Goal: Task Accomplishment & Management: Use online tool/utility

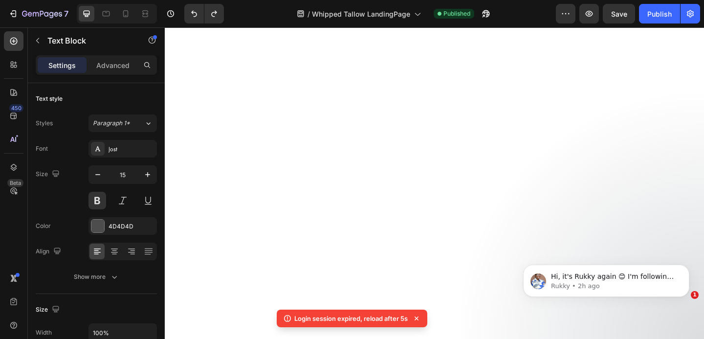
select select "581426395728905196"
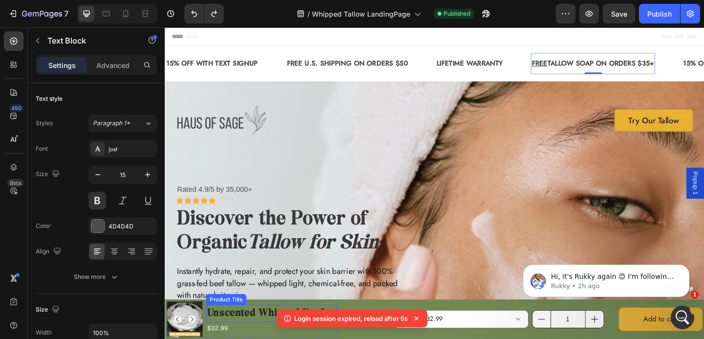
click at [238, 333] on h1 "Unscented Whipped Beef Tallow" at bounding box center [281, 338] width 142 height 19
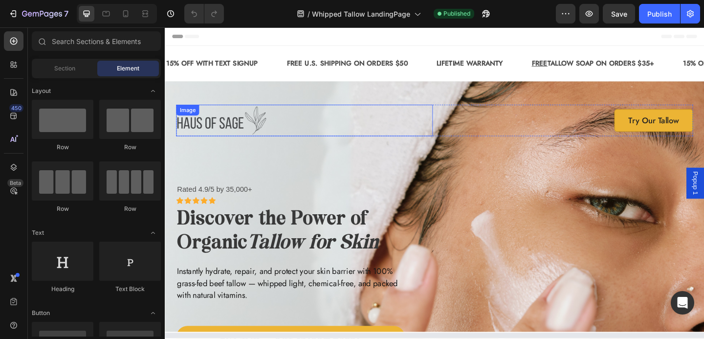
select select "581426395728905196"
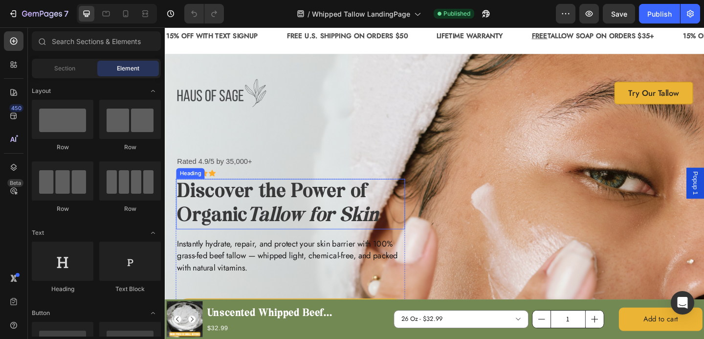
scroll to position [36, 0]
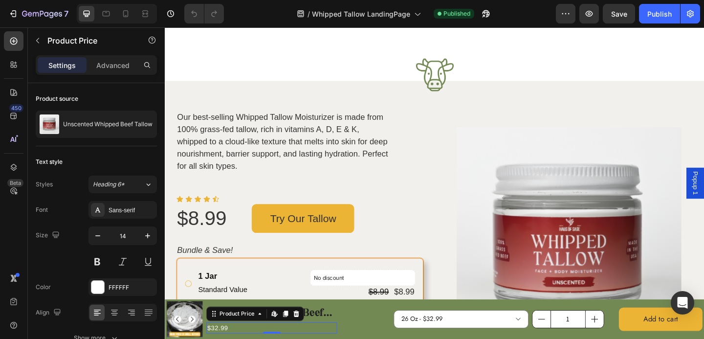
scroll to position [639, 0]
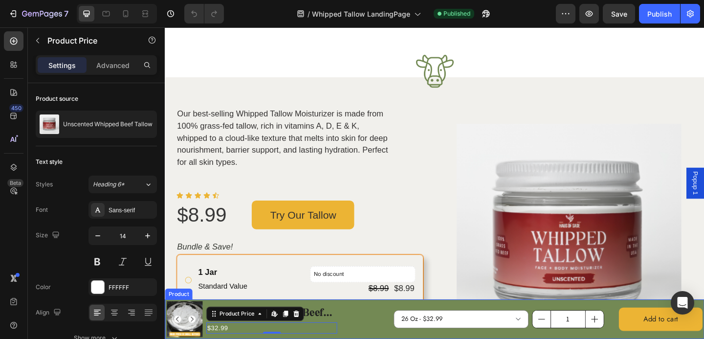
click at [368, 332] on div "Product Images Unscented Whipped Beef Tallow Product Title $32.99 Product Price…" at bounding box center [458, 344] width 587 height 43
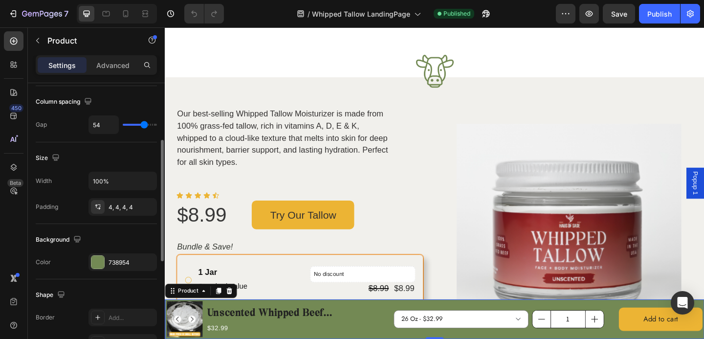
scroll to position [160, 0]
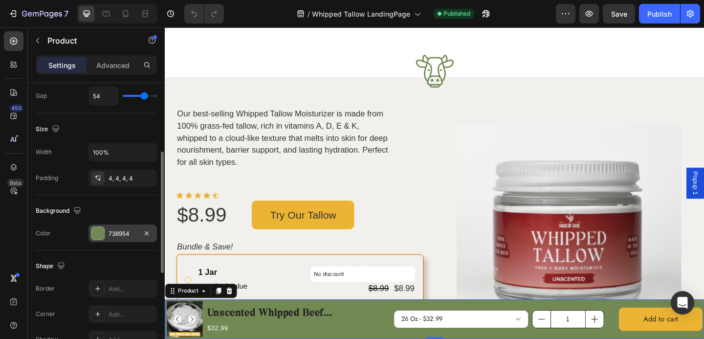
click at [95, 233] on div at bounding box center [97, 233] width 13 height 13
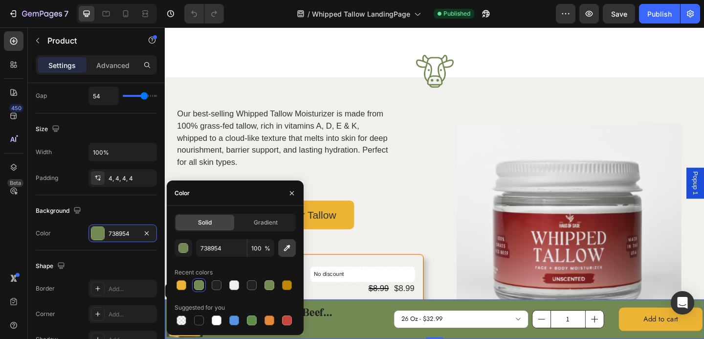
click at [286, 249] on icon "button" at bounding box center [287, 248] width 6 height 6
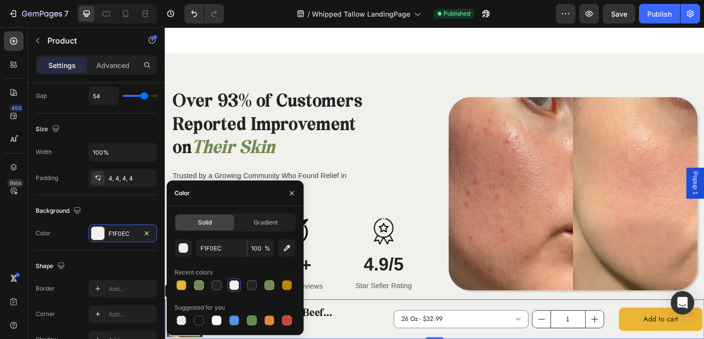
scroll to position [1571, 0]
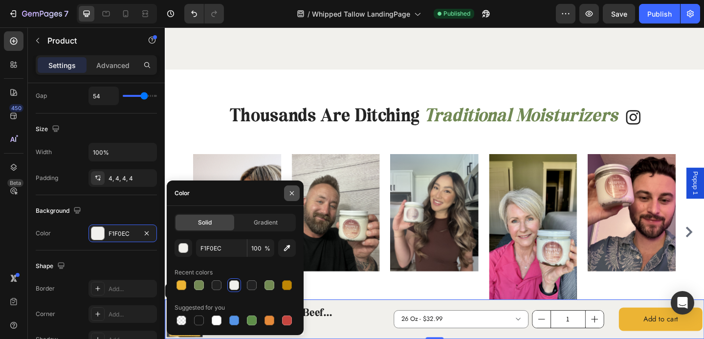
click at [292, 192] on icon "button" at bounding box center [292, 193] width 4 height 4
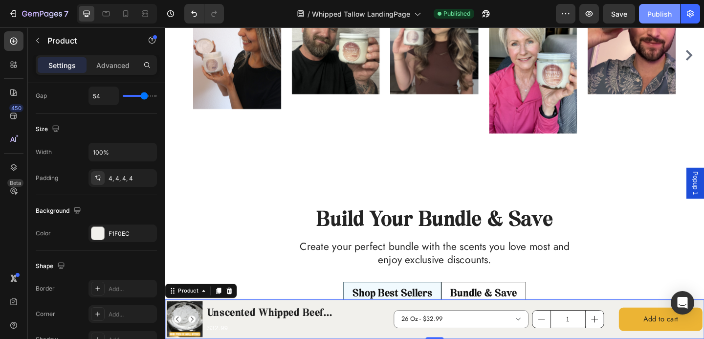
click at [654, 15] on div "Publish" at bounding box center [659, 14] width 24 height 10
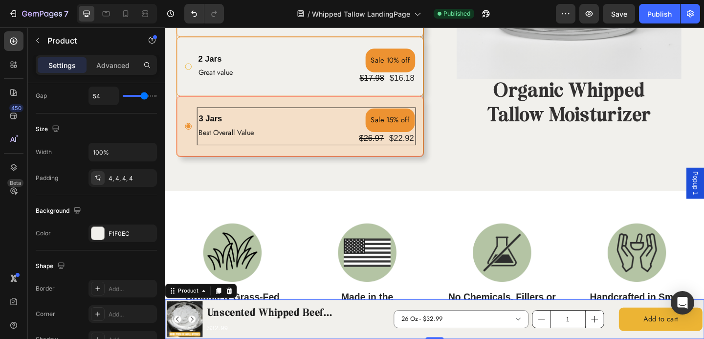
scroll to position [932, 0]
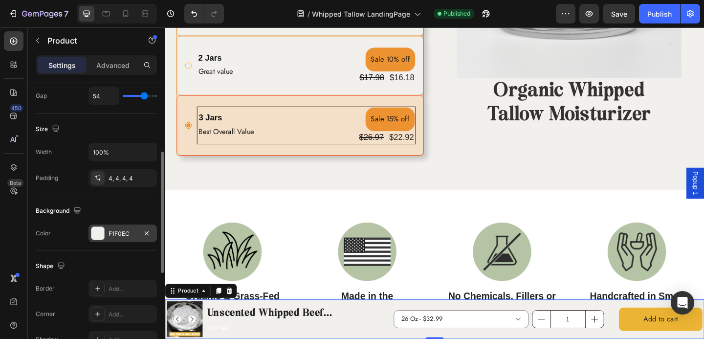
click at [104, 230] on div at bounding box center [98, 233] width 14 height 14
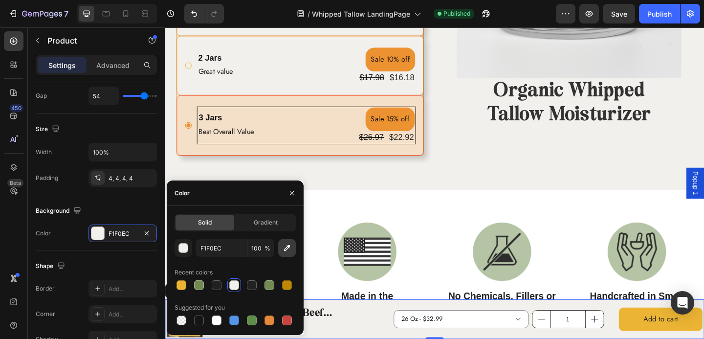
click at [285, 247] on icon "button" at bounding box center [287, 248] width 10 height 10
type input "B3C4A3"
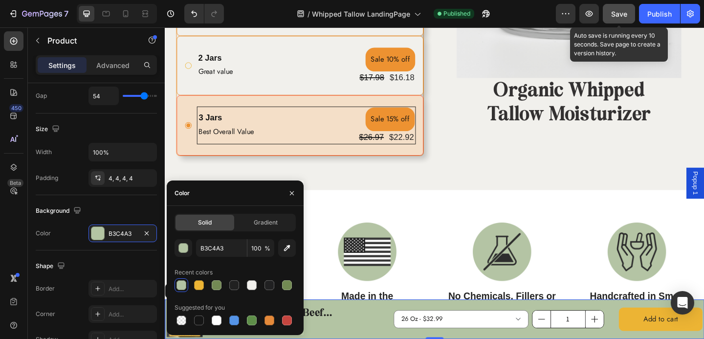
click at [628, 12] on button "Save" at bounding box center [619, 14] width 32 height 20
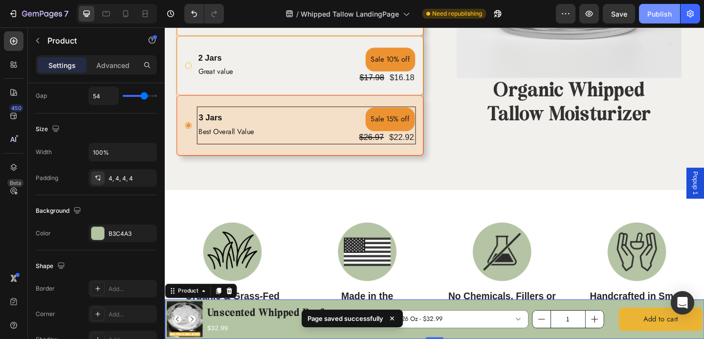
click at [666, 21] on button "Publish" at bounding box center [659, 14] width 41 height 20
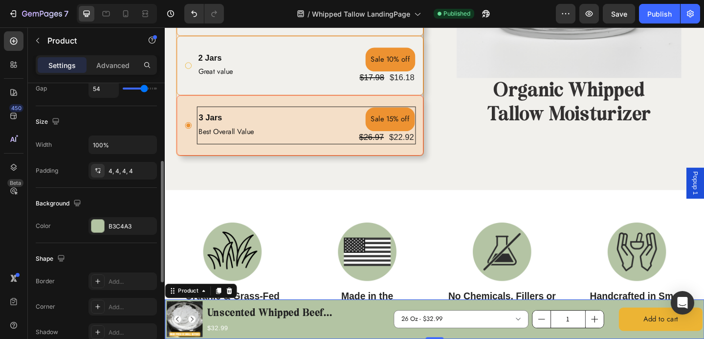
scroll to position [172, 0]
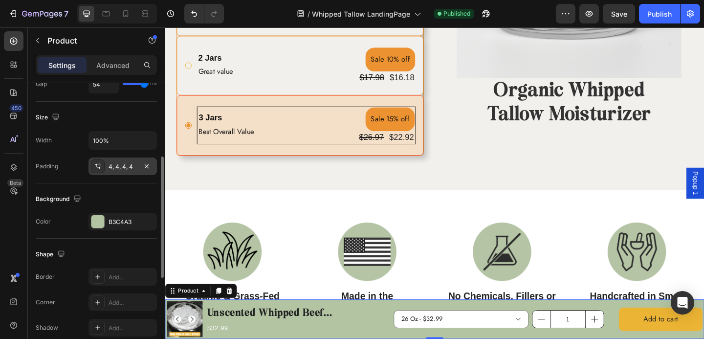
click at [115, 172] on div "4, 4, 4, 4" at bounding box center [123, 166] width 68 height 18
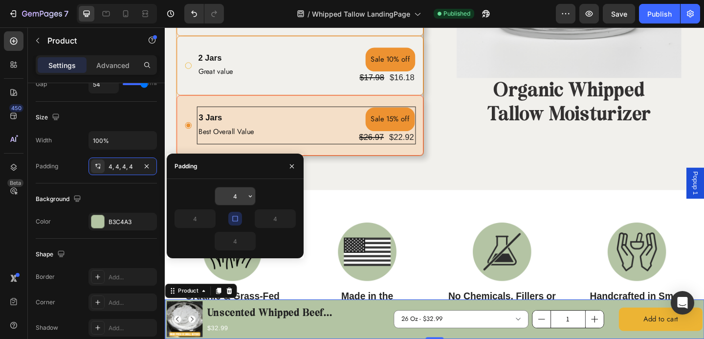
click at [229, 195] on input "4" at bounding box center [235, 196] width 40 height 18
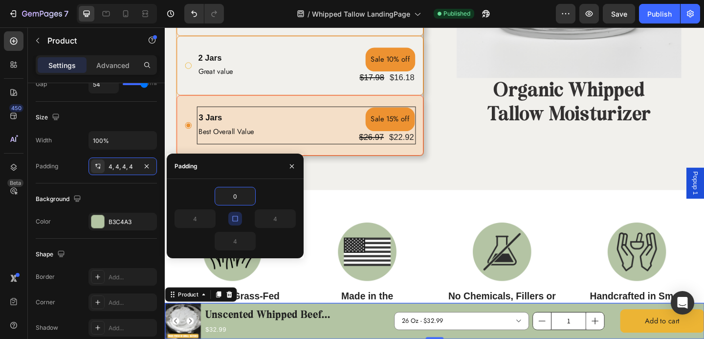
type input "0"
click at [289, 160] on button "button" at bounding box center [292, 166] width 16 height 16
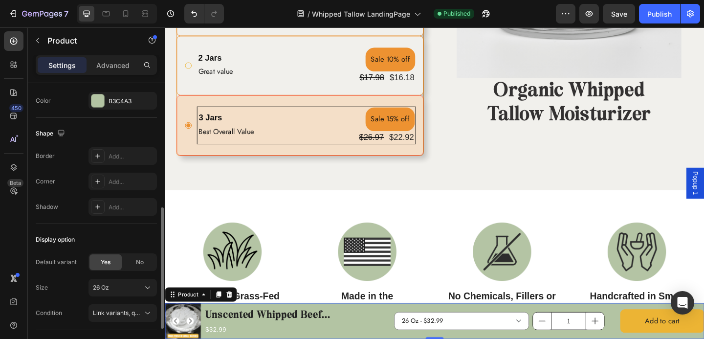
scroll to position [291, 0]
click at [126, 286] on div "26 Oz" at bounding box center [117, 288] width 48 height 9
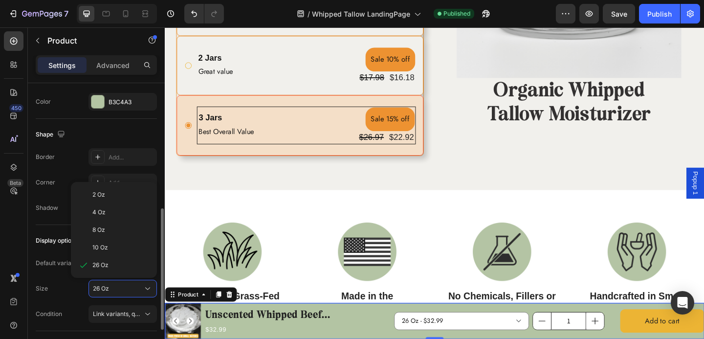
click at [123, 140] on div "Shape" at bounding box center [96, 135] width 121 height 16
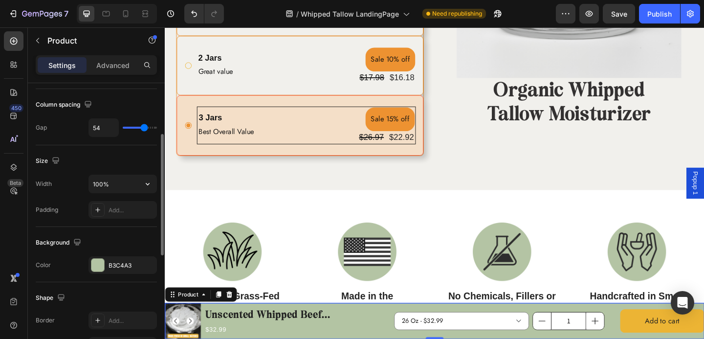
scroll to position [125, 0]
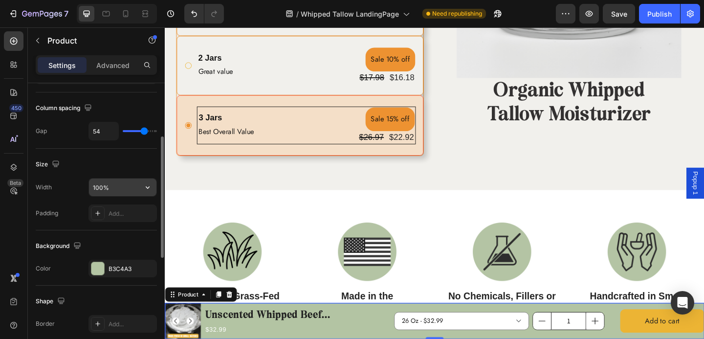
click at [102, 185] on input "100%" at bounding box center [122, 187] width 67 height 18
click at [148, 190] on icon "button" at bounding box center [148, 187] width 10 height 10
click at [125, 159] on div "Size" at bounding box center [96, 164] width 121 height 16
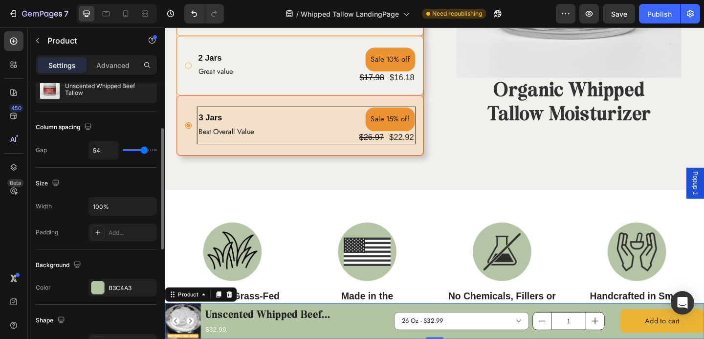
type input "16"
click at [132, 150] on input "range" at bounding box center [140, 150] width 34 height 2
type input "35"
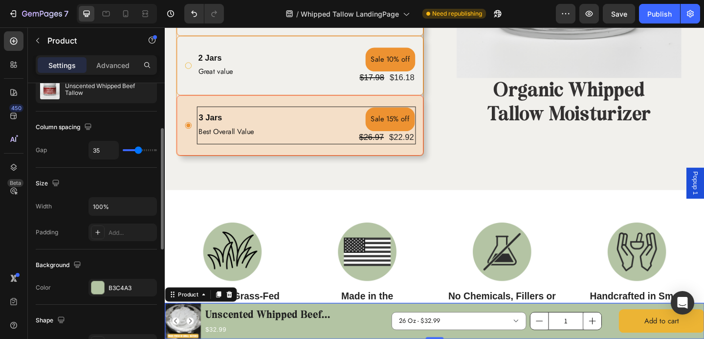
type input "38"
type input "54"
type input "55"
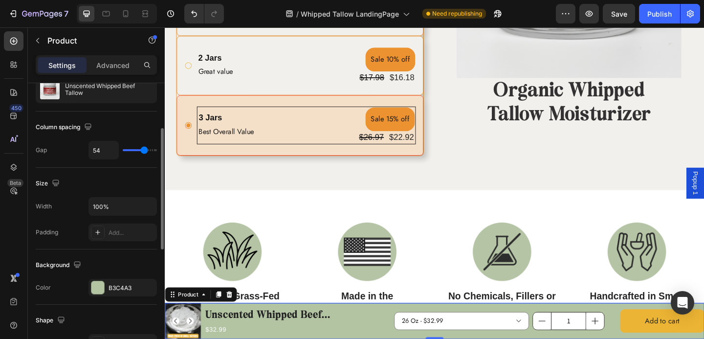
type input "55"
type input "68"
type input "70"
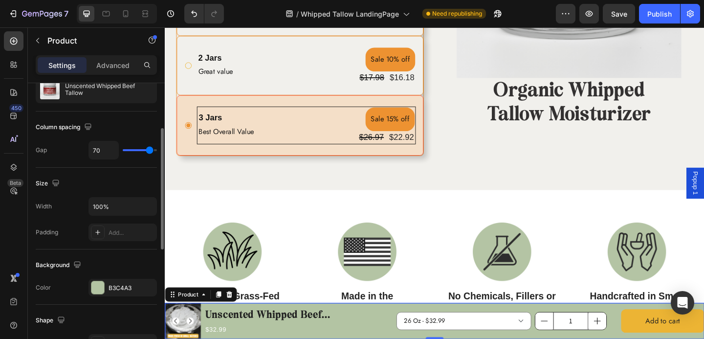
type input "74"
type input "73"
type input "71"
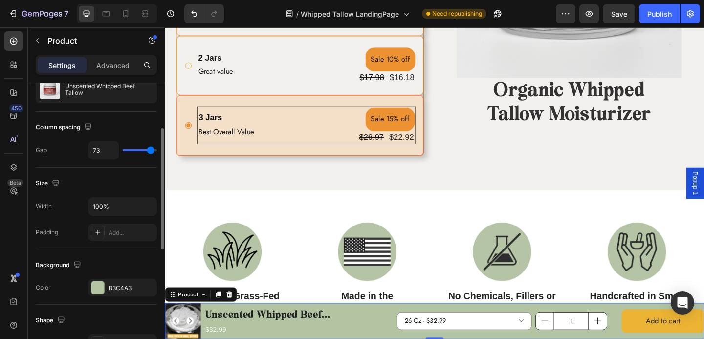
type input "71"
type input "65"
type input "64"
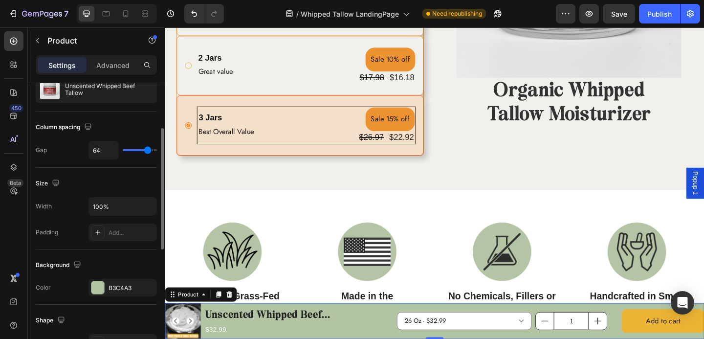
type input "63"
type input "62"
drag, startPoint x: 138, startPoint y: 149, endPoint x: 147, endPoint y: 151, distance: 9.0
type input "62"
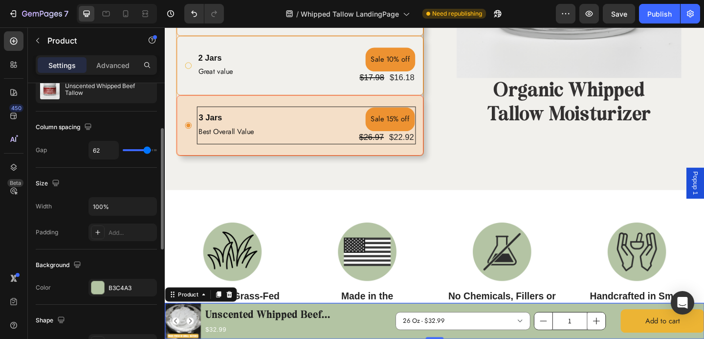
click at [147, 151] on input "range" at bounding box center [140, 150] width 34 height 2
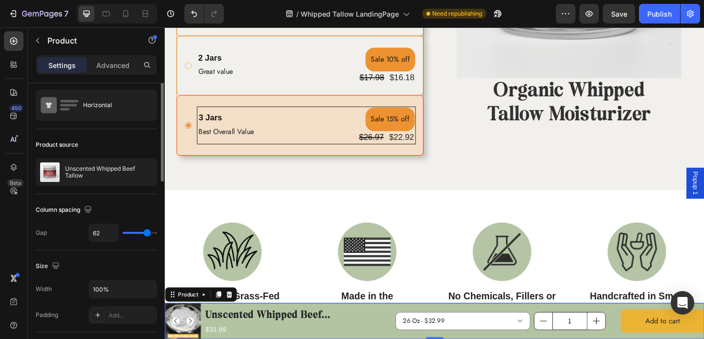
scroll to position [0, 0]
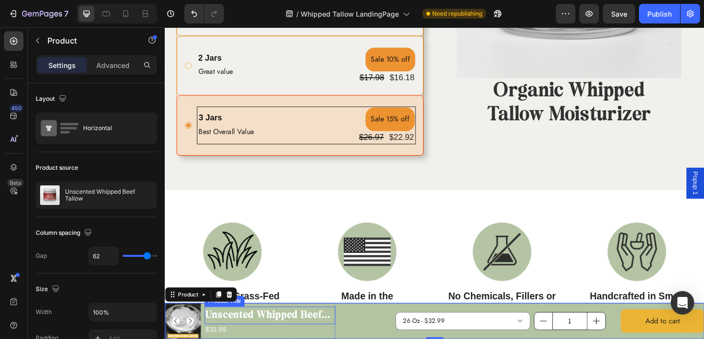
click at [255, 338] on h1 "Unscented Whipped Beef Tallow" at bounding box center [279, 340] width 142 height 19
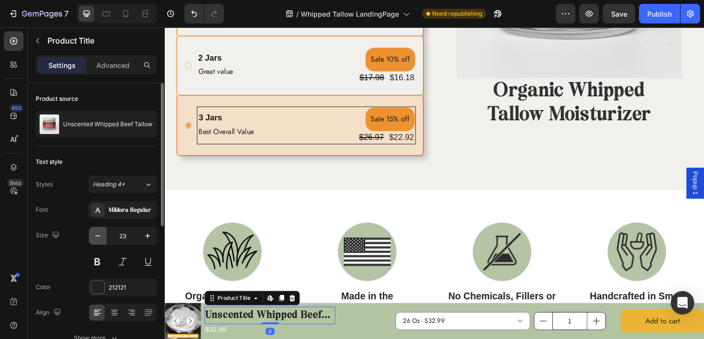
click at [102, 237] on icon "button" at bounding box center [98, 236] width 10 height 10
click at [148, 236] on icon "button" at bounding box center [147, 235] width 5 height 5
type input "22"
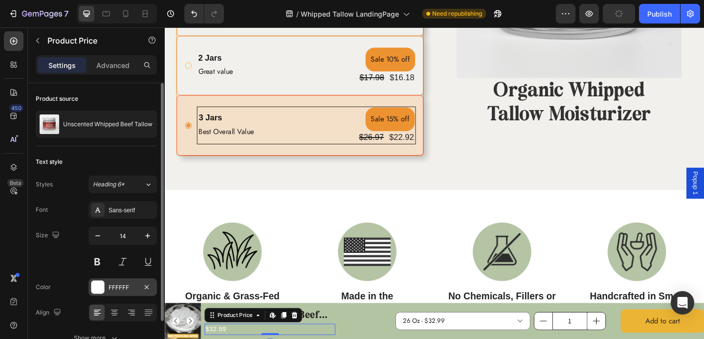
click at [113, 288] on div "FFFFFF" at bounding box center [123, 287] width 28 height 9
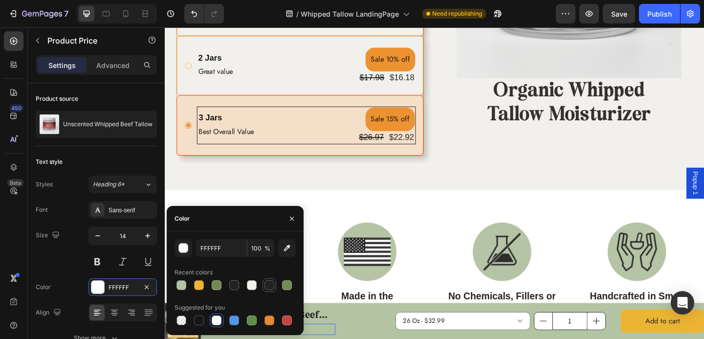
click at [270, 284] on div at bounding box center [270, 285] width 10 height 10
type input "212122"
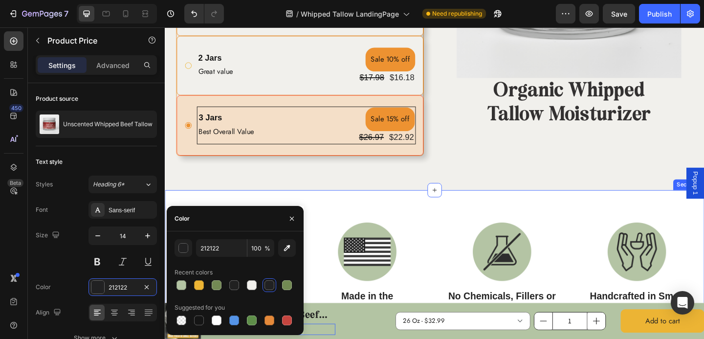
click at [356, 223] on div "Image Organic & Grass-Fed Text Block Our tallow is sourced from purely grass-fe…" at bounding box center [458, 312] width 587 height 216
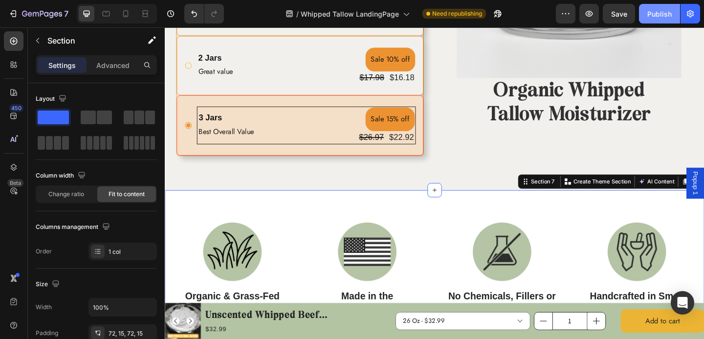
click at [654, 9] on div "Publish" at bounding box center [659, 14] width 24 height 10
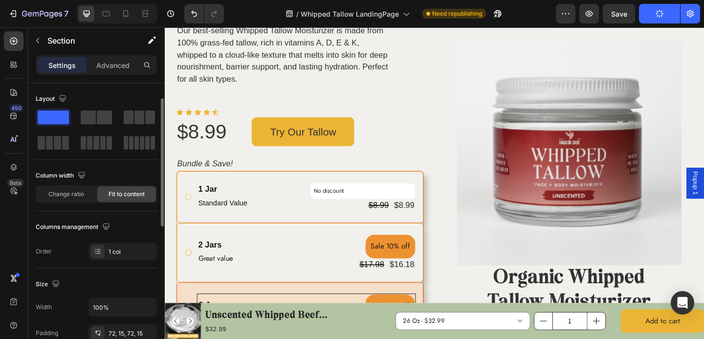
scroll to position [13, 0]
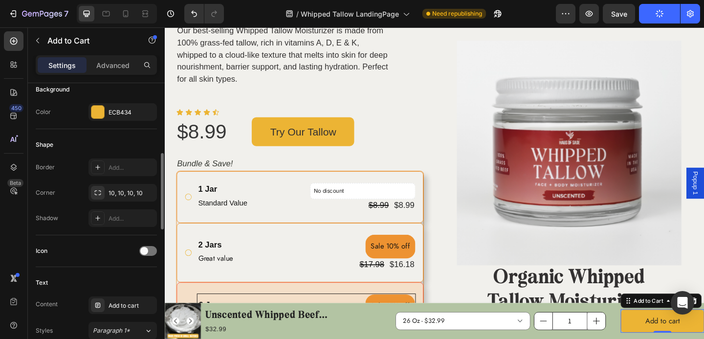
scroll to position [254, 0]
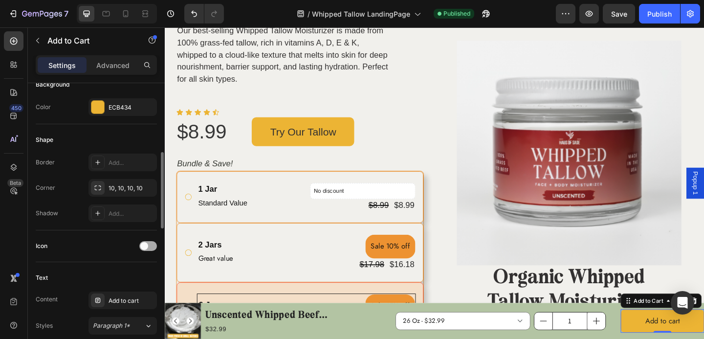
click at [146, 248] on span at bounding box center [144, 246] width 8 height 8
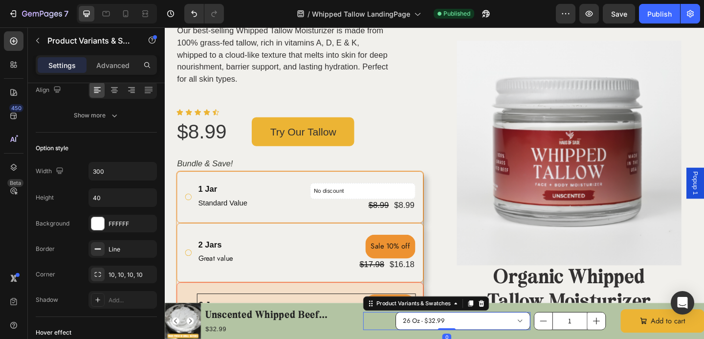
scroll to position [0, 0]
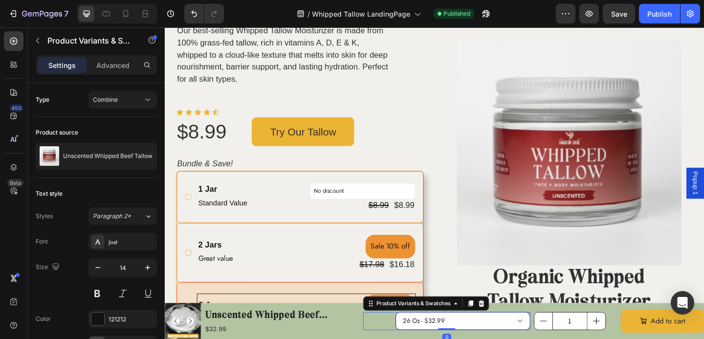
select select "581426395733951468"
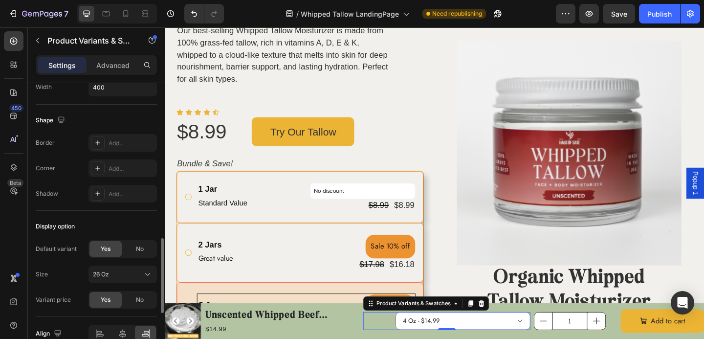
scroll to position [785, 0]
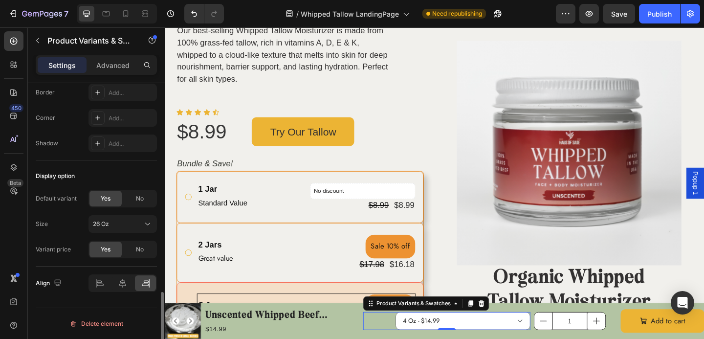
click at [133, 234] on div "Default variant Yes No Size 26 Oz Variant price Yes No" at bounding box center [96, 224] width 121 height 68
click at [131, 227] on div "26 Oz" at bounding box center [117, 224] width 48 height 9
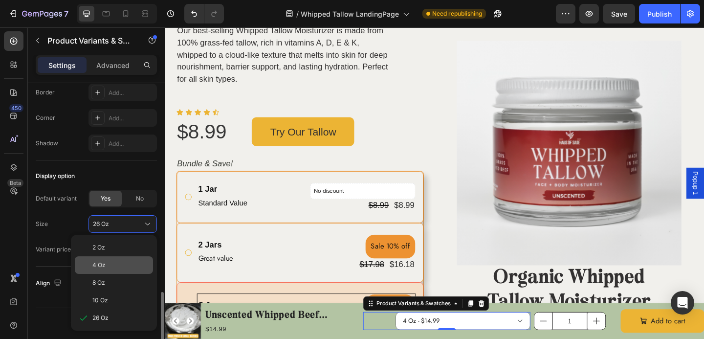
click at [122, 258] on div "4 Oz" at bounding box center [114, 265] width 78 height 18
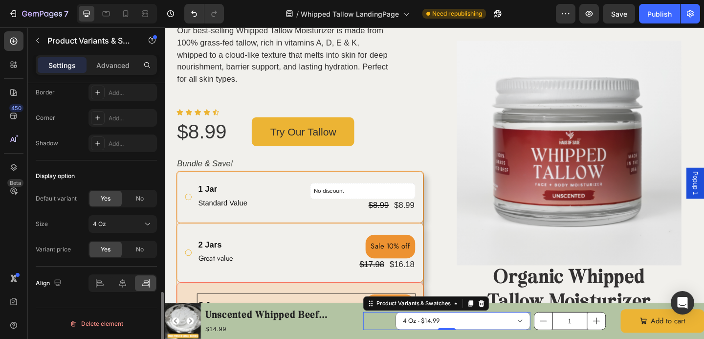
select select "581426395733951468"
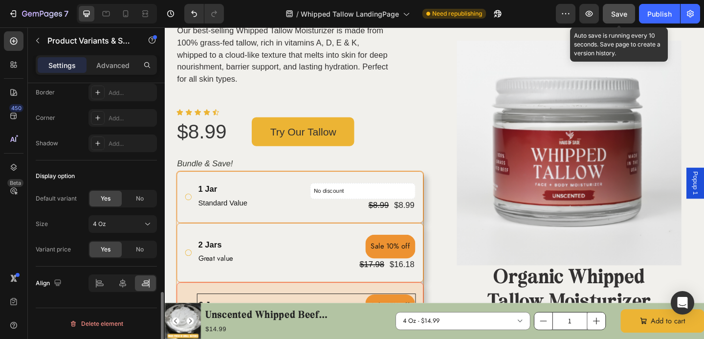
click at [616, 4] on button "Save" at bounding box center [619, 14] width 32 height 20
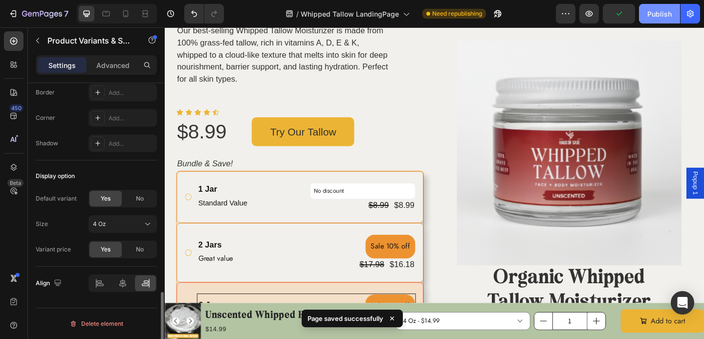
click at [664, 9] on div "Publish" at bounding box center [659, 14] width 24 height 10
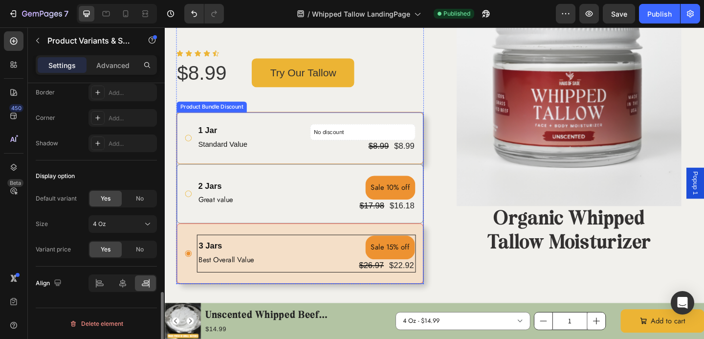
scroll to position [795, 0]
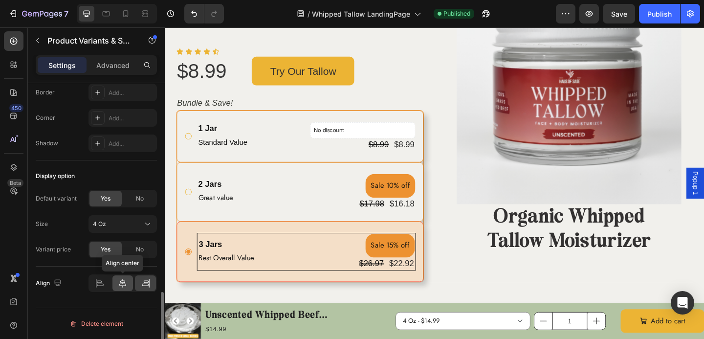
click at [122, 283] on icon at bounding box center [123, 283] width 10 height 10
click at [148, 287] on icon at bounding box center [146, 283] width 10 height 10
click at [123, 285] on icon at bounding box center [123, 283] width 10 height 10
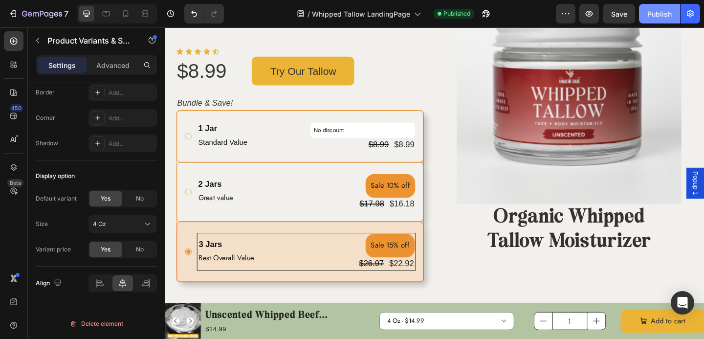
click at [666, 14] on div "Publish" at bounding box center [659, 14] width 24 height 10
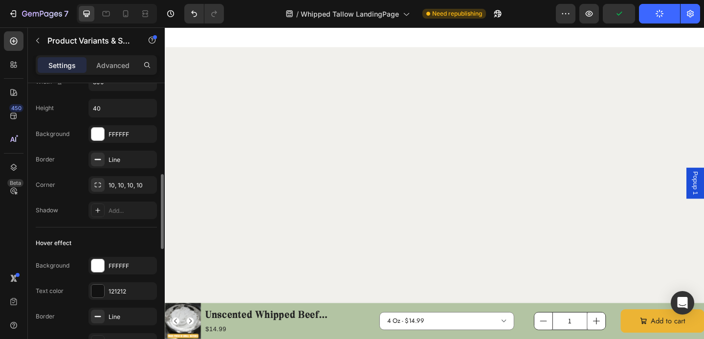
scroll to position [0, 0]
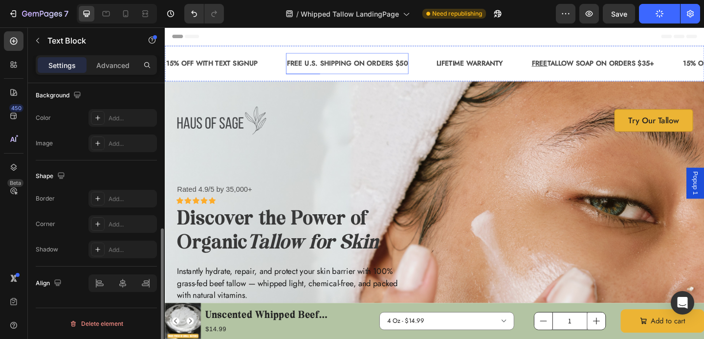
click at [300, 75] on div "FREE U.S. SHIPPING ON ORDERS $50 Text Block" at bounding box center [362, 66] width 133 height 23
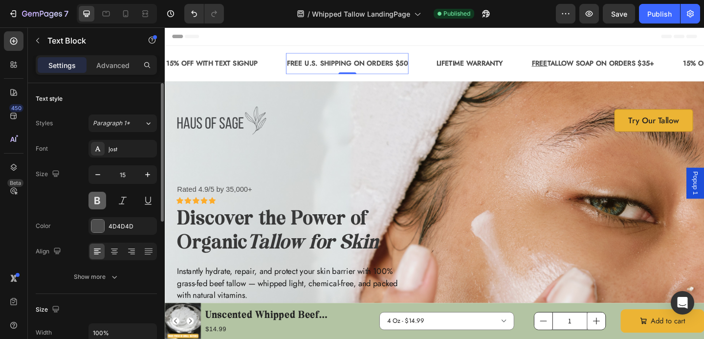
click at [105, 199] on button at bounding box center [98, 201] width 18 height 18
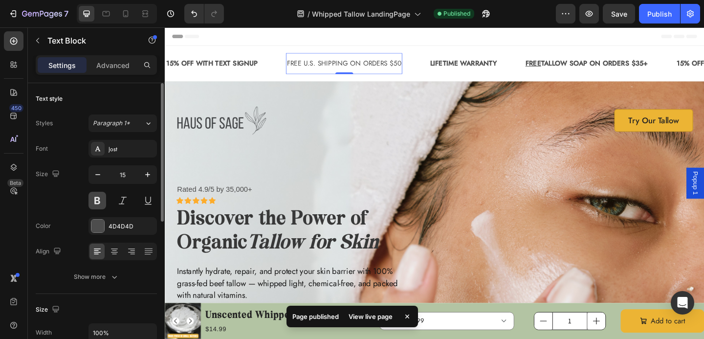
click at [105, 199] on button at bounding box center [98, 201] width 18 height 18
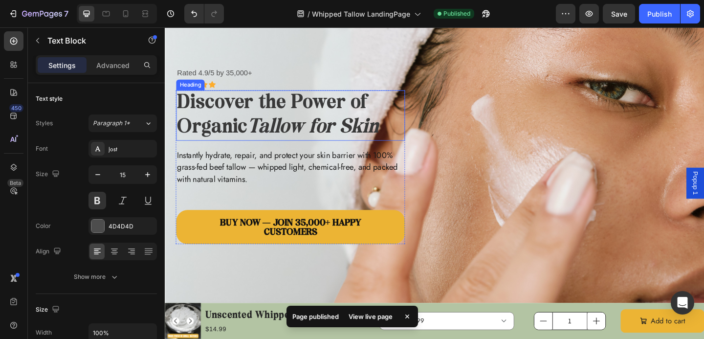
scroll to position [130, 0]
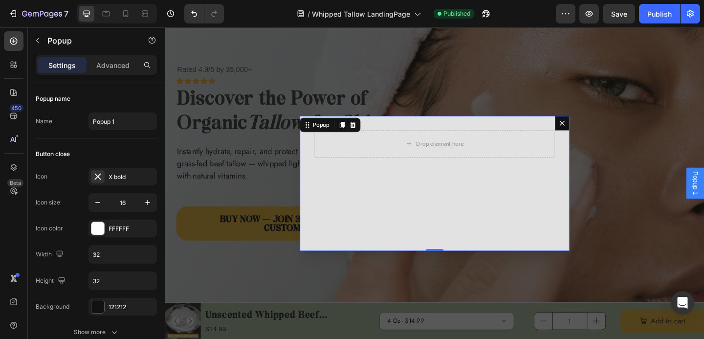
click at [597, 137] on button "Dialog content" at bounding box center [597, 132] width 16 height 16
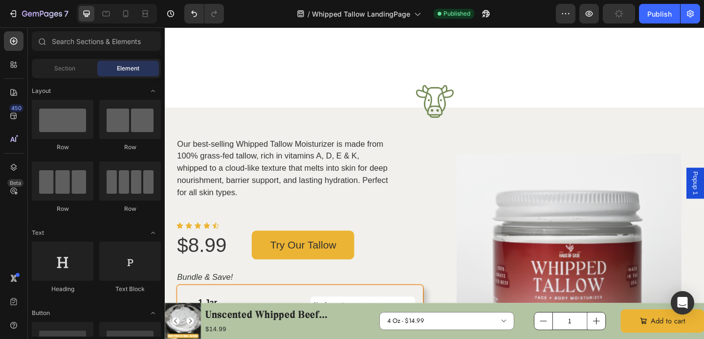
scroll to position [932, 0]
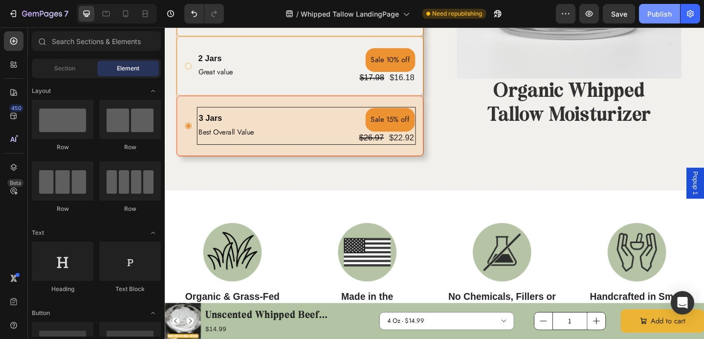
click at [651, 13] on div "Publish" at bounding box center [659, 14] width 24 height 10
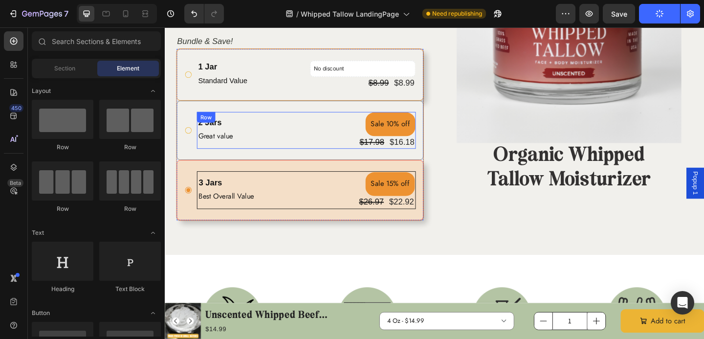
scroll to position [800, 0]
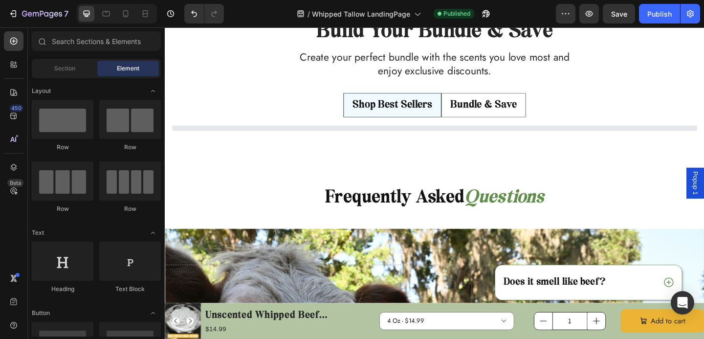
select select "4 Oz"
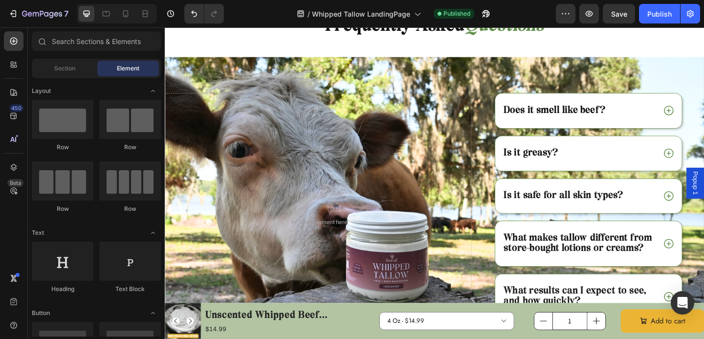
select select "4 Oz"
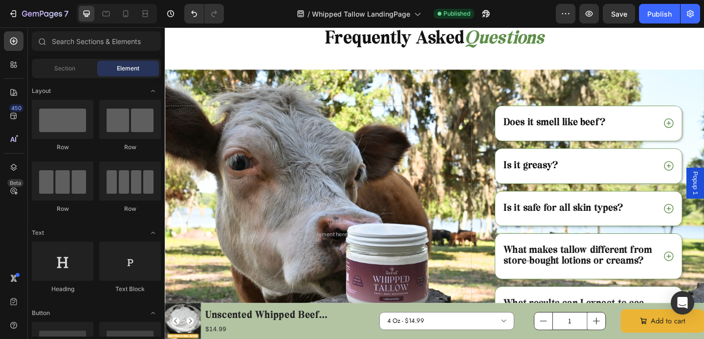
scroll to position [1801, 0]
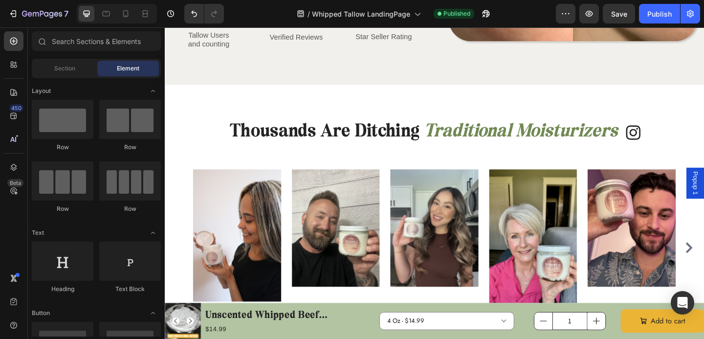
select select "4 Oz"
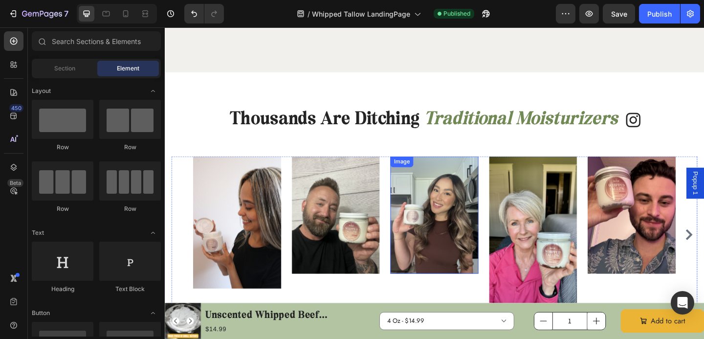
scroll to position [1684, 0]
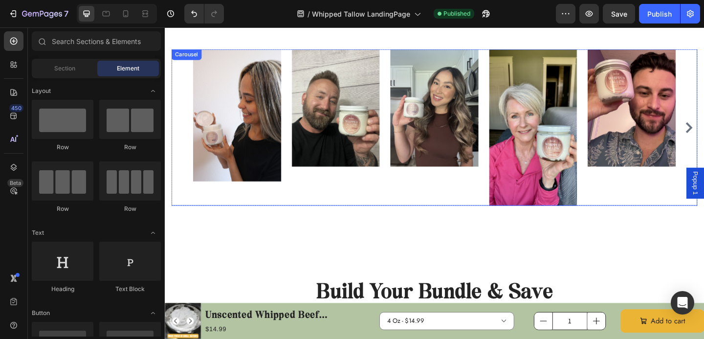
click at [289, 203] on div "Image" at bounding box center [244, 136] width 96 height 170
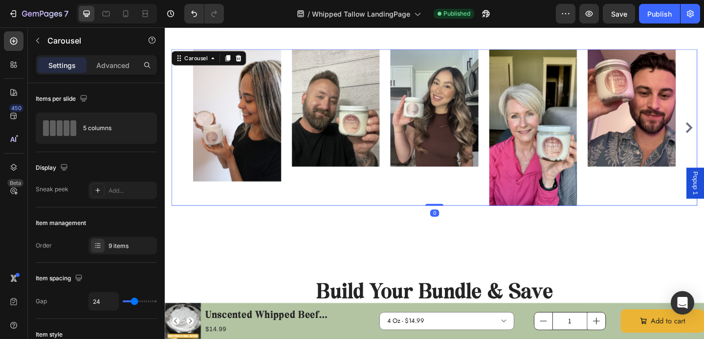
click at [177, 146] on div "Image Image Image Image Image Image Image Image Image" at bounding box center [458, 136] width 572 height 170
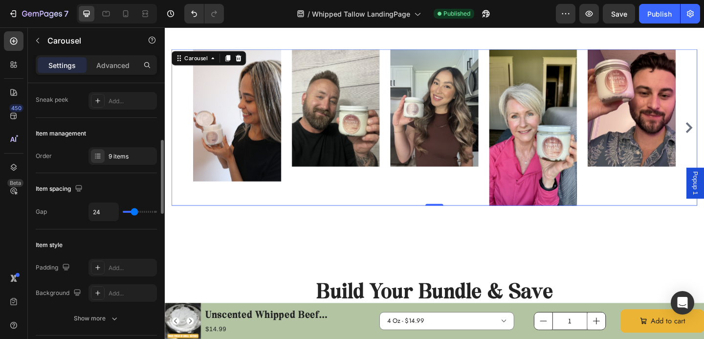
scroll to position [116, 0]
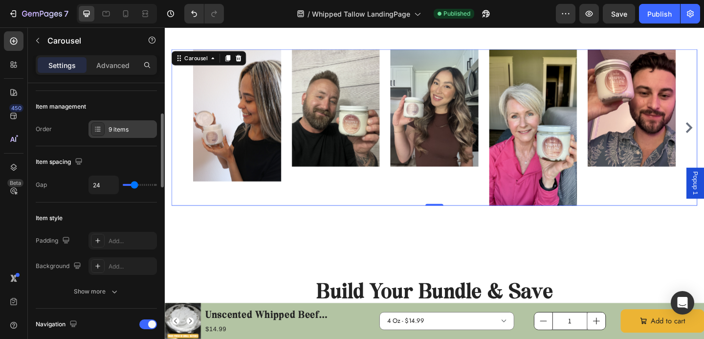
click at [112, 132] on div "9 items" at bounding box center [132, 129] width 46 height 9
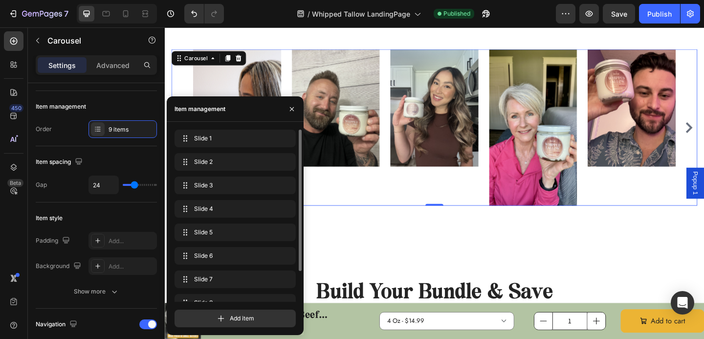
scroll to position [37, 0]
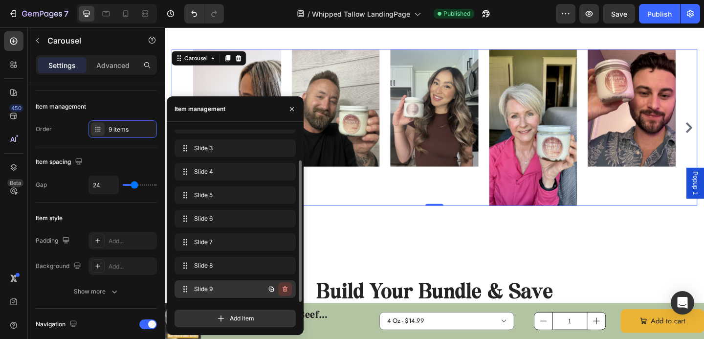
click at [291, 286] on button "button" at bounding box center [285, 289] width 14 height 14
click at [286, 292] on div "Delete" at bounding box center [278, 289] width 18 height 9
click at [283, 284] on button "button" at bounding box center [285, 289] width 14 height 14
click at [277, 289] on div "Delete" at bounding box center [278, 289] width 18 height 9
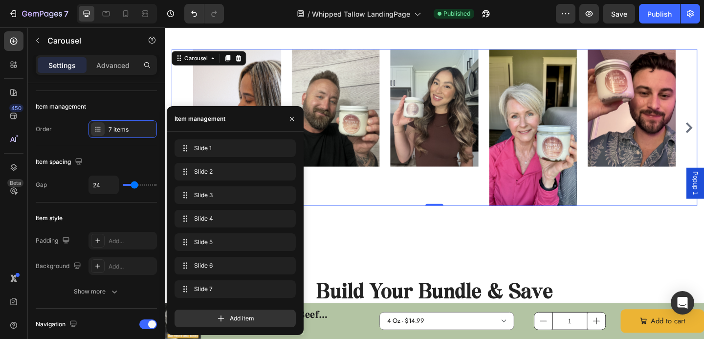
scroll to position [0, 0]
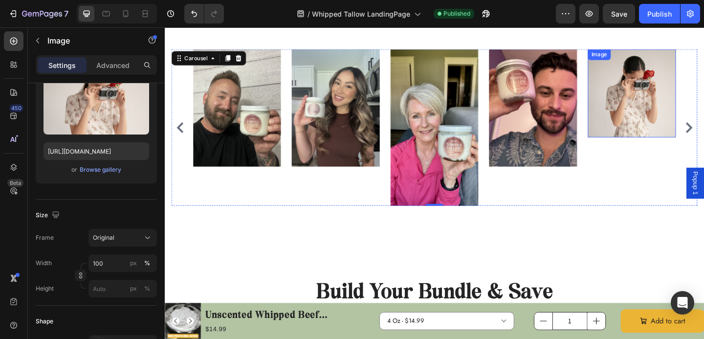
click at [681, 102] on img at bounding box center [673, 99] width 96 height 96
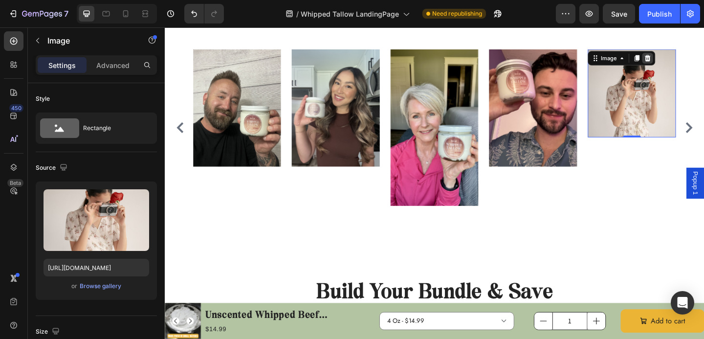
click at [689, 64] on icon at bounding box center [690, 61] width 6 height 7
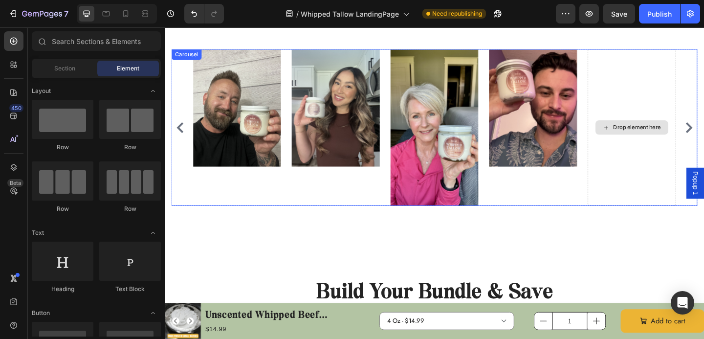
click at [701, 80] on div "Drop element here" at bounding box center [673, 136] width 96 height 170
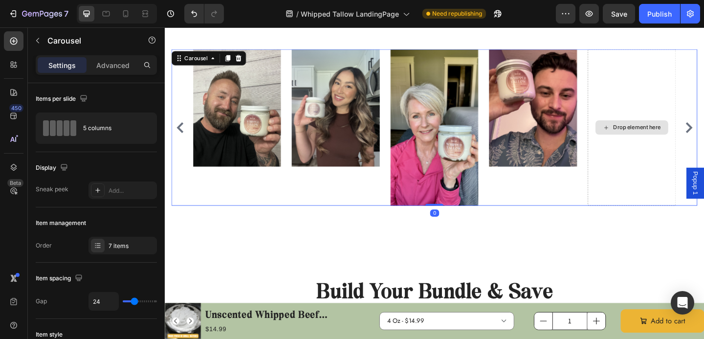
click at [697, 96] on div "Drop element here" at bounding box center [673, 136] width 96 height 170
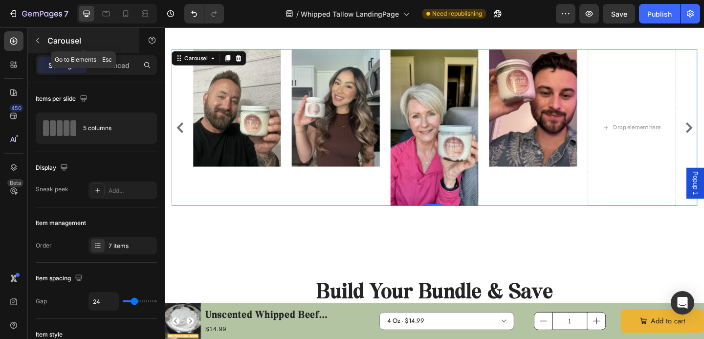
click at [40, 40] on icon "button" at bounding box center [38, 41] width 8 height 8
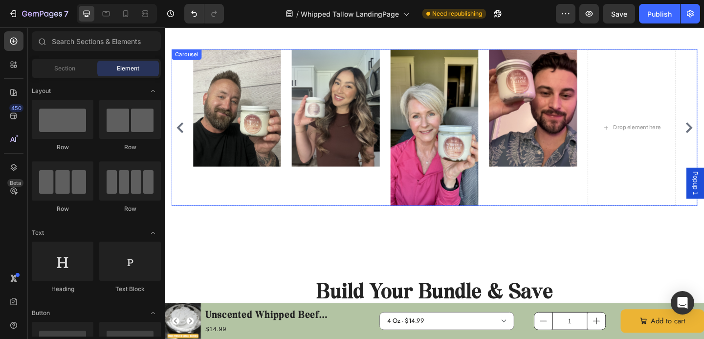
click at [190, 170] on div "Image Image Image Image Image Drop element here Image" at bounding box center [458, 136] width 572 height 170
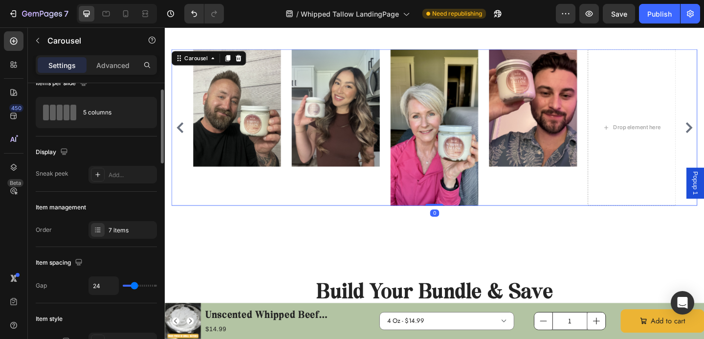
scroll to position [20, 0]
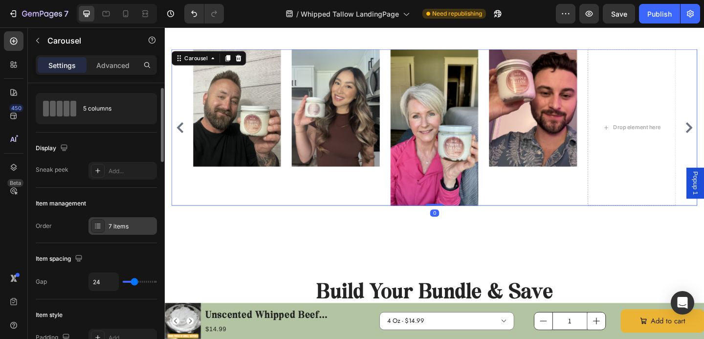
click at [109, 227] on div "7 items" at bounding box center [132, 226] width 46 height 9
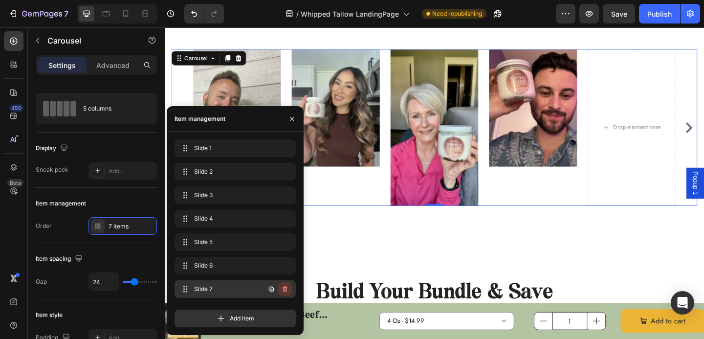
click at [287, 289] on icon "button" at bounding box center [285, 289] width 5 height 6
click at [284, 288] on div "Delete" at bounding box center [278, 289] width 18 height 9
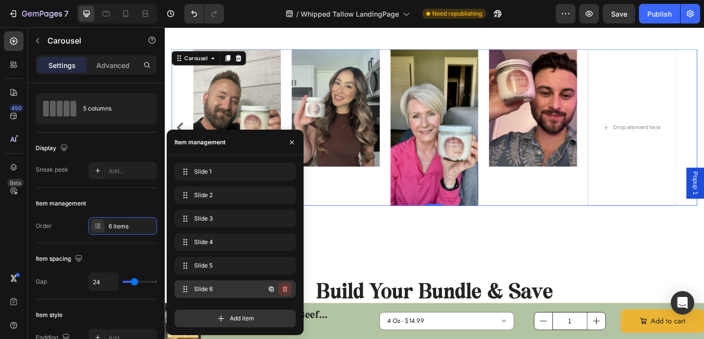
click at [287, 287] on icon "button" at bounding box center [285, 289] width 8 height 8
click at [283, 288] on div "Delete" at bounding box center [278, 289] width 18 height 9
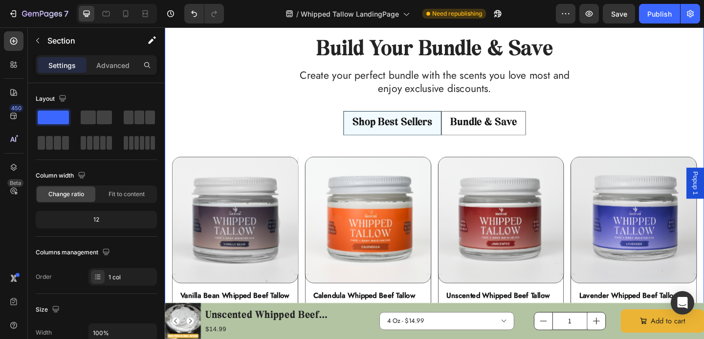
scroll to position [2022, 0]
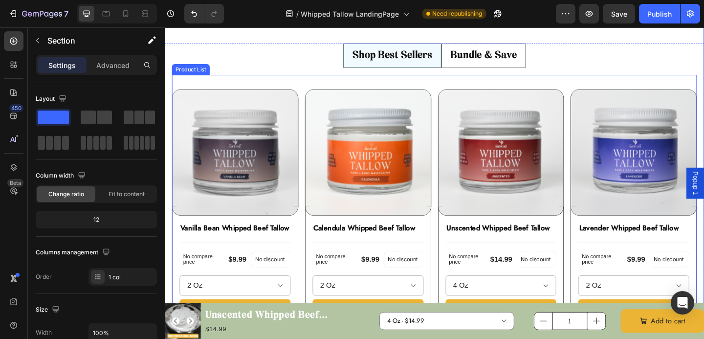
click at [304, 338] on h1 "Unscented Whipped Beef Tallow" at bounding box center [279, 341] width 142 height 18
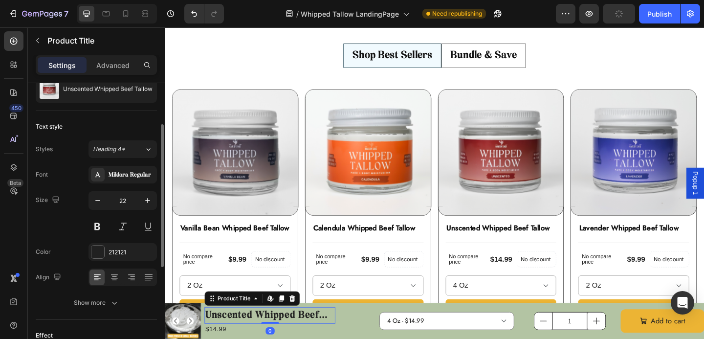
scroll to position [51, 0]
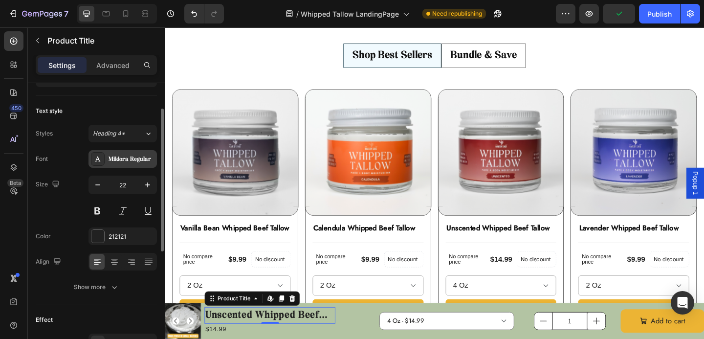
click at [122, 151] on div "Mildora Regular" at bounding box center [123, 159] width 68 height 18
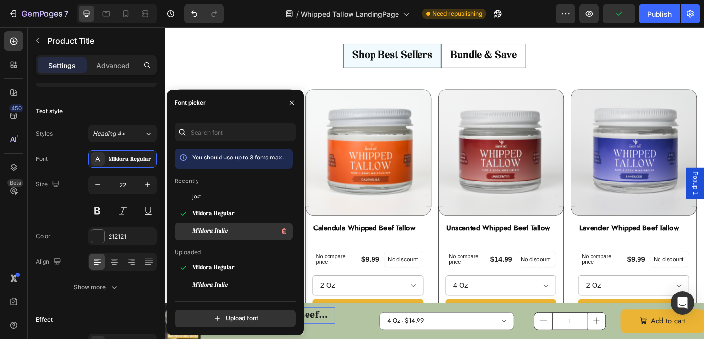
click at [200, 230] on span "Mildora Italic" at bounding box center [210, 231] width 36 height 9
click at [277, 80] on div "Product Images Vanilla Bean Whipped Beef Tallow Product Title Title Line No com…" at bounding box center [458, 230] width 571 height 302
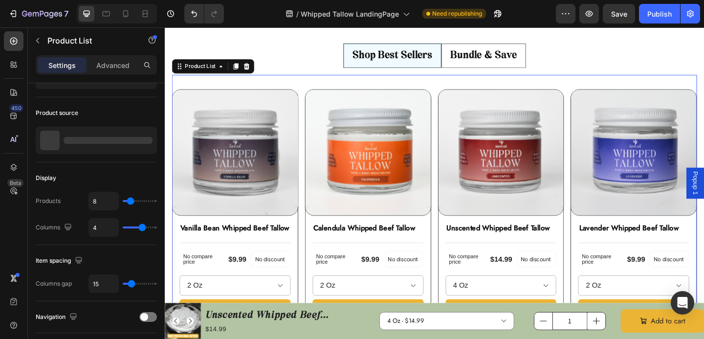
scroll to position [0, 0]
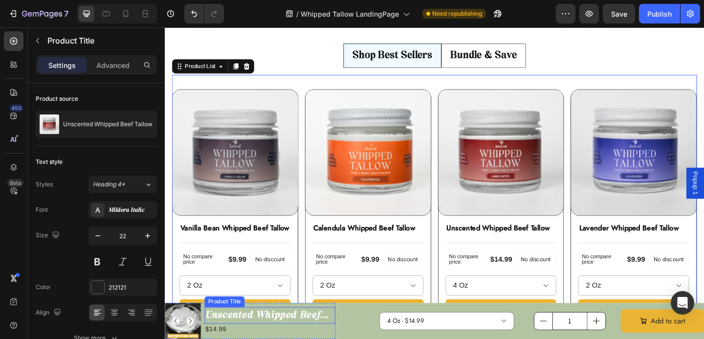
click at [306, 338] on h1 "Unscented Whipped Beef Tallow" at bounding box center [279, 341] width 142 height 18
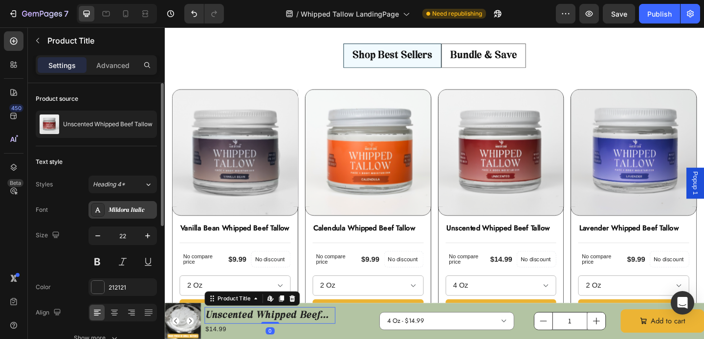
click at [128, 212] on div "Mildora Italic" at bounding box center [132, 210] width 46 height 9
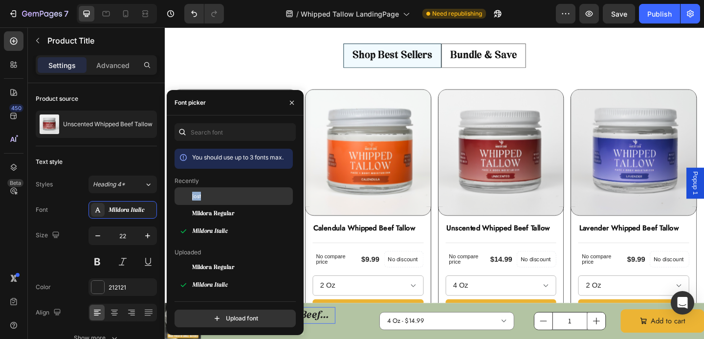
drag, startPoint x: 191, startPoint y: 206, endPoint x: 191, endPoint y: 201, distance: 4.9
click at [212, 198] on div "Jost" at bounding box center [241, 196] width 99 height 9
click at [662, 24] on div "7 Version history / Whipped Tallow LandingPage Need republishing Preview Save P…" at bounding box center [352, 14] width 704 height 28
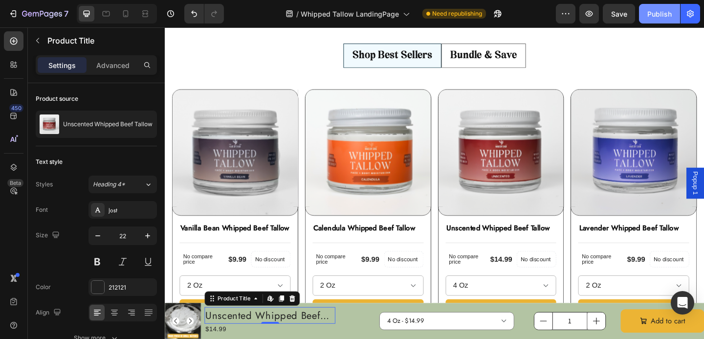
click at [658, 17] on div "Publish" at bounding box center [659, 14] width 24 height 10
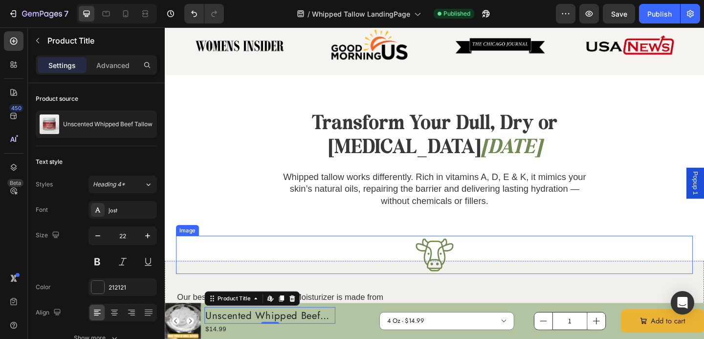
scroll to position [219, 0]
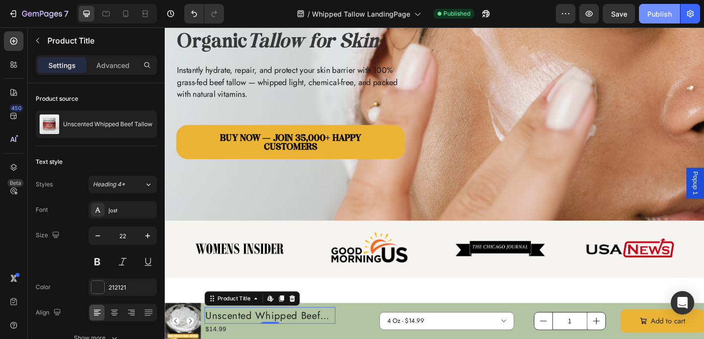
click at [661, 9] on div "Publish" at bounding box center [659, 14] width 24 height 10
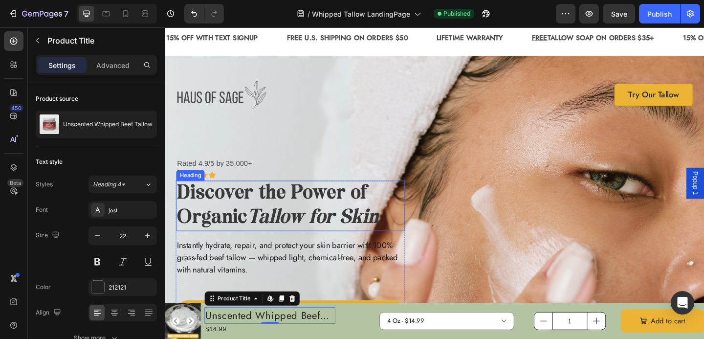
scroll to position [25, 0]
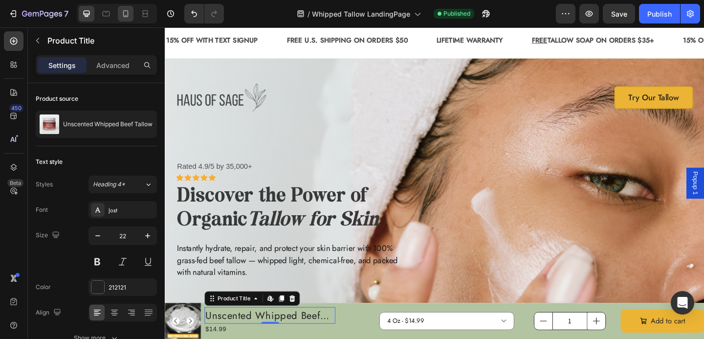
click at [130, 8] on div at bounding box center [126, 14] width 16 height 16
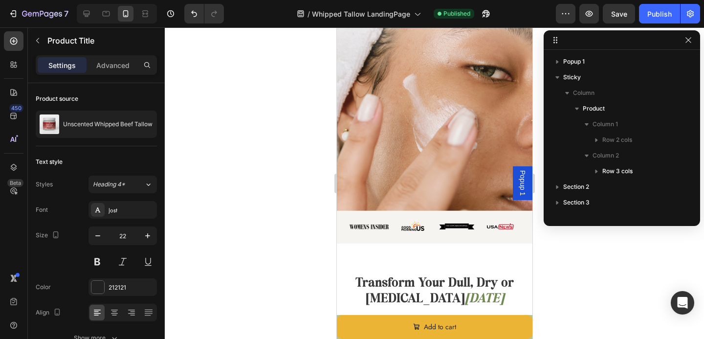
scroll to position [309, 0]
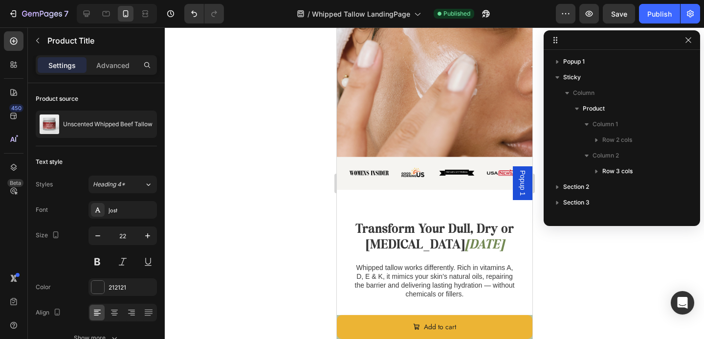
click at [360, 174] on img at bounding box center [369, 172] width 40 height 13
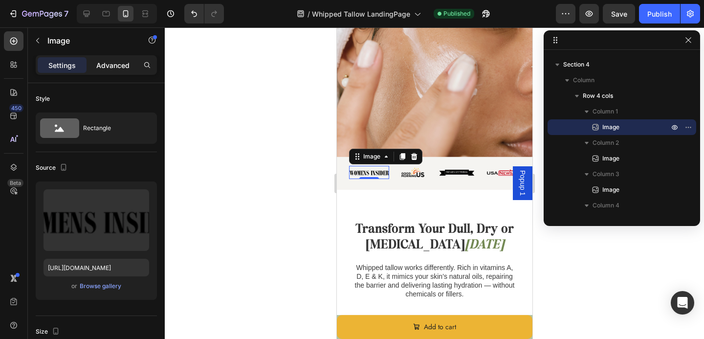
click at [122, 67] on p "Advanced" at bounding box center [112, 65] width 33 height 10
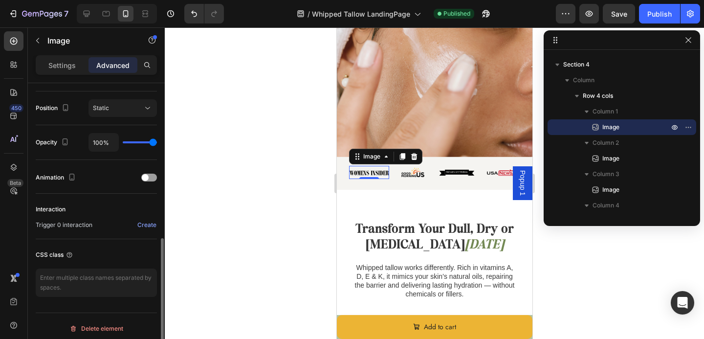
scroll to position [352, 0]
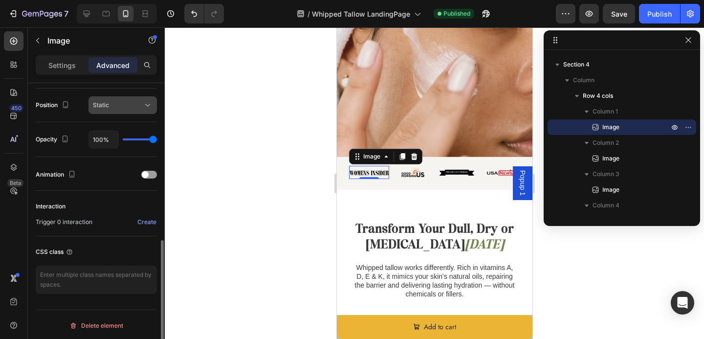
click at [117, 107] on div "Static" at bounding box center [118, 105] width 50 height 9
click at [192, 168] on div at bounding box center [434, 182] width 539 height 311
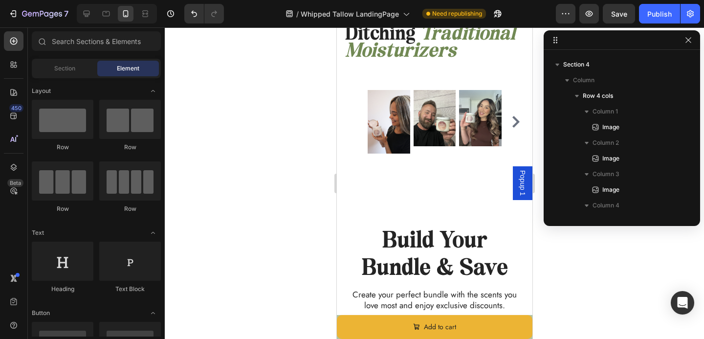
scroll to position [2471, 0]
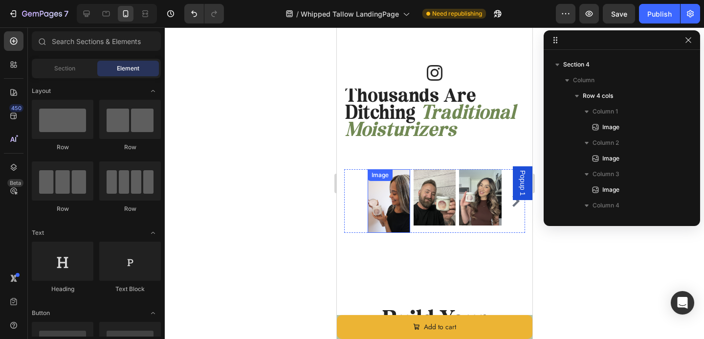
click at [384, 207] on img at bounding box center [388, 201] width 43 height 64
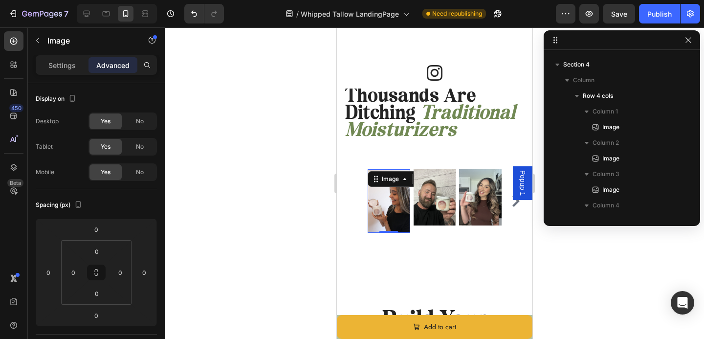
select select "4 Oz"
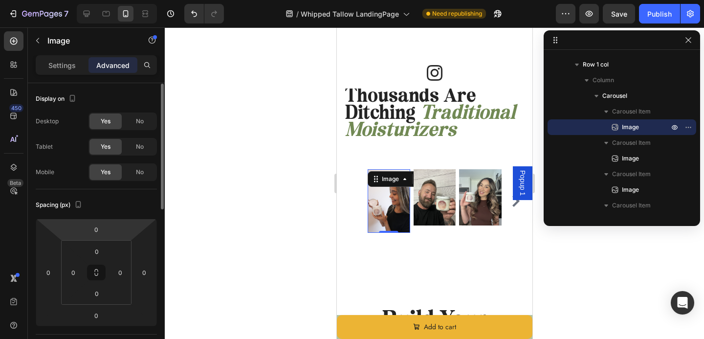
scroll to position [0, 0]
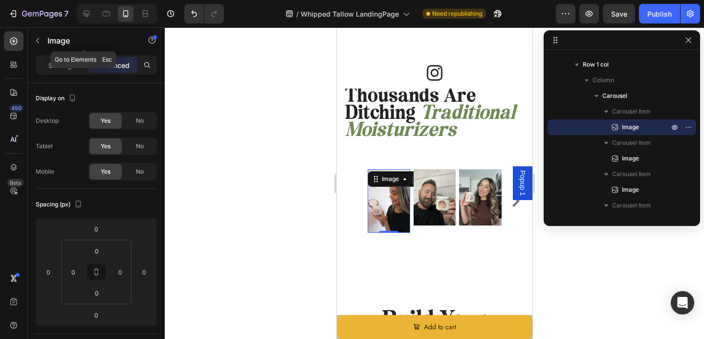
click at [60, 54] on div "Image" at bounding box center [83, 41] width 111 height 28
click at [43, 66] on div "Settings" at bounding box center [62, 65] width 49 height 16
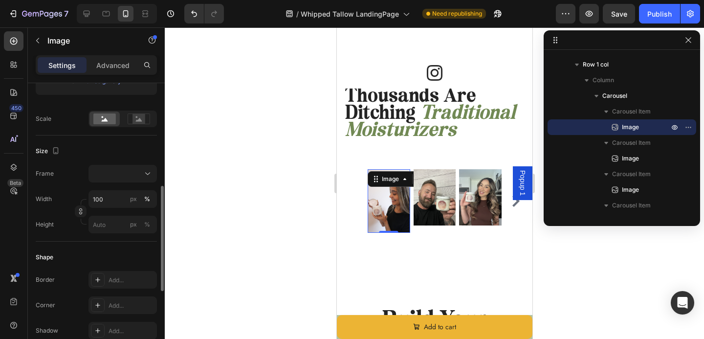
scroll to position [200, 0]
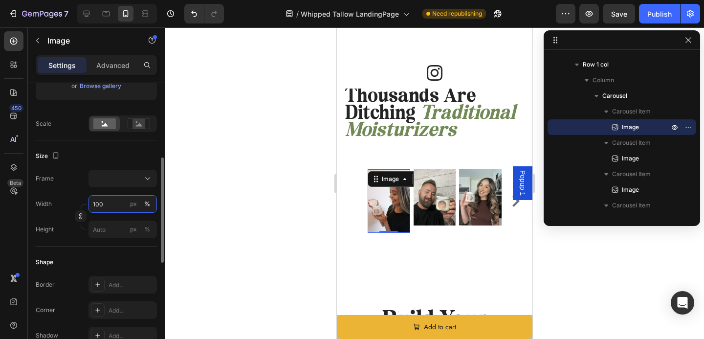
click at [103, 206] on input "100" at bounding box center [123, 204] width 68 height 18
type input "3000"
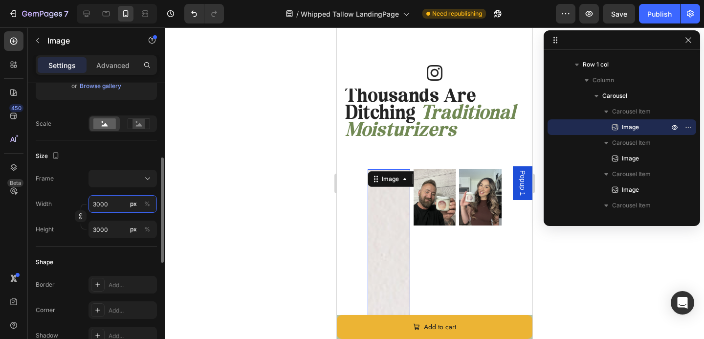
type input "300"
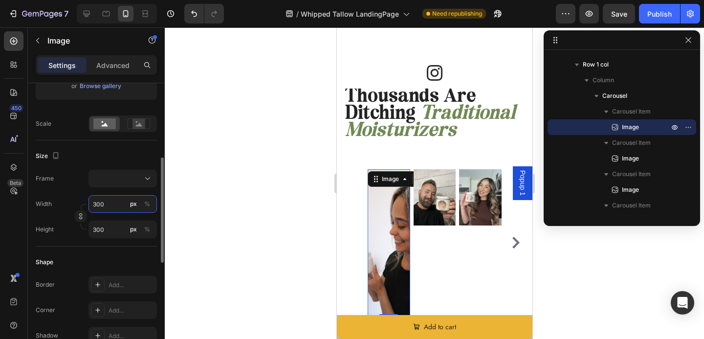
type input "30"
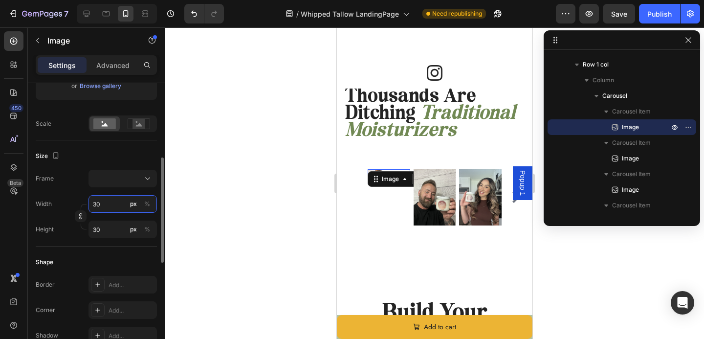
type input "3"
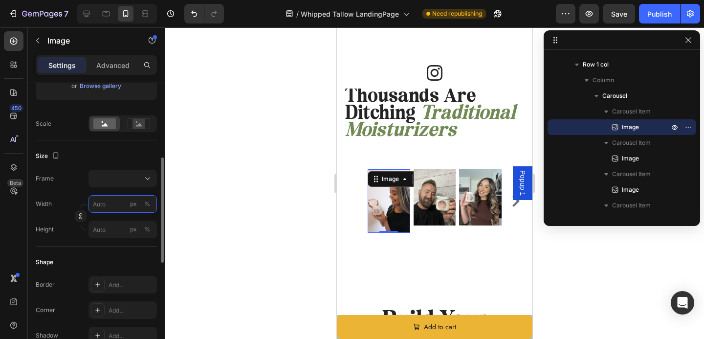
type input "5"
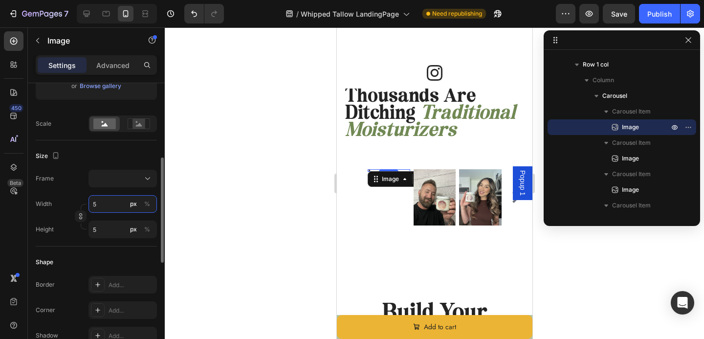
type input "50"
type input "500"
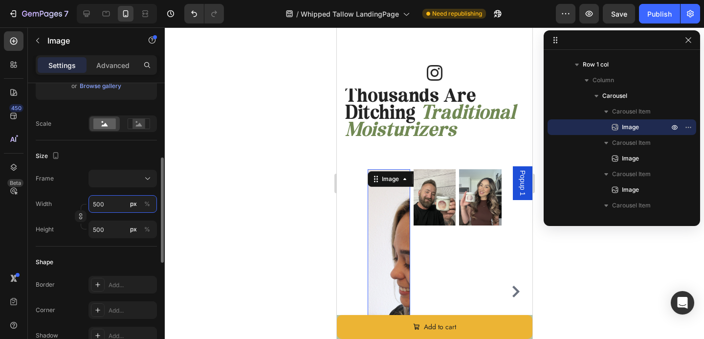
type input "3000"
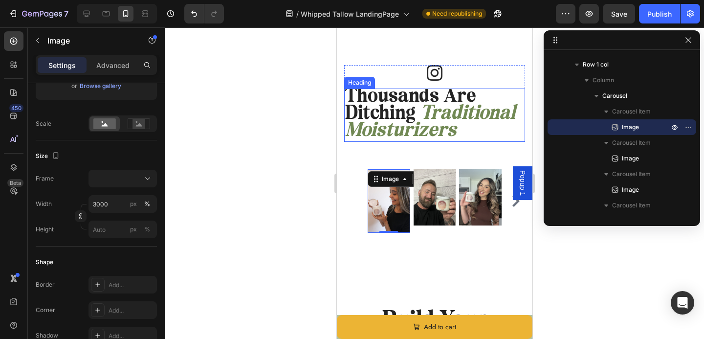
click at [386, 87] on div "Image" at bounding box center [434, 76] width 181 height 23
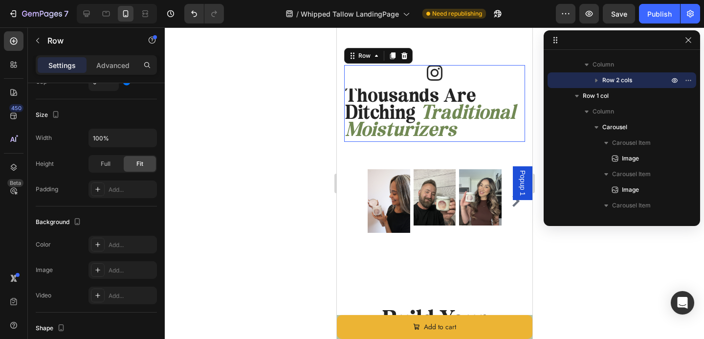
scroll to position [0, 0]
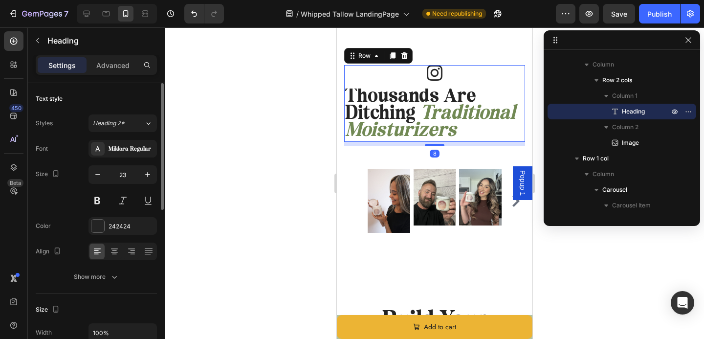
click at [386, 89] on span "Thousands Are Ditching" at bounding box center [410, 105] width 131 height 36
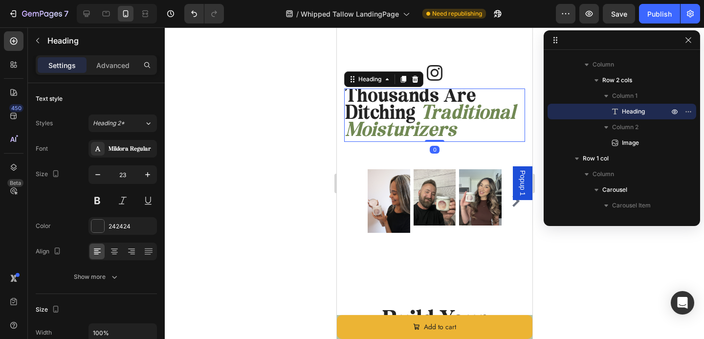
click at [435, 137] on div "Thousands Are Ditching Traditional Moisturizers Heading 0" at bounding box center [434, 115] width 181 height 53
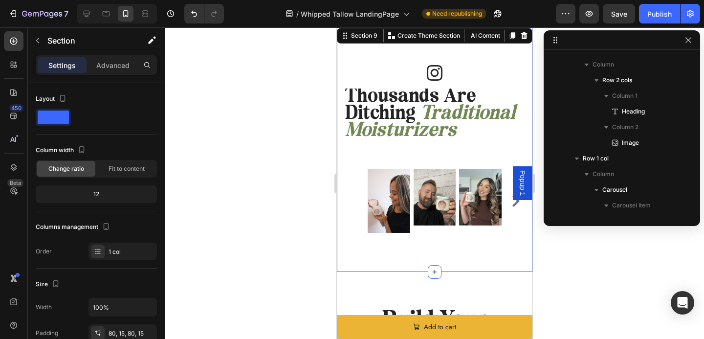
click at [376, 272] on div "Thousands Are Ditching Traditional Moisturizers Heading Image Row Row Image Ima…" at bounding box center [434, 149] width 196 height 246
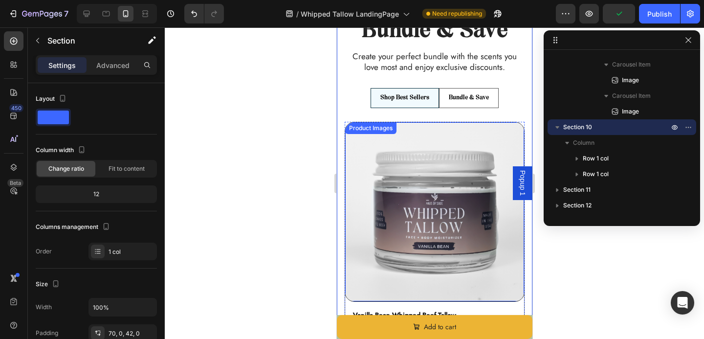
scroll to position [2307, 0]
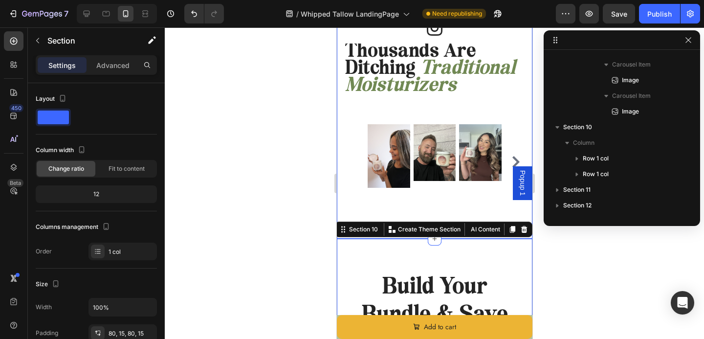
click at [447, 209] on div "Thousands Are Ditching Traditional Moisturizers Heading Image Row Row Image Ima…" at bounding box center [434, 110] width 196 height 258
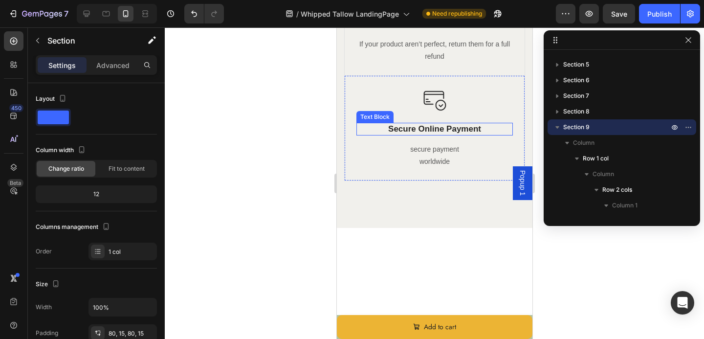
scroll to position [3807, 0]
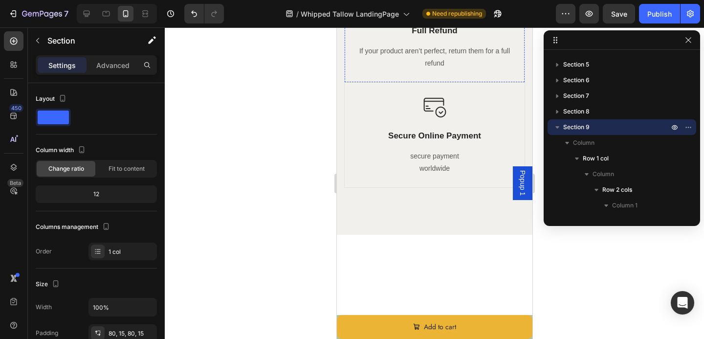
click at [472, 13] on div at bounding box center [434, 13] width 156 height 0
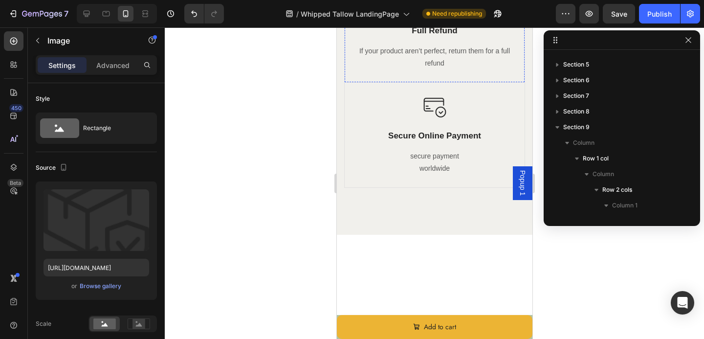
scroll to position [905, 0]
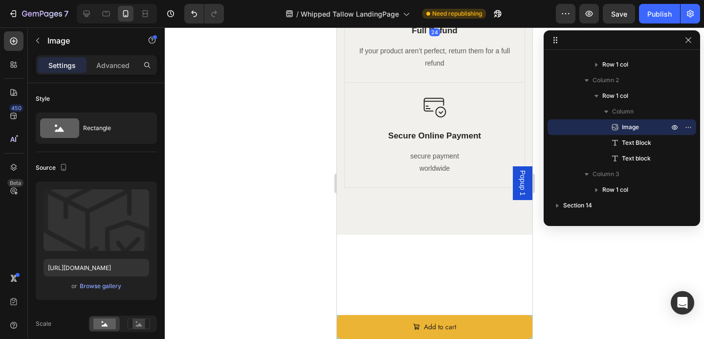
click at [492, 24] on div "24" at bounding box center [434, 19] width 156 height 12
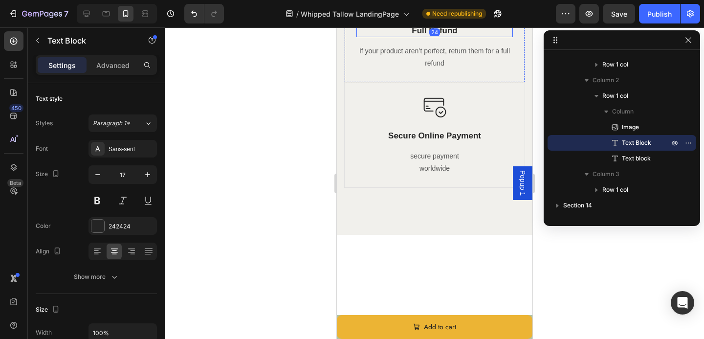
click at [493, 36] on p "Full Refund" at bounding box center [434, 30] width 155 height 11
click at [511, 13] on div at bounding box center [434, 13] width 156 height 0
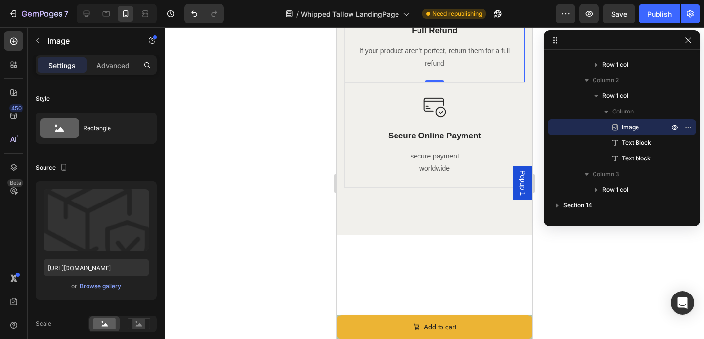
click at [512, 83] on div "Image Full Refund Text Block If your product aren’t perfect, return them for a …" at bounding box center [434, 42] width 180 height 82
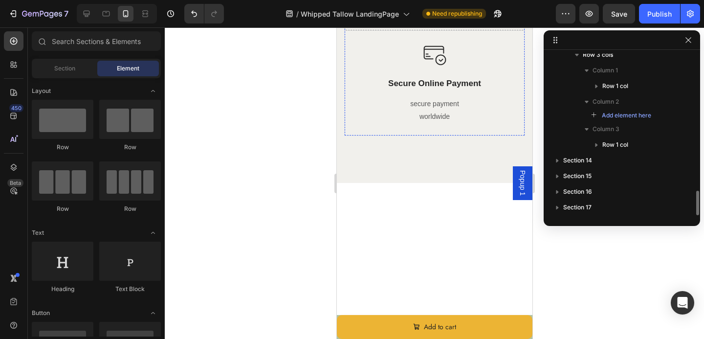
scroll to position [883, 0]
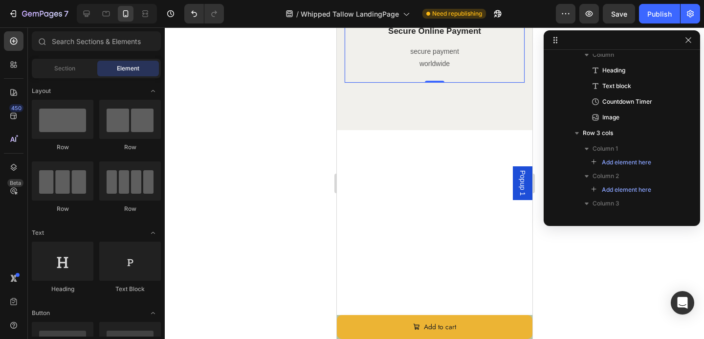
click at [508, 83] on div "Image Secure Online Payment Text Block secure payment worldwide Text block Row 0" at bounding box center [434, 30] width 180 height 105
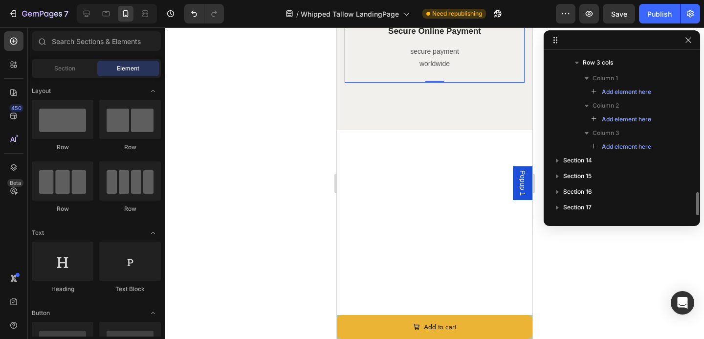
scroll to position [953, 0]
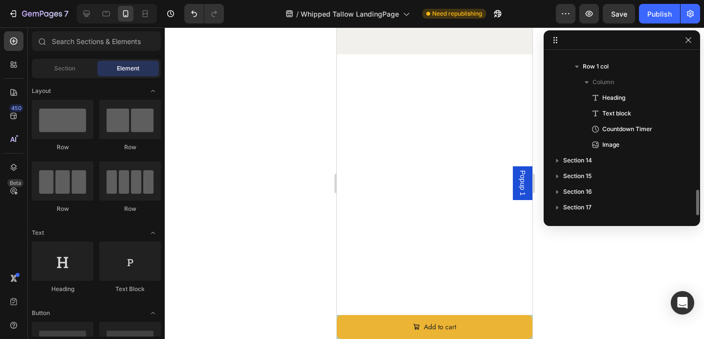
scroll to position [856, 0]
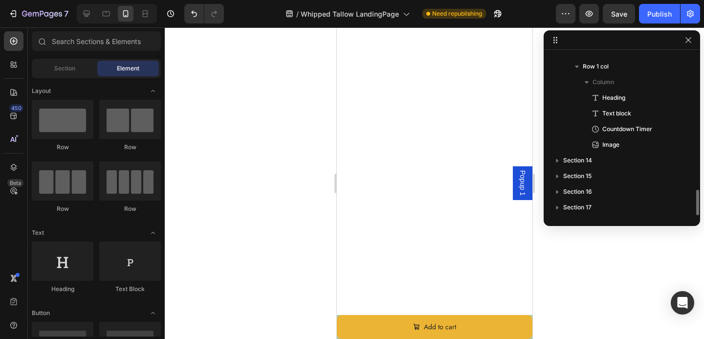
click at [426, 168] on div at bounding box center [434, 159] width 196 height 398
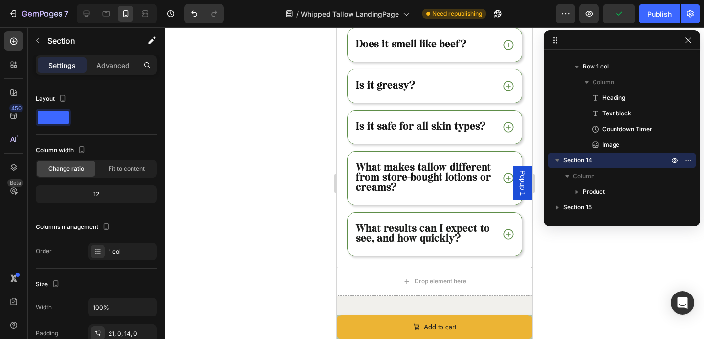
scroll to position [2737, 0]
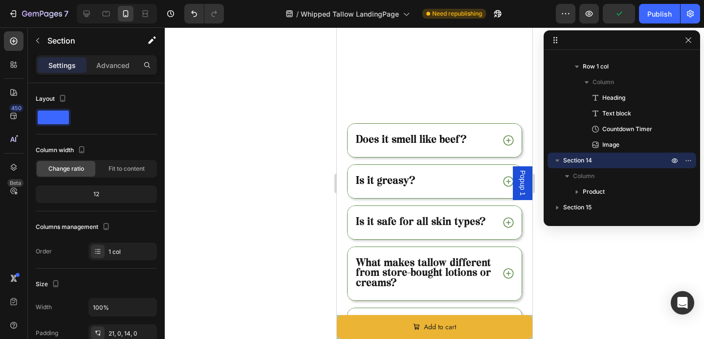
select select "4 Oz"
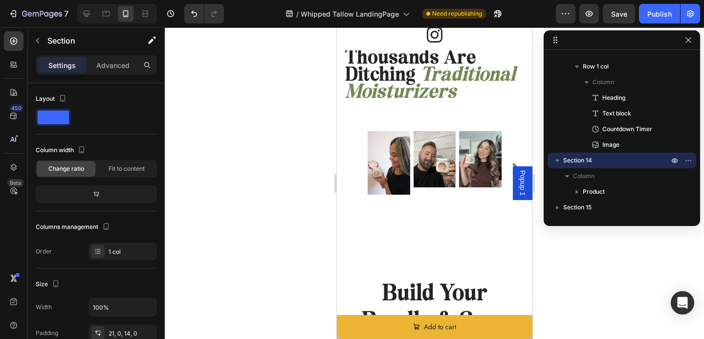
select select "4 Oz"
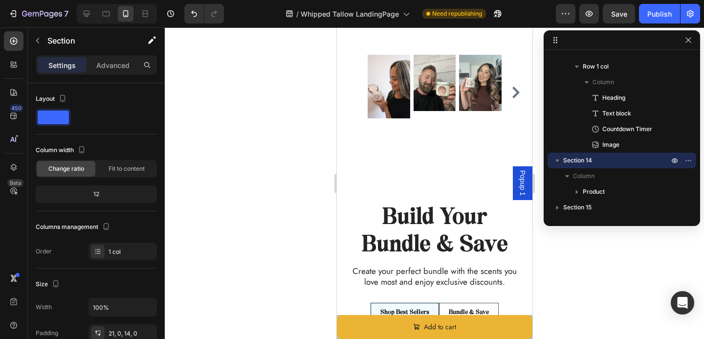
scroll to position [2516, 0]
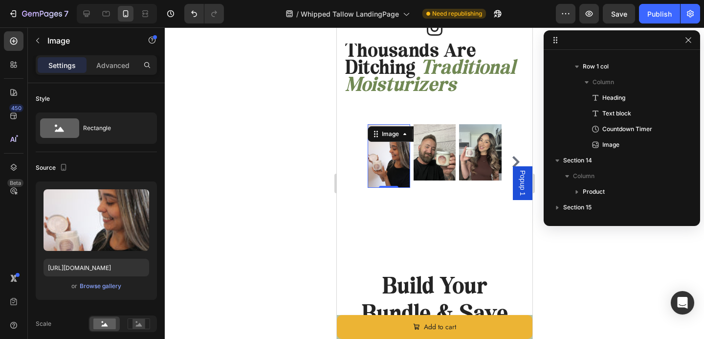
click at [399, 160] on img at bounding box center [388, 156] width 43 height 64
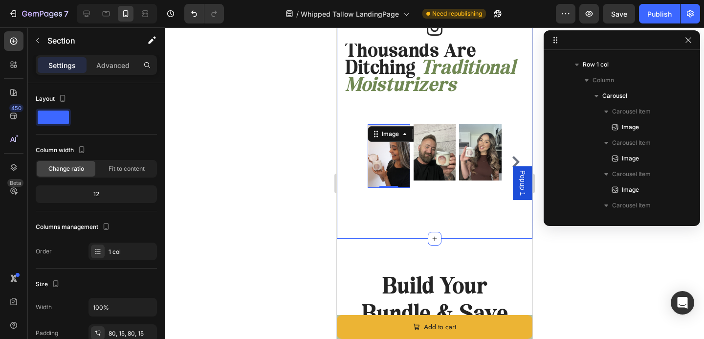
click at [444, 102] on div "Thousands Are Ditching Traditional Moisturizers Heading Image Row Row Image 0 I…" at bounding box center [434, 109] width 181 height 179
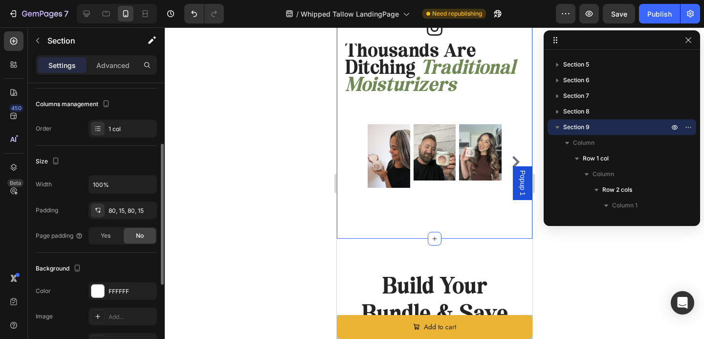
scroll to position [123, 0]
click at [120, 209] on div "80, 15, 80, 15" at bounding box center [123, 210] width 28 height 9
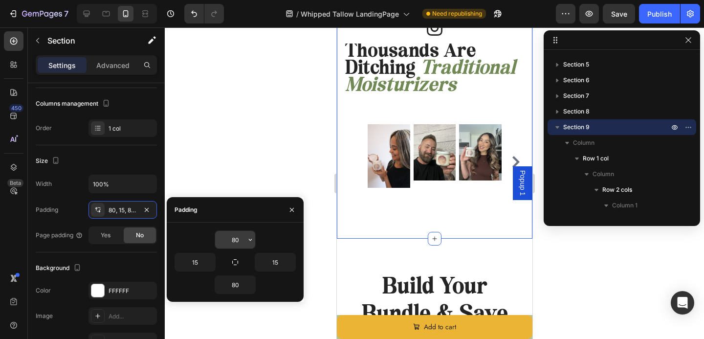
click at [236, 242] on input "80" at bounding box center [235, 240] width 40 height 18
type input "0"
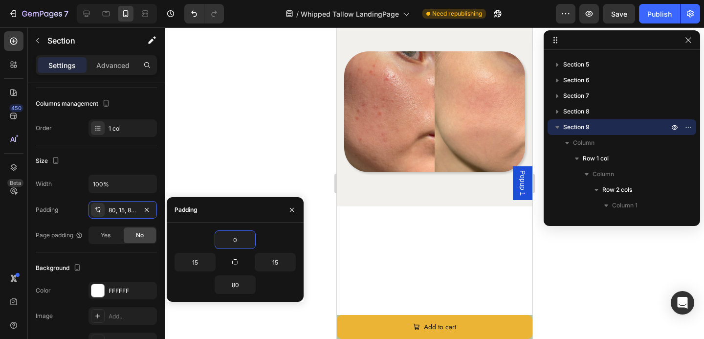
select select "4 Oz"
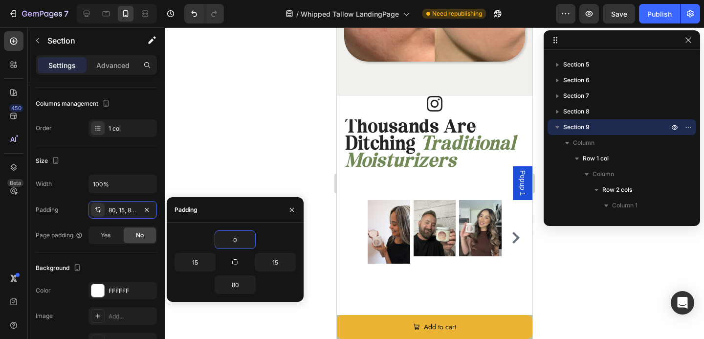
scroll to position [2397, 0]
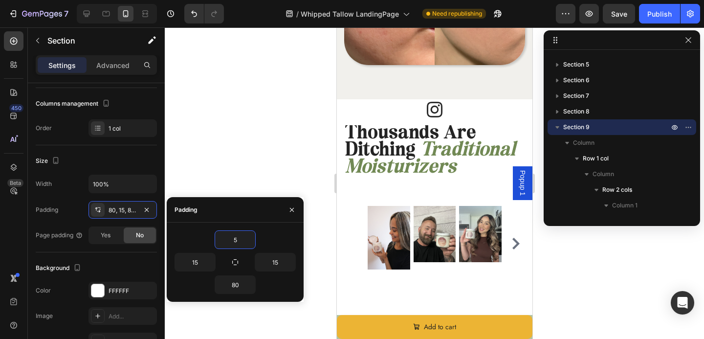
type input "50"
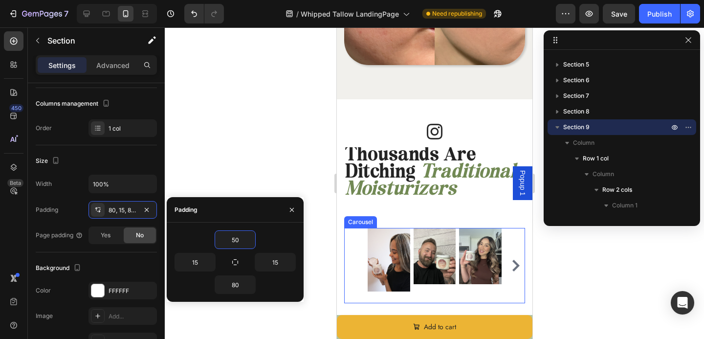
click at [419, 291] on div "Image" at bounding box center [434, 265] width 43 height 75
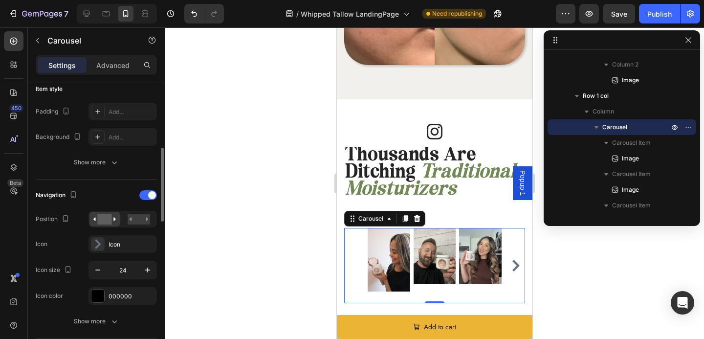
scroll to position [247, 0]
click at [147, 270] on icon "button" at bounding box center [148, 269] width 10 height 10
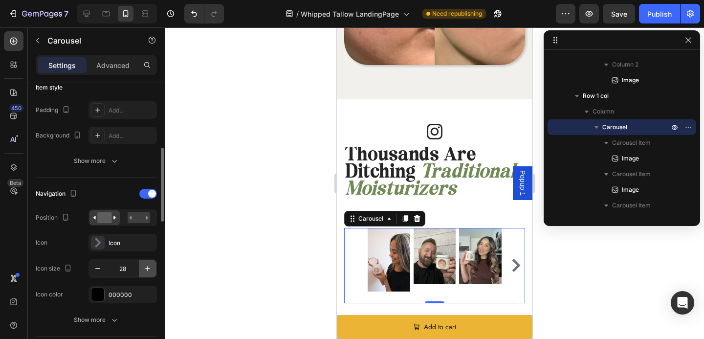
click at [147, 270] on icon "button" at bounding box center [148, 269] width 10 height 10
click at [97, 270] on icon "button" at bounding box center [98, 269] width 10 height 10
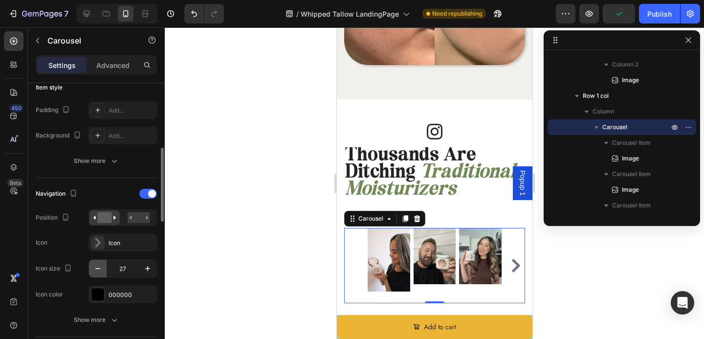
type input "26"
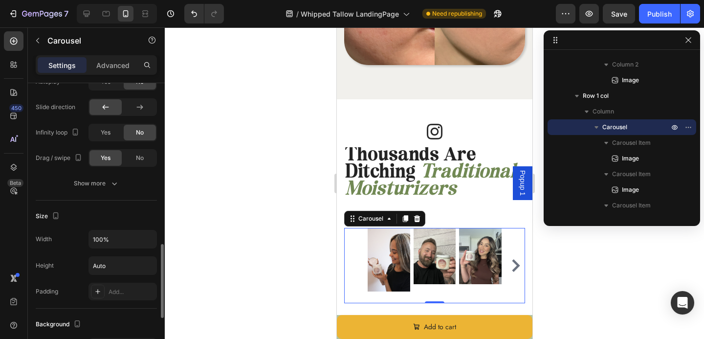
scroll to position [581, 0]
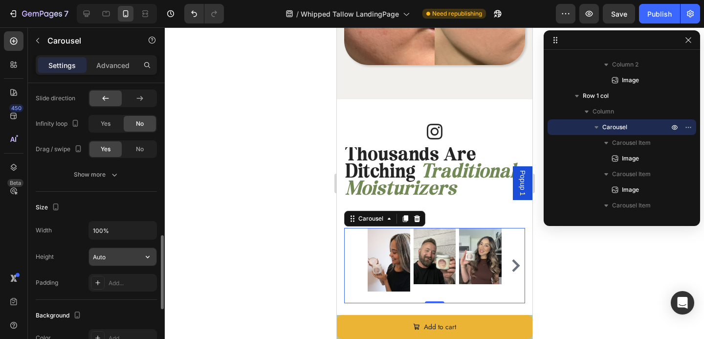
click at [113, 262] on input "Auto" at bounding box center [122, 257] width 67 height 18
click at [113, 232] on input "100%" at bounding box center [122, 230] width 67 height 18
type input "100%"
click at [128, 254] on input "Auto" at bounding box center [122, 257] width 67 height 18
click at [144, 256] on icon "button" at bounding box center [148, 257] width 10 height 10
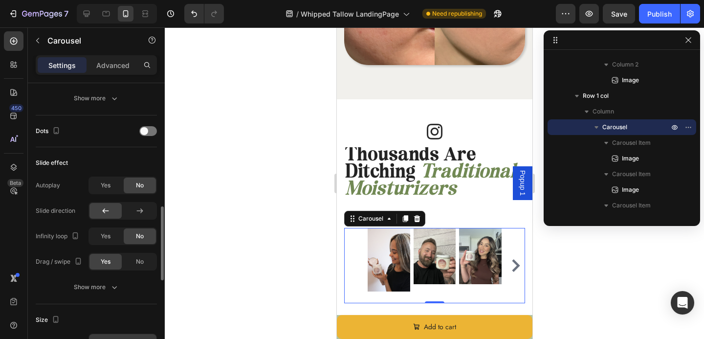
scroll to position [466, 0]
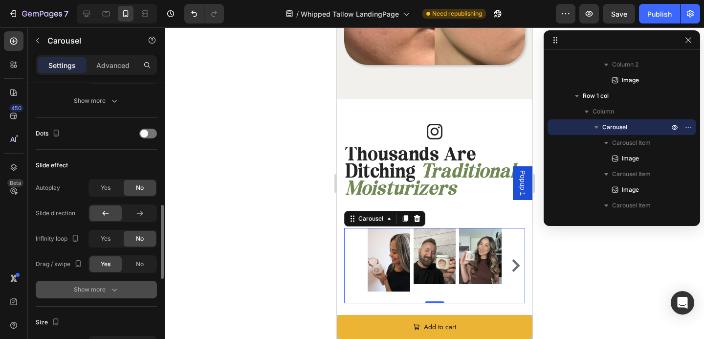
click at [122, 287] on button "Show more" at bounding box center [96, 290] width 121 height 18
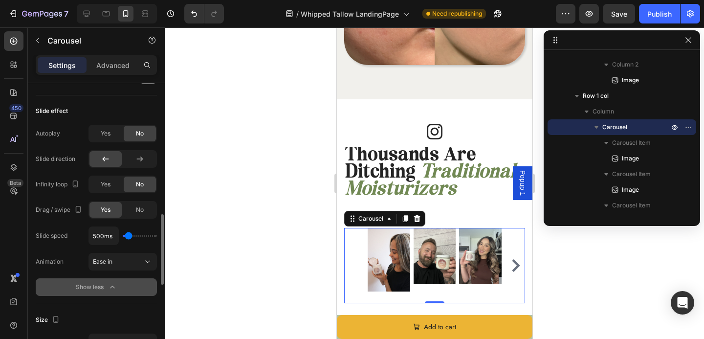
scroll to position [521, 0]
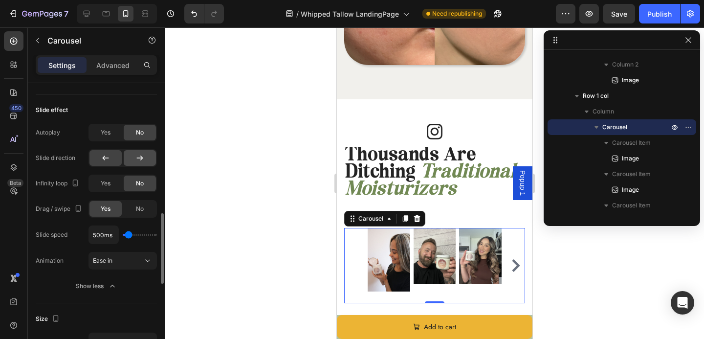
click at [136, 157] on icon at bounding box center [140, 158] width 10 height 10
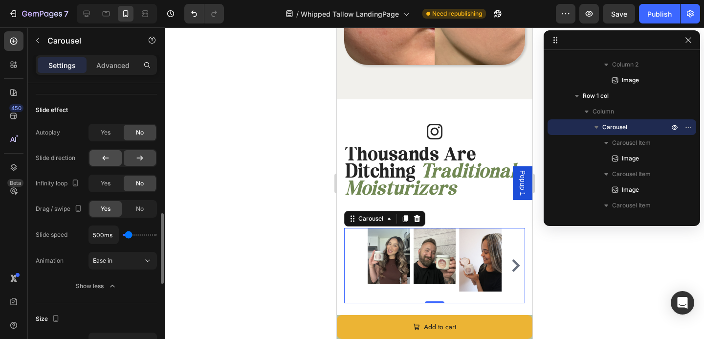
click at [108, 161] on icon at bounding box center [106, 158] width 10 height 10
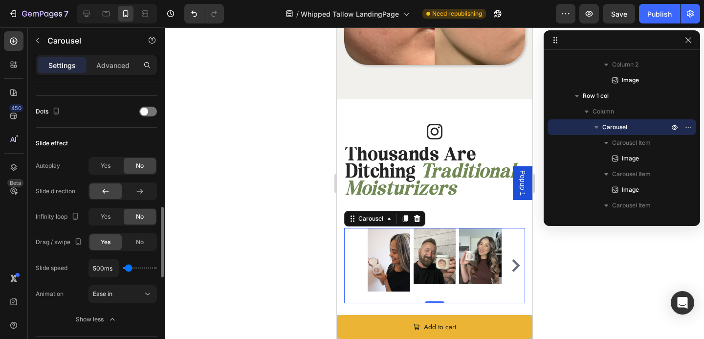
scroll to position [487, 0]
click at [144, 116] on div at bounding box center [148, 112] width 18 height 10
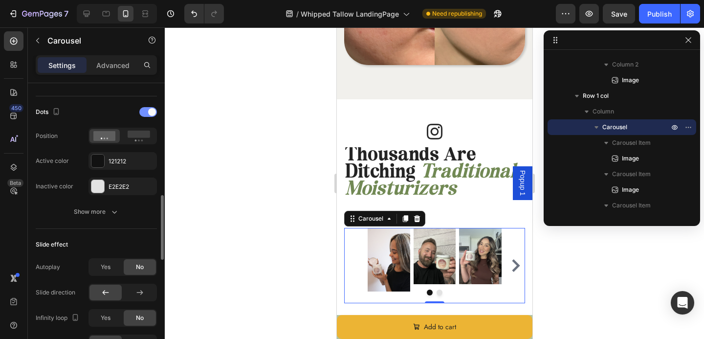
click at [144, 115] on div at bounding box center [148, 112] width 18 height 10
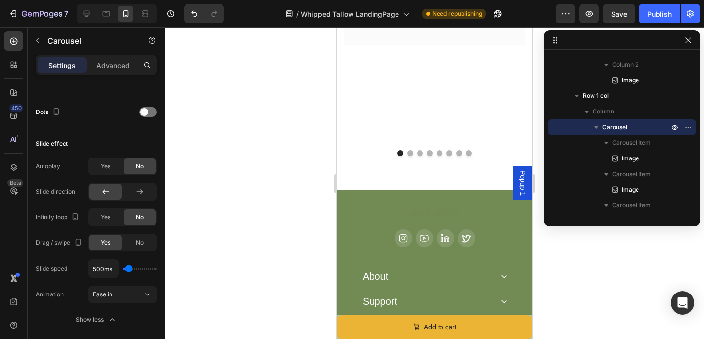
scroll to position [4562, 0]
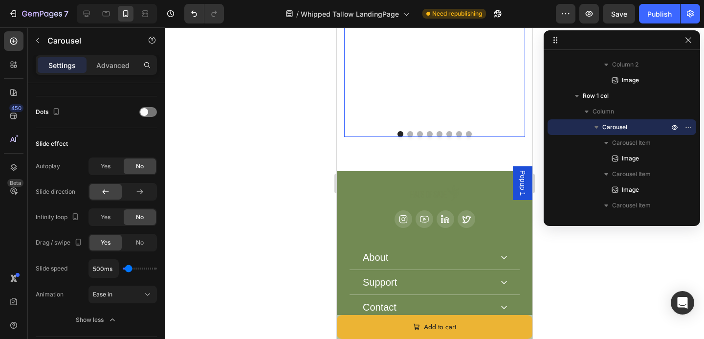
click at [413, 137] on div at bounding box center [434, 134] width 181 height 6
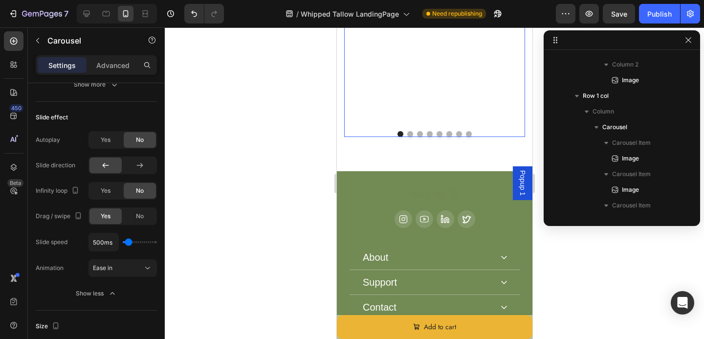
scroll to position [981, 0]
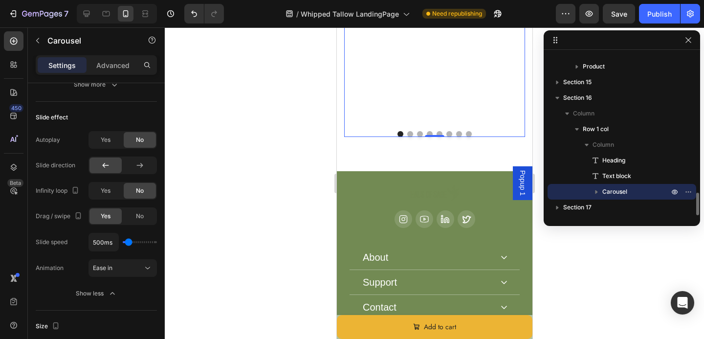
click at [410, 137] on button "Dot" at bounding box center [410, 134] width 6 height 6
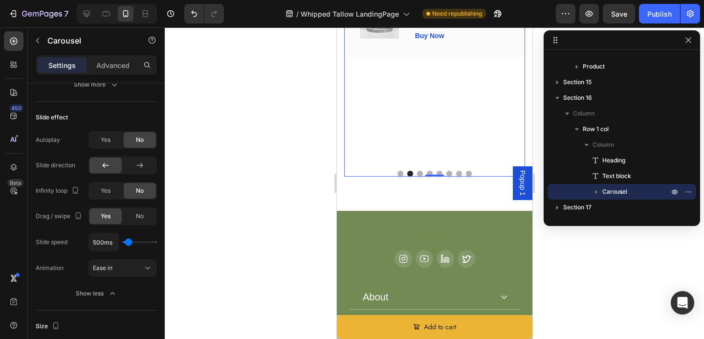
scroll to position [4564, 0]
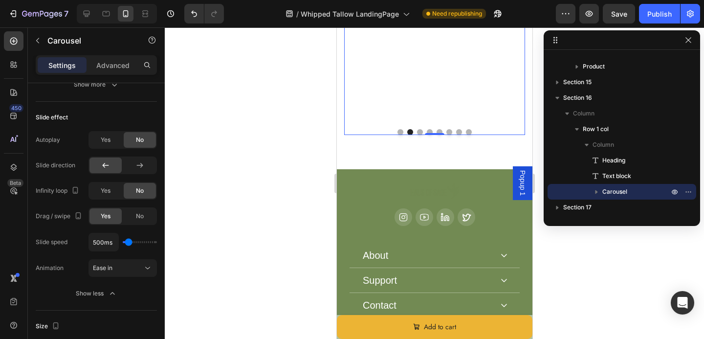
click at [419, 135] on button "Dot" at bounding box center [420, 132] width 6 height 6
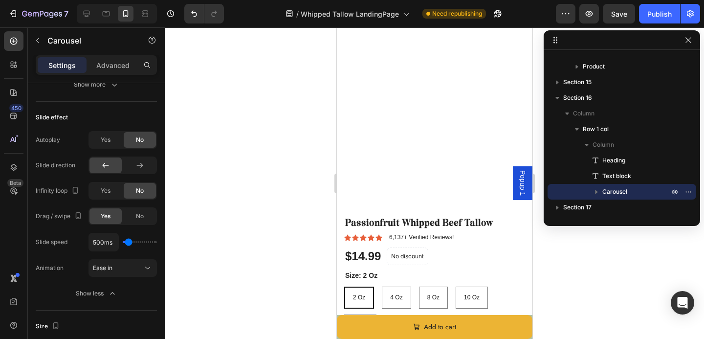
scroll to position [3070, 0]
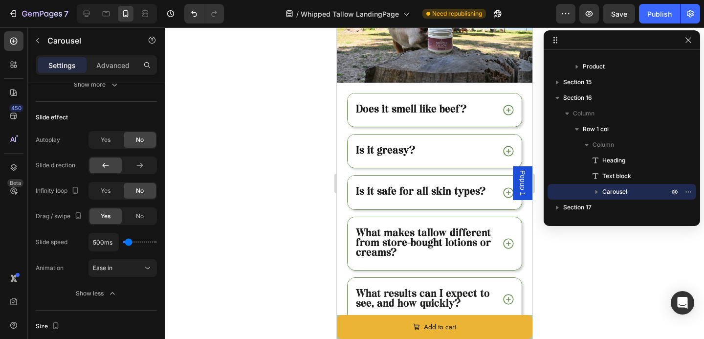
select select "4 Oz"
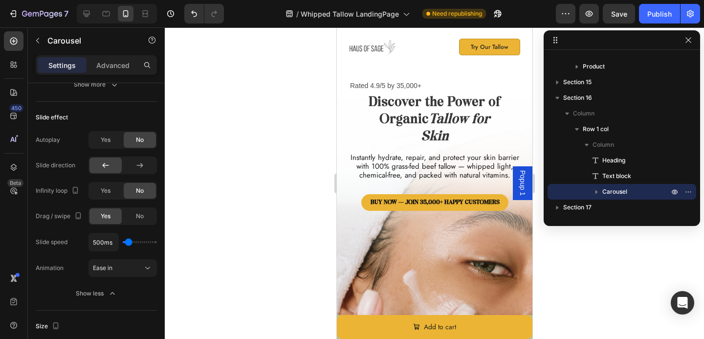
scroll to position [0, 0]
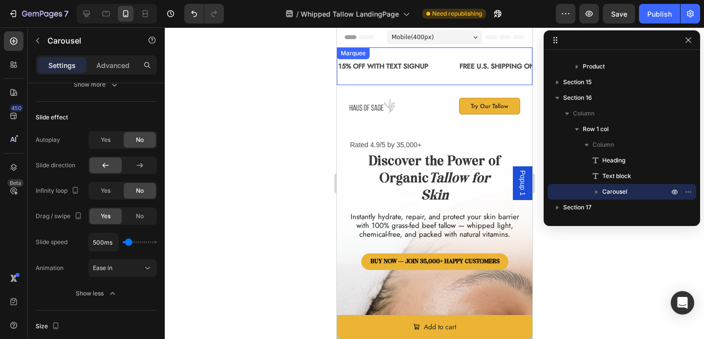
click at [445, 62] on div "15% OFF WITH TEXT SIGNUP Text Block" at bounding box center [397, 66] width 121 height 22
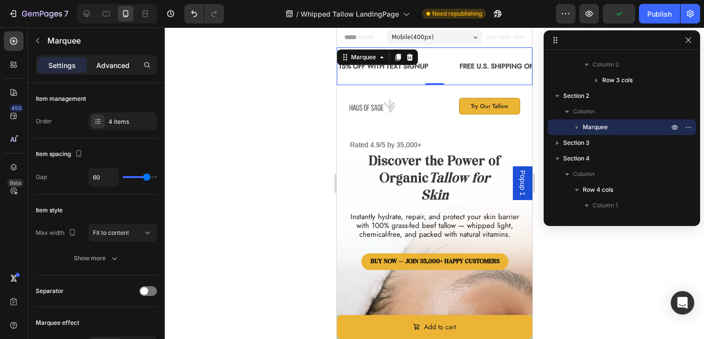
click at [110, 66] on p "Advanced" at bounding box center [112, 65] width 33 height 10
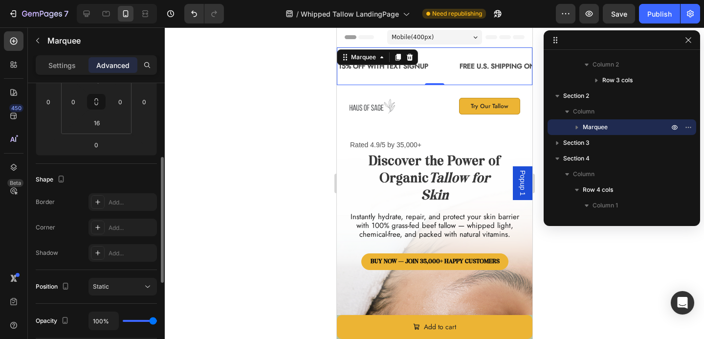
scroll to position [172, 0]
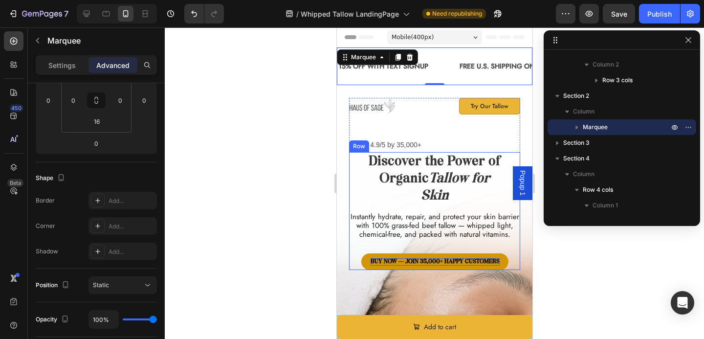
click at [429, 261] on strong "Buy Now — Join 35,000+ Happy Customers" at bounding box center [434, 262] width 129 height 6
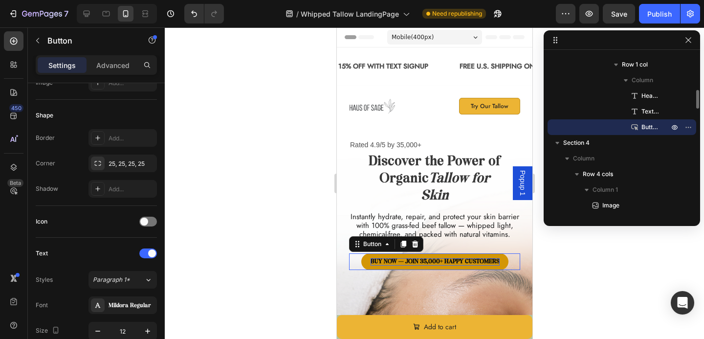
scroll to position [0, 0]
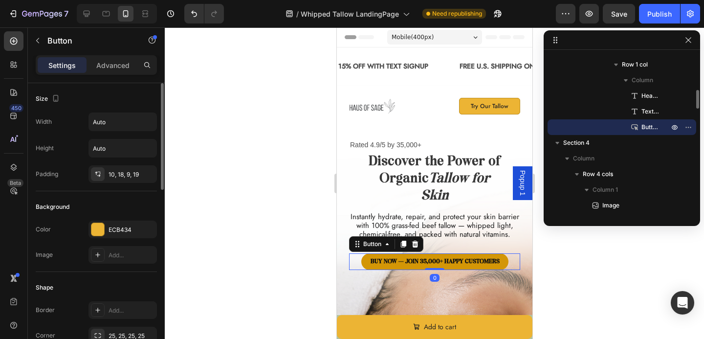
click at [424, 255] on link "Buy Now — Join 35,000+ Happy Customers" at bounding box center [434, 261] width 147 height 16
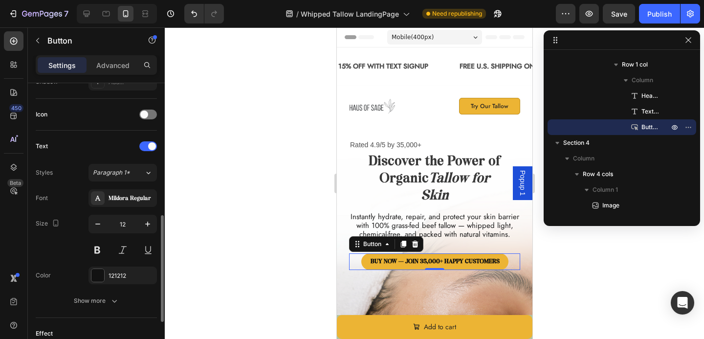
scroll to position [312, 0]
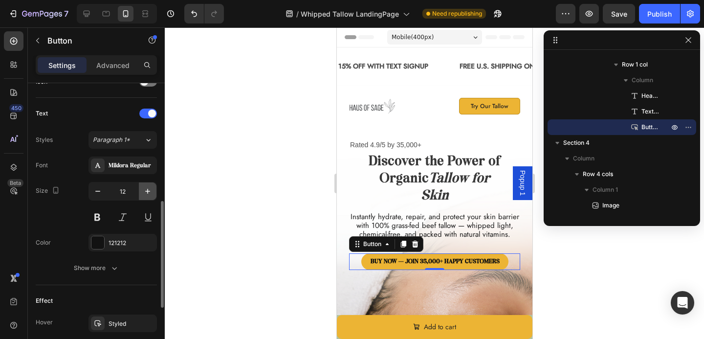
click at [152, 192] on icon "button" at bounding box center [148, 191] width 10 height 10
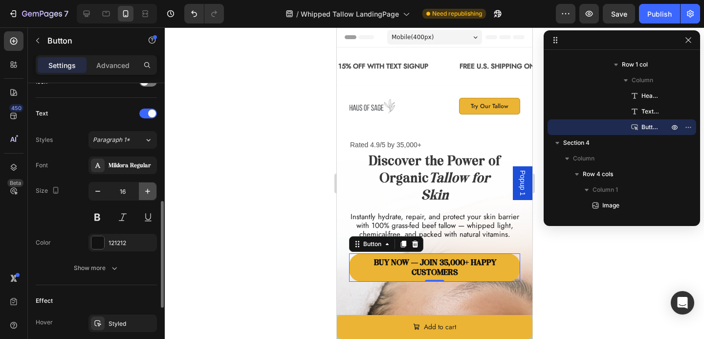
click at [143, 190] on icon "button" at bounding box center [148, 191] width 10 height 10
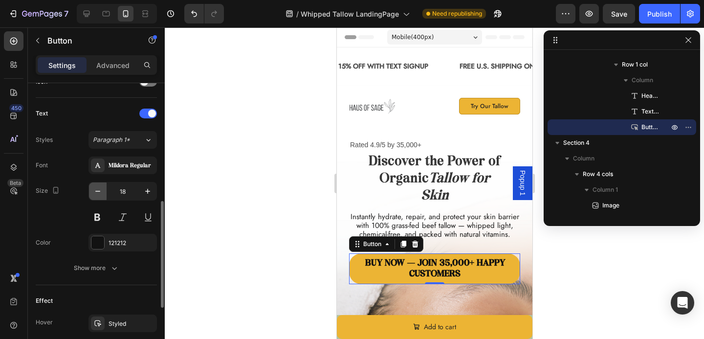
click at [99, 195] on icon "button" at bounding box center [98, 191] width 10 height 10
type input "16"
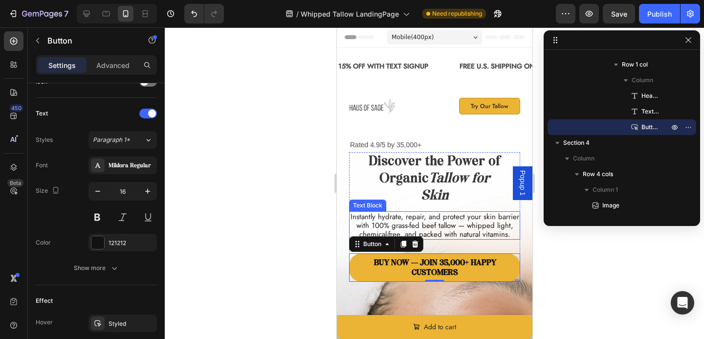
click at [387, 223] on p "Instantly hydrate, repair, and protect your skin barrier with 100% grass-fed be…" at bounding box center [434, 225] width 169 height 26
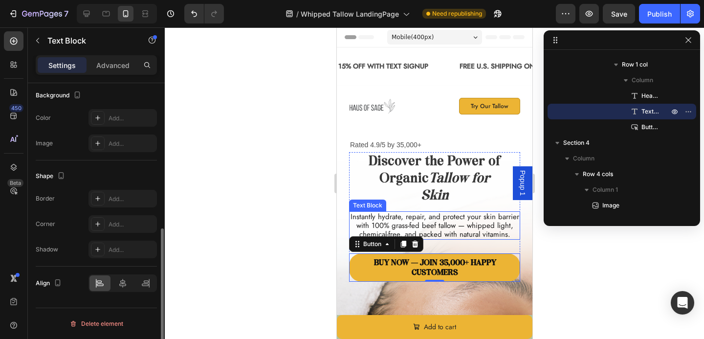
scroll to position [0, 0]
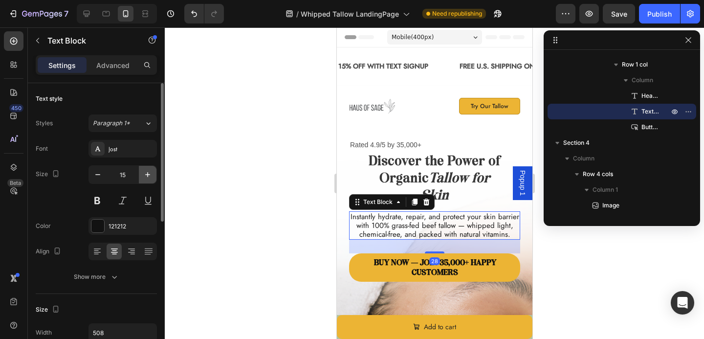
click at [148, 176] on icon "button" at bounding box center [147, 174] width 5 height 5
type input "16"
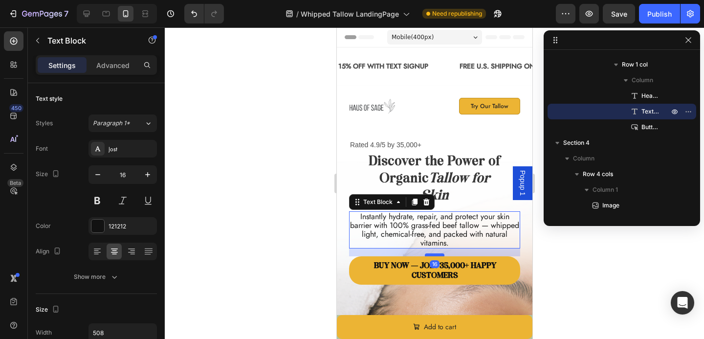
drag, startPoint x: 429, startPoint y: 261, endPoint x: 427, endPoint y: 255, distance: 6.2
click at [427, 255] on div at bounding box center [434, 254] width 20 height 3
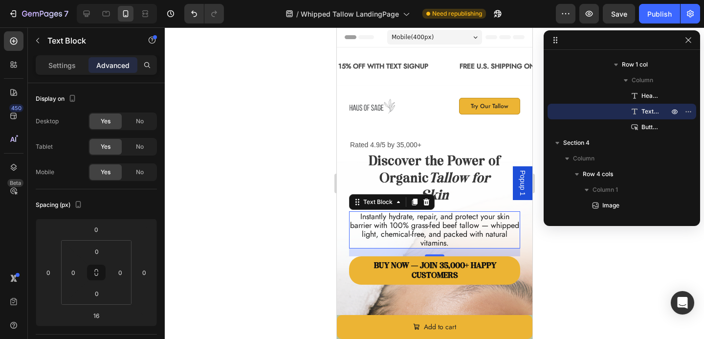
click at [312, 221] on div at bounding box center [434, 182] width 539 height 311
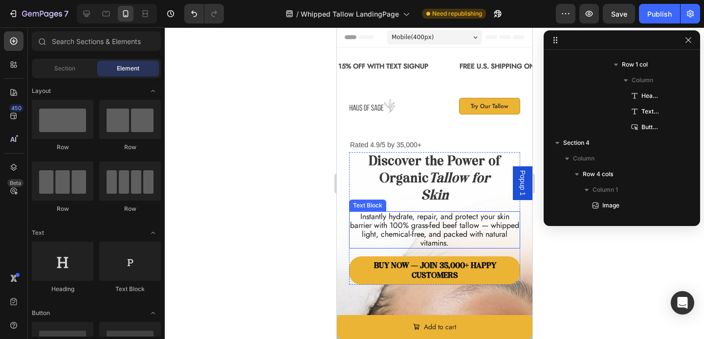
click at [416, 233] on p "Instantly hydrate, repair, and protect your skin barrier with 100% grass-fed be…" at bounding box center [434, 229] width 169 height 35
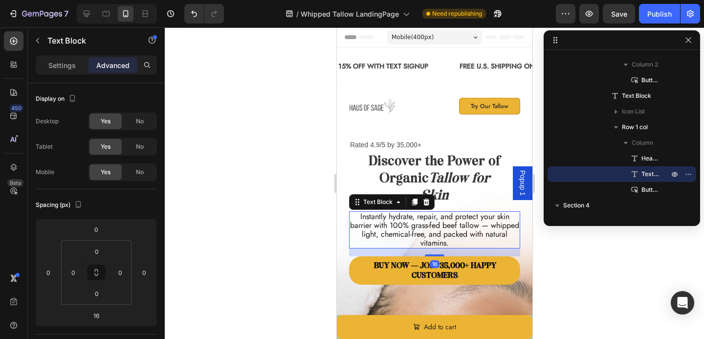
click at [416, 233] on p "Instantly hydrate, repair, and protect your skin barrier with 100% grass-fed be…" at bounding box center [434, 229] width 169 height 35
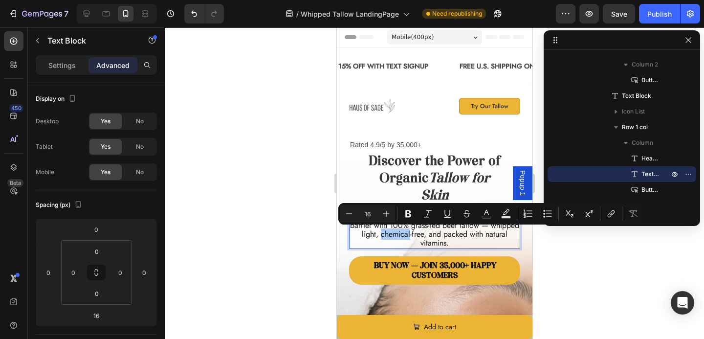
click at [463, 214] on icon "Editor contextual toolbar" at bounding box center [467, 214] width 10 height 10
click at [463, 234] on p "Instantly hydrate, repair, and protect your skin barrier with 100% grass-fed be…" at bounding box center [434, 229] width 169 height 35
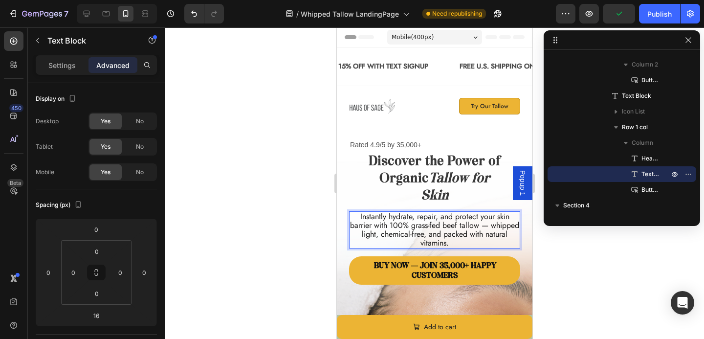
click at [490, 219] on p "Instantly hydrate, repair, and protect your skin barrier with 100% grass-fed be…" at bounding box center [434, 229] width 169 height 35
click at [494, 218] on p "Instantly hydrate, repair, and protect your skin barrier with 100% grass-fed be…" at bounding box center [434, 229] width 169 height 35
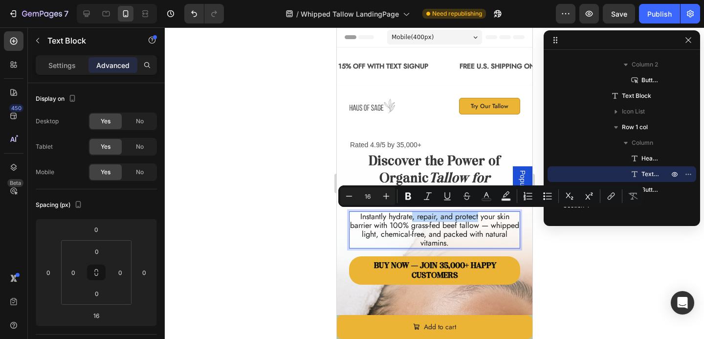
drag, startPoint x: 477, startPoint y: 217, endPoint x: 410, endPoint y: 220, distance: 67.0
click at [410, 220] on p "Instantly hydrate, repair, and protect your skin barrier with 100% grass-fed be…" at bounding box center [434, 229] width 169 height 35
click at [257, 236] on div at bounding box center [434, 182] width 539 height 311
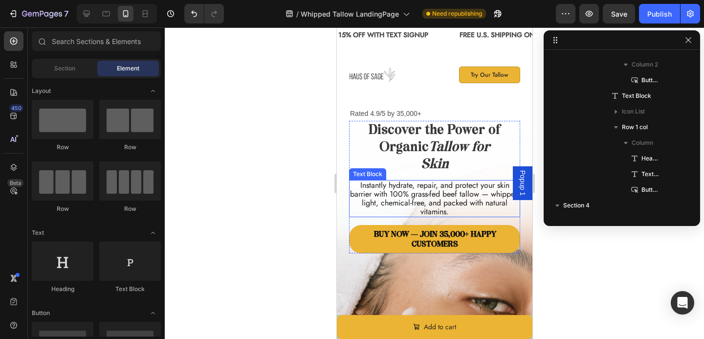
scroll to position [32, 0]
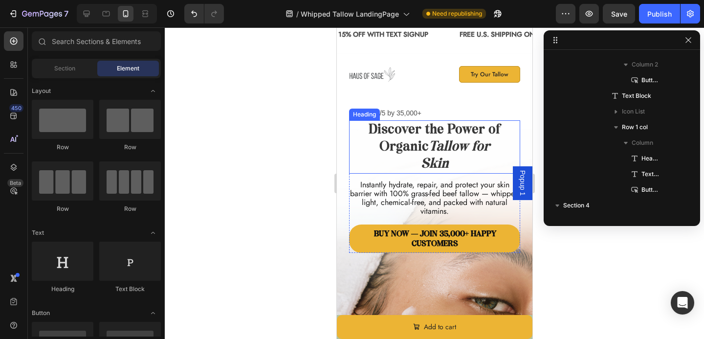
click at [464, 154] on h1 "Discover the Power of Organic Tallow for Skin" at bounding box center [434, 146] width 134 height 53
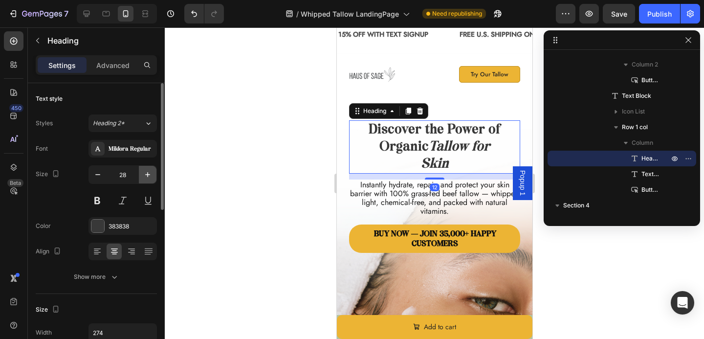
click at [150, 171] on icon "button" at bounding box center [148, 175] width 10 height 10
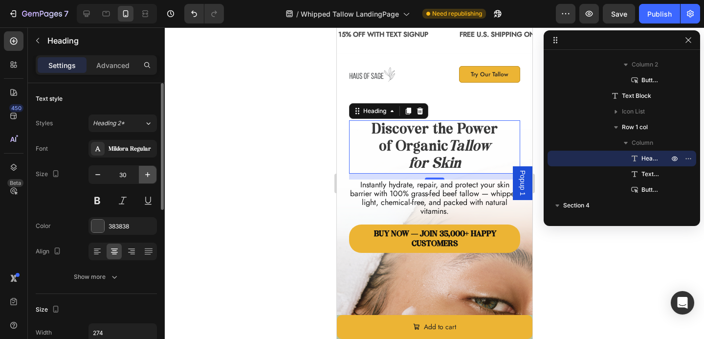
click at [150, 171] on icon "button" at bounding box center [148, 175] width 10 height 10
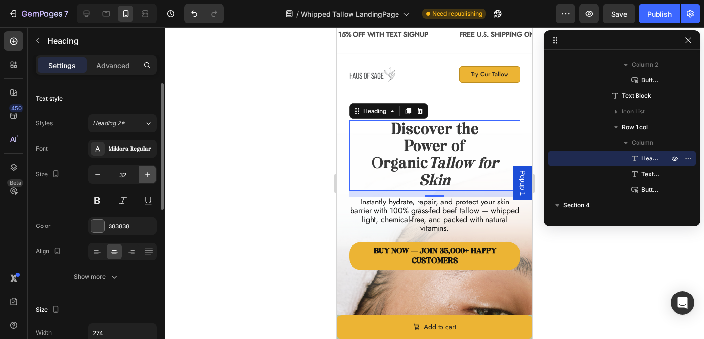
click at [150, 171] on icon "button" at bounding box center [148, 175] width 10 height 10
type input "33"
click at [226, 194] on div at bounding box center [434, 182] width 539 height 311
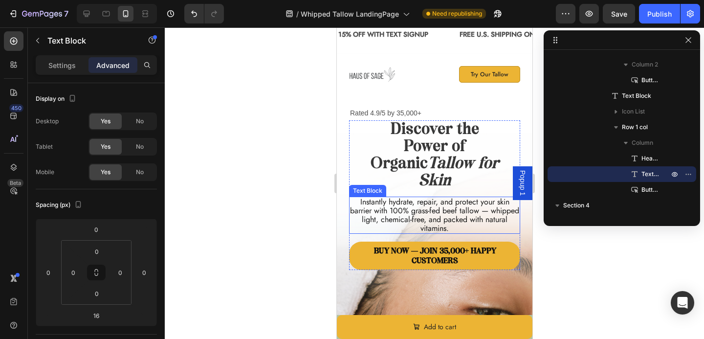
click at [390, 199] on p "Instantly hydrate, repair, and protect your skin barrier with 100% grass-fed be…" at bounding box center [434, 215] width 169 height 35
click at [451, 198] on p "Instantly hydrate, repair, and protect your skin barrier with 100% grass-fed be…" at bounding box center [434, 215] width 169 height 35
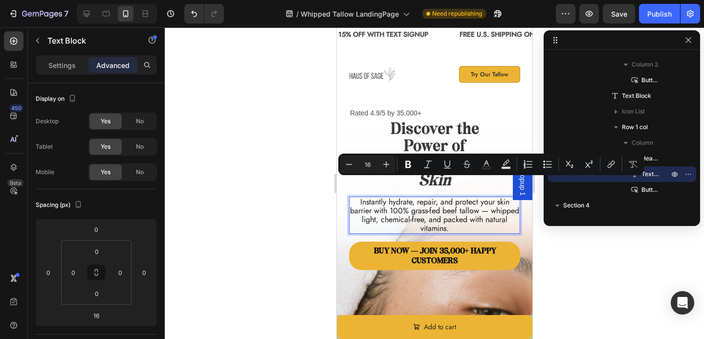
click at [479, 198] on p "Instantly hydrate, repair, and protect your skin barrier with 100% grass-fed be…" at bounding box center [434, 215] width 169 height 35
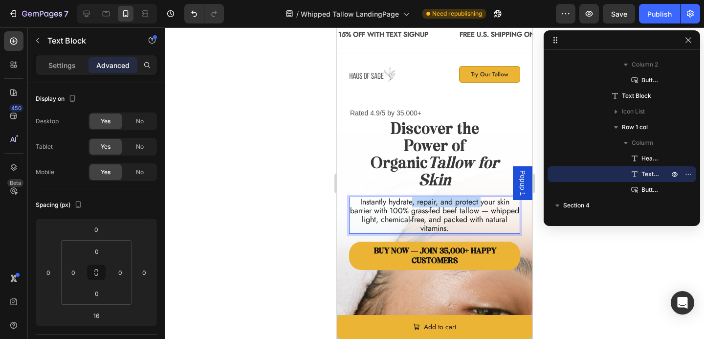
drag, startPoint x: 479, startPoint y: 186, endPoint x: 412, endPoint y: 187, distance: 67.5
click at [412, 198] on p "Instantly hydrate, repair, and protect your skin barrier with 100% grass-fed be…" at bounding box center [434, 215] width 169 height 35
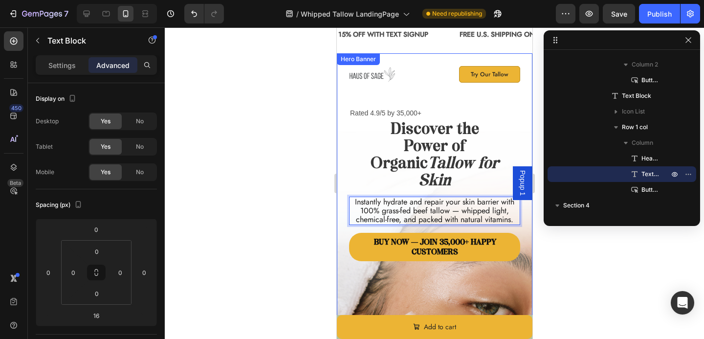
click at [302, 196] on div at bounding box center [434, 182] width 539 height 311
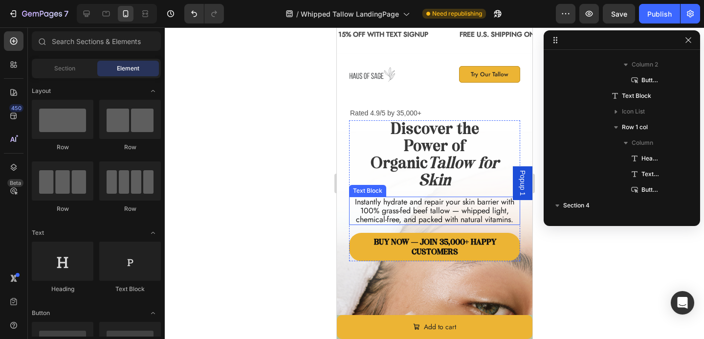
click at [412, 201] on p "Instantly hydrate and repair your skin barrier with 100% grass-fed beef tallow …" at bounding box center [434, 211] width 169 height 26
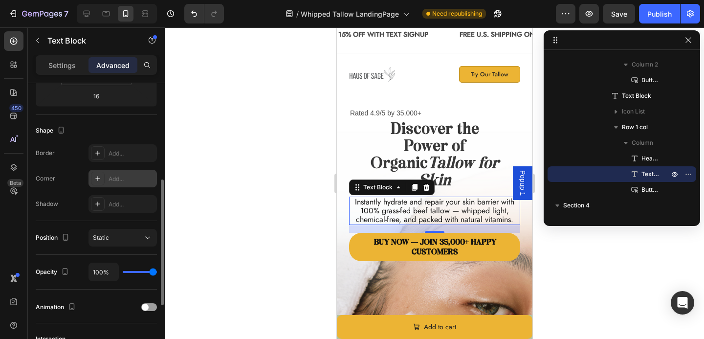
scroll to position [119, 0]
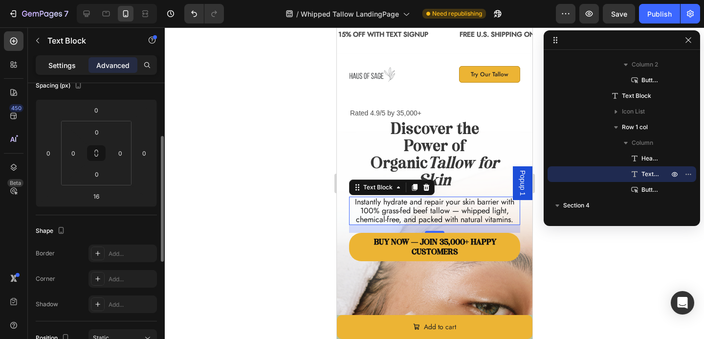
click at [59, 63] on p "Settings" at bounding box center [61, 65] width 27 height 10
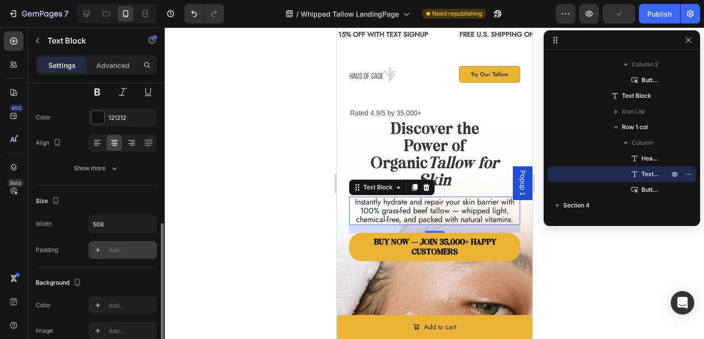
scroll to position [0, 0]
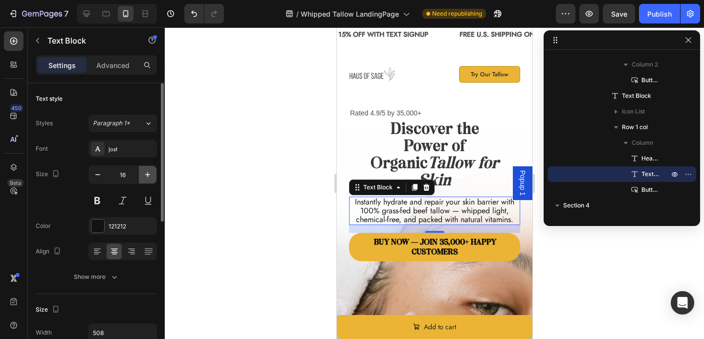
click at [151, 171] on icon "button" at bounding box center [148, 175] width 10 height 10
type input "17"
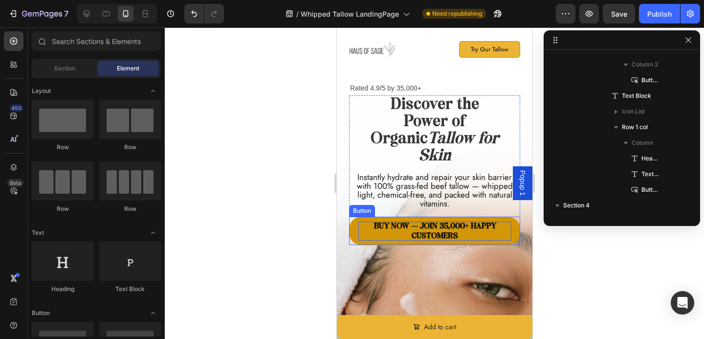
scroll to position [26, 0]
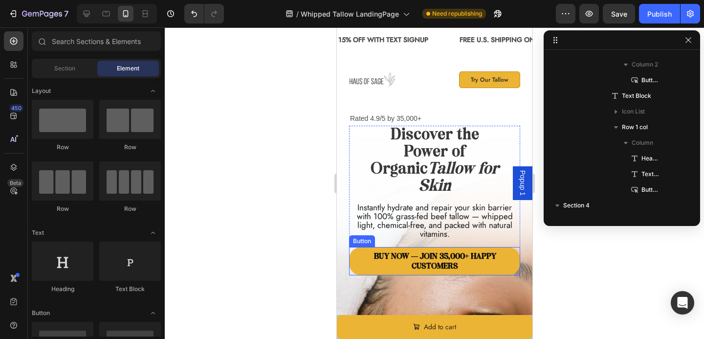
click at [279, 237] on div at bounding box center [434, 182] width 539 height 311
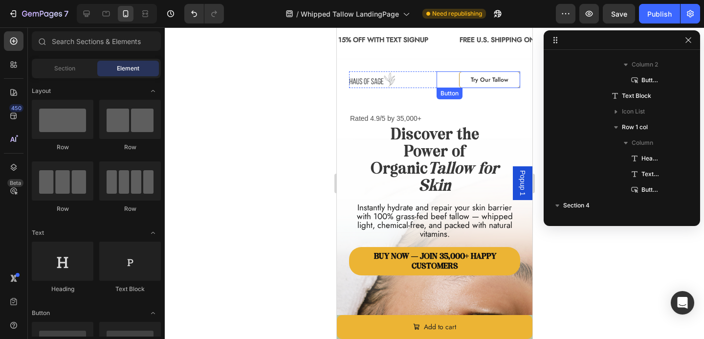
click at [513, 75] on link "Try Our Tallow" at bounding box center [489, 79] width 61 height 17
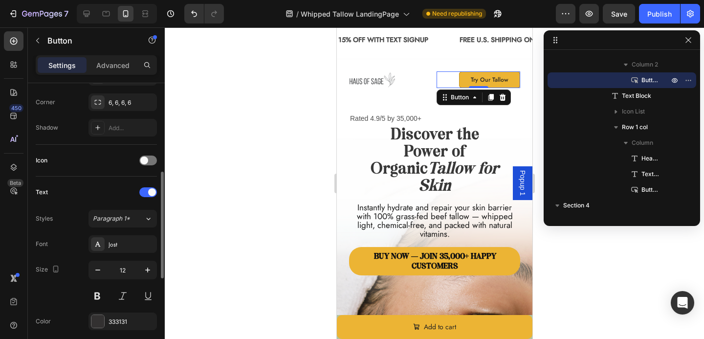
scroll to position [234, 0]
click at [145, 266] on icon "button" at bounding box center [148, 270] width 10 height 10
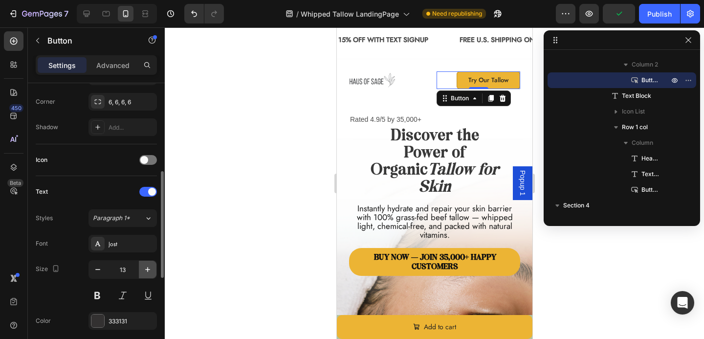
click at [145, 266] on icon "button" at bounding box center [148, 270] width 10 height 10
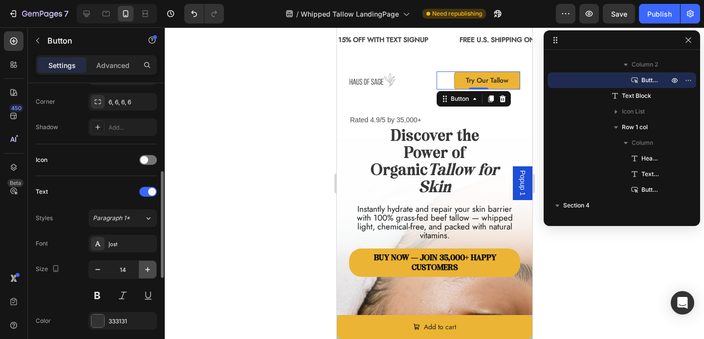
click at [145, 266] on icon "button" at bounding box center [148, 270] width 10 height 10
type input "15"
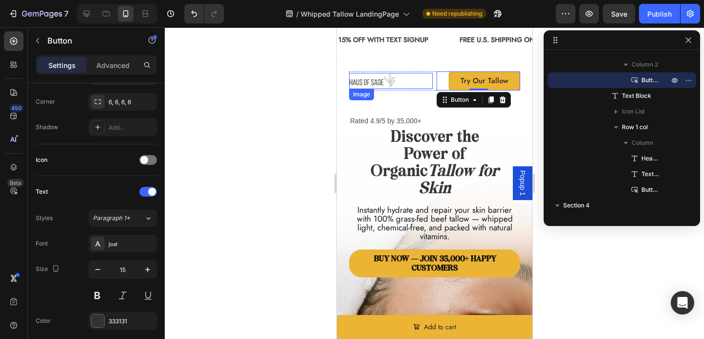
click at [359, 83] on img at bounding box center [372, 81] width 46 height 16
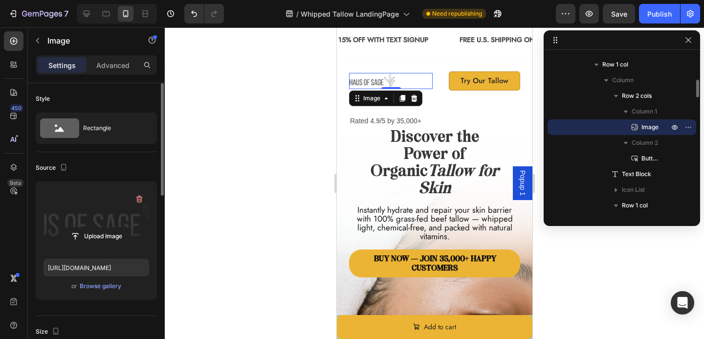
scroll to position [211, 0]
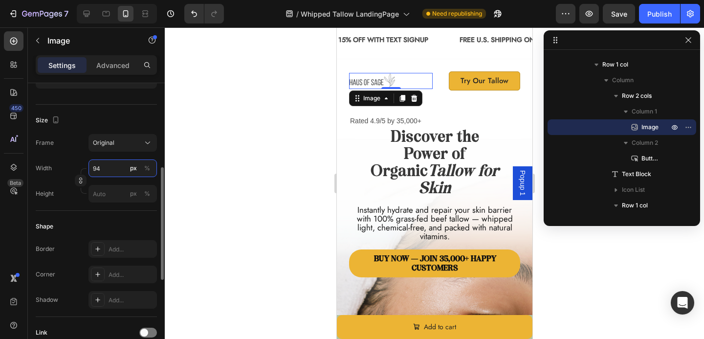
click at [108, 167] on input "94" at bounding box center [123, 168] width 68 height 18
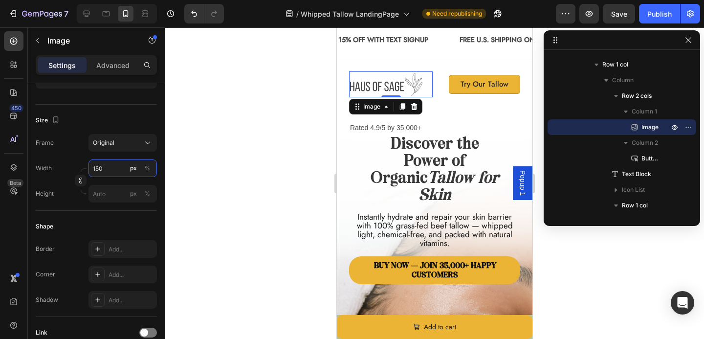
type input "150"
click at [172, 175] on div at bounding box center [434, 182] width 539 height 311
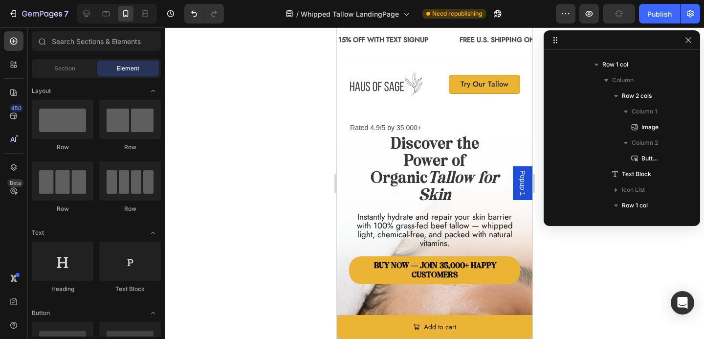
click at [241, 160] on div at bounding box center [434, 182] width 539 height 311
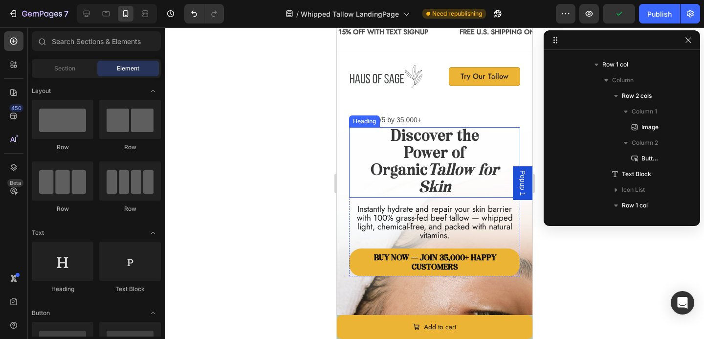
scroll to position [31, 0]
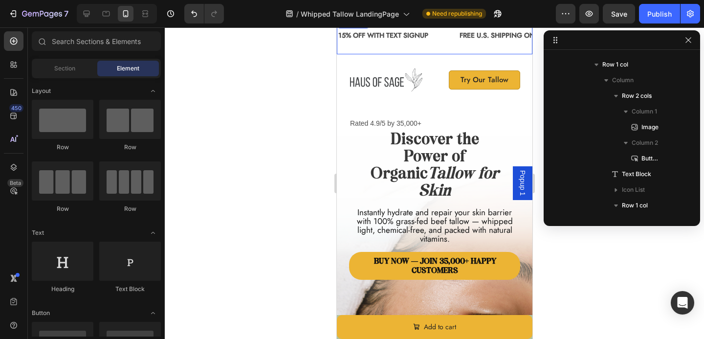
click at [436, 43] on div "15% OFF WITH TEXT SIGNUP Text Block" at bounding box center [397, 35] width 121 height 22
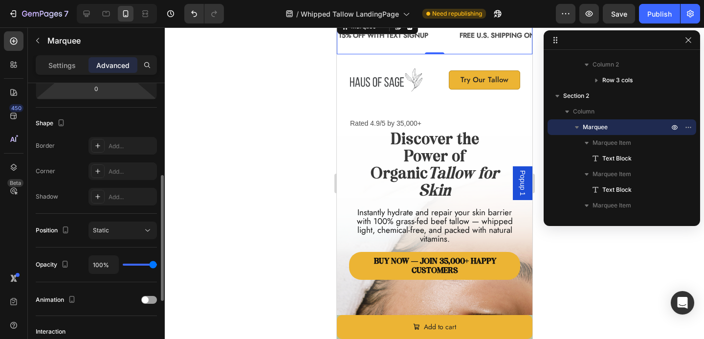
scroll to position [208, 0]
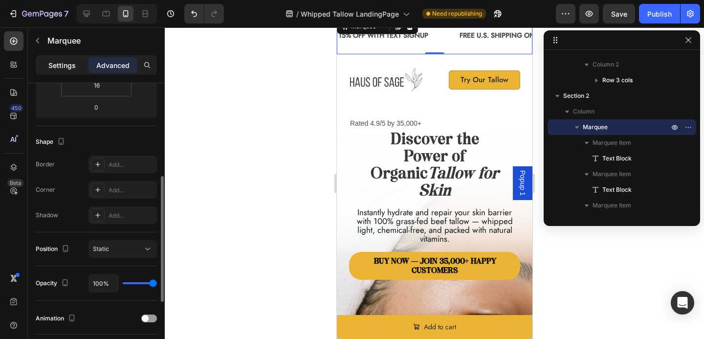
click at [66, 61] on p "Settings" at bounding box center [61, 65] width 27 height 10
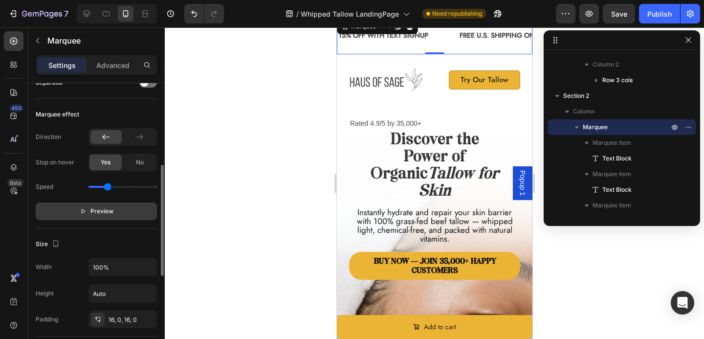
click at [108, 217] on button "Preview" at bounding box center [96, 211] width 121 height 18
drag, startPoint x: 106, startPoint y: 189, endPoint x: 99, endPoint y: 189, distance: 7.3
type input "0.4"
click at [99, 188] on input "range" at bounding box center [123, 187] width 68 height 2
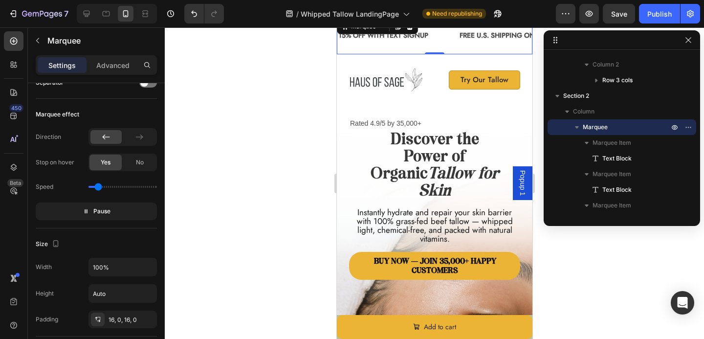
click at [194, 237] on div at bounding box center [434, 182] width 539 height 311
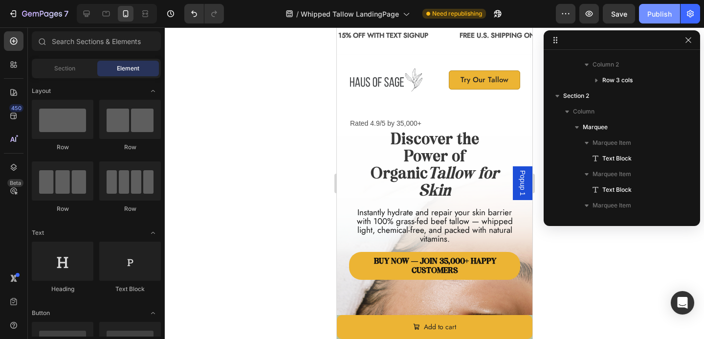
click at [655, 15] on div "Publish" at bounding box center [659, 14] width 24 height 10
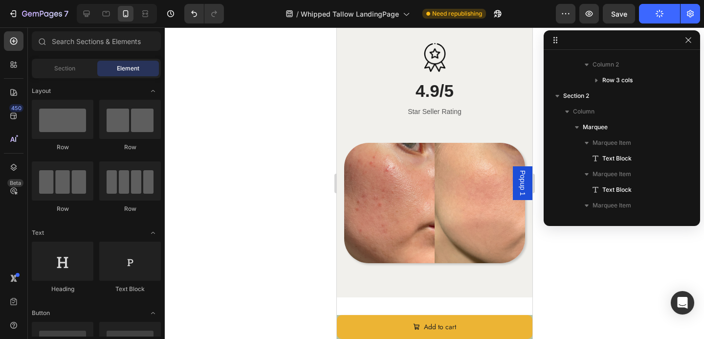
scroll to position [2191, 0]
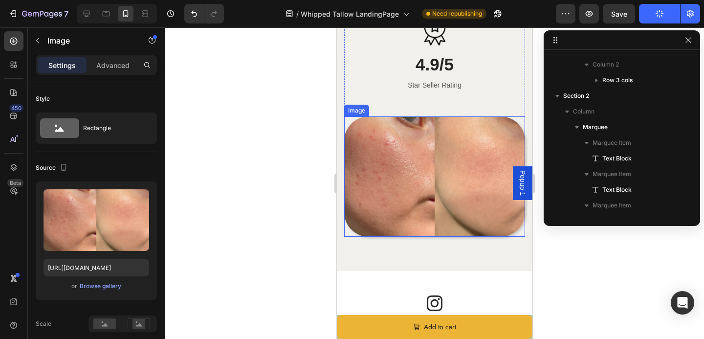
click at [463, 213] on img at bounding box center [434, 176] width 181 height 121
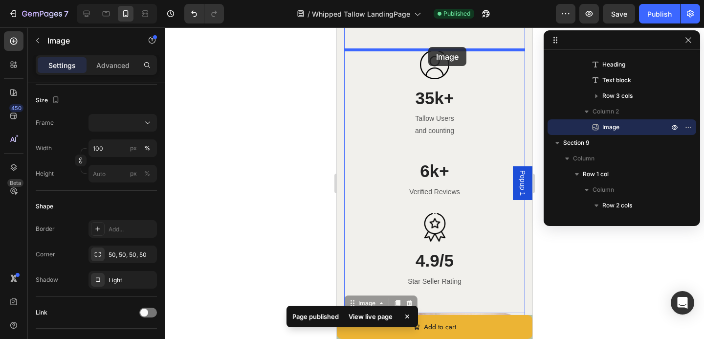
scroll to position [1975, 0]
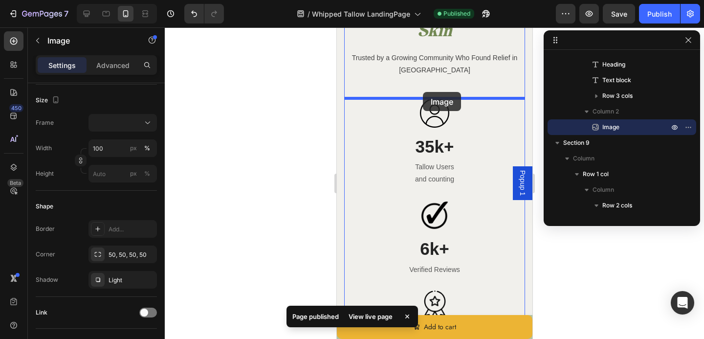
drag, startPoint x: 445, startPoint y: 274, endPoint x: 422, endPoint y: 92, distance: 183.8
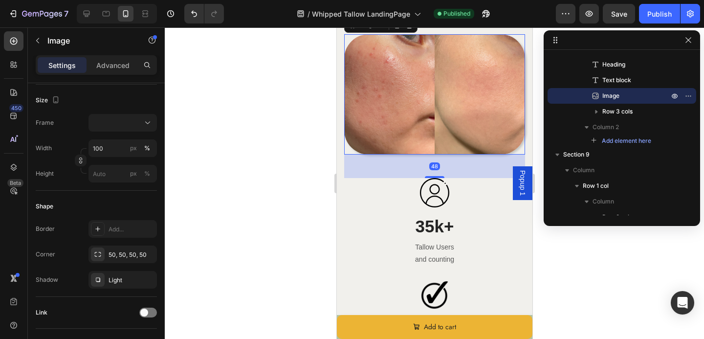
scroll to position [2059, 0]
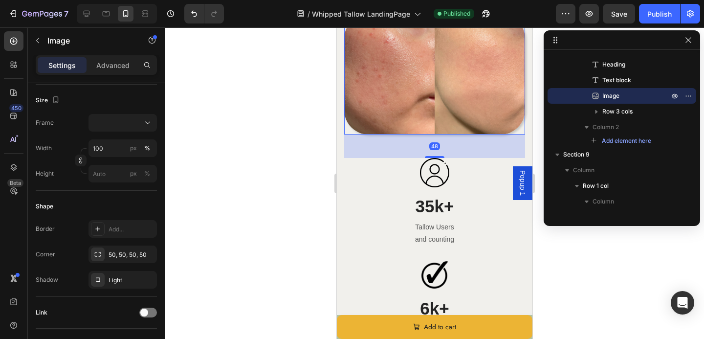
click at [301, 235] on div at bounding box center [434, 182] width 539 height 311
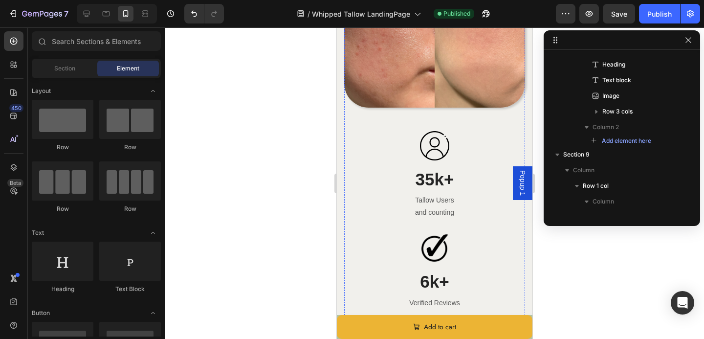
scroll to position [2088, 0]
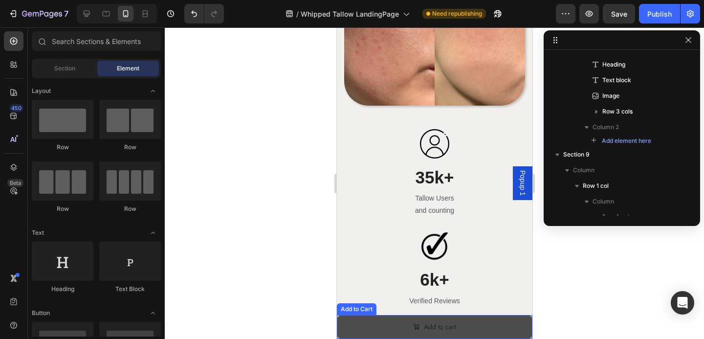
click at [400, 330] on button "Add to cart" at bounding box center [434, 327] width 196 height 24
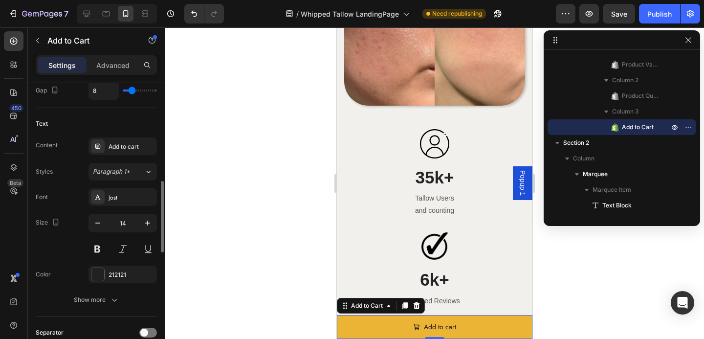
scroll to position [487, 0]
click at [104, 272] on div at bounding box center [97, 273] width 13 height 13
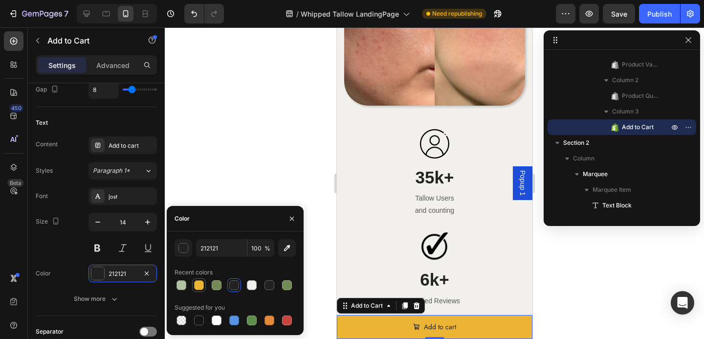
click at [196, 281] on div at bounding box center [199, 285] width 10 height 10
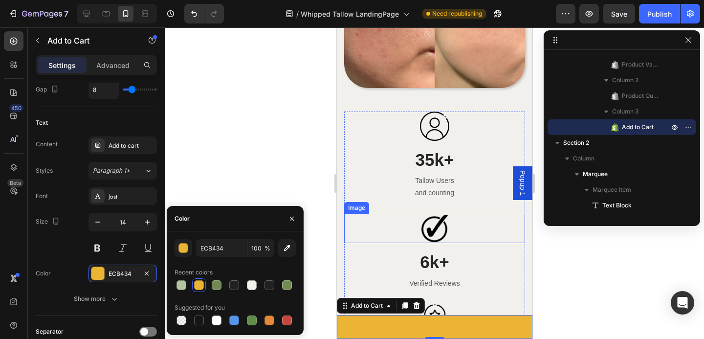
scroll to position [2107, 0]
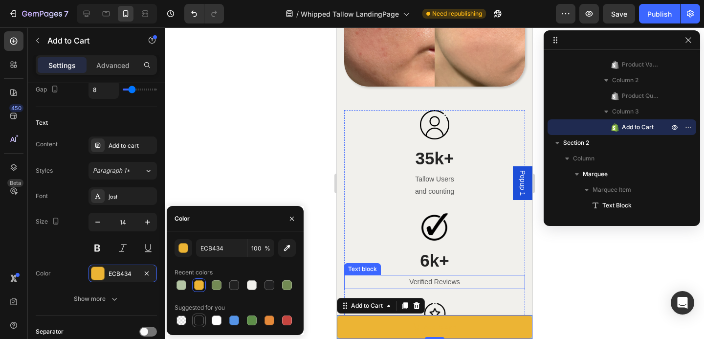
click at [196, 324] on div at bounding box center [199, 320] width 10 height 10
type input "151515"
click at [219, 177] on div at bounding box center [434, 182] width 539 height 311
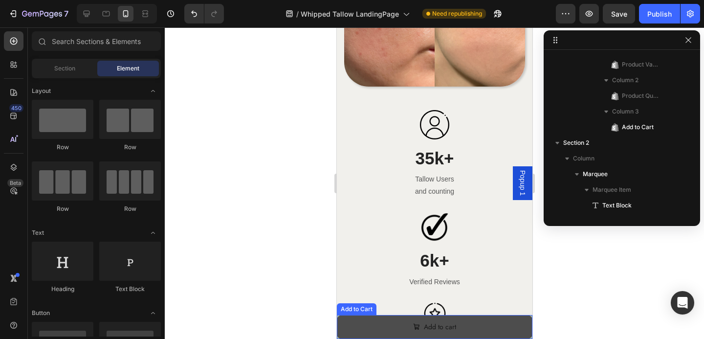
click at [355, 321] on button "Add to cart" at bounding box center [434, 327] width 196 height 24
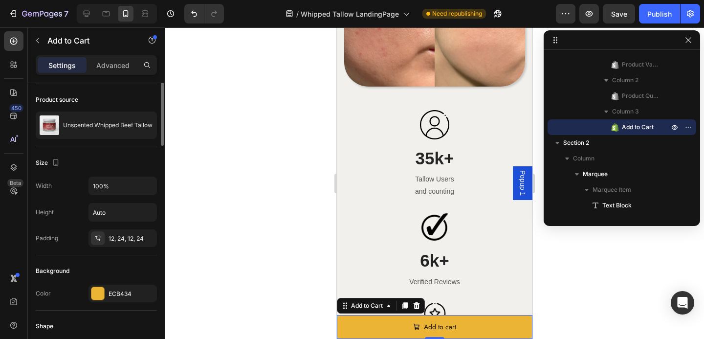
scroll to position [99, 0]
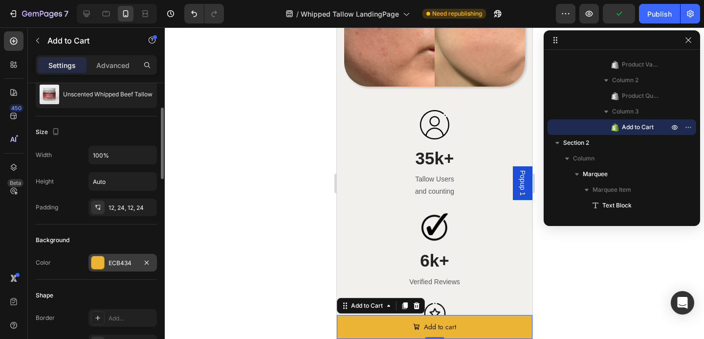
click at [106, 266] on div "ECB434" at bounding box center [123, 263] width 68 height 18
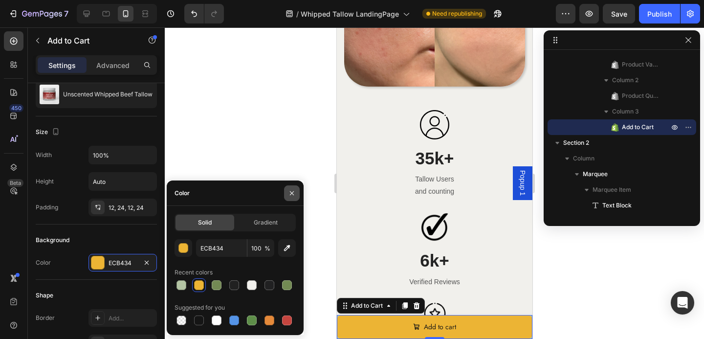
click at [288, 192] on icon "button" at bounding box center [292, 193] width 8 height 8
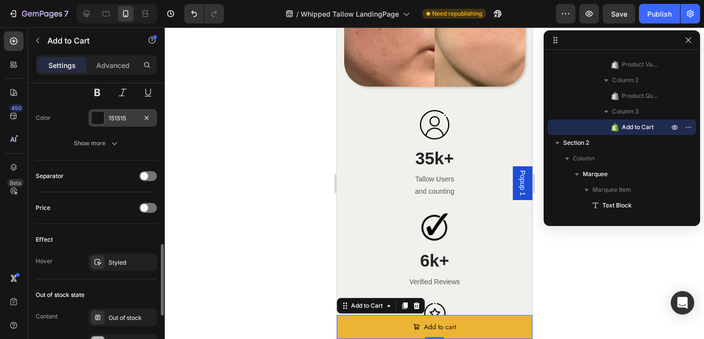
scroll to position [642, 0]
click at [100, 259] on icon at bounding box center [98, 262] width 8 height 8
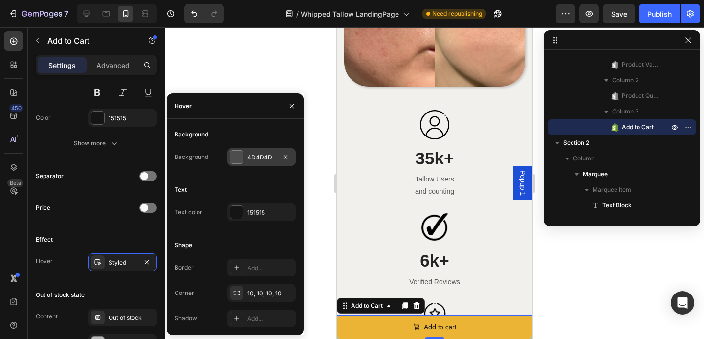
click at [235, 157] on div at bounding box center [236, 157] width 13 height 13
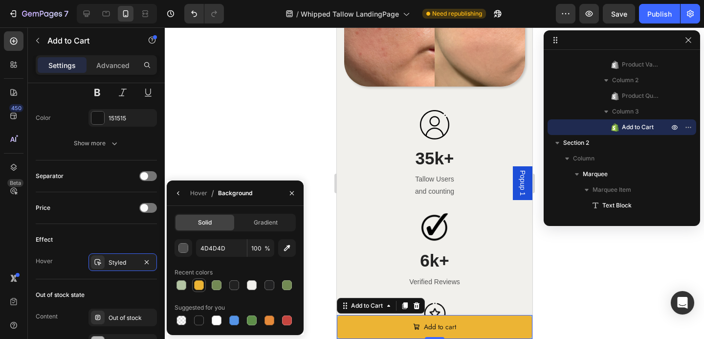
click at [202, 283] on div at bounding box center [199, 285] width 10 height 10
click at [187, 249] on div "button" at bounding box center [184, 248] width 10 height 10
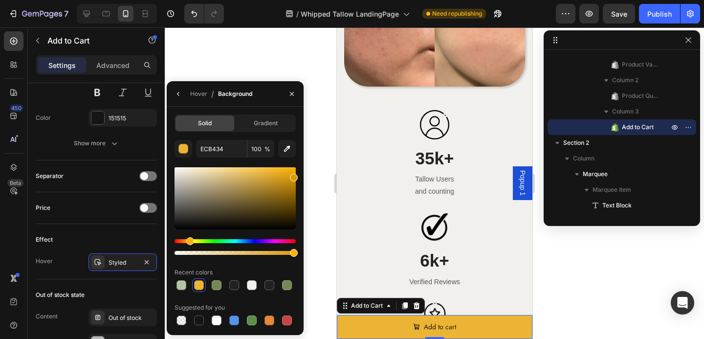
click at [293, 176] on div at bounding box center [235, 198] width 121 height 62
click at [296, 175] on div at bounding box center [294, 177] width 8 height 8
type input "DD9B00"
click at [290, 90] on icon "button" at bounding box center [292, 94] width 8 height 8
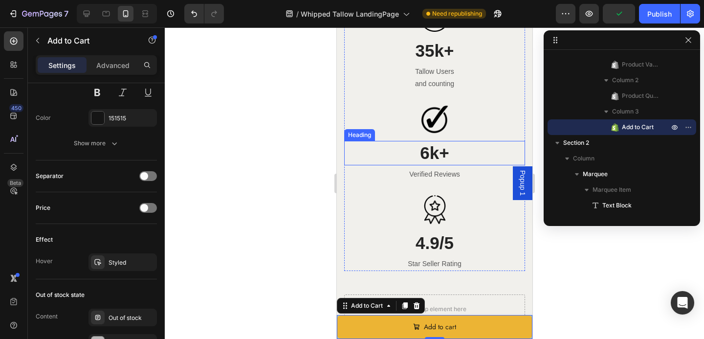
scroll to position [2219, 0]
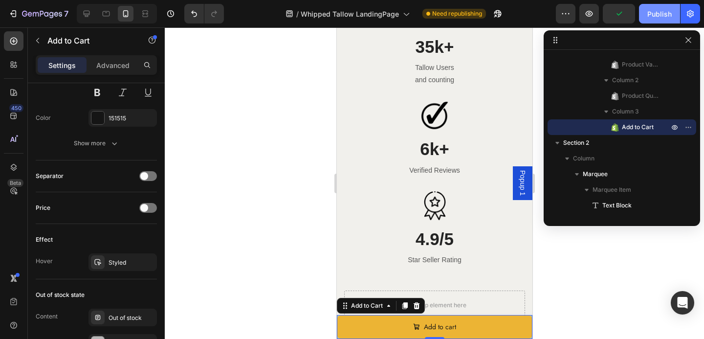
click at [656, 15] on div "Publish" at bounding box center [659, 14] width 24 height 10
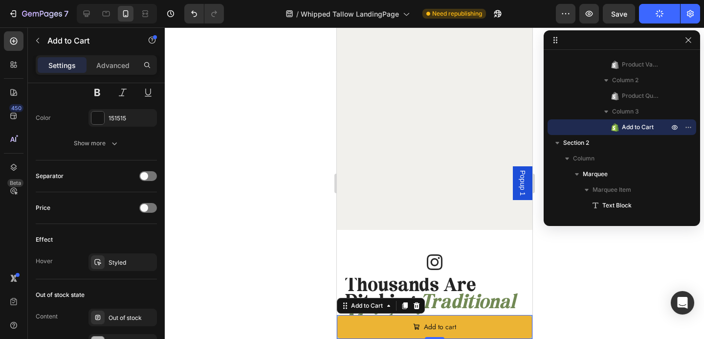
scroll to position [2695, 0]
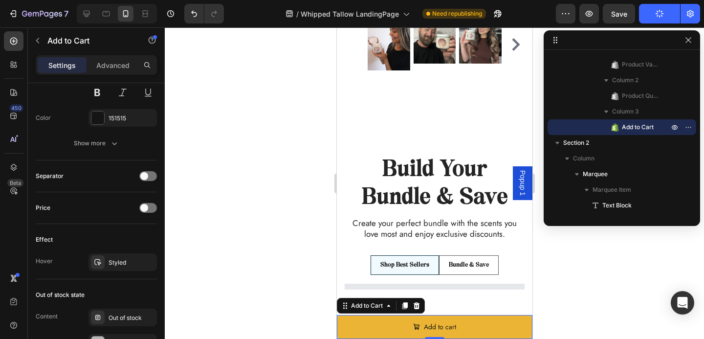
select select "4 Oz"
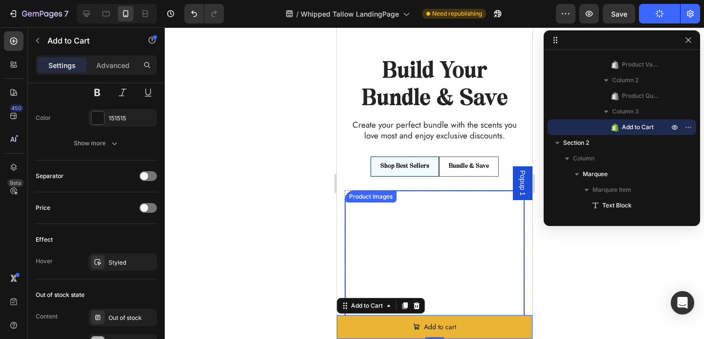
scroll to position [2798, 0]
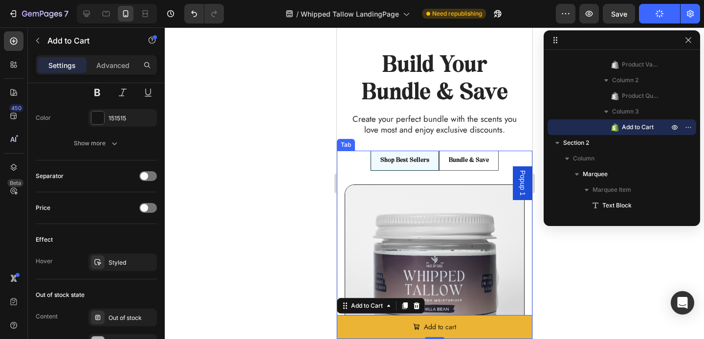
click at [459, 161] on p "Bundle & Save" at bounding box center [468, 160] width 40 height 8
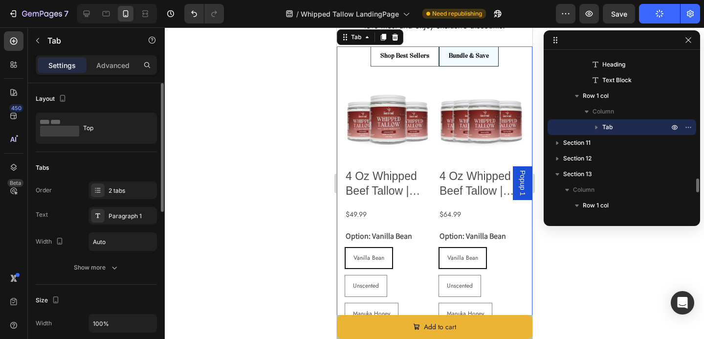
scroll to position [2919, 0]
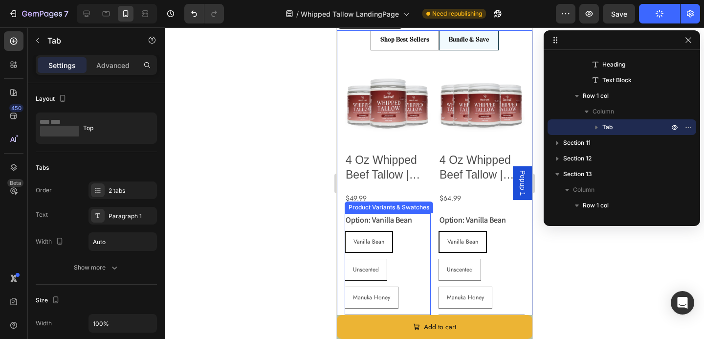
click at [373, 264] on label "Unscented Unscented Unscented" at bounding box center [365, 270] width 43 height 22
click at [344, 259] on input "Unscented Unscented Unscented" at bounding box center [344, 258] width 0 height 0
radio input "true"
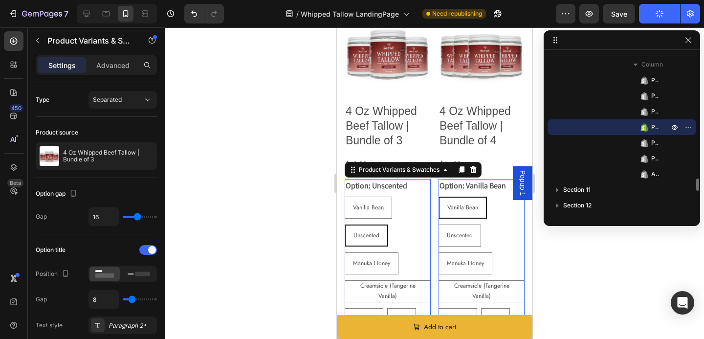
scroll to position [2968, 0]
click at [465, 268] on div "Manuka Honey" at bounding box center [465, 263] width 53 height 19
click at [438, 252] on input "Manuka Honey Manuka Honey Manuka Honey" at bounding box center [438, 251] width 0 height 0
radio input "true"
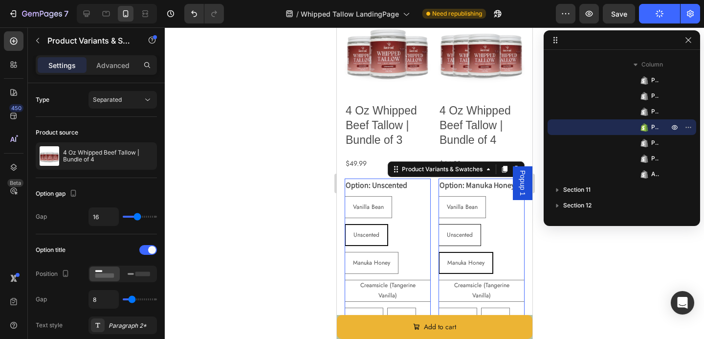
click at [458, 226] on div "Unscented" at bounding box center [460, 235] width 42 height 19
click at [438, 224] on input "Unscented Unscented Unscented" at bounding box center [438, 223] width 0 height 0
radio input "true"
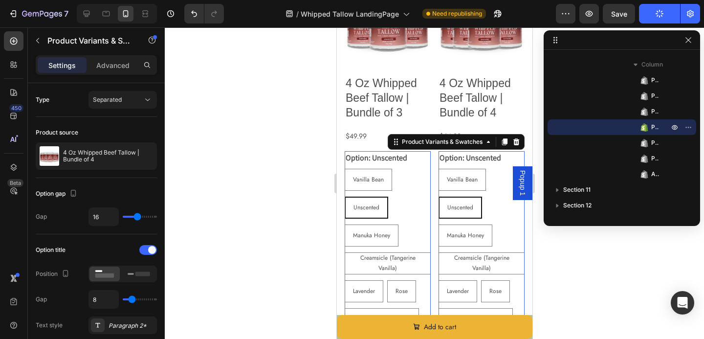
scroll to position [2936, 0]
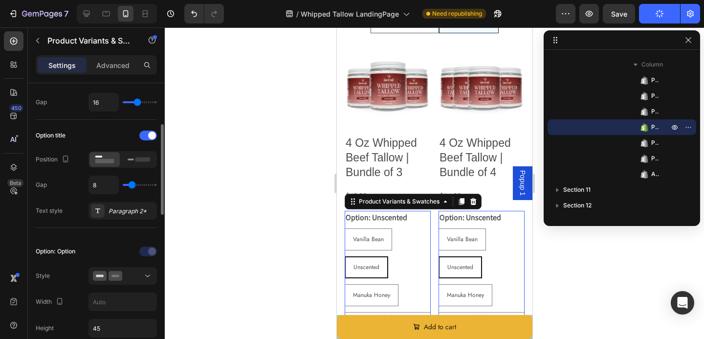
scroll to position [135, 0]
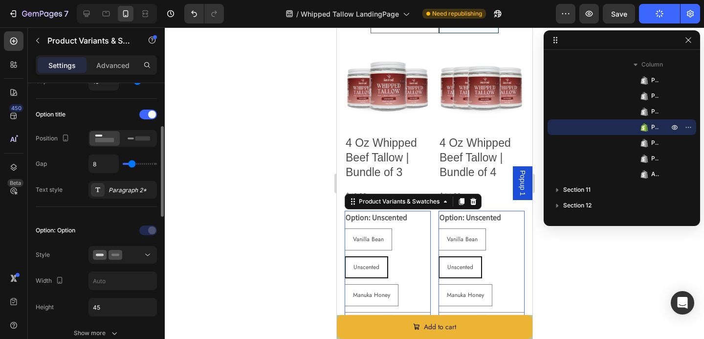
click at [124, 258] on div at bounding box center [123, 255] width 60 height 10
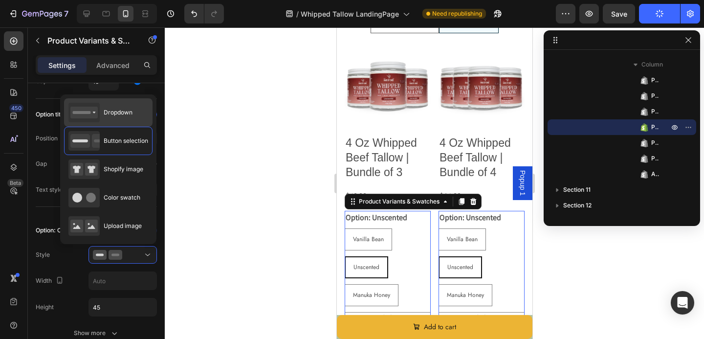
click at [107, 115] on span "Dropdown" at bounding box center [118, 112] width 29 height 9
type input "100%"
select select "Unscented"
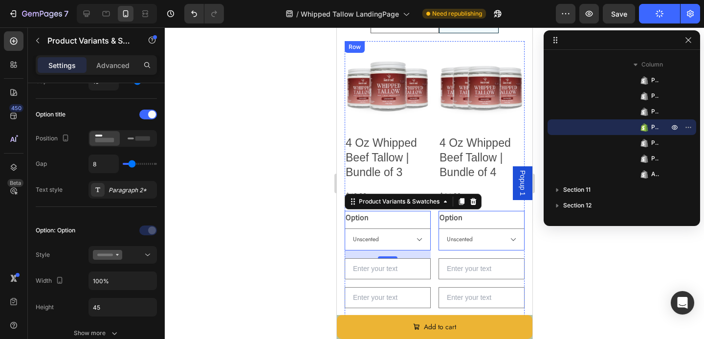
click at [401, 292] on input "text" at bounding box center [387, 297] width 86 height 21
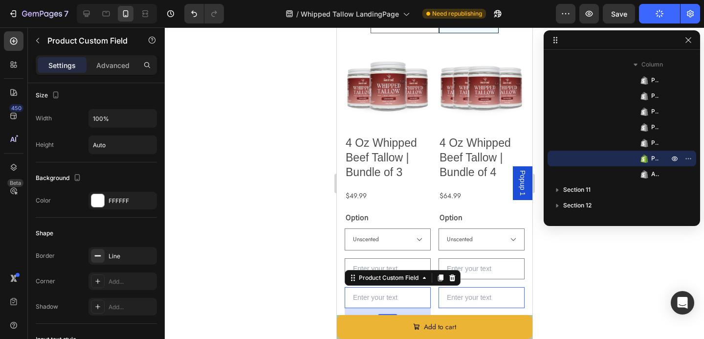
scroll to position [0, 0]
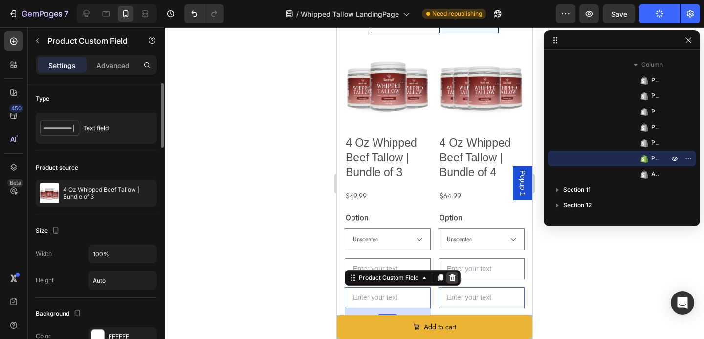
click at [447, 280] on div at bounding box center [452, 278] width 12 height 12
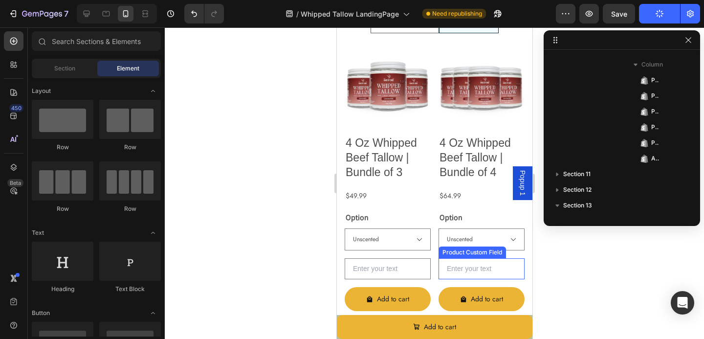
click at [455, 275] on input "text" at bounding box center [481, 268] width 86 height 21
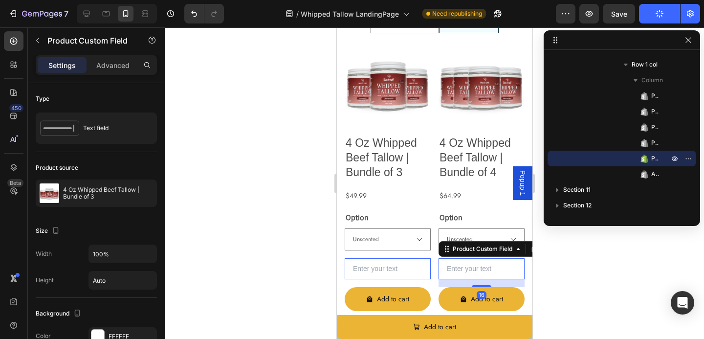
click at [397, 267] on input "text" at bounding box center [387, 268] width 86 height 21
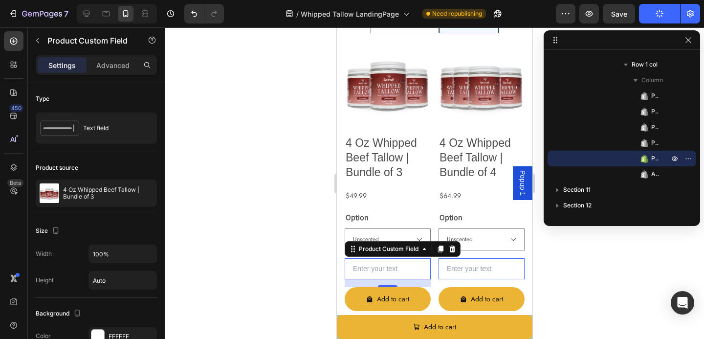
click at [477, 269] on input "text" at bounding box center [481, 268] width 86 height 21
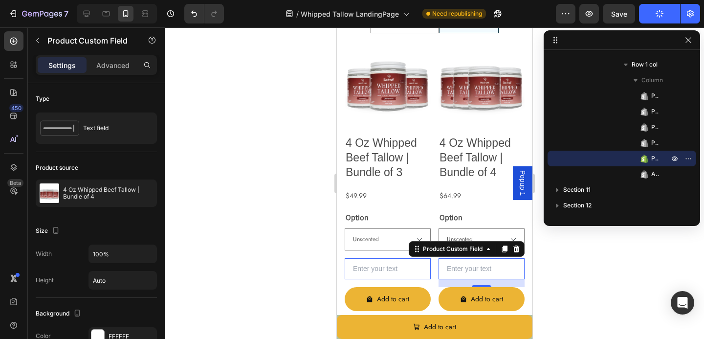
click at [361, 268] on input "text" at bounding box center [387, 268] width 86 height 21
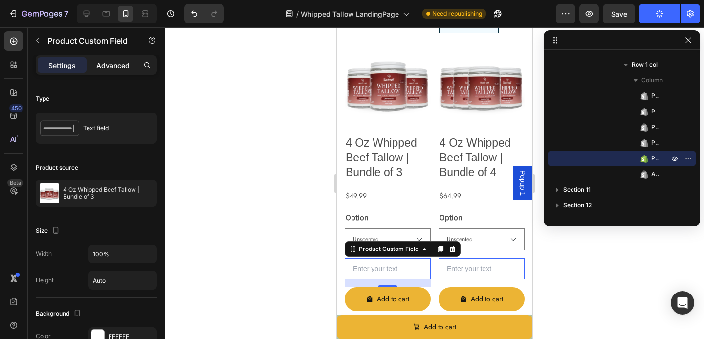
click at [115, 64] on p "Advanced" at bounding box center [112, 65] width 33 height 10
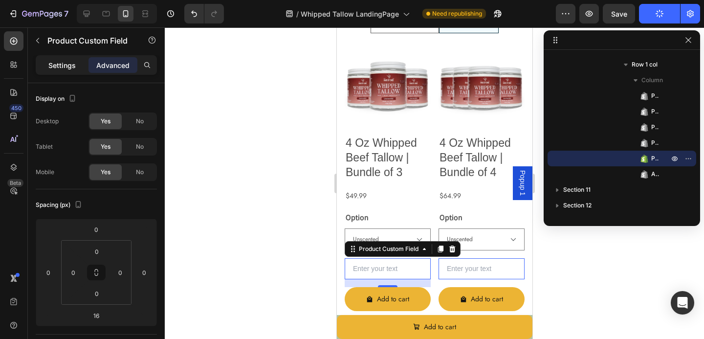
click at [69, 64] on p "Settings" at bounding box center [61, 65] width 27 height 10
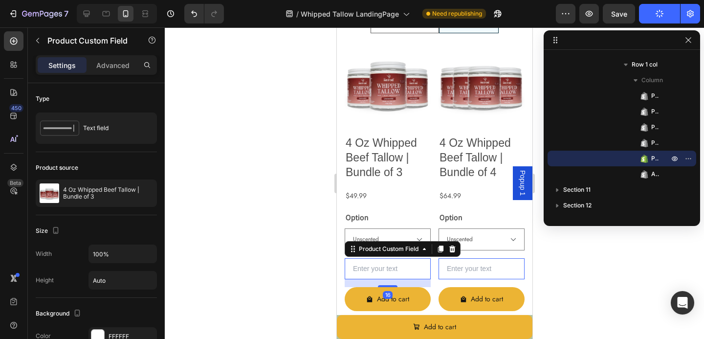
click at [373, 273] on input "text" at bounding box center [387, 268] width 86 height 21
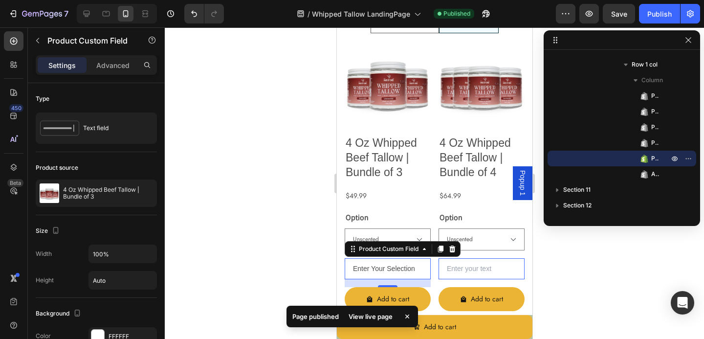
click at [400, 275] on input "Enter Your Selection" at bounding box center [387, 268] width 86 height 21
click at [388, 266] on input "Enter Your Selection" at bounding box center [387, 268] width 86 height 21
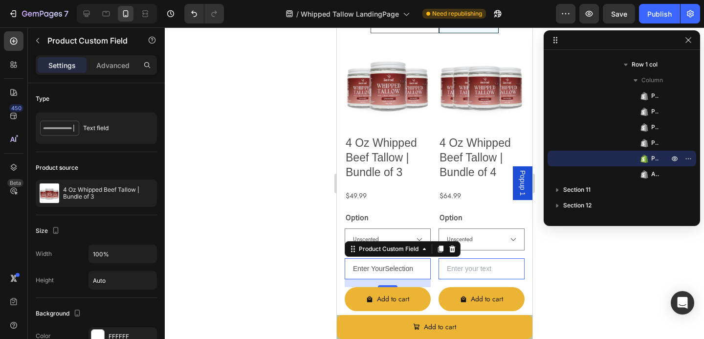
type input "Enter Your Selection"
click at [392, 266] on input "Enter Your Selection" at bounding box center [387, 268] width 86 height 21
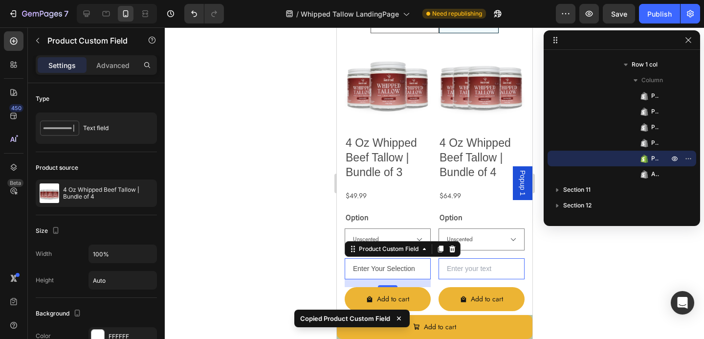
click at [474, 268] on input "text" at bounding box center [481, 268] width 86 height 21
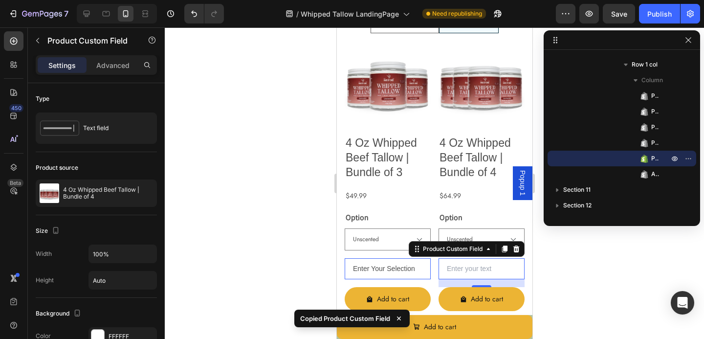
paste input "Enter Your Selection"
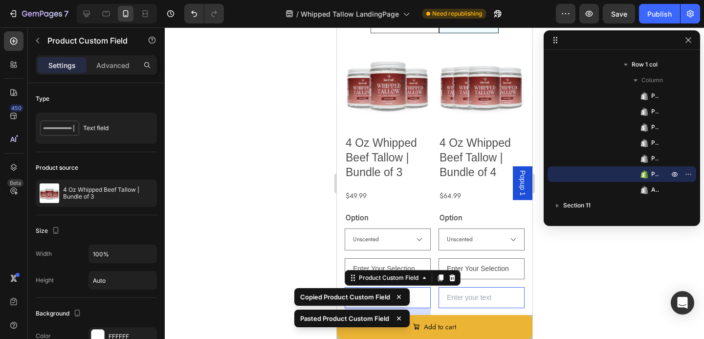
type input "Enter Your Selection"
click at [307, 264] on div at bounding box center [434, 182] width 539 height 311
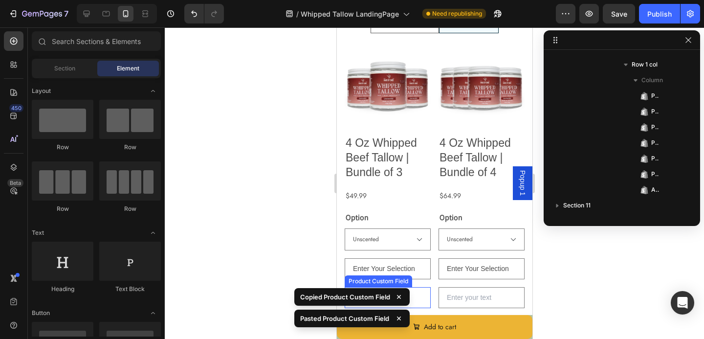
click at [429, 296] on input "text" at bounding box center [387, 297] width 86 height 21
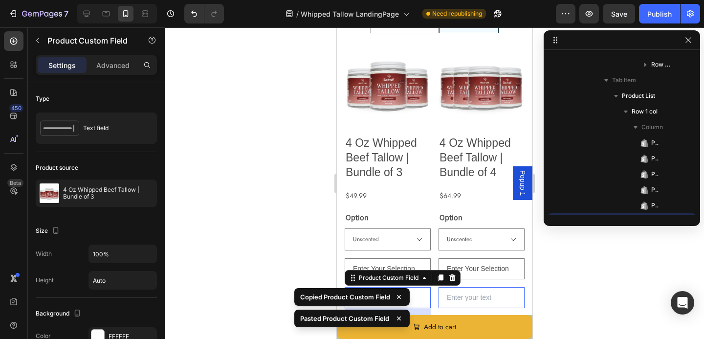
scroll to position [1699, 0]
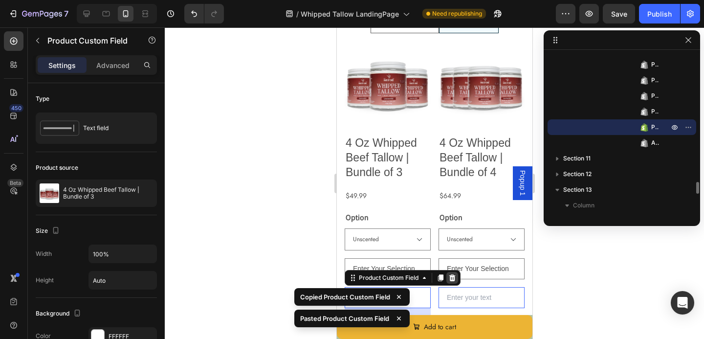
click at [458, 277] on div at bounding box center [452, 278] width 12 height 12
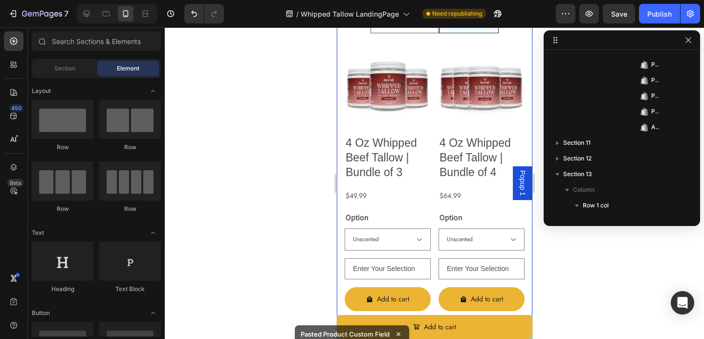
click at [297, 236] on div at bounding box center [434, 182] width 539 height 311
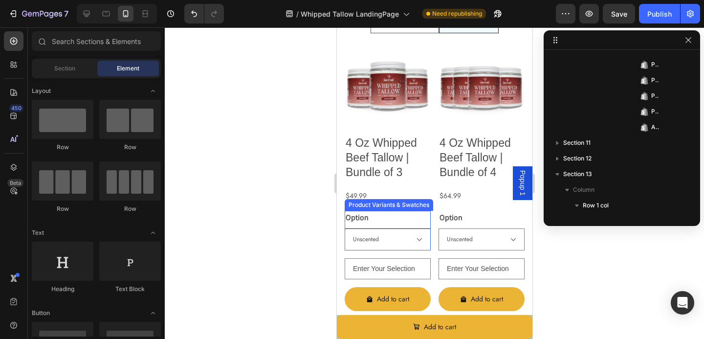
click at [394, 239] on select "Vanilla Bean Unscented Manuka Honey Creamsicle (Tangerine Vanilla) Lavender Ros…" at bounding box center [387, 239] width 86 height 22
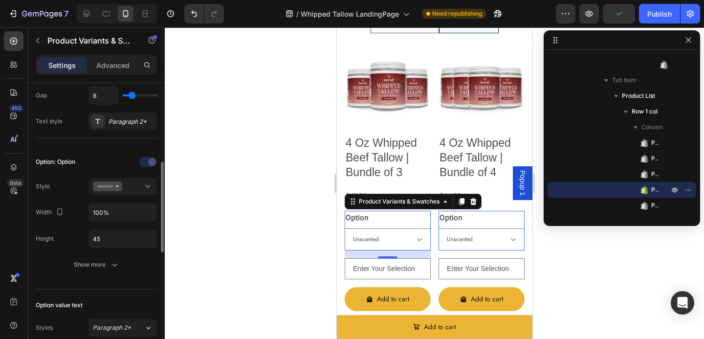
scroll to position [202, 0]
click at [371, 243] on select "Vanilla Bean Unscented Manuka Honey Creamsicle (Tangerine Vanilla) Lavender Ros…" at bounding box center [387, 239] width 86 height 22
click at [344, 228] on select "Vanilla Bean Unscented Manuka Honey Creamsicle (Tangerine Vanilla) Lavender Ros…" at bounding box center [387, 239] width 86 height 22
click at [366, 238] on select "Vanilla Bean Unscented Manuka Honey Creamsicle (Tangerine Vanilla) Lavender Ros…" at bounding box center [387, 239] width 86 height 22
click at [344, 228] on select "Vanilla Bean Unscented Manuka Honey Creamsicle (Tangerine Vanilla) Lavender Ros…" at bounding box center [387, 239] width 86 height 22
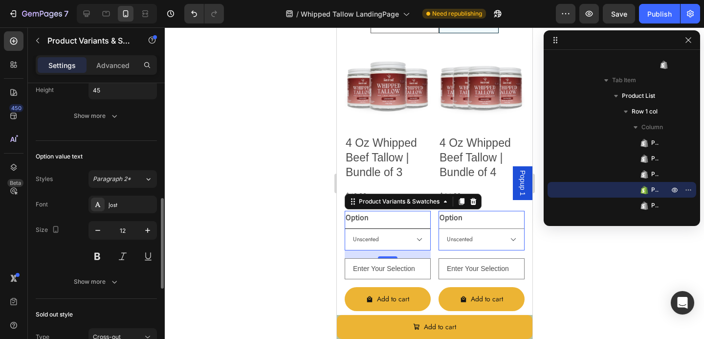
scroll to position [359, 0]
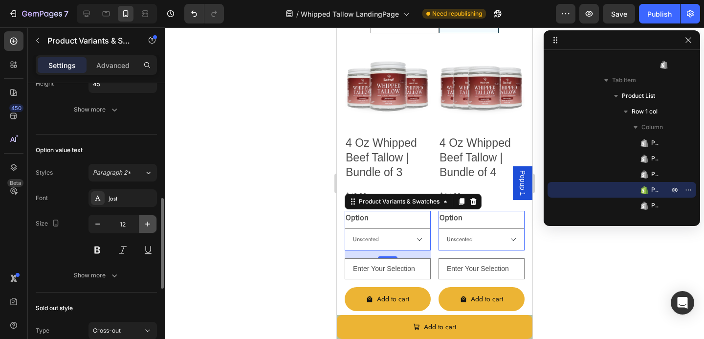
click at [146, 221] on icon "button" at bounding box center [148, 224] width 10 height 10
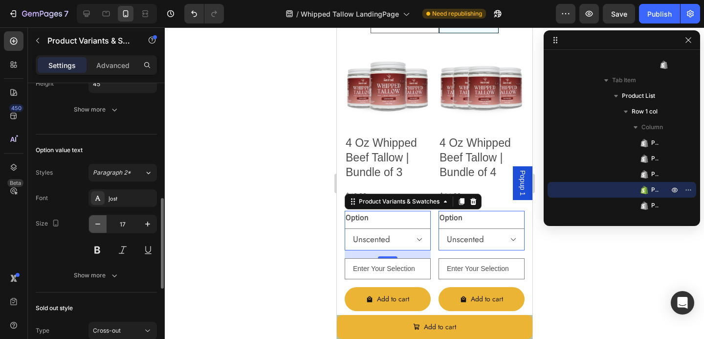
click at [98, 223] on icon "button" at bounding box center [98, 224] width 10 height 10
type input "16"
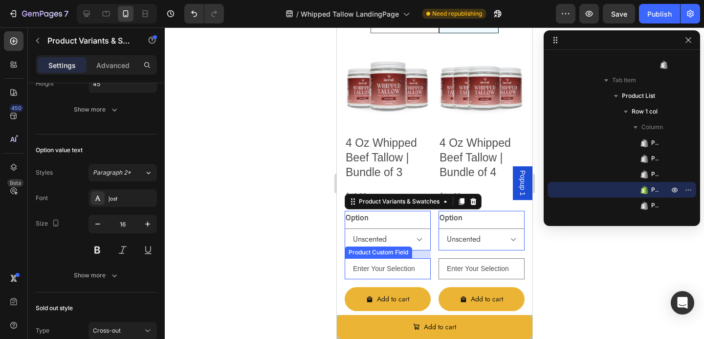
click at [369, 269] on input "Enter Your Selection" at bounding box center [387, 268] width 86 height 21
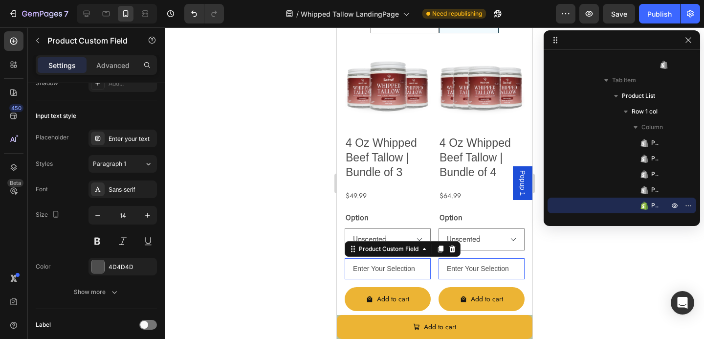
click at [369, 269] on input "Enter Your Selection" at bounding box center [387, 268] width 86 height 21
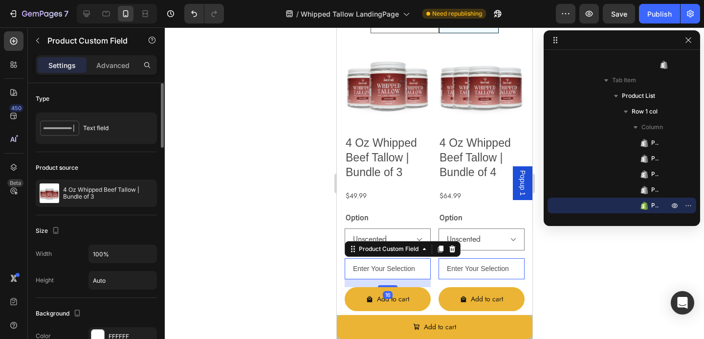
click at [369, 269] on input "Enter Your Selection" at bounding box center [387, 268] width 86 height 21
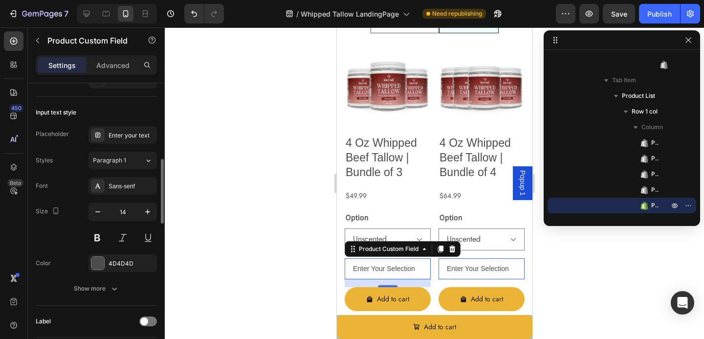
scroll to position [364, 0]
click at [273, 236] on div at bounding box center [434, 182] width 539 height 311
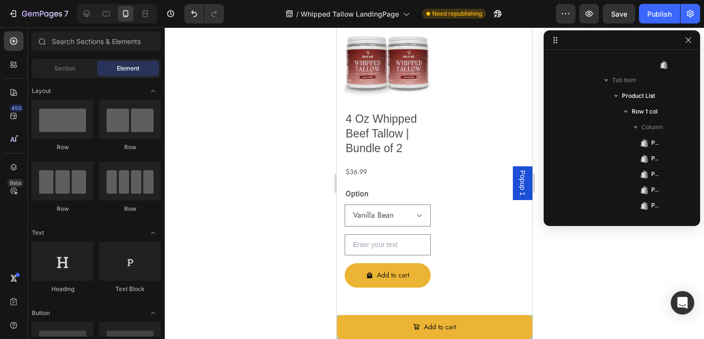
scroll to position [3307, 0]
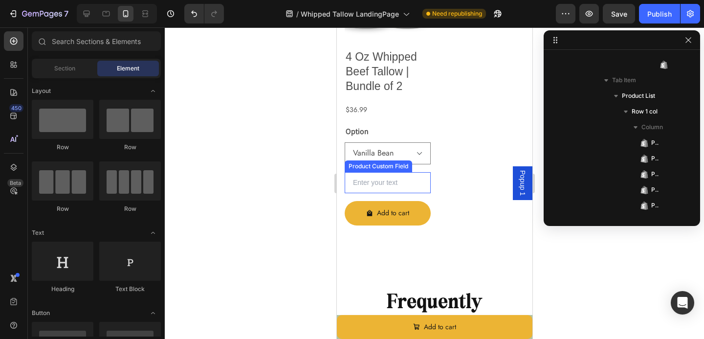
click at [373, 186] on input "text" at bounding box center [387, 182] width 86 height 21
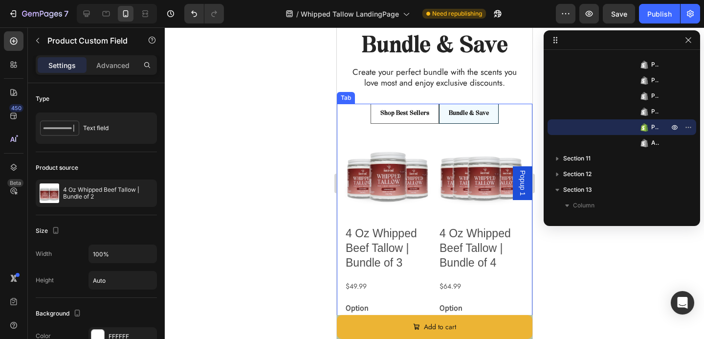
scroll to position [2843, 0]
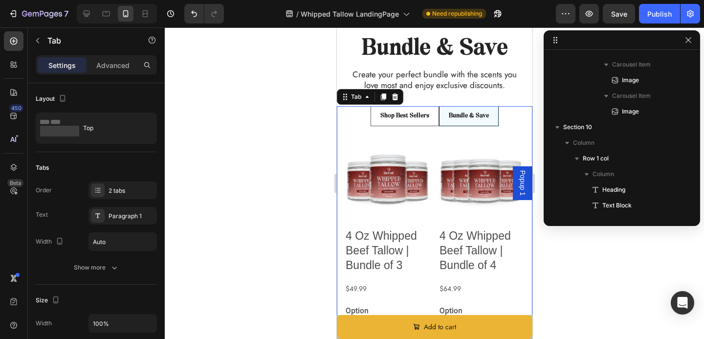
click at [398, 117] on p "Shop Best Sellers" at bounding box center [404, 116] width 49 height 8
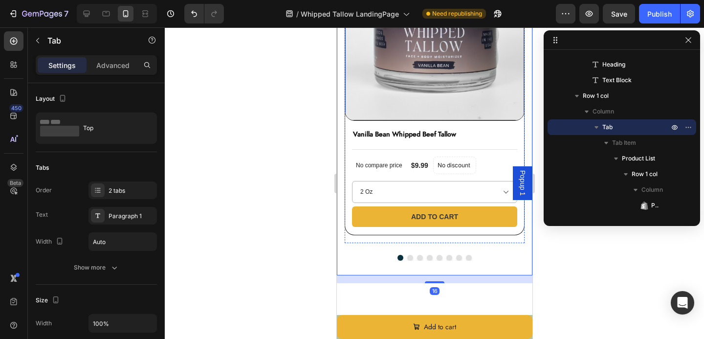
scroll to position [3042, 0]
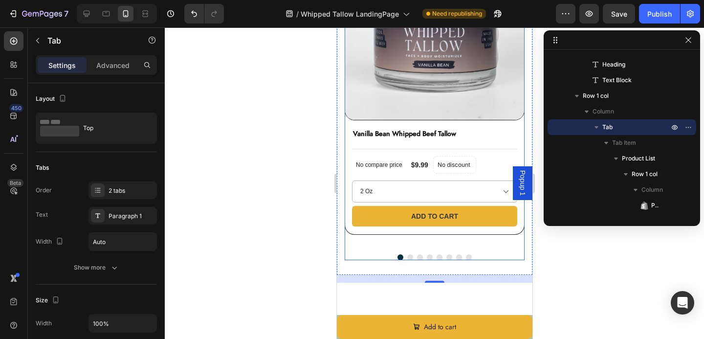
click at [409, 258] on button "Dot" at bounding box center [410, 257] width 6 height 6
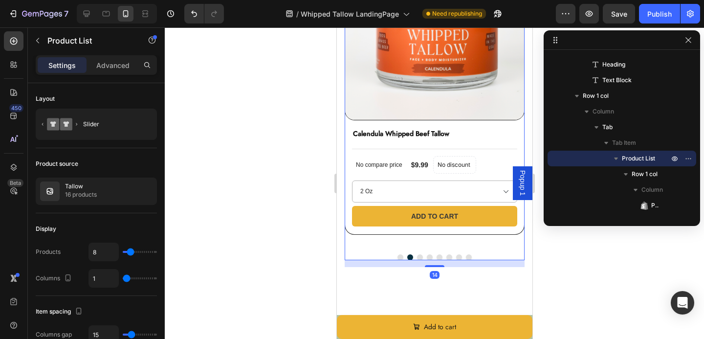
click at [398, 254] on div at bounding box center [434, 257] width 180 height 6
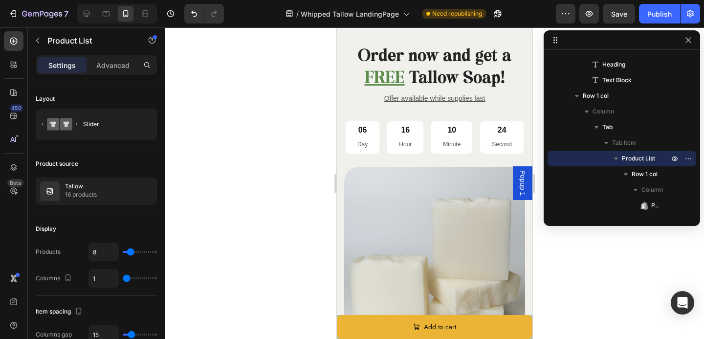
scroll to position [3820, 0]
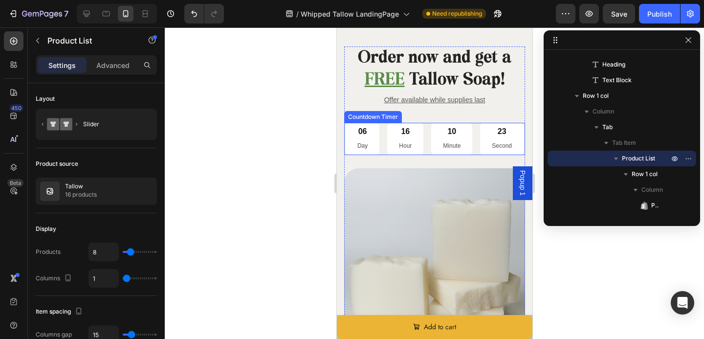
click at [365, 146] on p "Day" at bounding box center [362, 146] width 10 height 11
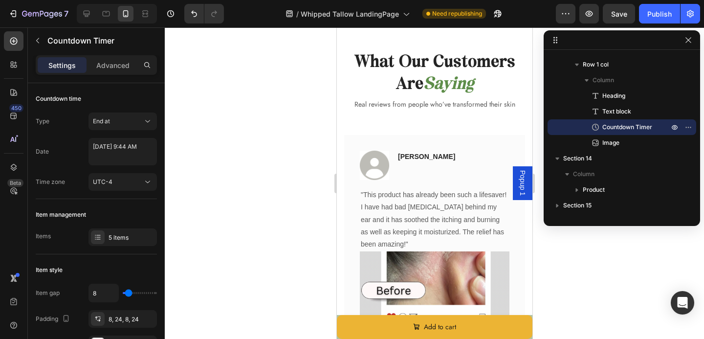
scroll to position [4611, 0]
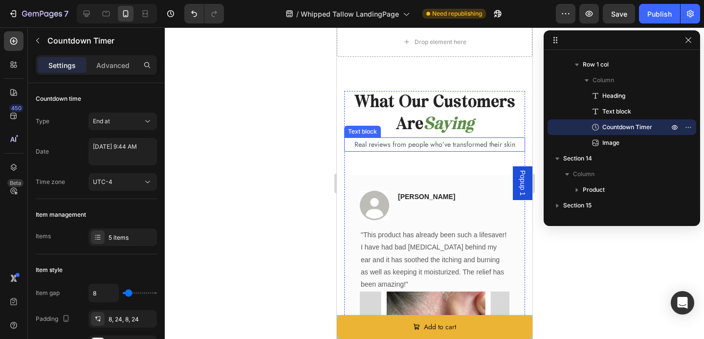
click at [399, 145] on p "Real reviews from people who’ve transformed their skin" at bounding box center [434, 144] width 179 height 12
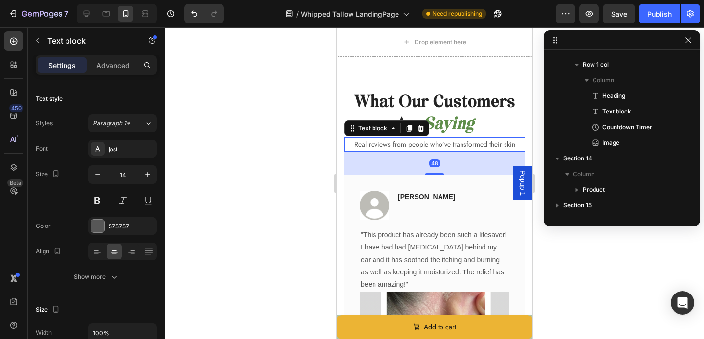
scroll to position [2199, 0]
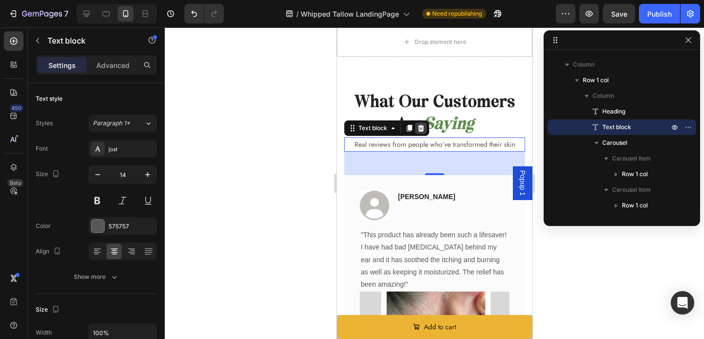
click at [420, 126] on icon at bounding box center [421, 128] width 6 height 7
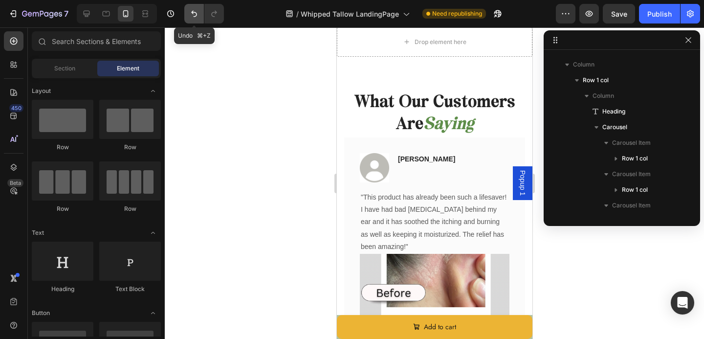
click at [191, 18] on icon "Undo/Redo" at bounding box center [194, 14] width 10 height 10
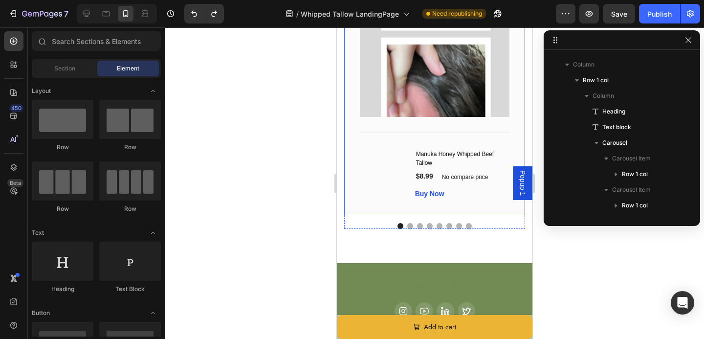
scroll to position [5044, 0]
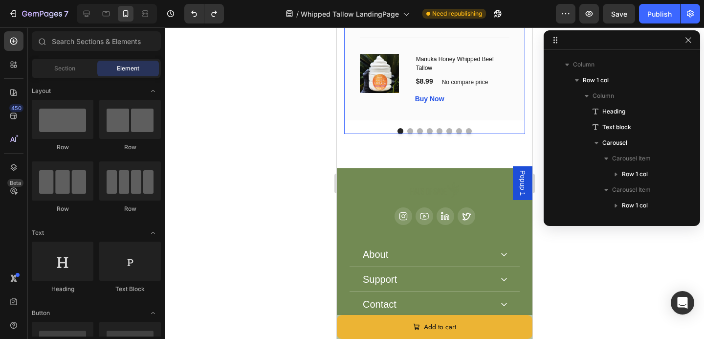
click at [408, 129] on button "Dot" at bounding box center [410, 131] width 6 height 6
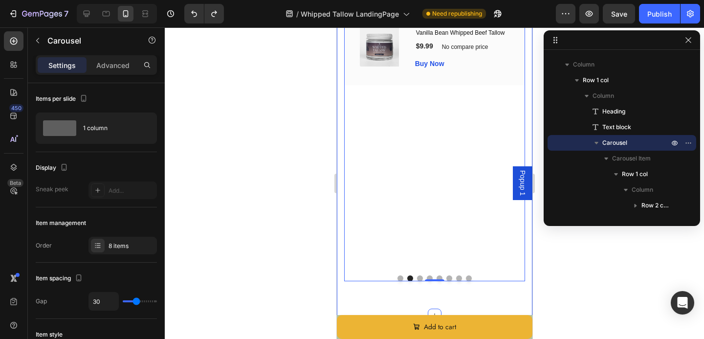
scroll to position [4899, 0]
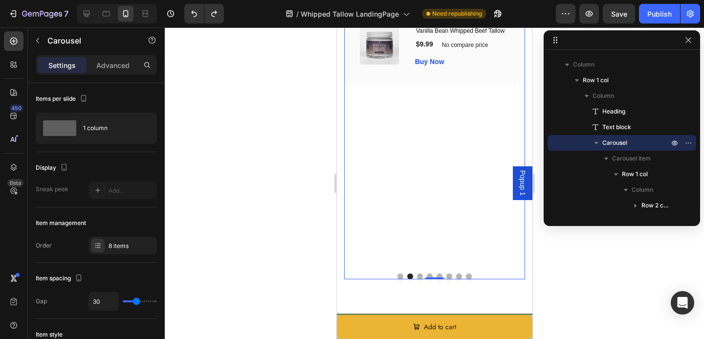
click at [421, 274] on button "Dot" at bounding box center [420, 276] width 6 height 6
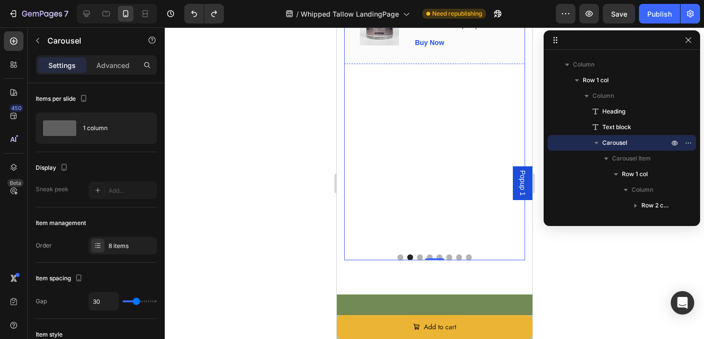
scroll to position [4921, 0]
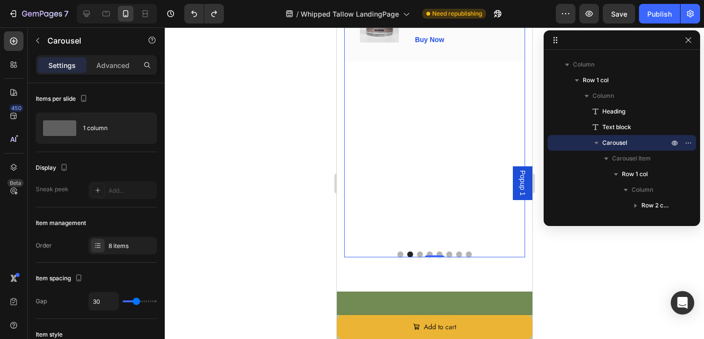
click at [418, 257] on button "Dot" at bounding box center [420, 254] width 6 height 6
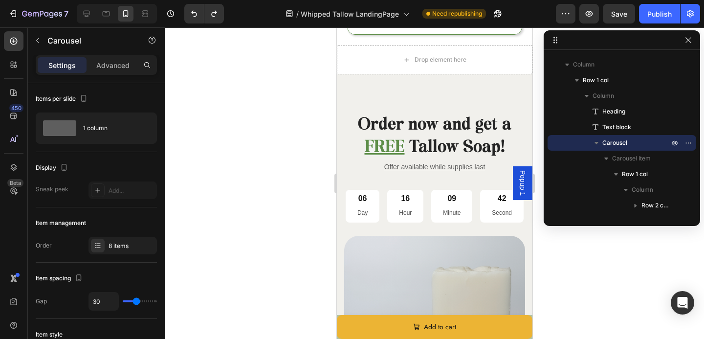
scroll to position [3371, 0]
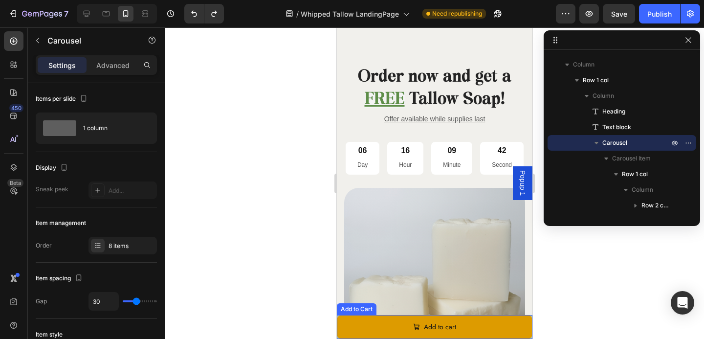
click at [428, 333] on button "Add to cart" at bounding box center [434, 327] width 196 height 24
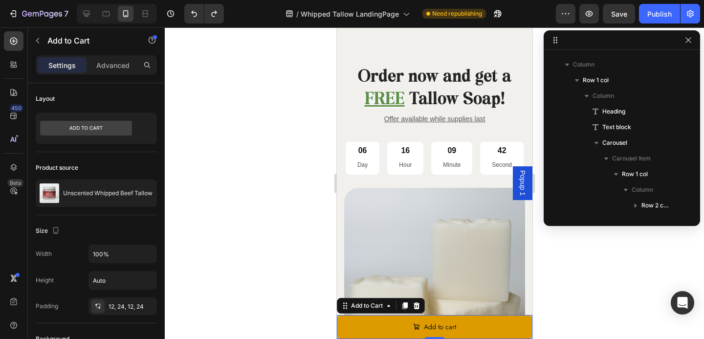
scroll to position [138, 0]
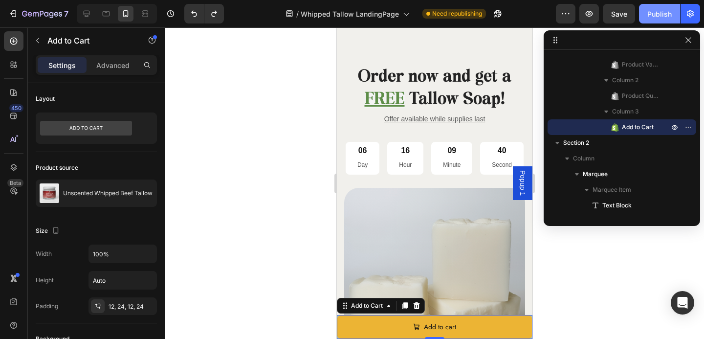
click at [660, 12] on div "Publish" at bounding box center [659, 14] width 24 height 10
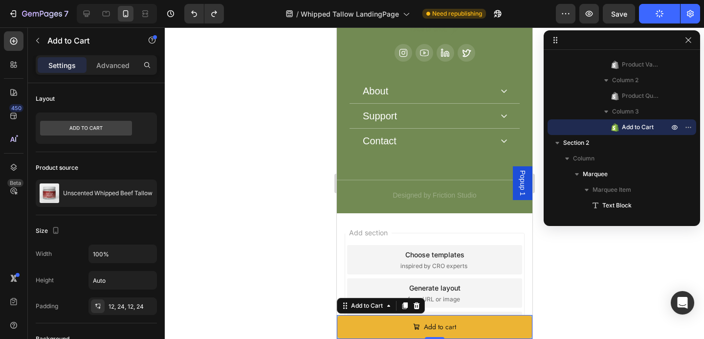
scroll to position [4788, 0]
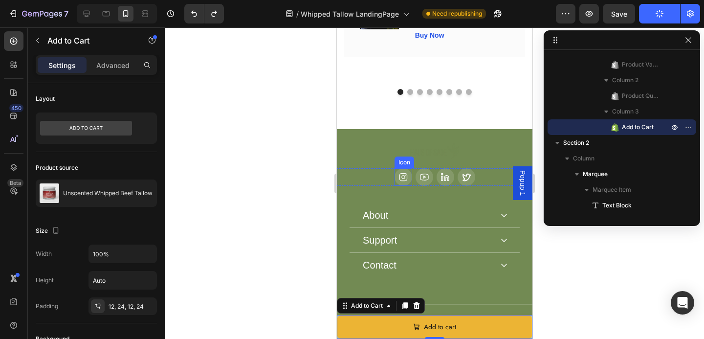
click at [408, 168] on div at bounding box center [403, 177] width 18 height 18
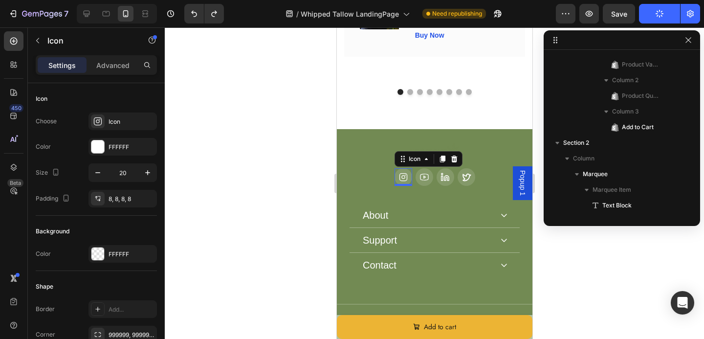
scroll to position [3263, 0]
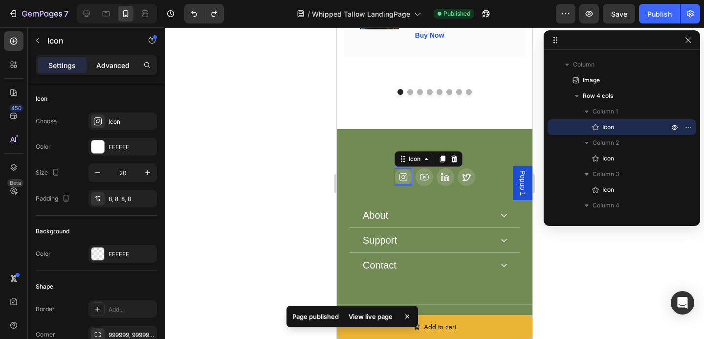
click at [102, 67] on p "Advanced" at bounding box center [112, 65] width 33 height 10
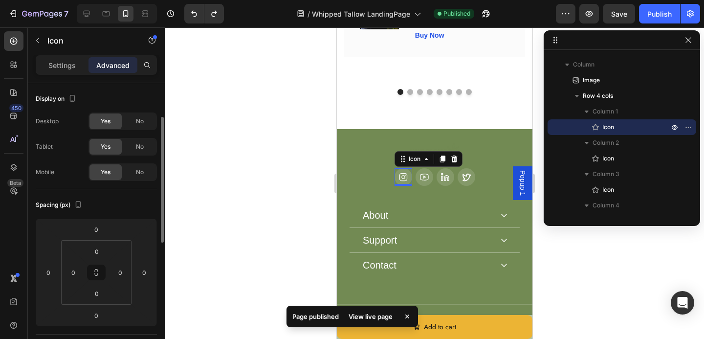
scroll to position [354, 0]
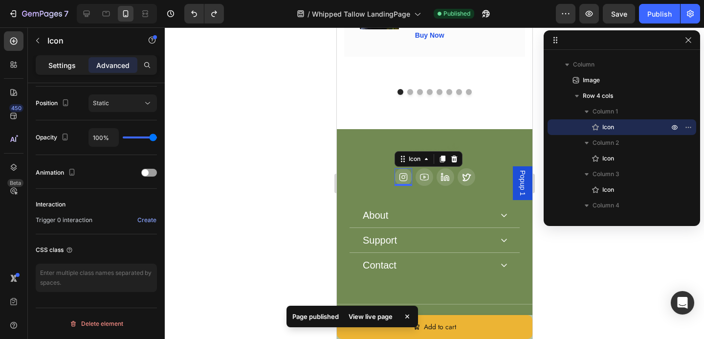
click at [76, 67] on div "Settings" at bounding box center [62, 65] width 49 height 16
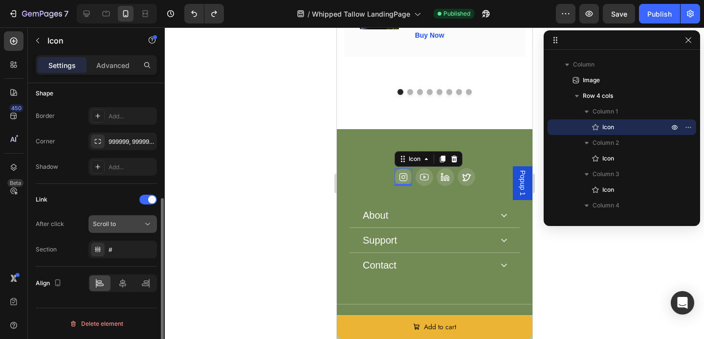
click at [129, 229] on button "Scroll to" at bounding box center [123, 224] width 68 height 18
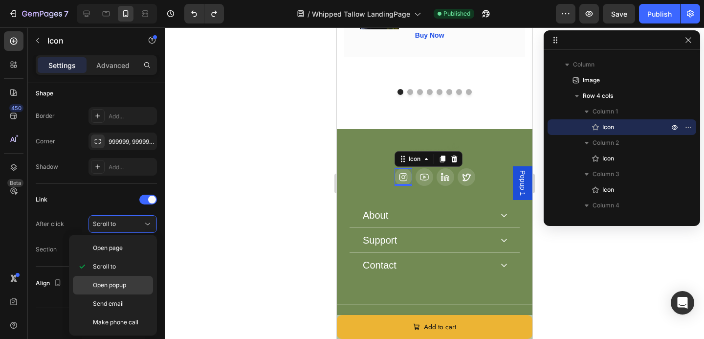
click at [114, 294] on div "Open popup" at bounding box center [113, 303] width 80 height 19
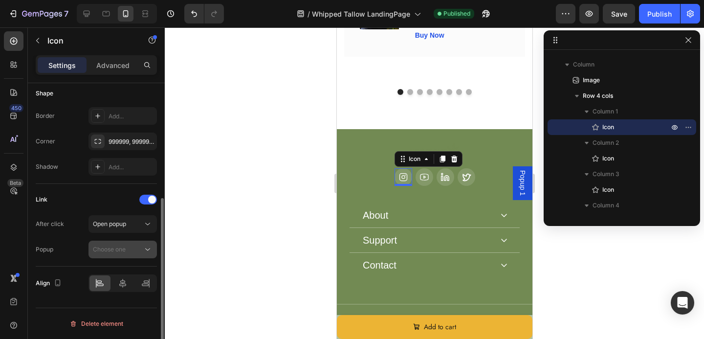
click at [107, 248] on span "Choose one" at bounding box center [109, 248] width 33 height 7
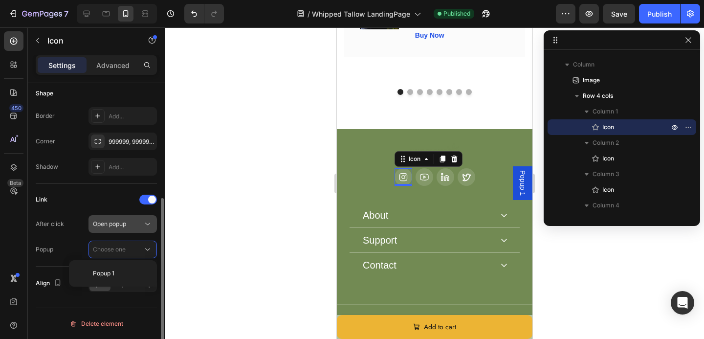
click at [108, 228] on div "Open popup" at bounding box center [123, 224] width 60 height 10
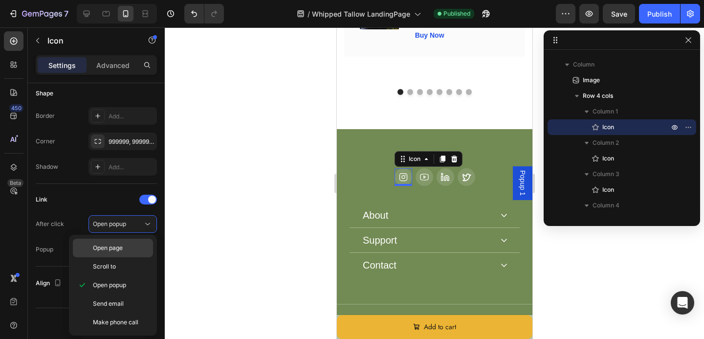
click at [111, 248] on span "Open page" at bounding box center [108, 247] width 30 height 9
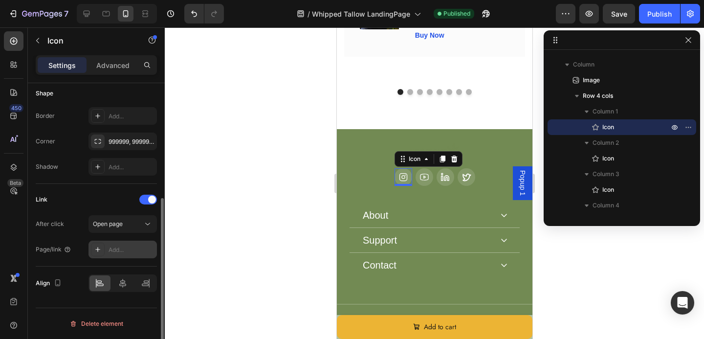
click at [110, 248] on div "Add..." at bounding box center [132, 249] width 46 height 9
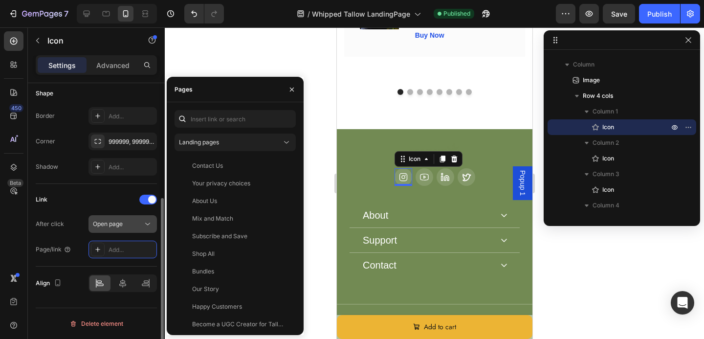
click at [118, 226] on span "Open page" at bounding box center [108, 223] width 30 height 7
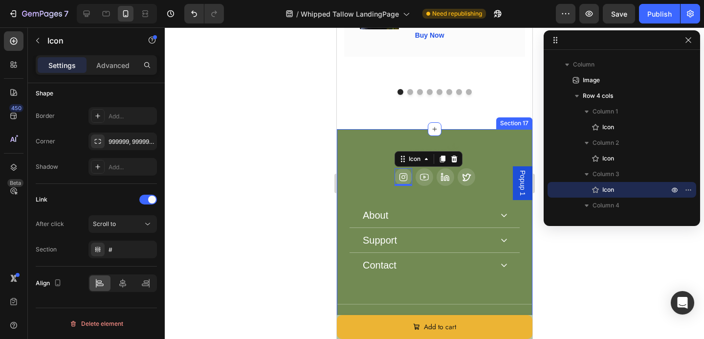
click at [446, 176] on icon at bounding box center [446, 178] width 4 height 5
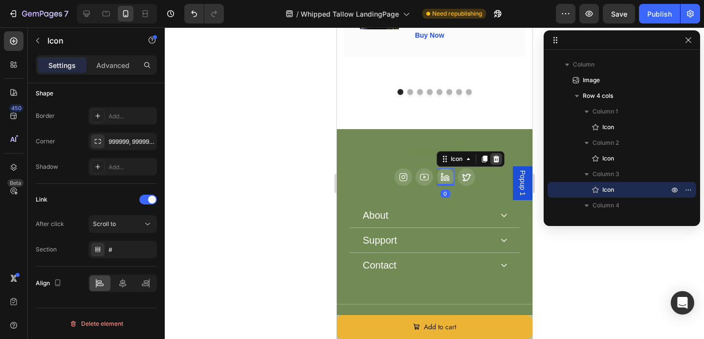
click at [495, 153] on div at bounding box center [496, 159] width 12 height 12
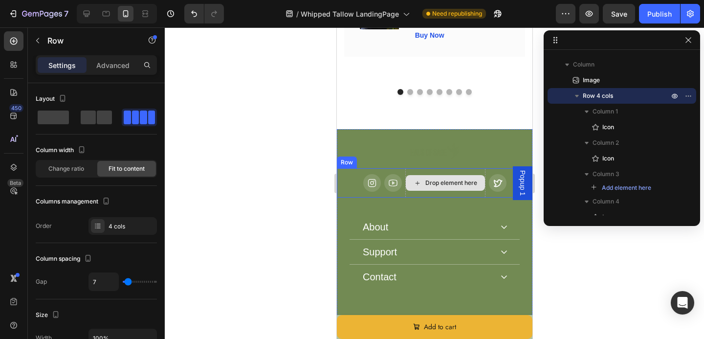
click at [479, 168] on div "Drop element here" at bounding box center [445, 182] width 80 height 29
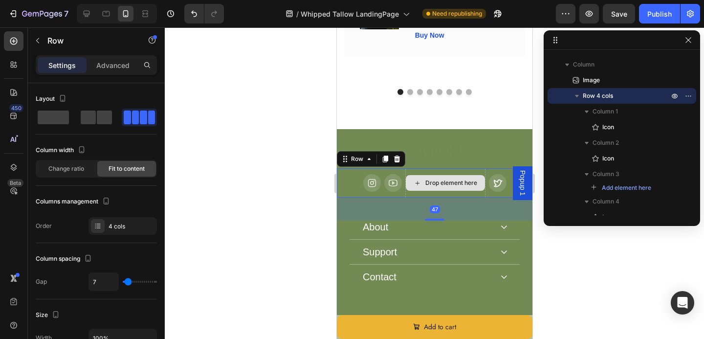
click at [478, 168] on div "Drop element here" at bounding box center [445, 182] width 80 height 29
click at [476, 171] on div "Drop element here" at bounding box center [445, 182] width 80 height 29
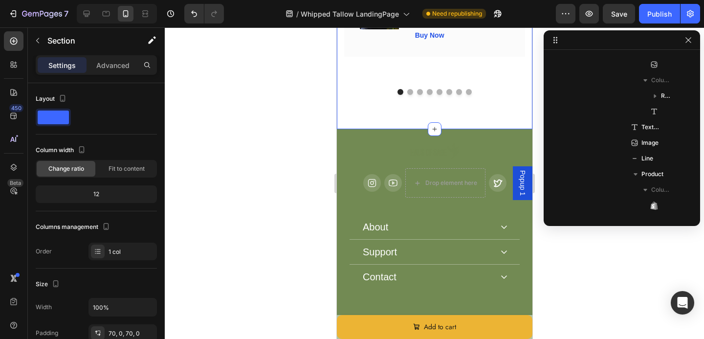
scroll to position [2121, 0]
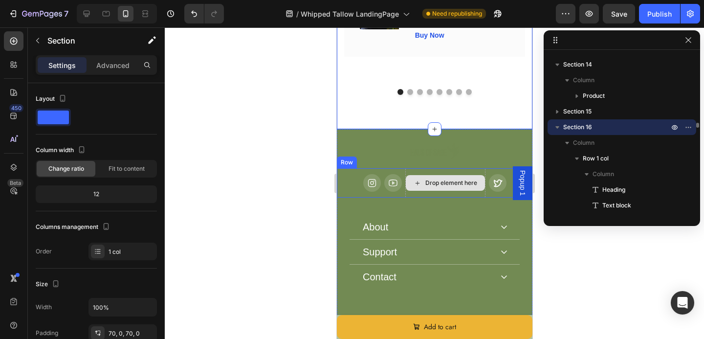
click at [453, 179] on div "Drop element here" at bounding box center [451, 183] width 52 height 8
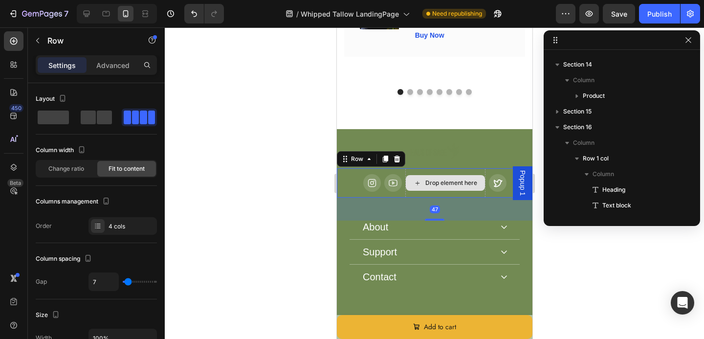
click at [430, 168] on div "Drop element here" at bounding box center [445, 182] width 80 height 29
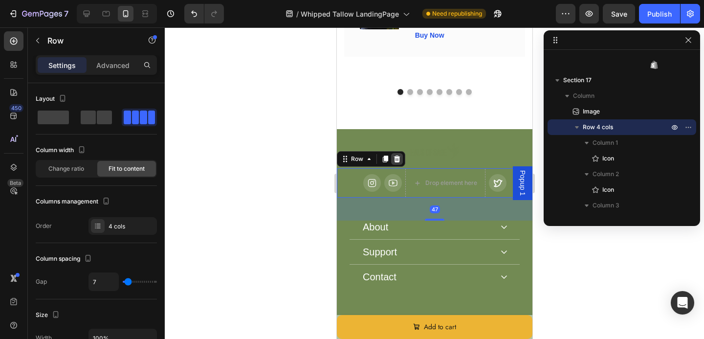
click at [395, 155] on icon at bounding box center [397, 158] width 6 height 7
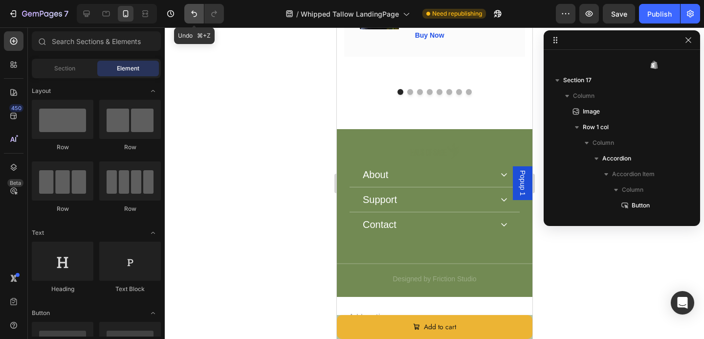
click at [192, 19] on button "Undo/Redo" at bounding box center [194, 14] width 20 height 20
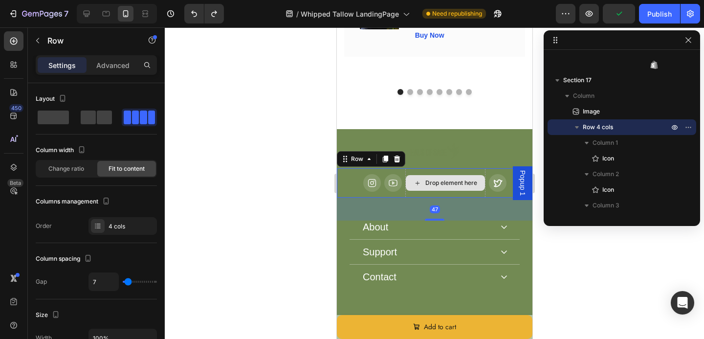
click at [435, 170] on div "Drop element here" at bounding box center [445, 182] width 80 height 29
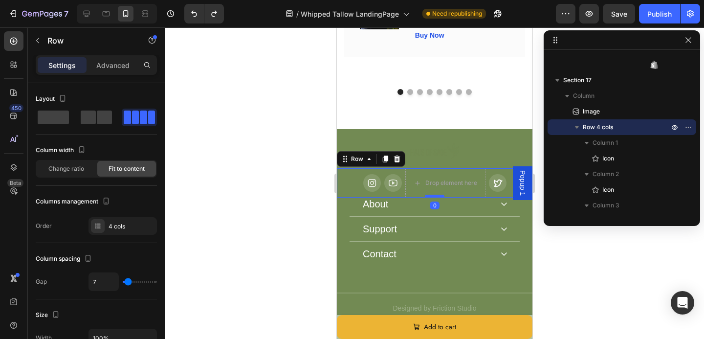
drag, startPoint x: 435, startPoint y: 194, endPoint x: 431, endPoint y: 171, distance: 23.4
click at [431, 195] on div at bounding box center [434, 196] width 20 height 3
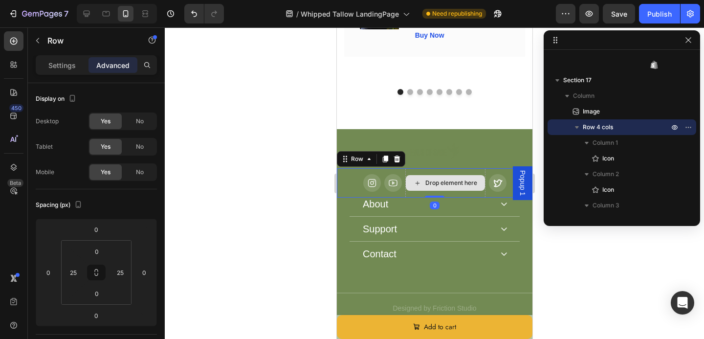
click at [414, 168] on div "Drop element here" at bounding box center [445, 182] width 80 height 29
click at [498, 178] on icon at bounding box center [497, 183] width 10 height 10
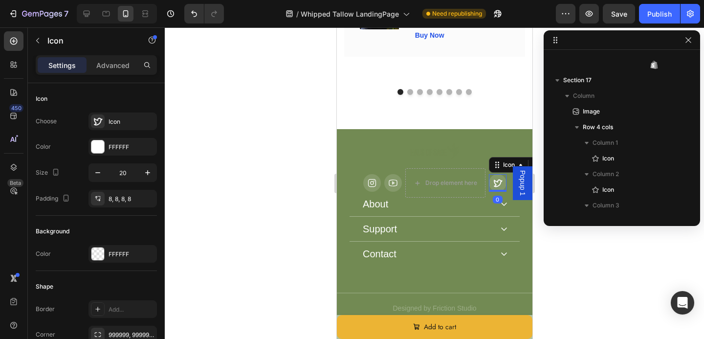
scroll to position [4730, 0]
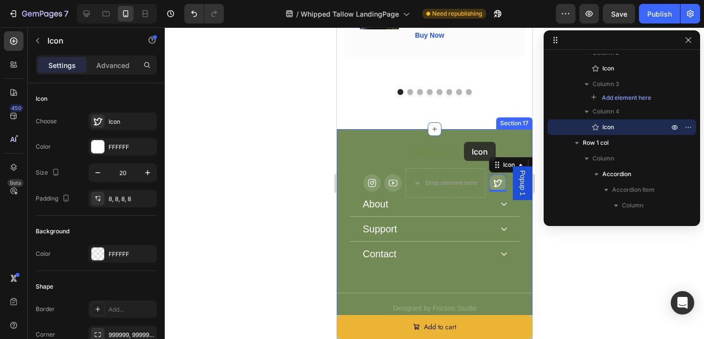
drag, startPoint x: 496, startPoint y: 142, endPoint x: 464, endPoint y: 142, distance: 32.3
click at [464, 142] on div "Image Icon Icon Drop element here Icon 0 Row About Accordion Support Accordion …" at bounding box center [434, 227] width 196 height 171
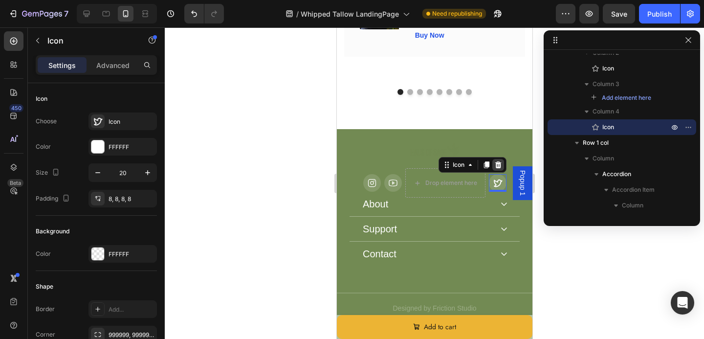
click at [498, 161] on icon at bounding box center [498, 165] width 8 height 8
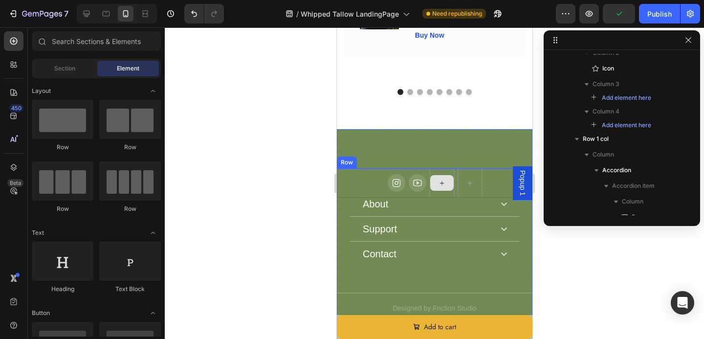
click at [438, 168] on div at bounding box center [441, 182] width 24 height 29
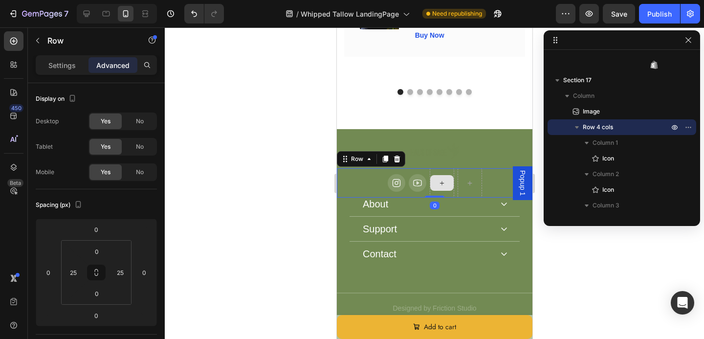
click at [448, 168] on div at bounding box center [441, 182] width 24 height 29
click at [465, 168] on div at bounding box center [469, 182] width 24 height 29
click at [447, 175] on div at bounding box center [441, 183] width 23 height 16
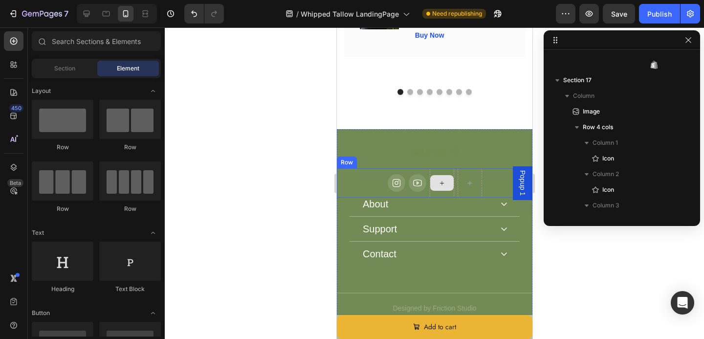
click at [445, 168] on div at bounding box center [441, 182] width 24 height 29
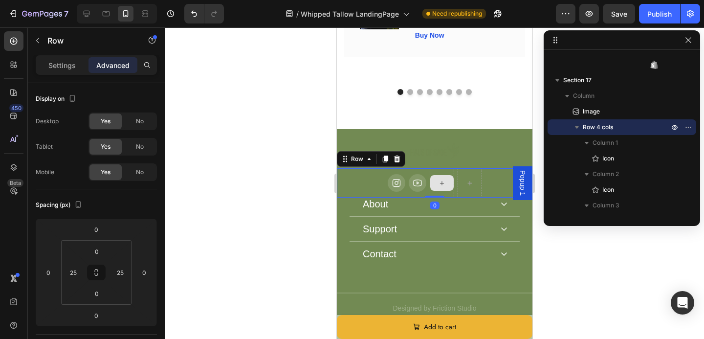
click at [437, 168] on div at bounding box center [441, 182] width 24 height 29
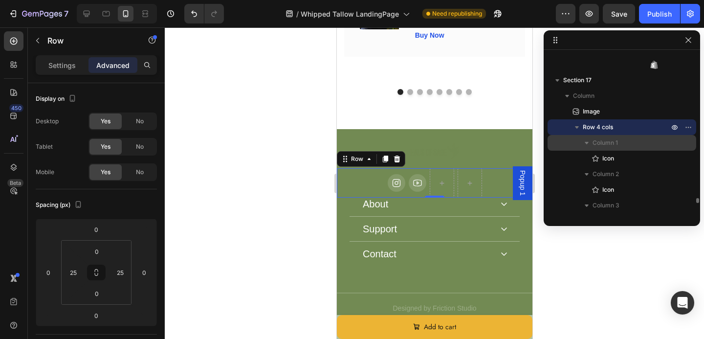
click at [609, 144] on span "Column 1" at bounding box center [605, 143] width 25 height 10
click at [606, 143] on span "Column 1" at bounding box center [605, 143] width 25 height 10
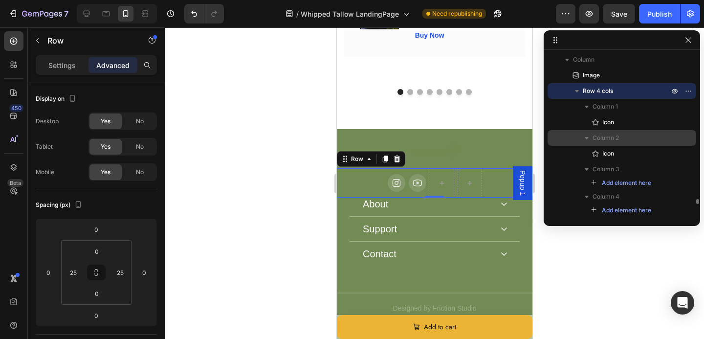
scroll to position [4646, 0]
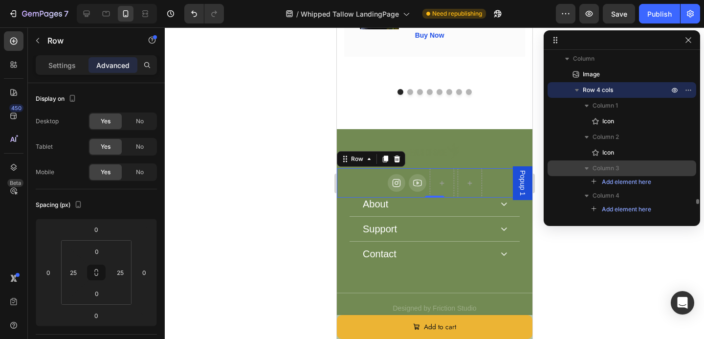
click at [652, 171] on p "Column 3" at bounding box center [632, 168] width 78 height 10
click at [598, 166] on span "Column 3" at bounding box center [606, 168] width 27 height 10
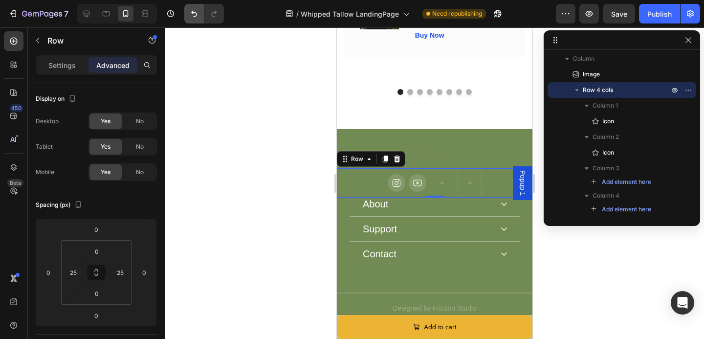
click at [190, 17] on icon "Undo/Redo" at bounding box center [194, 14] width 10 height 10
click at [194, 12] on icon "Undo/Redo" at bounding box center [194, 14] width 6 height 6
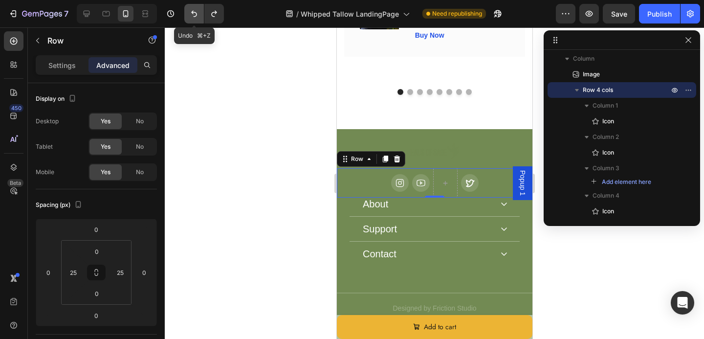
type input "47"
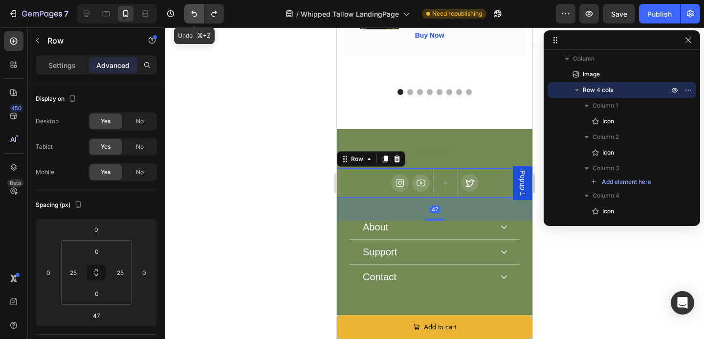
click at [194, 12] on icon "Undo/Redo" at bounding box center [194, 14] width 6 height 6
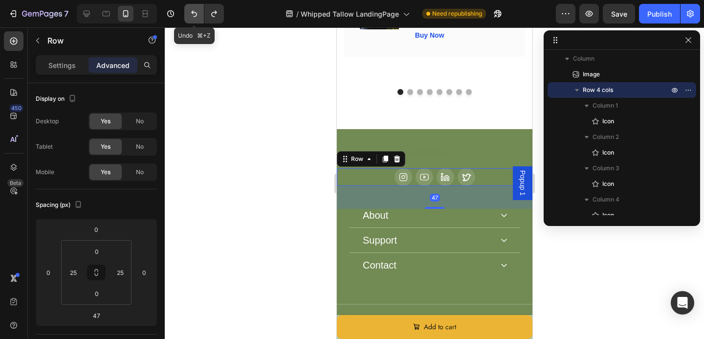
click at [194, 12] on icon "Undo/Redo" at bounding box center [194, 14] width 6 height 6
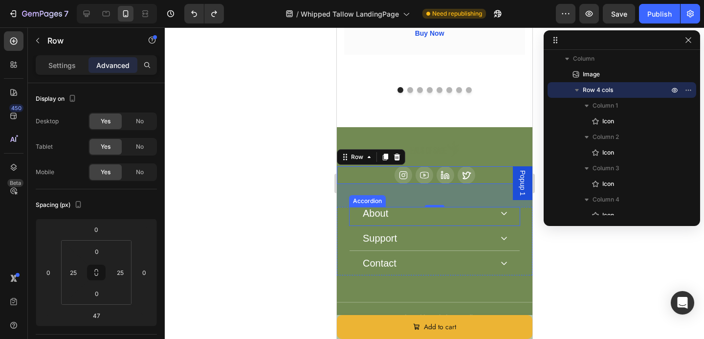
click at [424, 207] on div "About" at bounding box center [426, 213] width 131 height 13
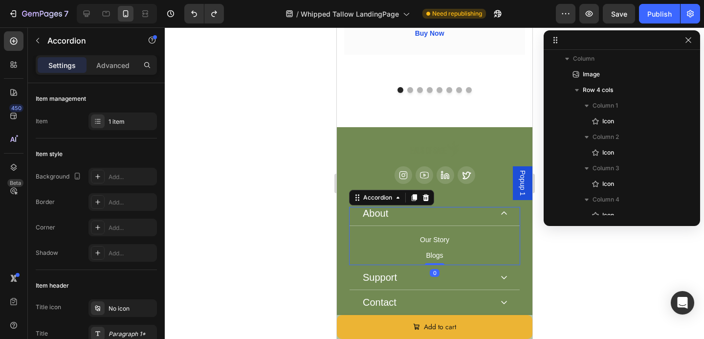
click at [494, 207] on div "About" at bounding box center [434, 216] width 170 height 19
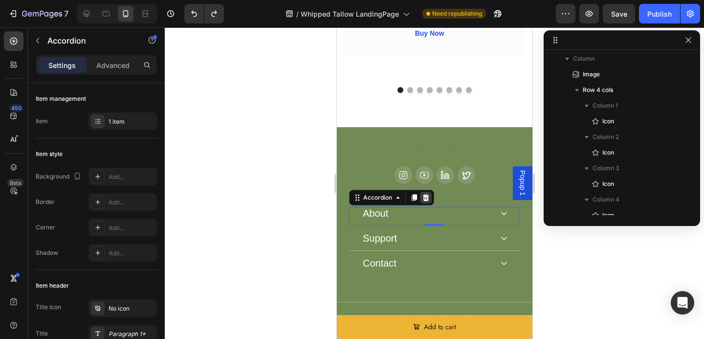
click at [428, 194] on icon at bounding box center [425, 198] width 8 height 8
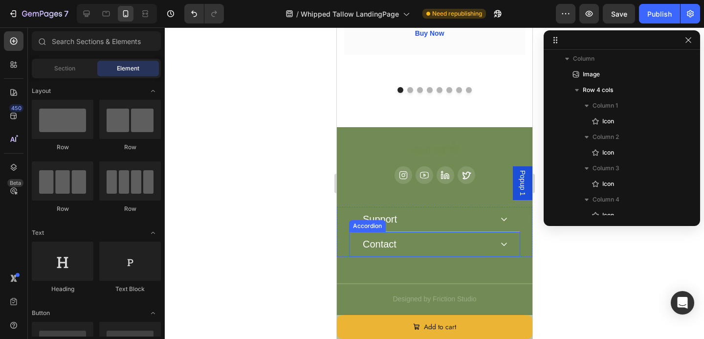
click at [455, 238] on div "Contact" at bounding box center [426, 244] width 131 height 13
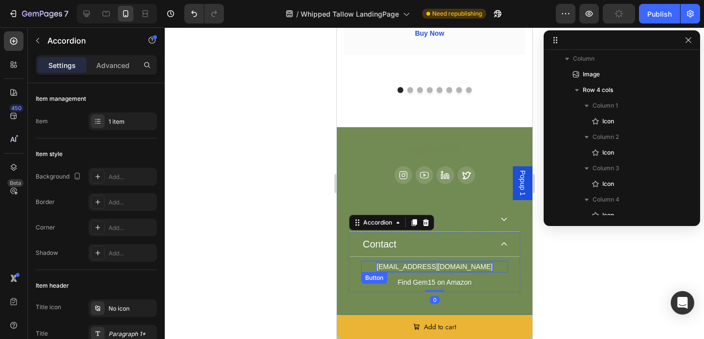
click at [432, 262] on p "hey@trygem15.com" at bounding box center [434, 267] width 116 height 10
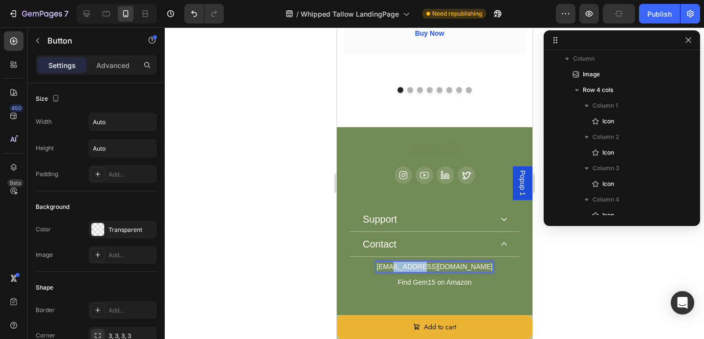
click at [432, 262] on p "hey@trygem15.com" at bounding box center [434, 267] width 116 height 10
click at [423, 265] on div "info@thehausofsage.com Button 8 Find Gem15 on Amazon Button" at bounding box center [434, 274] width 170 height 35
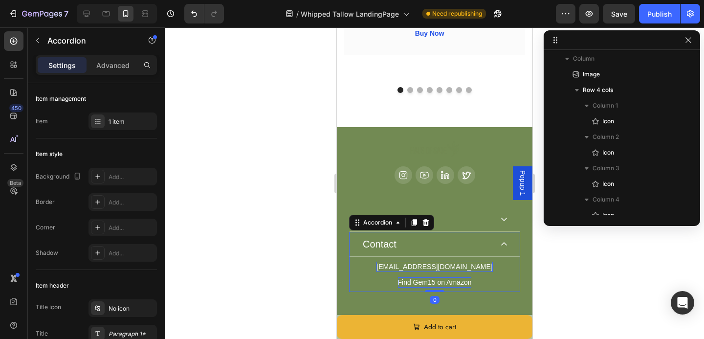
click at [420, 277] on p "Find Gem15 on Amazon" at bounding box center [435, 282] width 74 height 10
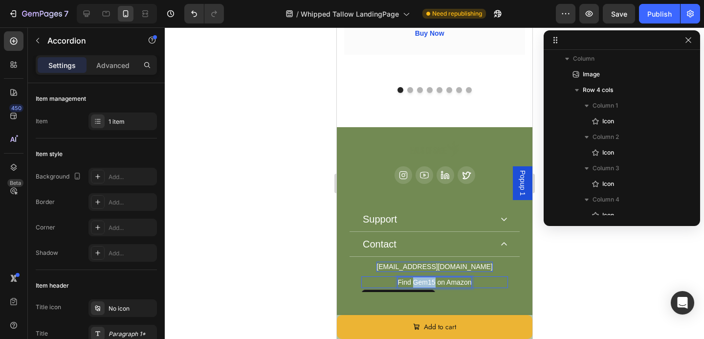
click at [420, 277] on p "Find Gem15 on Amazon" at bounding box center [435, 282] width 74 height 10
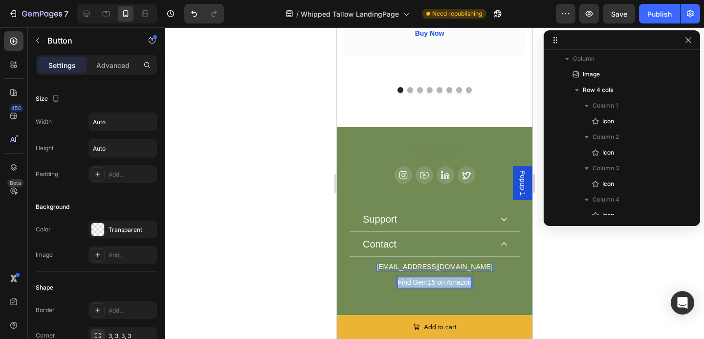
click at [420, 277] on p "Find Gem15 on Amazon" at bounding box center [435, 282] width 74 height 10
click at [378, 267] on div "info@thehausofsage.com Button www.thehausofsage.com Button 0" at bounding box center [434, 274] width 170 height 35
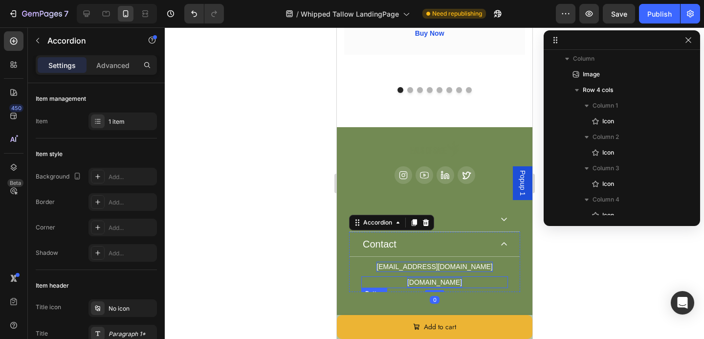
click at [407, 277] on p "www.thehausofsage.com" at bounding box center [434, 282] width 55 height 10
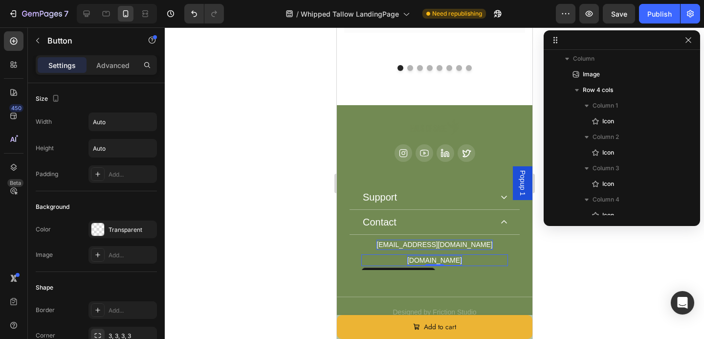
scroll to position [4822, 0]
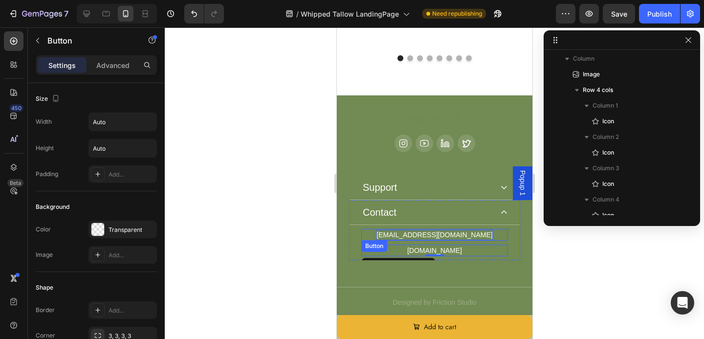
click at [414, 230] on p "info@thehausofsage.com" at bounding box center [434, 235] width 116 height 10
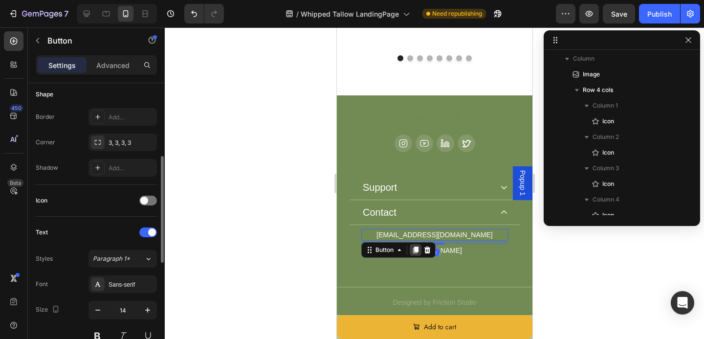
click at [418, 246] on icon at bounding box center [415, 249] width 5 height 7
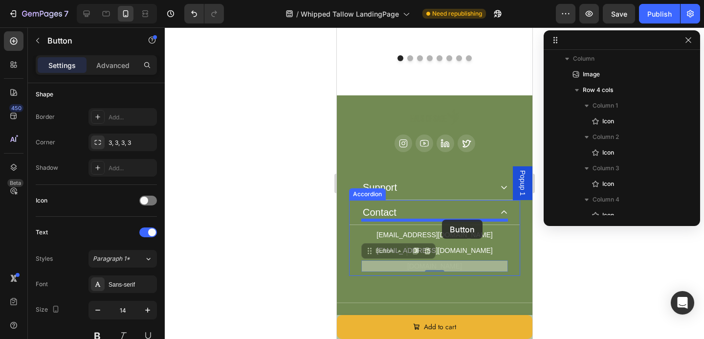
drag, startPoint x: 445, startPoint y: 238, endPoint x: 442, endPoint y: 220, distance: 19.0
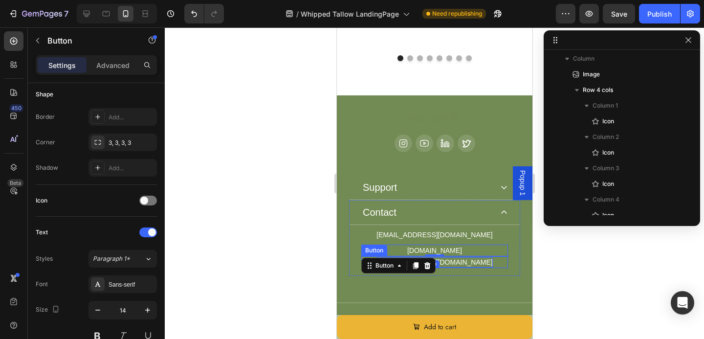
click at [452, 257] on p "info@thehausofsage.com" at bounding box center [434, 262] width 116 height 10
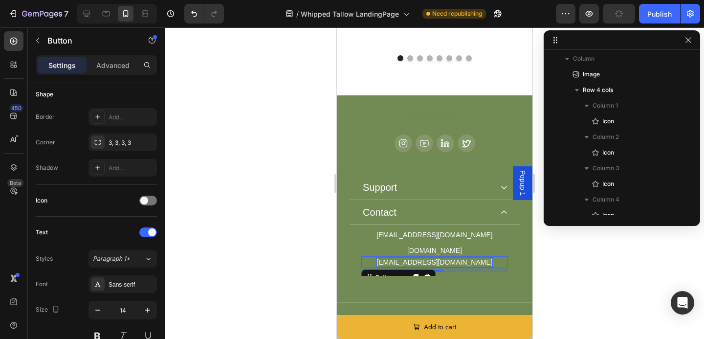
click at [452, 257] on p "info@thehausofsage.com" at bounding box center [434, 262] width 116 height 10
click at [437, 257] on p "4121 34th st. Orlando" at bounding box center [434, 262] width 141 height 10
click at [467, 257] on p "4121 34th St. Orlando" at bounding box center [433, 262] width 67 height 10
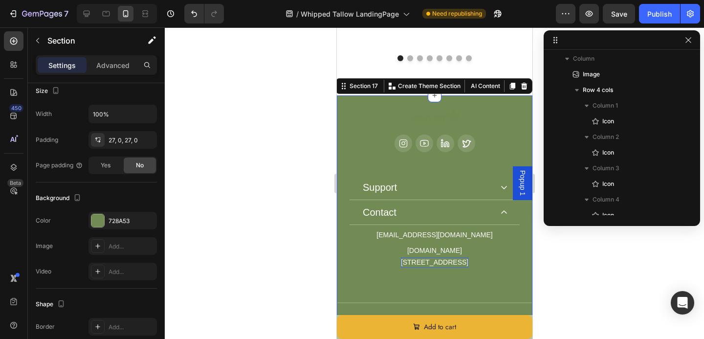
click at [493, 260] on div "Image Icon Icon Icon Icon Row Support Accordion Contact info@thehausofsage.com …" at bounding box center [434, 216] width 196 height 214
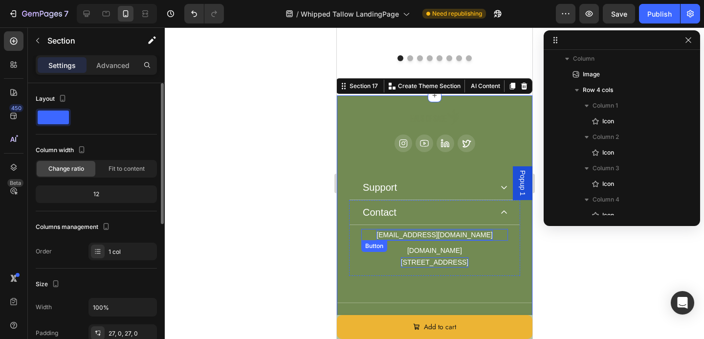
click at [460, 230] on p "info@thehausofsage.com" at bounding box center [434, 235] width 116 height 10
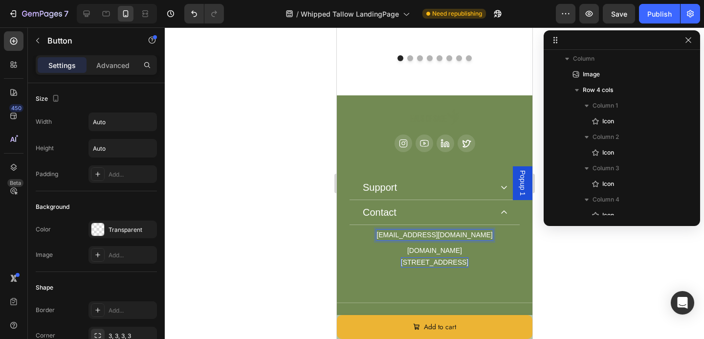
click at [442, 230] on p "info@thehausofsage.com" at bounding box center [434, 235] width 116 height 10
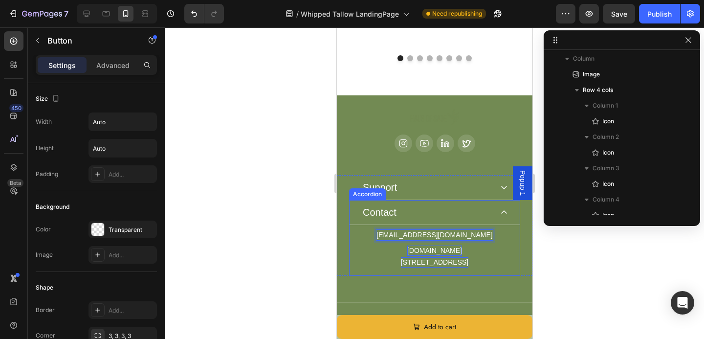
click at [459, 245] on p "www.thehausofsage.com" at bounding box center [434, 250] width 55 height 10
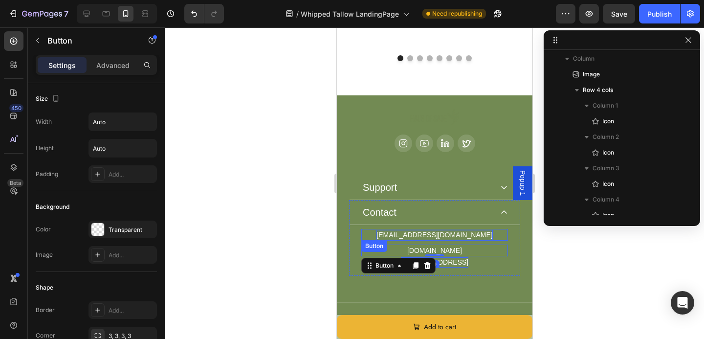
click at [448, 230] on p "info@thehausofsage.com" at bounding box center [434, 235] width 116 height 10
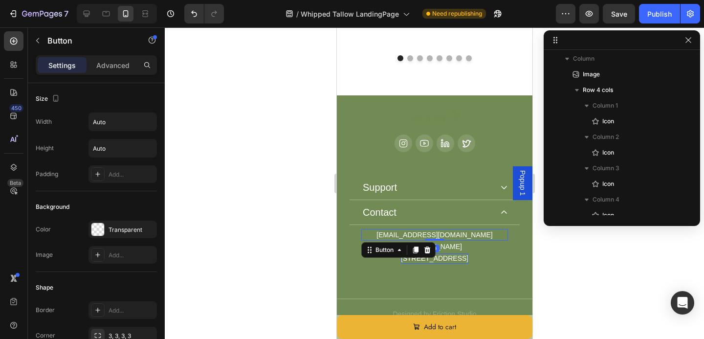
drag, startPoint x: 438, startPoint y: 218, endPoint x: 448, endPoint y: 216, distance: 10.6
click at [437, 239] on div at bounding box center [434, 240] width 20 height 2
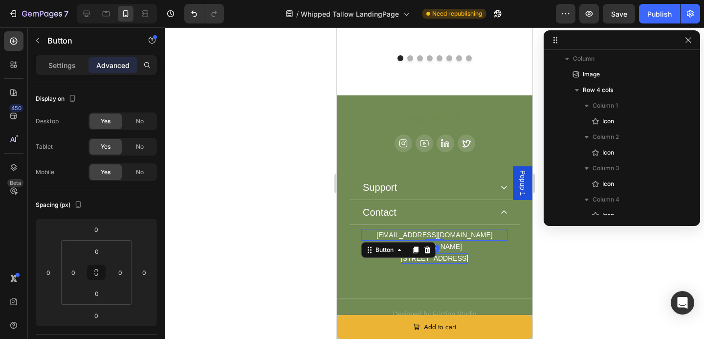
click at [550, 242] on div at bounding box center [434, 182] width 539 height 311
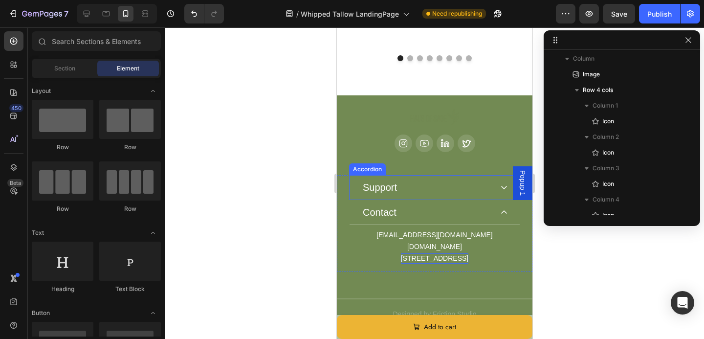
click at [492, 175] on div "Support" at bounding box center [434, 187] width 170 height 25
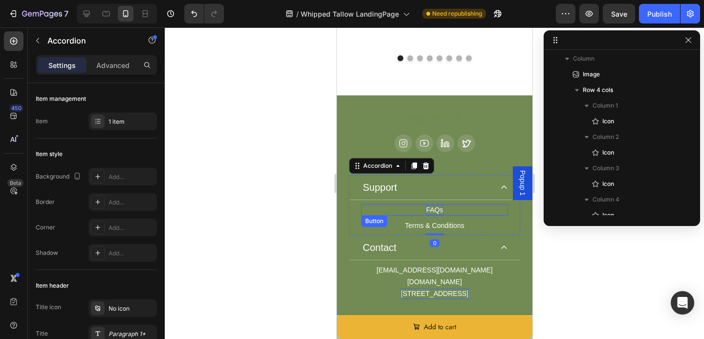
click at [433, 205] on p "FAQs" at bounding box center [433, 210] width 17 height 10
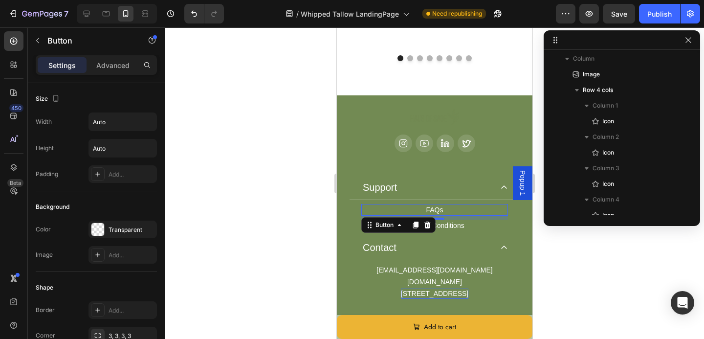
click at [306, 136] on div at bounding box center [434, 182] width 539 height 311
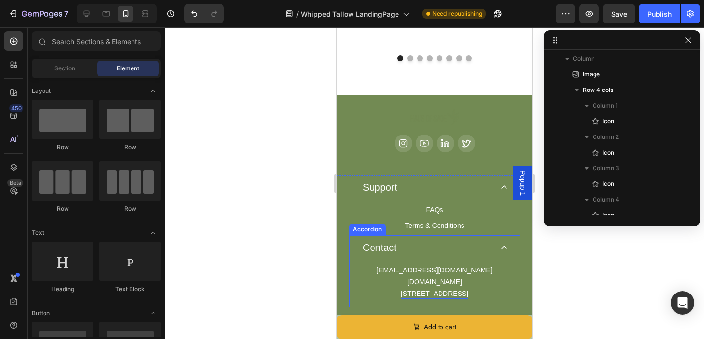
click at [440, 241] on div "Contact" at bounding box center [426, 247] width 131 height 13
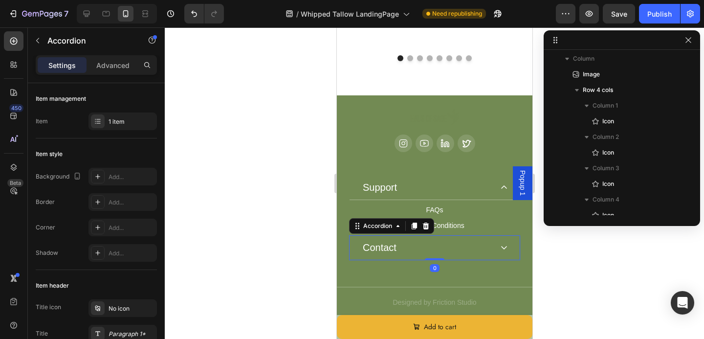
click at [440, 241] on div "Contact" at bounding box center [426, 247] width 131 height 13
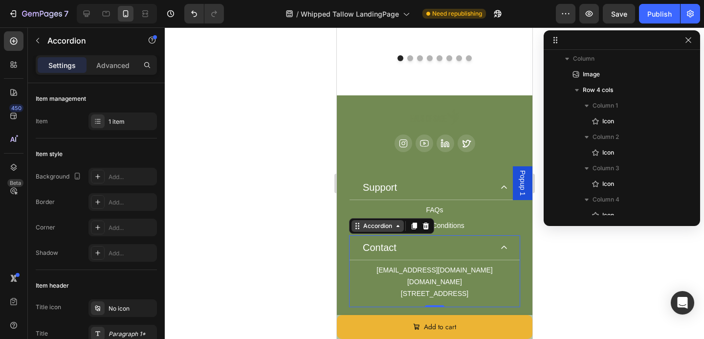
click at [398, 222] on icon at bounding box center [398, 226] width 8 height 8
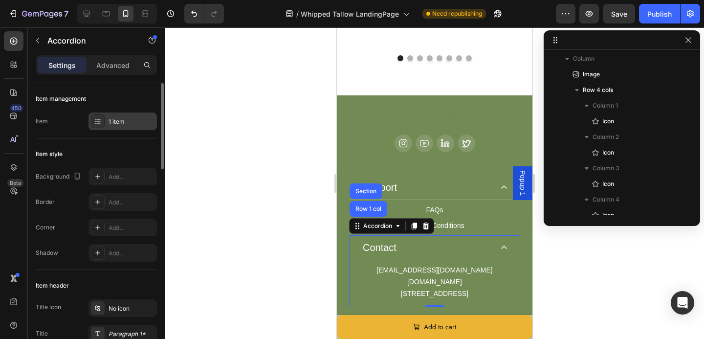
click at [106, 121] on div "1 item" at bounding box center [123, 121] width 68 height 18
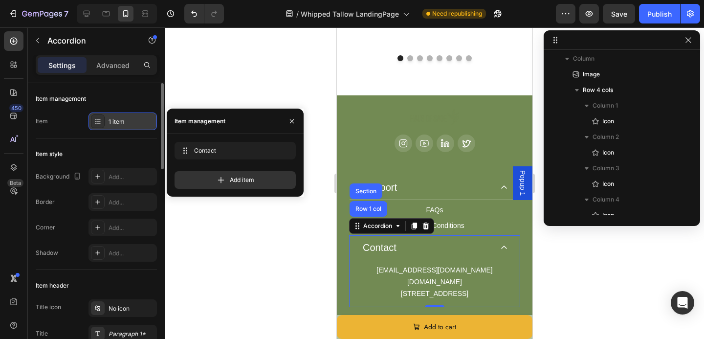
click at [106, 121] on div "1 item" at bounding box center [123, 121] width 68 height 18
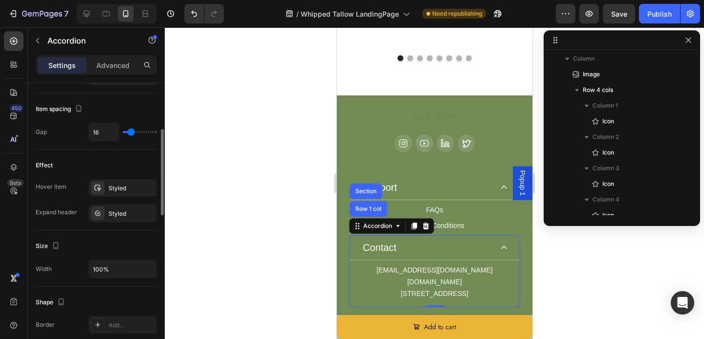
scroll to position [487, 0]
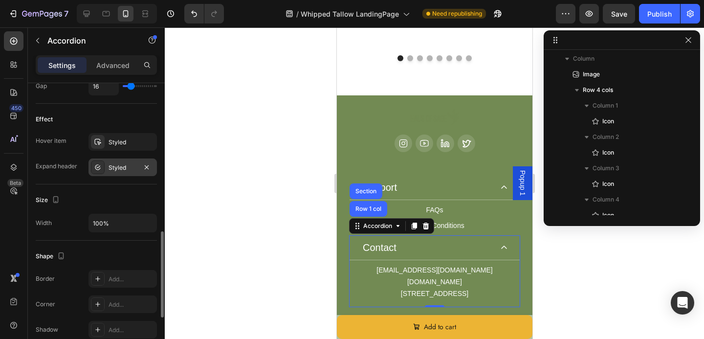
click at [111, 172] on div "Styled" at bounding box center [123, 167] width 68 height 18
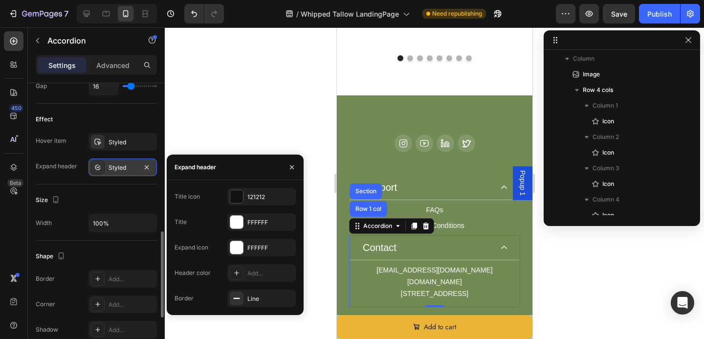
click at [153, 164] on div "Styled" at bounding box center [123, 167] width 68 height 18
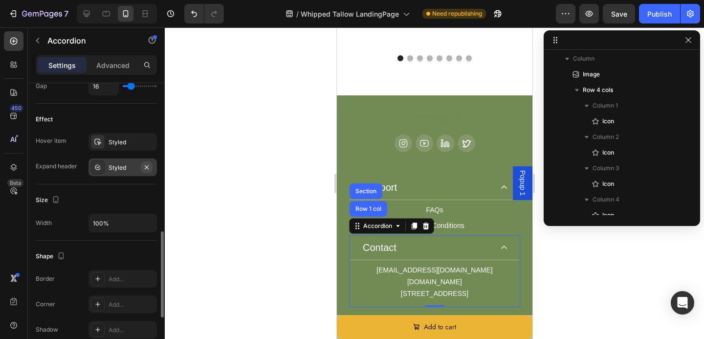
click at [148, 165] on icon "button" at bounding box center [147, 167] width 4 height 4
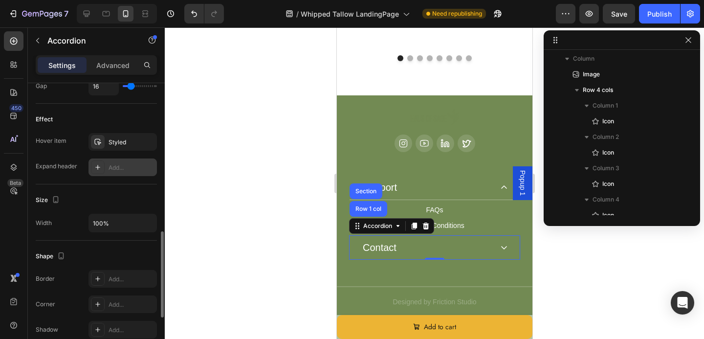
click at [148, 165] on div "Add..." at bounding box center [132, 167] width 46 height 9
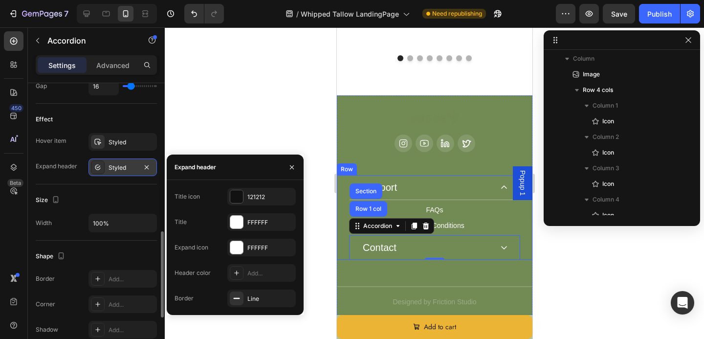
click at [315, 150] on div at bounding box center [434, 182] width 539 height 311
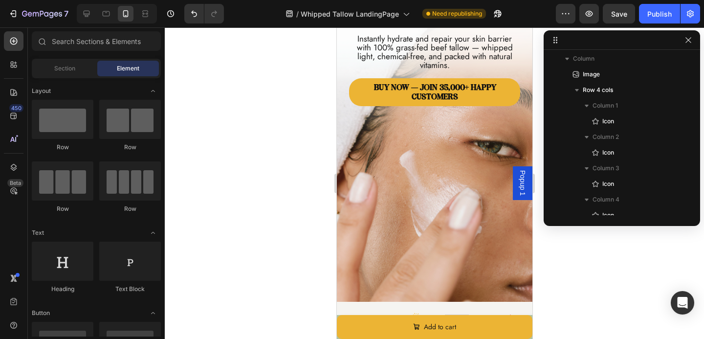
scroll to position [0, 0]
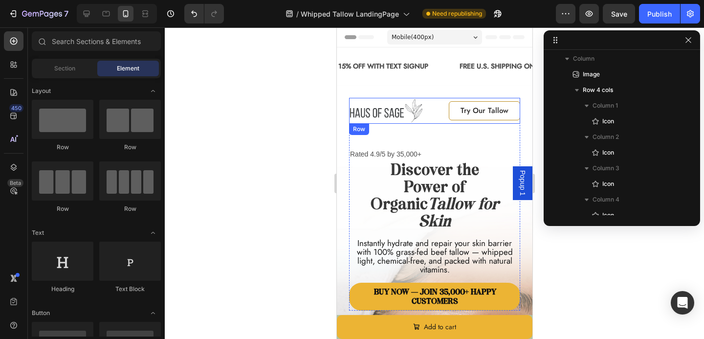
click at [501, 105] on link "Try Our Tallow" at bounding box center [483, 110] width 71 height 19
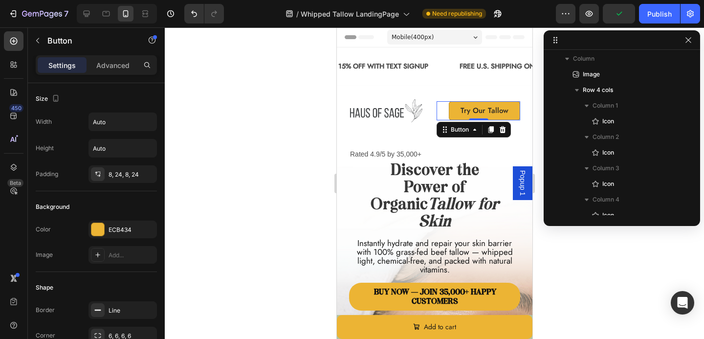
click at [313, 104] on div at bounding box center [434, 182] width 539 height 311
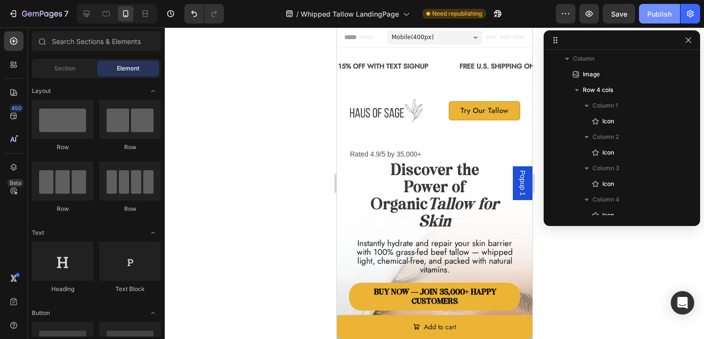
click at [657, 11] on div "Publish" at bounding box center [659, 14] width 24 height 10
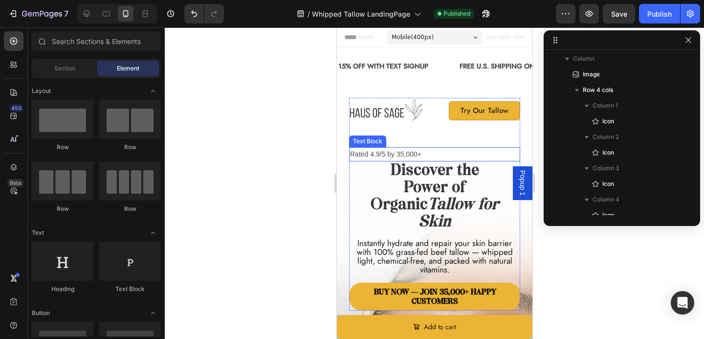
click at [432, 154] on p "Rated 4.9/5 by 35,000+" at bounding box center [434, 154] width 169 height 12
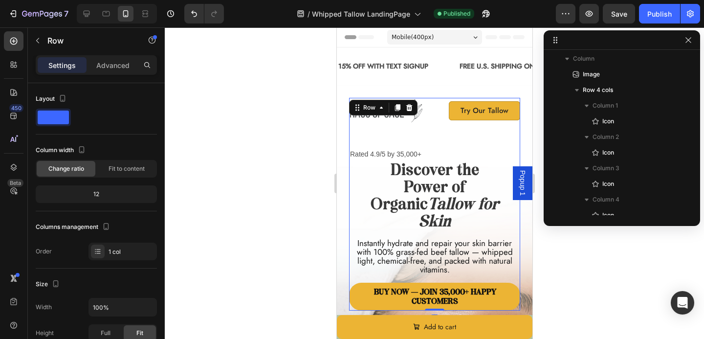
click at [443, 133] on div "Image Try Our Tallow Button Row Rated 4.9/5 by 35,000+ Text Block Icon Icon Ico…" at bounding box center [434, 204] width 171 height 213
click at [419, 121] on img at bounding box center [385, 111] width 73 height 26
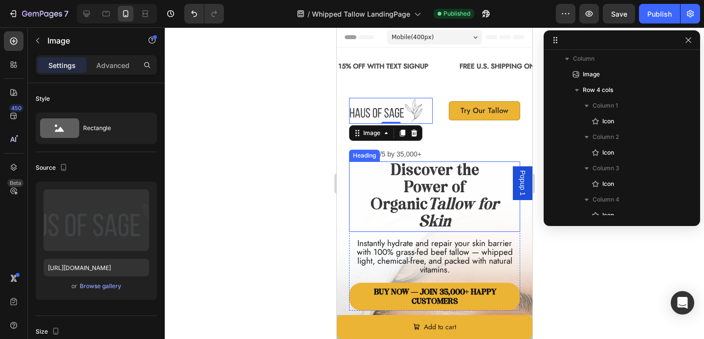
click at [450, 166] on h1 "Discover the Power of Organic Tallow for Skin" at bounding box center [434, 196] width 134 height 70
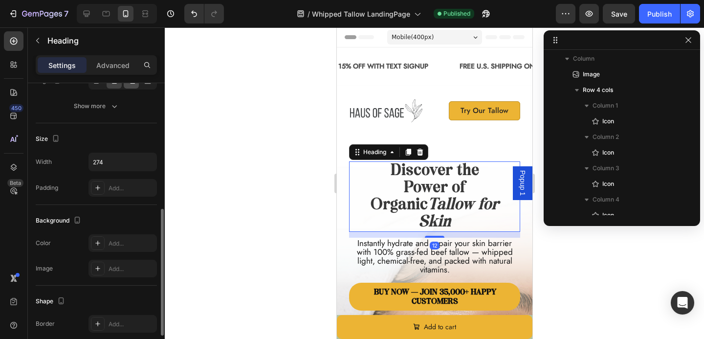
scroll to position [205, 0]
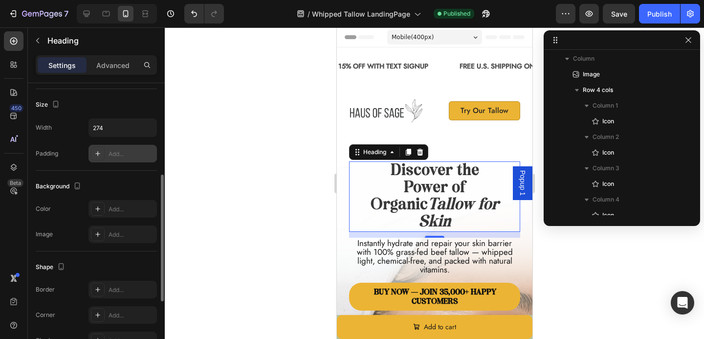
click at [111, 158] on div "Add..." at bounding box center [123, 154] width 68 height 18
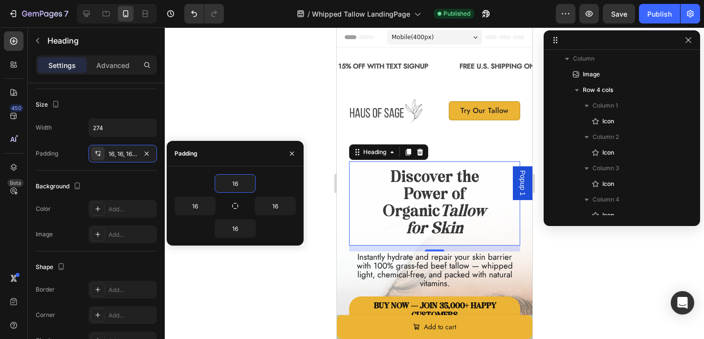
click at [323, 255] on div at bounding box center [434, 182] width 539 height 311
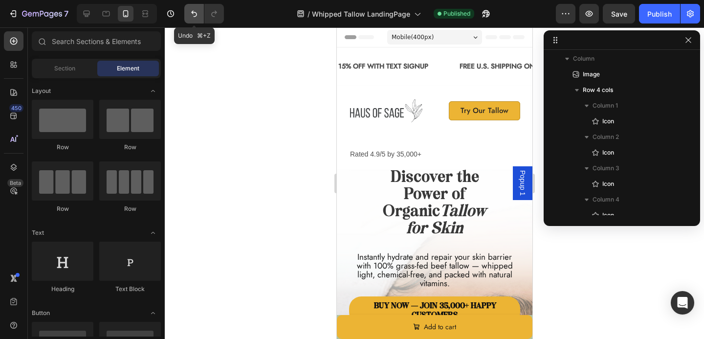
click at [190, 7] on button "Undo/Redo" at bounding box center [194, 14] width 20 height 20
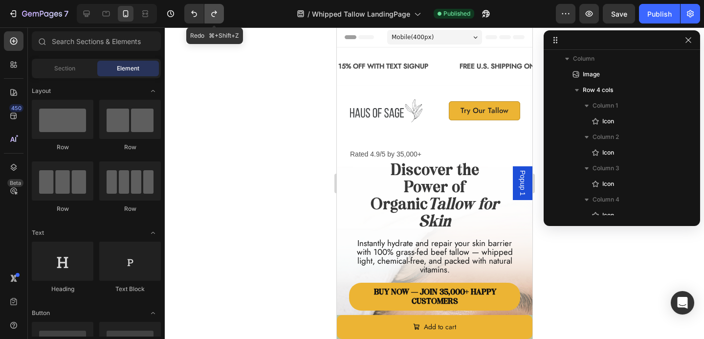
click at [215, 17] on icon "Undo/Redo" at bounding box center [214, 14] width 10 height 10
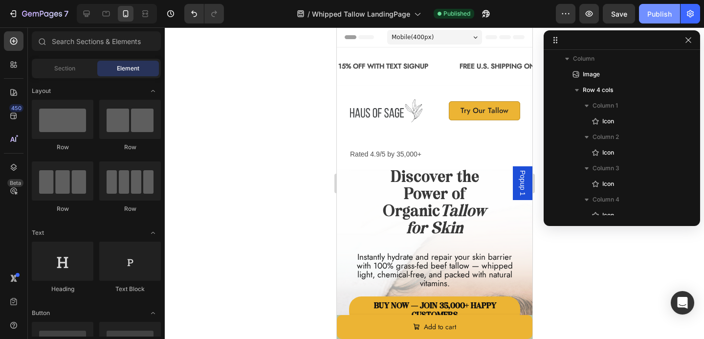
click at [648, 13] on div "Publish" at bounding box center [659, 14] width 24 height 10
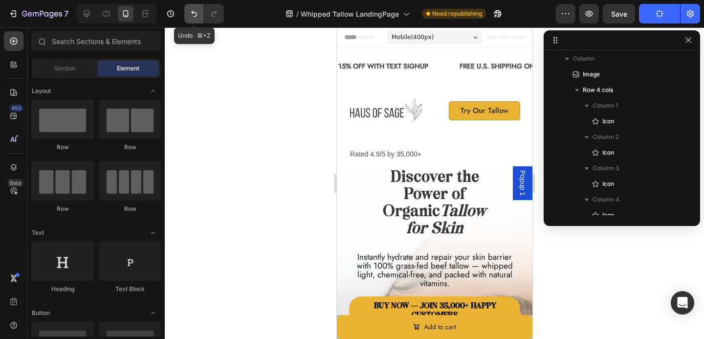
click at [198, 17] on icon "Undo/Redo" at bounding box center [194, 14] width 10 height 10
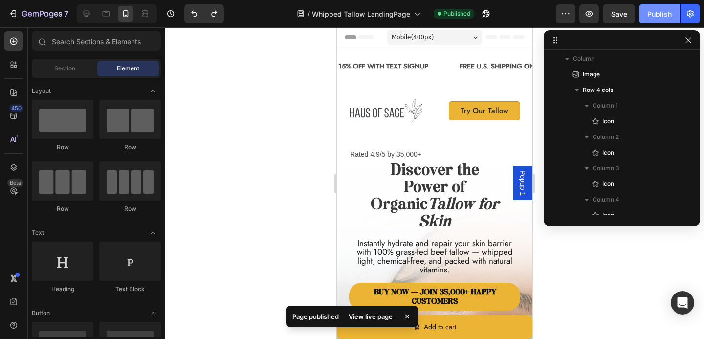
click at [656, 14] on div "Publish" at bounding box center [659, 14] width 24 height 10
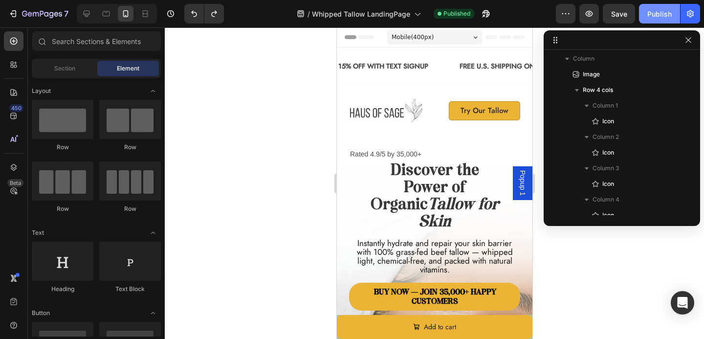
click at [656, 14] on div "Publish" at bounding box center [659, 14] width 24 height 10
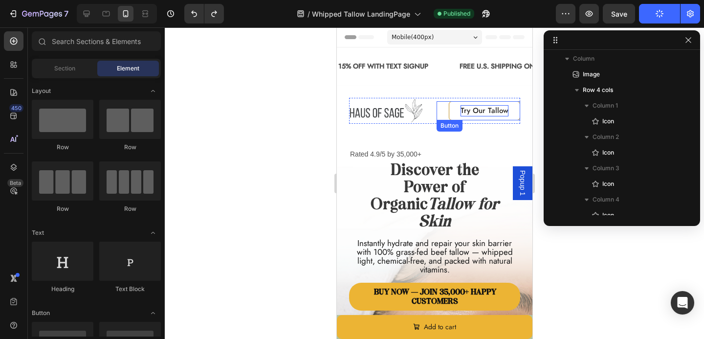
click at [494, 116] on span "Try Our Tallow" at bounding box center [484, 110] width 48 height 11
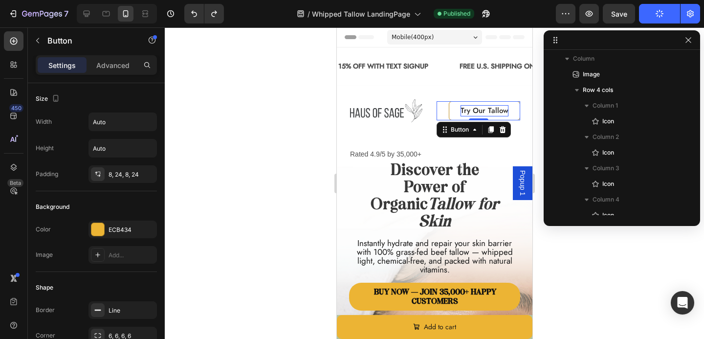
click at [486, 111] on span "Try Our Tallow" at bounding box center [484, 110] width 48 height 11
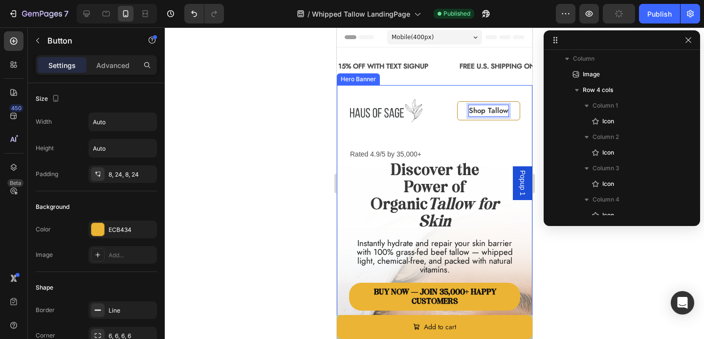
click at [470, 94] on div "Image Shop Tallow Button 0 Row Rated 4.9/5 by 35,000+ Text Block Icon Icon Icon…" at bounding box center [434, 295] width 196 height 421
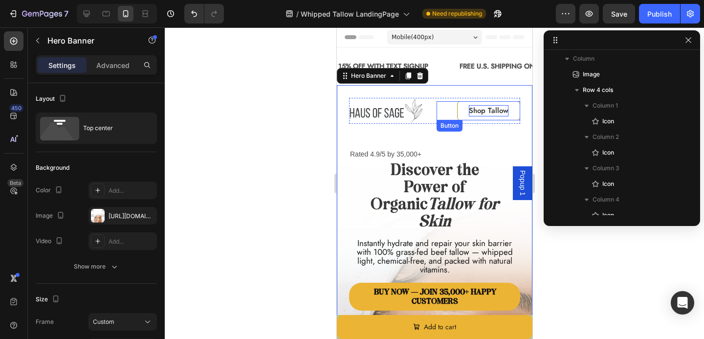
click at [485, 103] on link "Shop Tallow" at bounding box center [488, 110] width 63 height 19
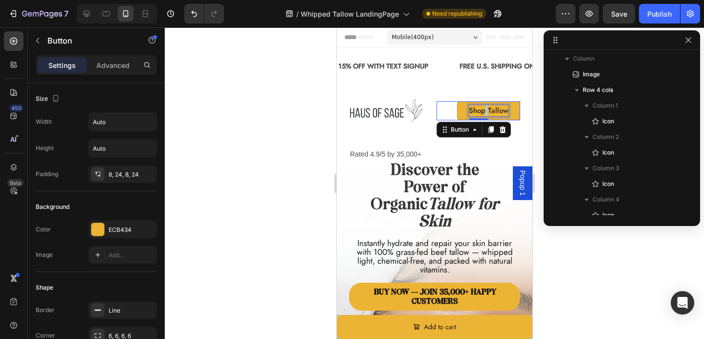
click at [485, 109] on span "Shop Tallow" at bounding box center [488, 110] width 40 height 11
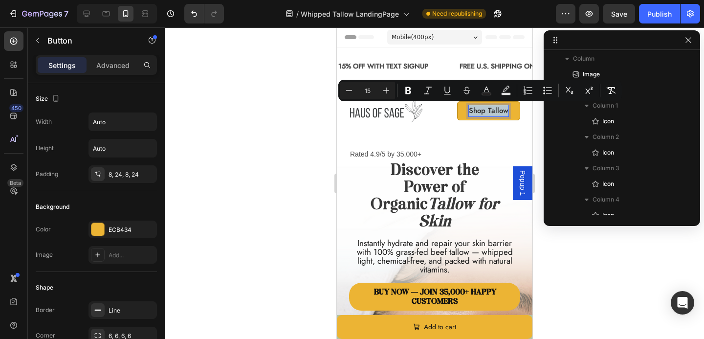
click at [485, 109] on span "Shop Tallow" at bounding box center [488, 110] width 40 height 11
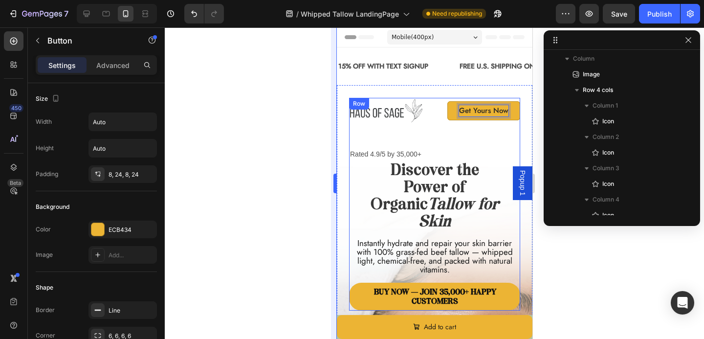
click at [323, 139] on div at bounding box center [434, 182] width 539 height 311
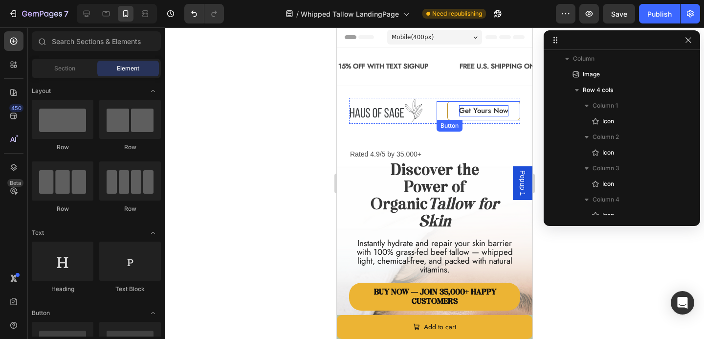
click at [495, 105] on link "Get Yours Now" at bounding box center [483, 110] width 73 height 19
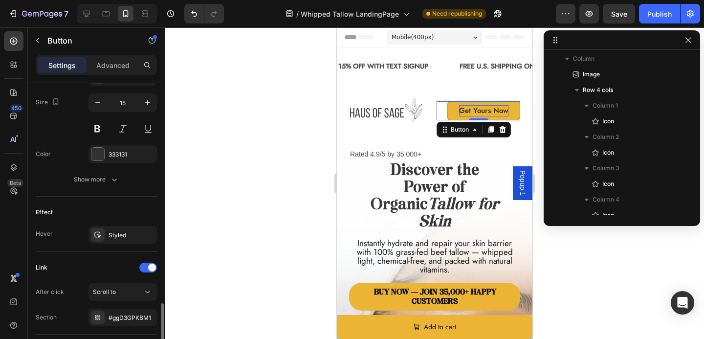
scroll to position [468, 0]
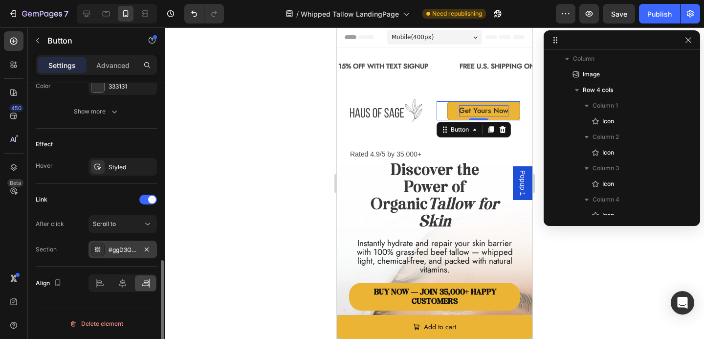
click at [137, 244] on div "#ggD3GPKBM1" at bounding box center [123, 250] width 68 height 18
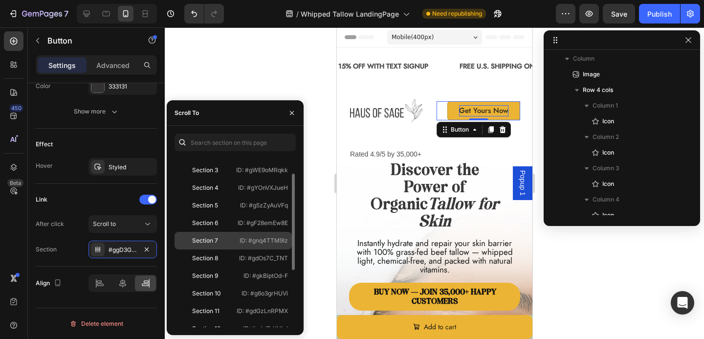
scroll to position [31, 0]
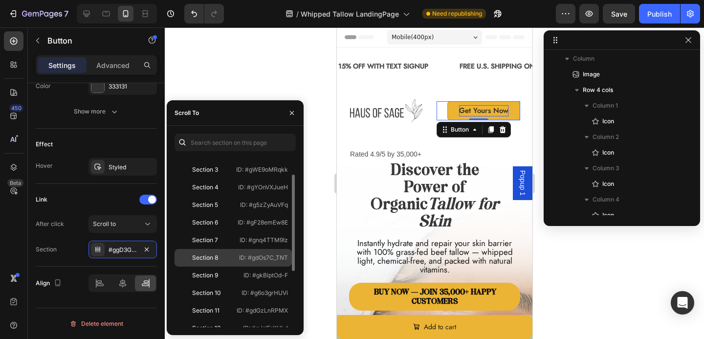
click at [201, 260] on div "Section 8" at bounding box center [205, 257] width 26 height 9
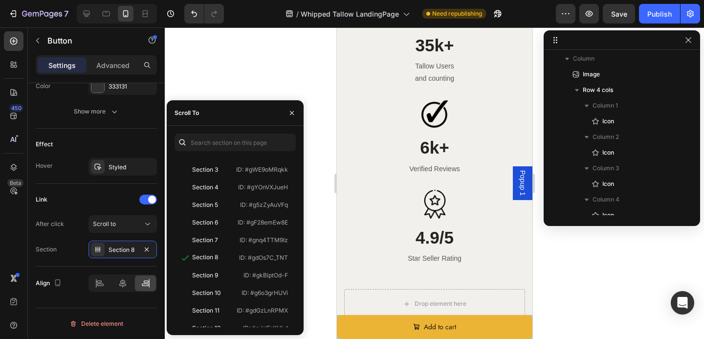
scroll to position [2381, 0]
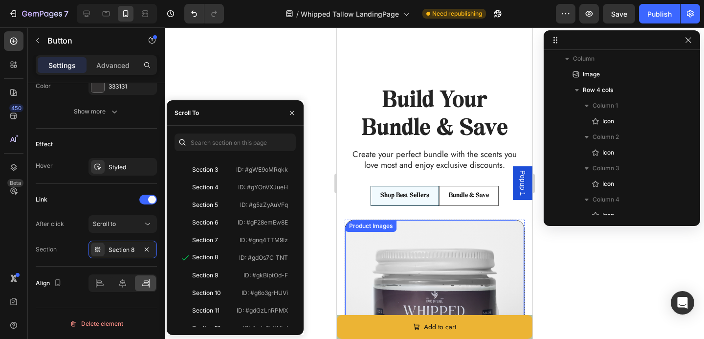
scroll to position [2684, 0]
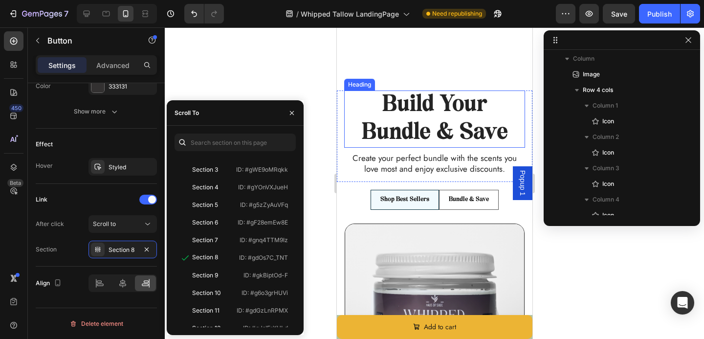
click at [353, 148] on h2 "Build Your Bundle & Save" at bounding box center [434, 118] width 181 height 57
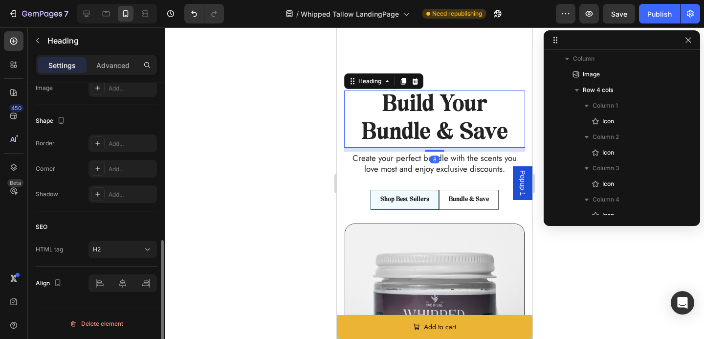
scroll to position [0, 0]
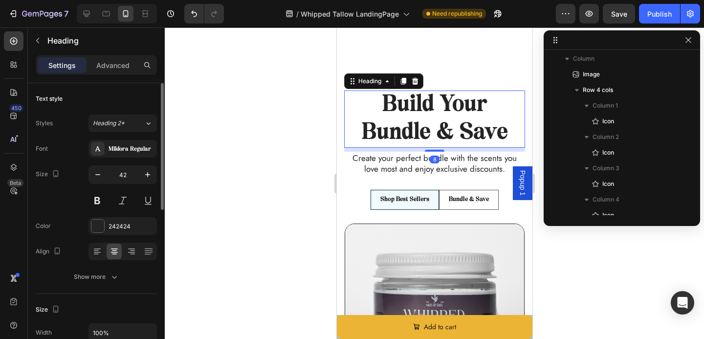
click at [350, 174] on p "Create your perfect bundle with the scents you love most and enjoy exclusive di…" at bounding box center [434, 164] width 179 height 22
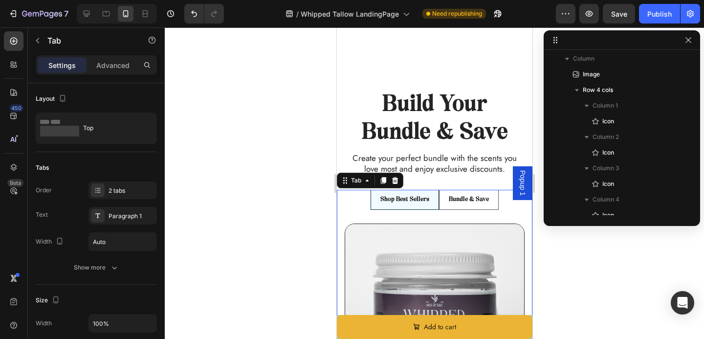
click at [346, 210] on ul "Shop Best Sellers Bundle & Save" at bounding box center [434, 200] width 196 height 20
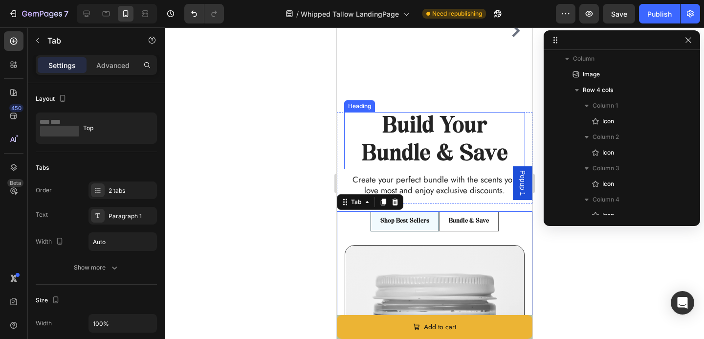
scroll to position [2659, 0]
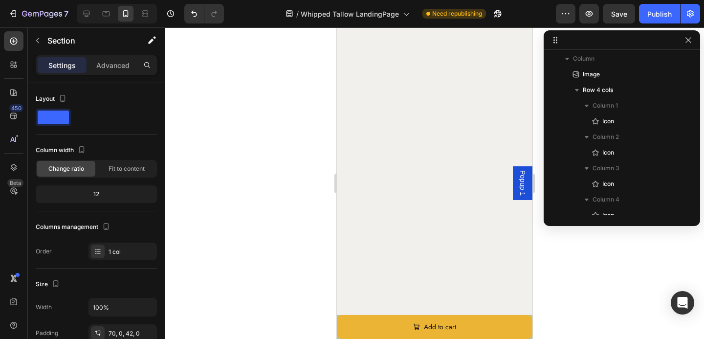
scroll to position [0, 0]
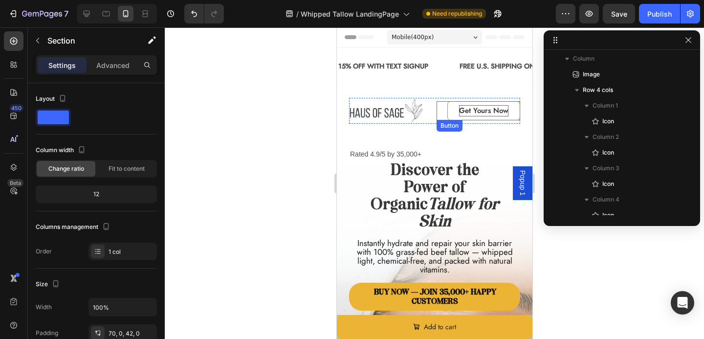
click at [491, 116] on p "Get Yours Now" at bounding box center [483, 110] width 49 height 11
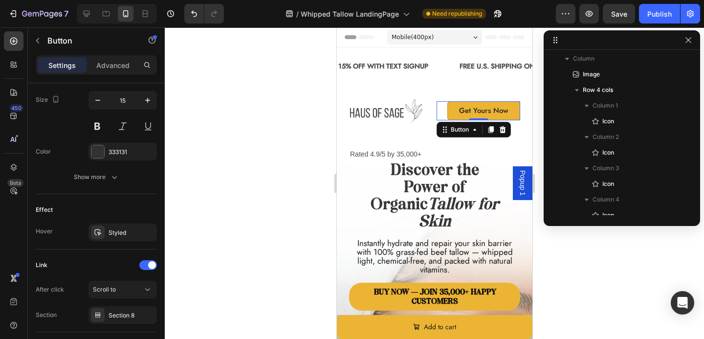
scroll to position [439, 0]
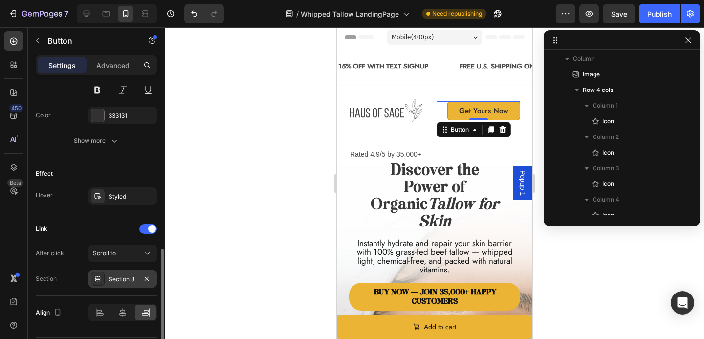
click at [111, 279] on div "Section 8" at bounding box center [123, 279] width 28 height 9
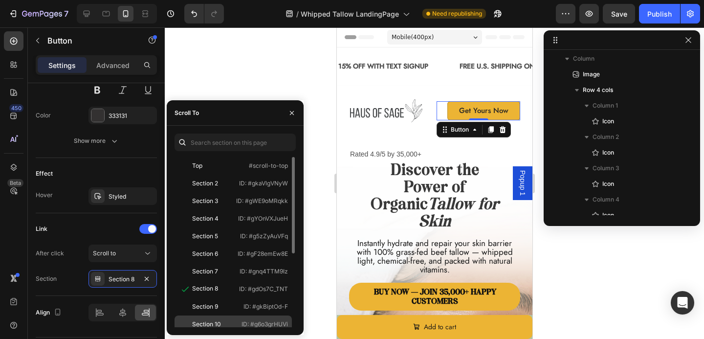
click at [206, 323] on div "Section 10" at bounding box center [206, 324] width 29 height 9
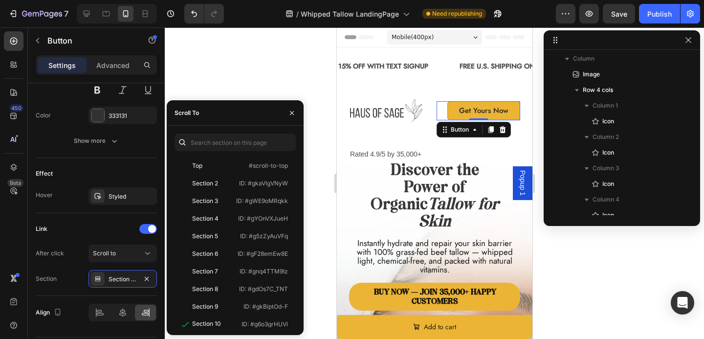
click at [328, 80] on div at bounding box center [434, 182] width 539 height 311
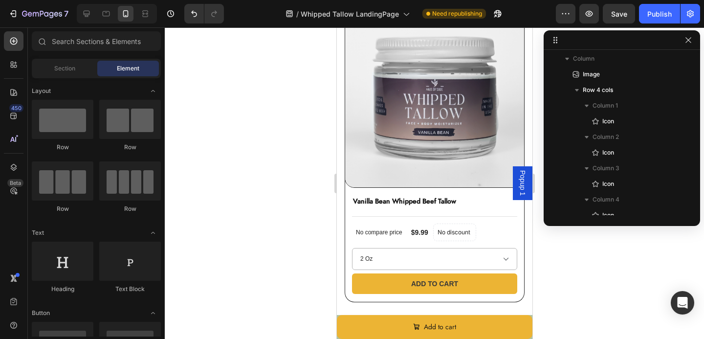
scroll to position [3017, 0]
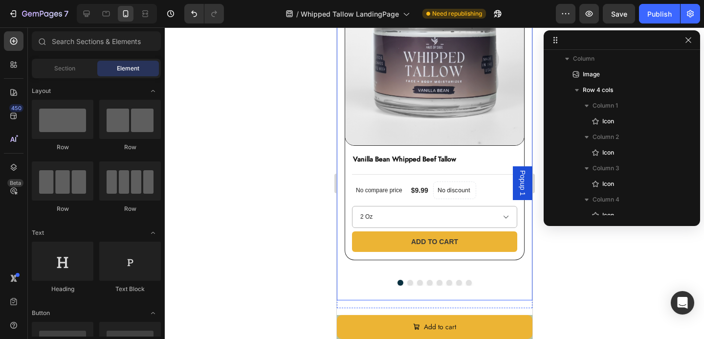
click at [342, 157] on div "Product Images Vanilla Bean Whipped Beef Tallow Product Title Title Line No com…" at bounding box center [434, 126] width 196 height 348
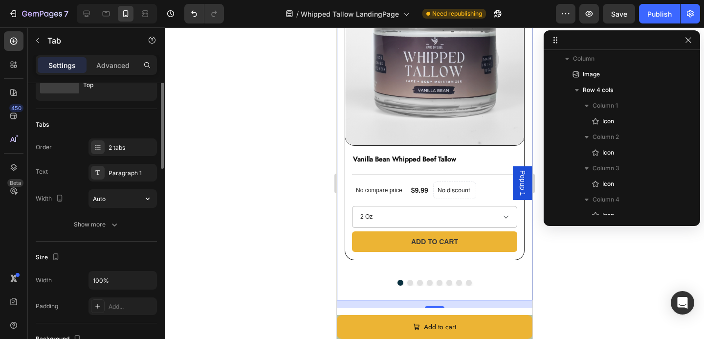
scroll to position [0, 0]
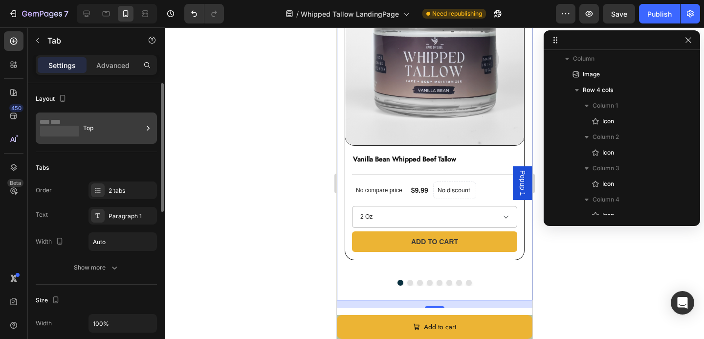
click at [111, 137] on div "Top" at bounding box center [113, 128] width 60 height 22
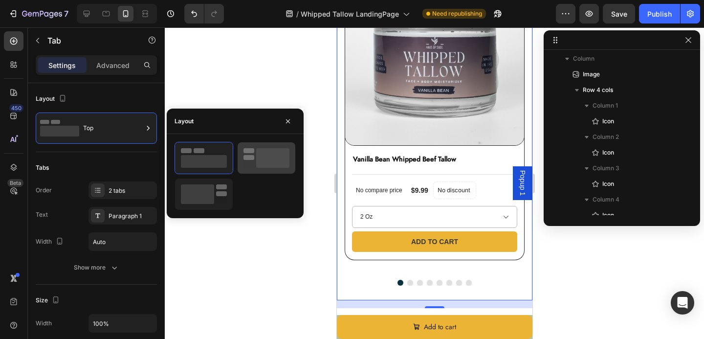
click at [250, 160] on icon at bounding box center [266, 158] width 46 height 20
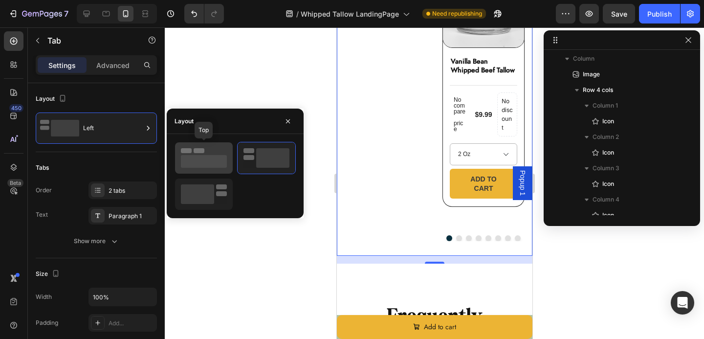
click at [204, 158] on rect at bounding box center [204, 161] width 46 height 13
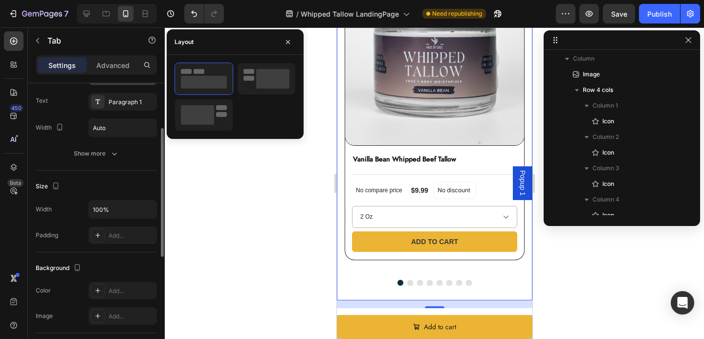
scroll to position [114, 0]
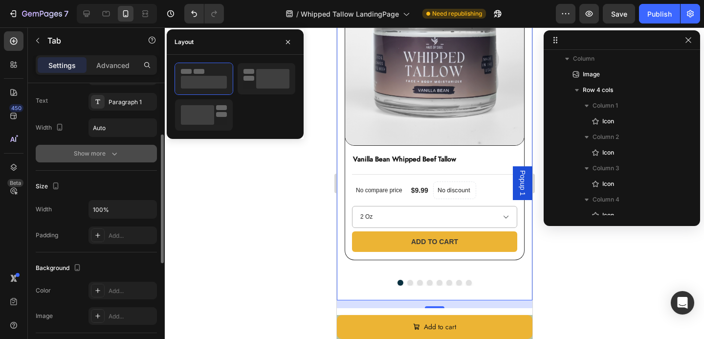
click at [106, 150] on div "Show more" at bounding box center [96, 154] width 45 height 10
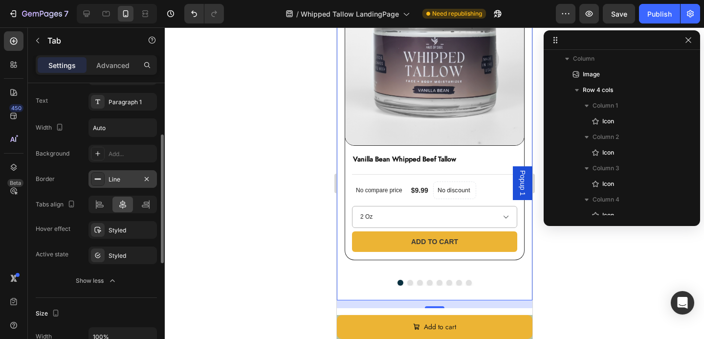
click at [116, 180] on div "Line" at bounding box center [123, 179] width 28 height 9
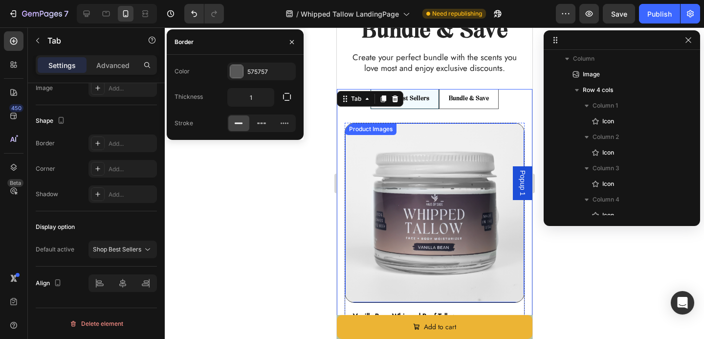
scroll to position [2757, 0]
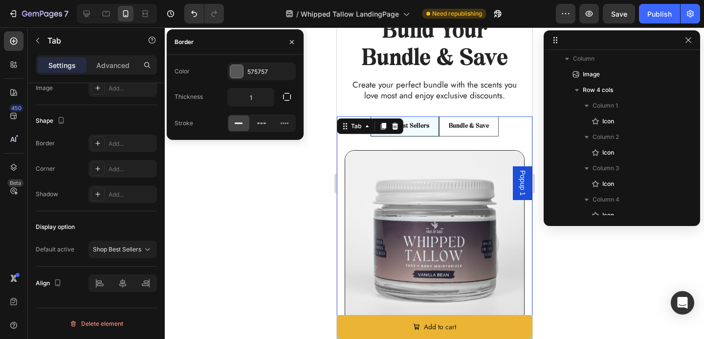
click at [305, 209] on div at bounding box center [434, 182] width 539 height 311
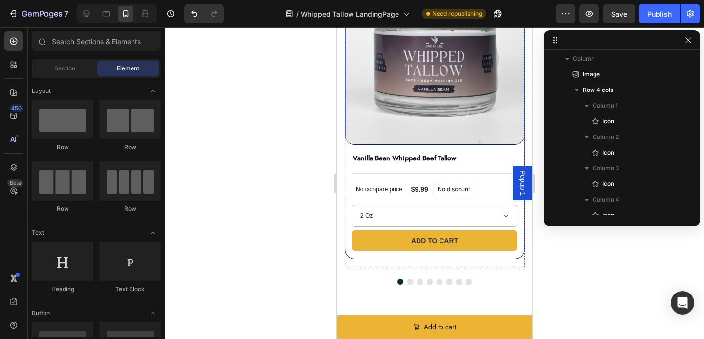
scroll to position [3016, 0]
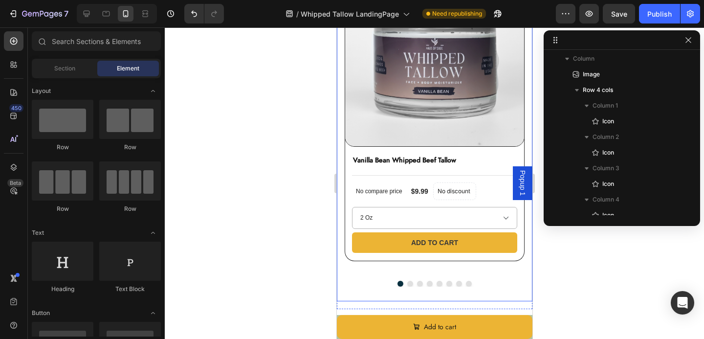
click at [344, 181] on div "Product Images Vanilla Bean Whipped Beef Tallow Product Title Title Line No com…" at bounding box center [434, 127] width 196 height 348
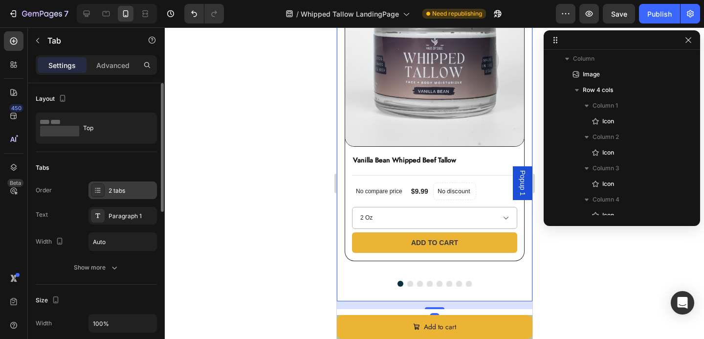
click at [114, 193] on div "2 tabs" at bounding box center [132, 190] width 46 height 9
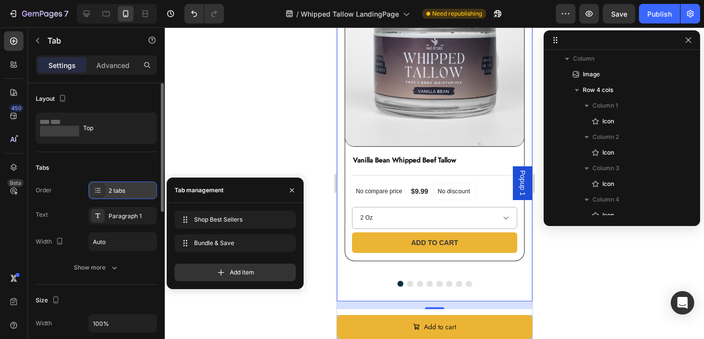
click at [128, 193] on div "2 tabs" at bounding box center [132, 190] width 46 height 9
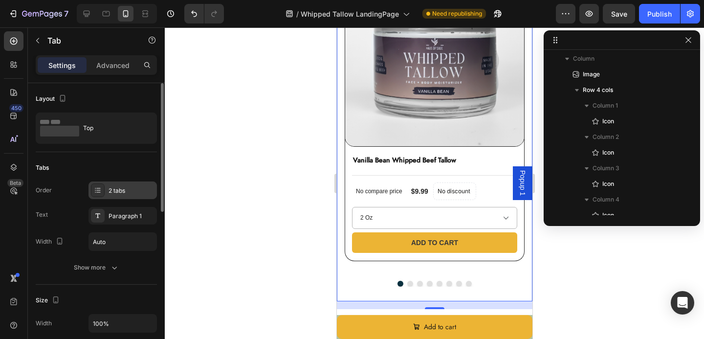
click at [128, 193] on div "2 tabs" at bounding box center [132, 190] width 46 height 9
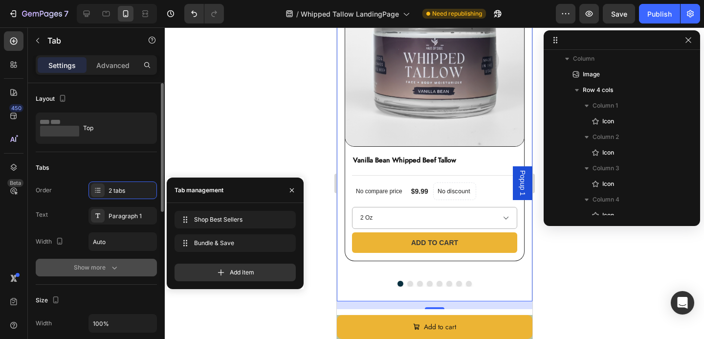
click at [103, 272] on div "Show more" at bounding box center [96, 268] width 45 height 10
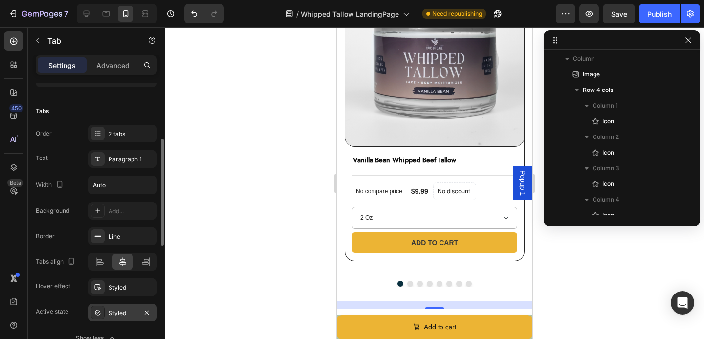
scroll to position [0, 0]
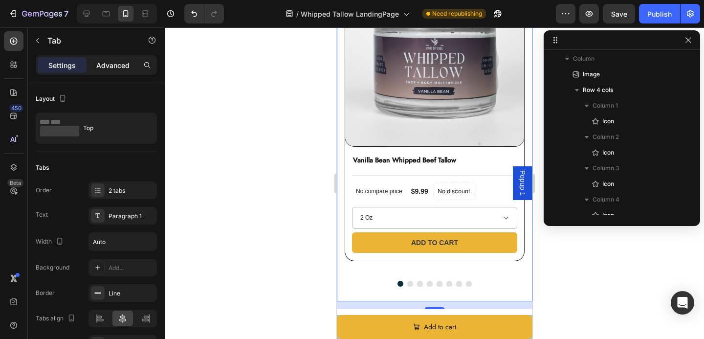
click at [107, 63] on p "Advanced" at bounding box center [112, 65] width 33 height 10
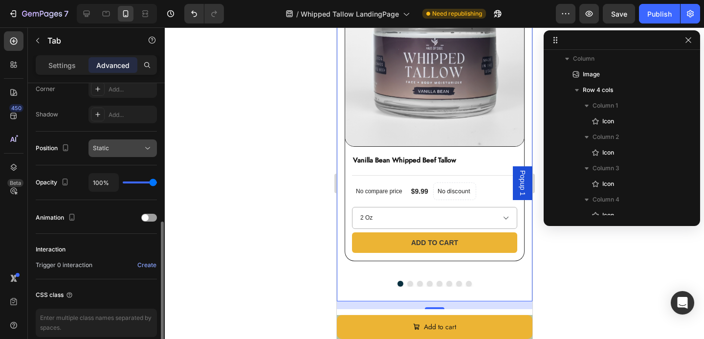
scroll to position [310, 0]
click at [108, 158] on div "Position Static" at bounding box center [96, 148] width 121 height 34
click at [154, 221] on div "Animation" at bounding box center [96, 217] width 121 height 16
click at [151, 214] on div at bounding box center [149, 217] width 16 height 8
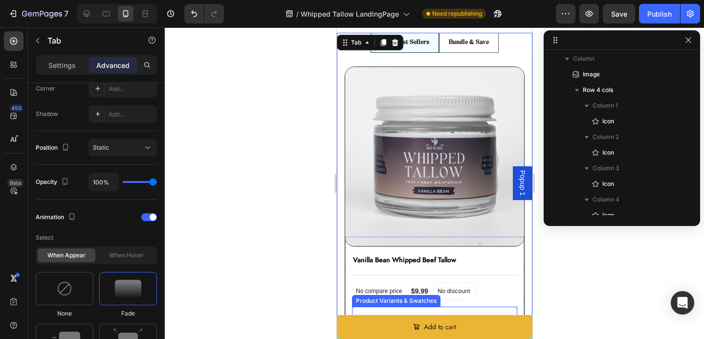
scroll to position [2857, 0]
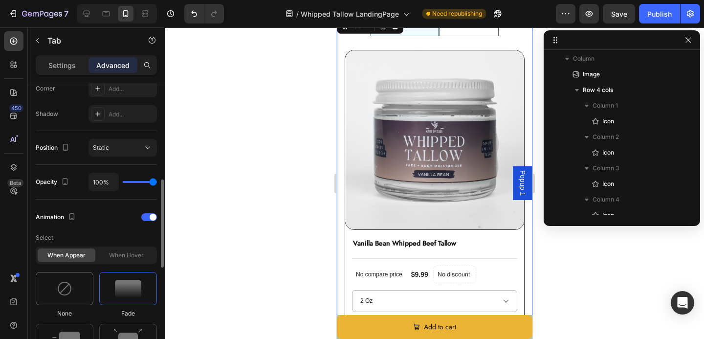
click at [70, 280] on div at bounding box center [65, 288] width 58 height 33
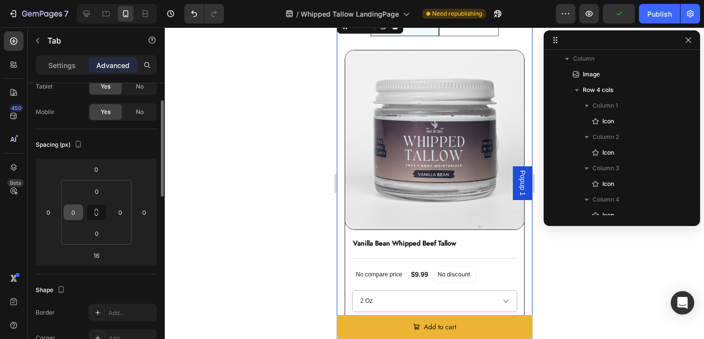
scroll to position [50, 0]
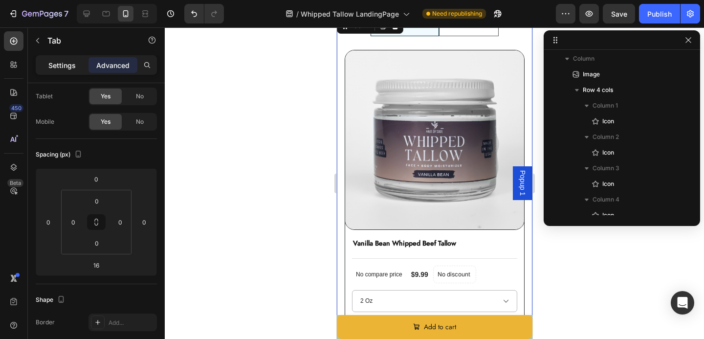
click at [66, 60] on p "Settings" at bounding box center [61, 65] width 27 height 10
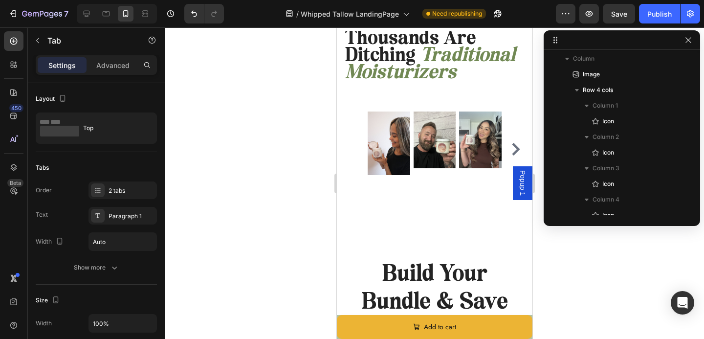
scroll to position [2567, 0]
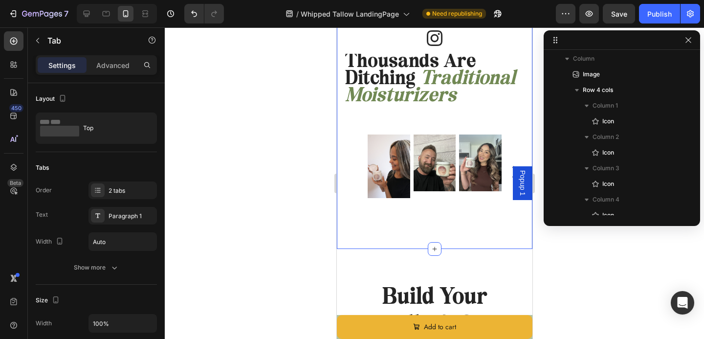
click at [411, 231] on div "Thousands Are Ditching Traditional Moisturizers Heading Image Row Row Image Ima…" at bounding box center [434, 127] width 196 height 243
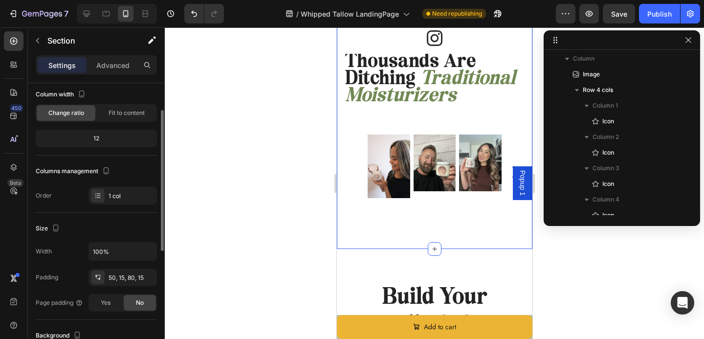
scroll to position [55, 0]
click at [103, 306] on span "Yes" at bounding box center [106, 303] width 10 height 9
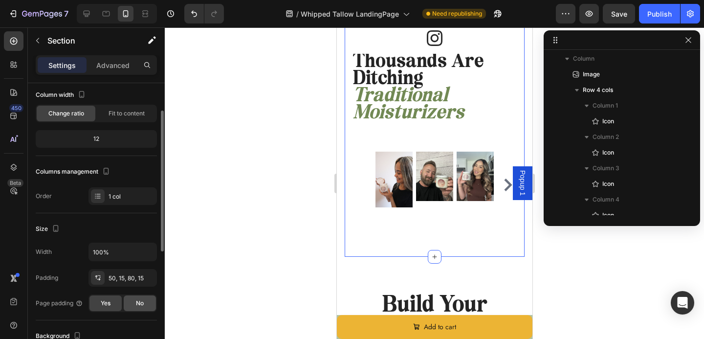
click at [125, 304] on div "No" at bounding box center [140, 303] width 32 height 16
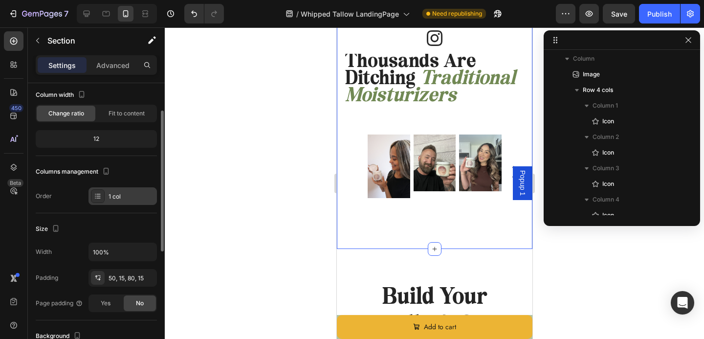
click at [101, 197] on icon at bounding box center [98, 196] width 8 height 8
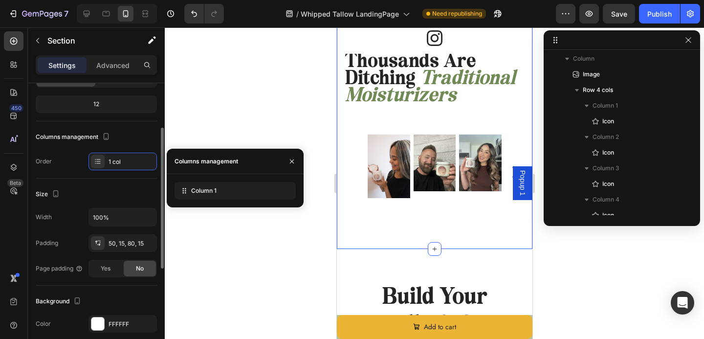
scroll to position [91, 0]
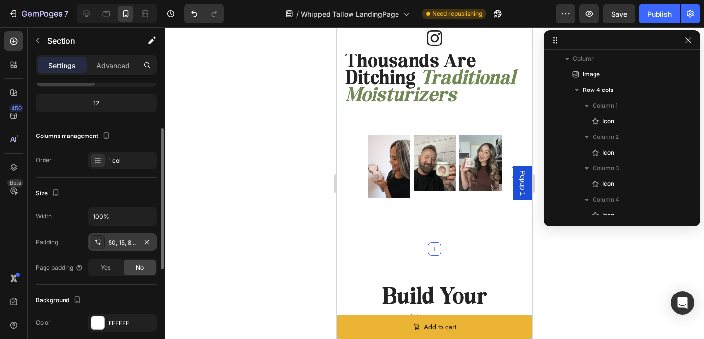
click at [111, 234] on div "50, 15, 80, 15" at bounding box center [123, 242] width 68 height 18
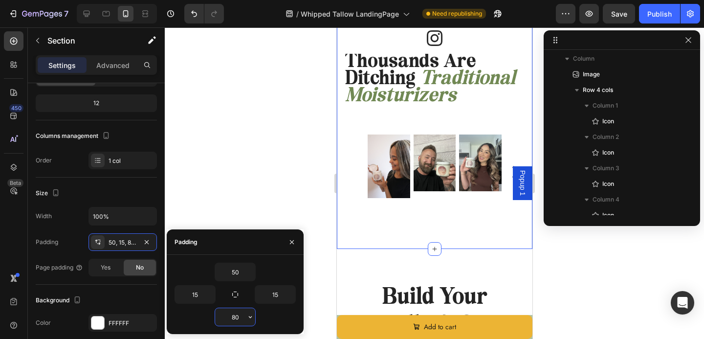
click at [222, 310] on input "80" at bounding box center [235, 317] width 40 height 18
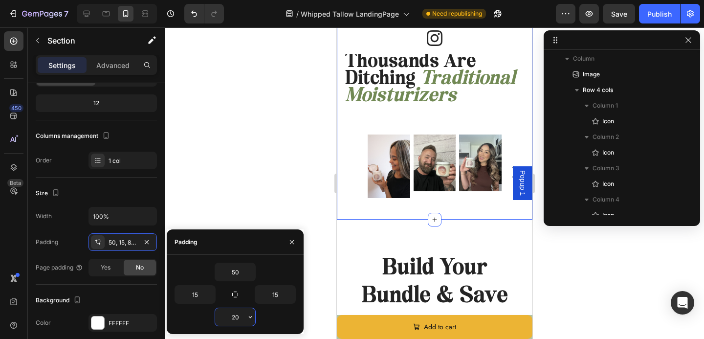
type input "2"
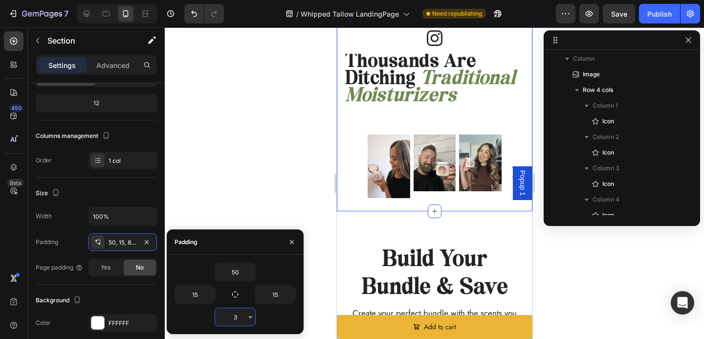
type input "30"
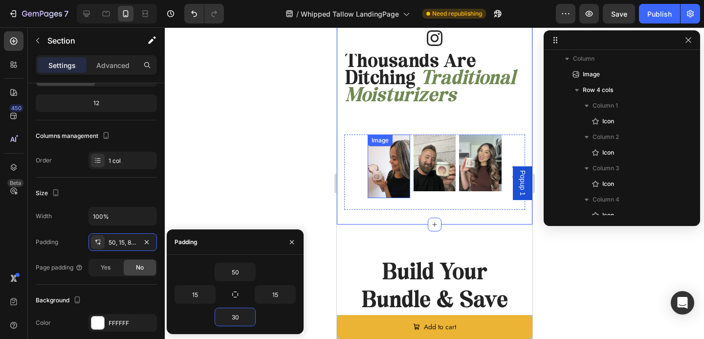
click at [377, 168] on img at bounding box center [388, 166] width 43 height 64
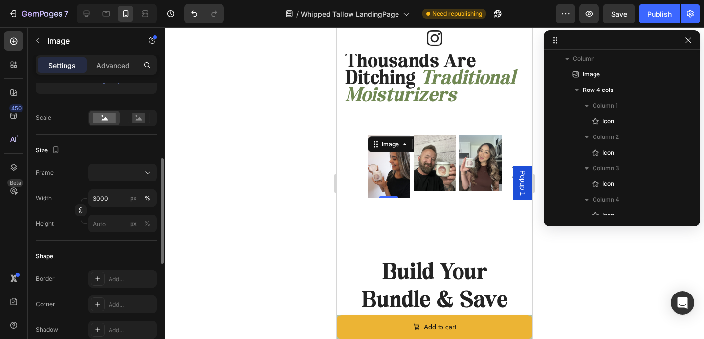
scroll to position [207, 0]
click at [107, 176] on div at bounding box center [123, 171] width 60 height 10
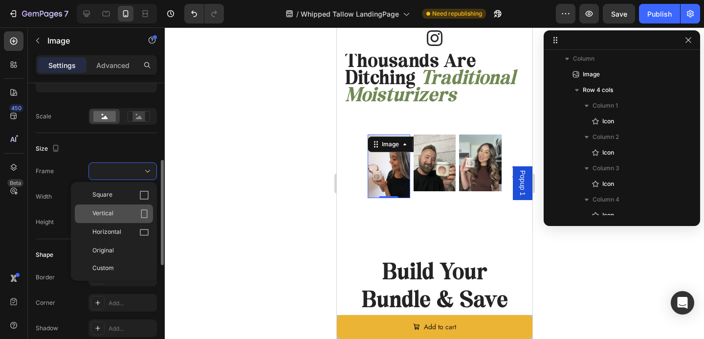
click at [131, 207] on div "Vertical" at bounding box center [114, 213] width 78 height 19
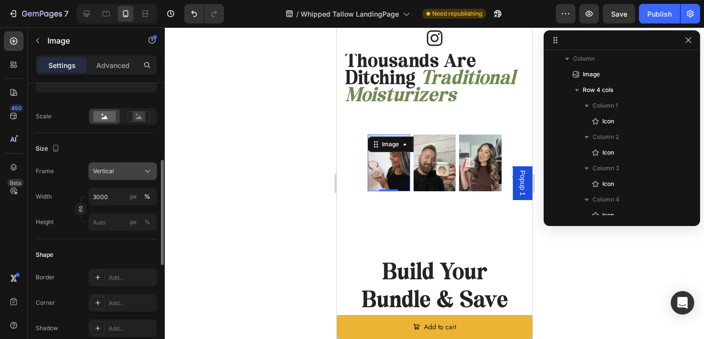
click at [124, 175] on div "Vertical" at bounding box center [117, 171] width 48 height 9
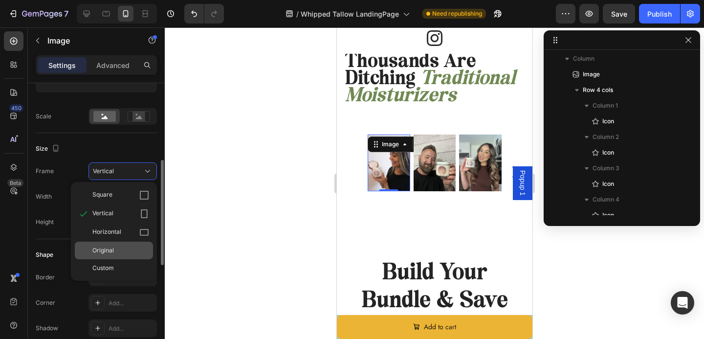
click at [123, 255] on div "Original" at bounding box center [114, 251] width 78 height 18
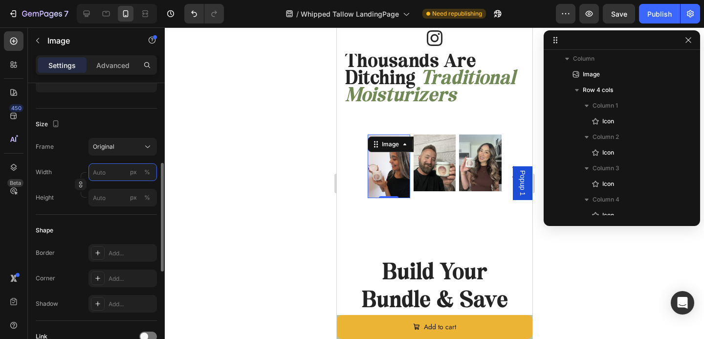
click at [111, 174] on input "px %" at bounding box center [123, 172] width 68 height 18
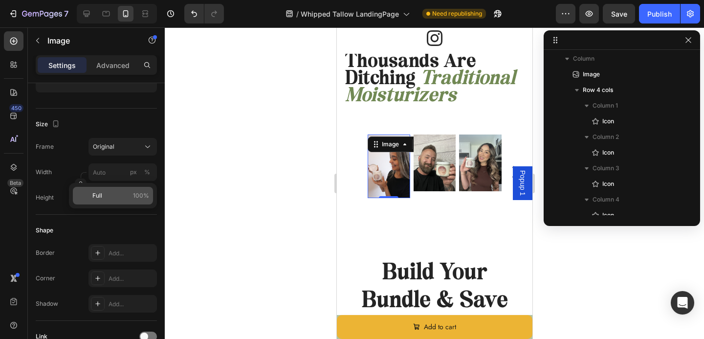
click at [125, 189] on div "Full 100%" at bounding box center [113, 196] width 80 height 18
type input "100"
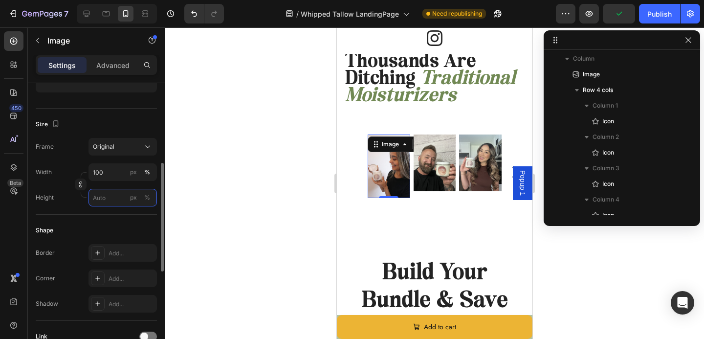
click at [113, 194] on input "px %" at bounding box center [123, 198] width 68 height 18
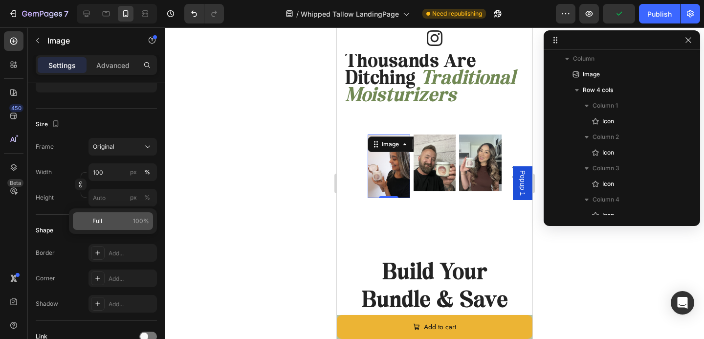
click at [139, 223] on span "100%" at bounding box center [141, 221] width 16 height 9
type input "100"
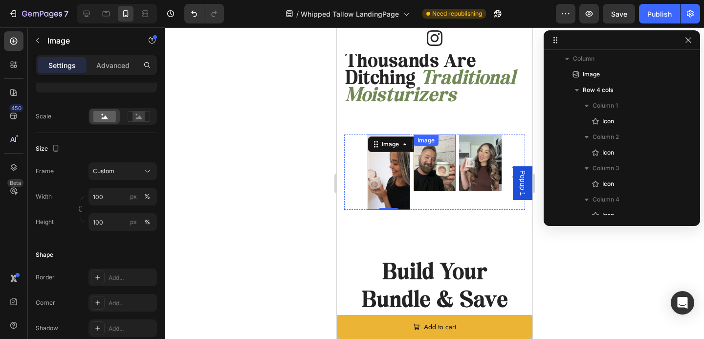
click at [432, 149] on div "Image" at bounding box center [434, 162] width 43 height 57
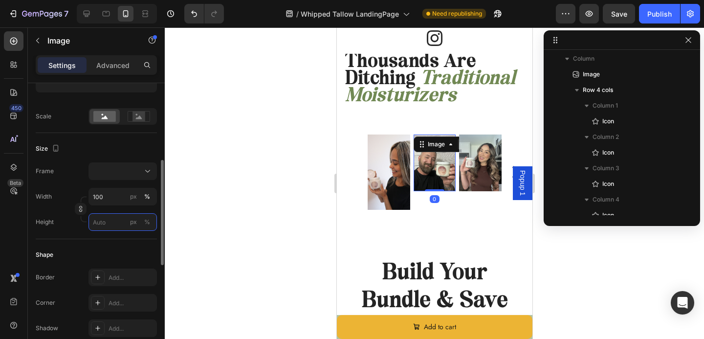
click at [107, 216] on input "px %" at bounding box center [123, 222] width 68 height 18
type input "1"
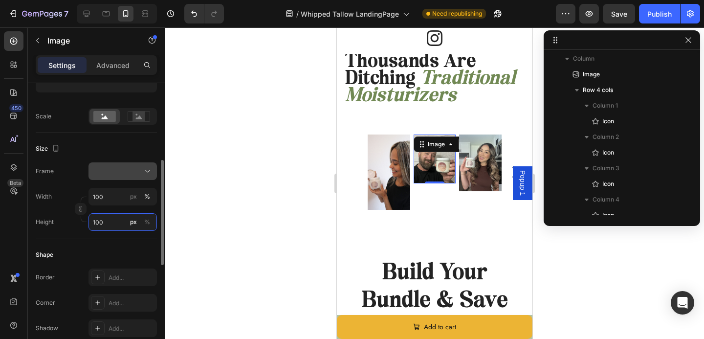
type input "100"
click at [124, 178] on button at bounding box center [123, 171] width 68 height 18
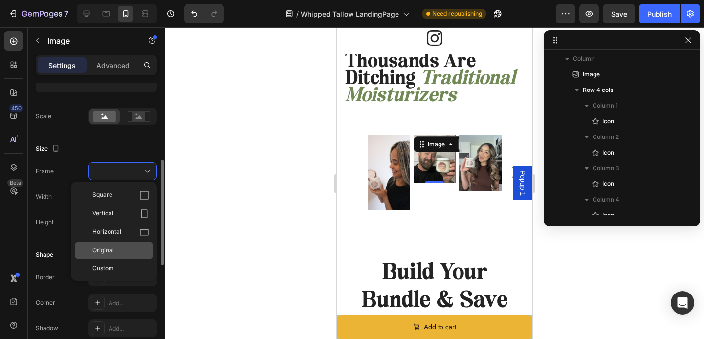
click at [122, 249] on div "Original" at bounding box center [120, 250] width 57 height 9
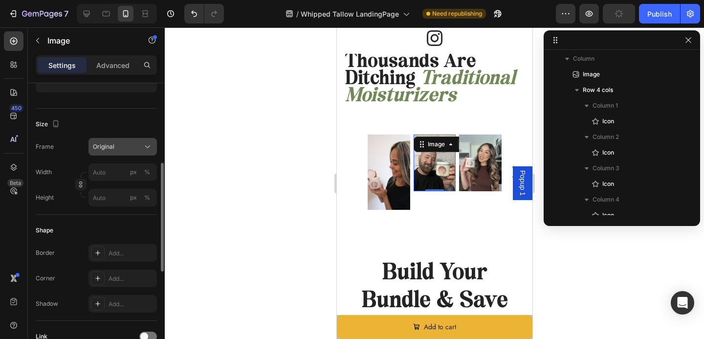
click at [113, 145] on span "Original" at bounding box center [104, 146] width 22 height 9
click at [266, 188] on div at bounding box center [434, 182] width 539 height 311
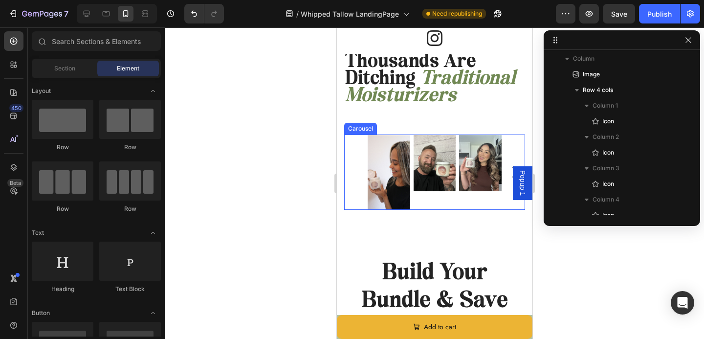
click at [350, 191] on div "Image Image Image Image Image" at bounding box center [434, 171] width 181 height 75
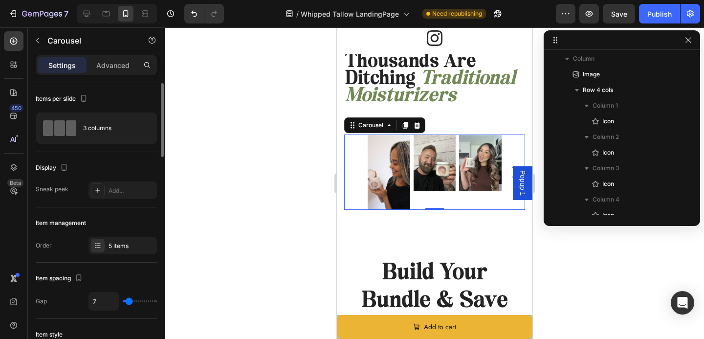
scroll to position [39, 0]
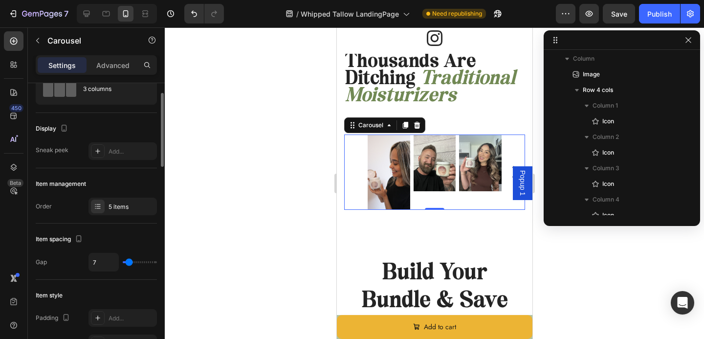
click at [113, 202] on div "5 items" at bounding box center [132, 206] width 46 height 9
click at [118, 178] on div "Item management" at bounding box center [96, 184] width 121 height 16
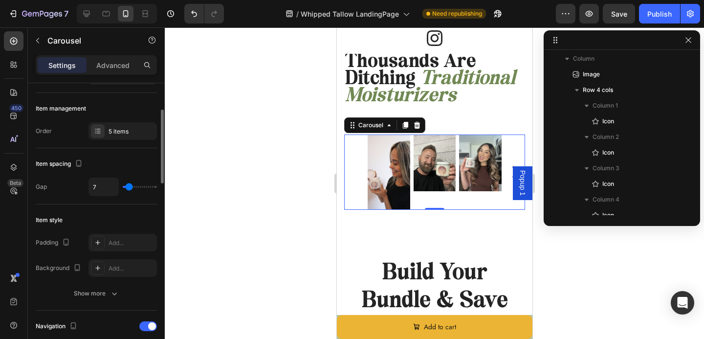
scroll to position [112, 0]
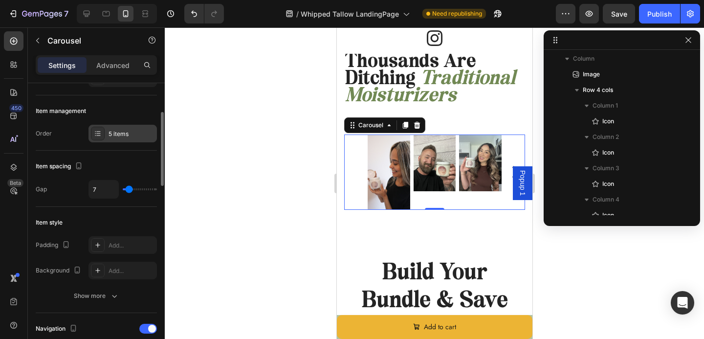
click at [121, 139] on div "5 items" at bounding box center [123, 134] width 68 height 18
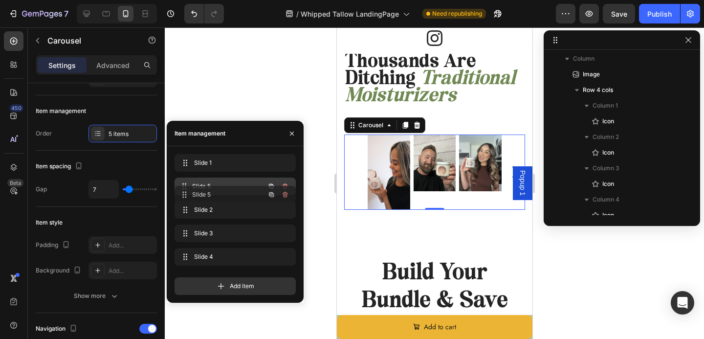
drag, startPoint x: 207, startPoint y: 253, endPoint x: 207, endPoint y: 192, distance: 61.1
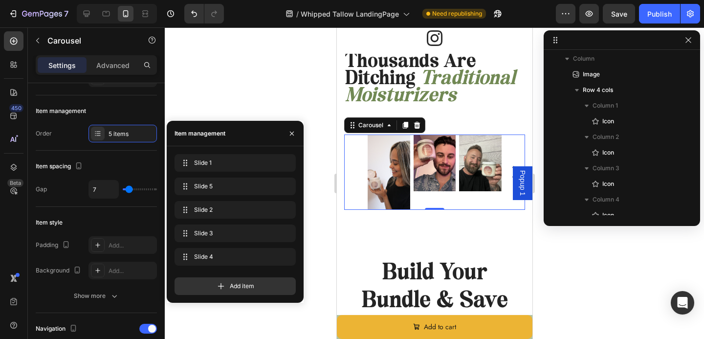
click at [203, 224] on div "Slide 2 Slide 2" at bounding box center [235, 235] width 121 height 22
drag, startPoint x: 203, startPoint y: 231, endPoint x: 202, endPoint y: 207, distance: 24.5
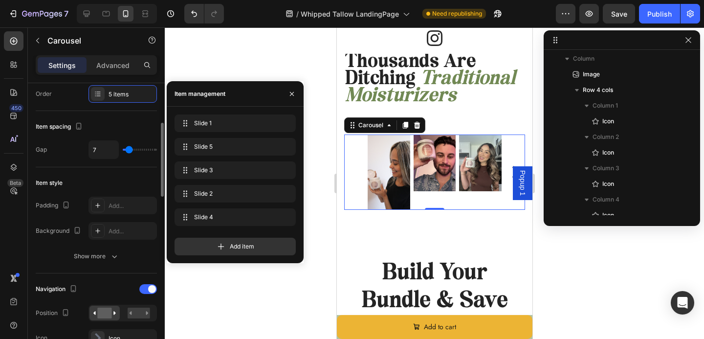
scroll to position [163, 0]
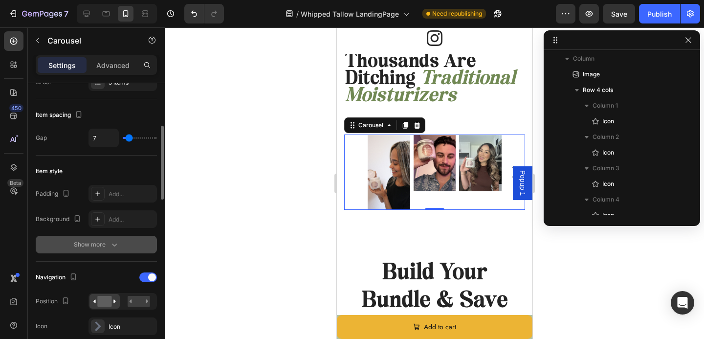
click at [106, 248] on div "Show more" at bounding box center [96, 245] width 45 height 10
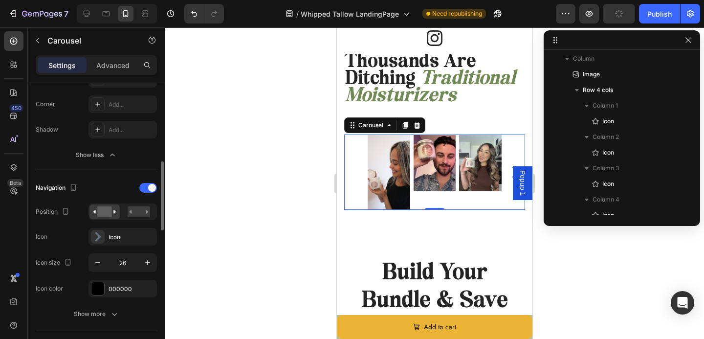
scroll to position [330, 0]
click at [129, 212] on rect at bounding box center [139, 211] width 22 height 11
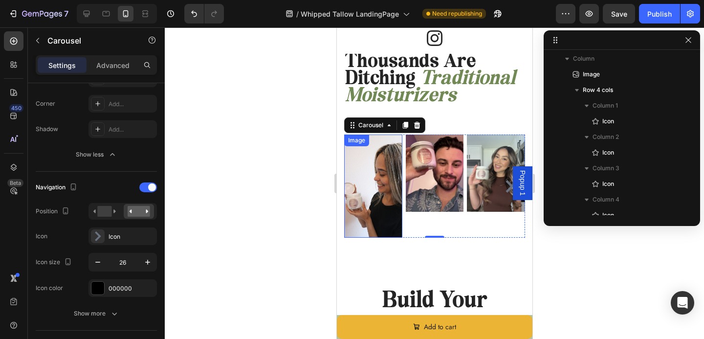
click at [366, 216] on img at bounding box center [373, 185] width 58 height 103
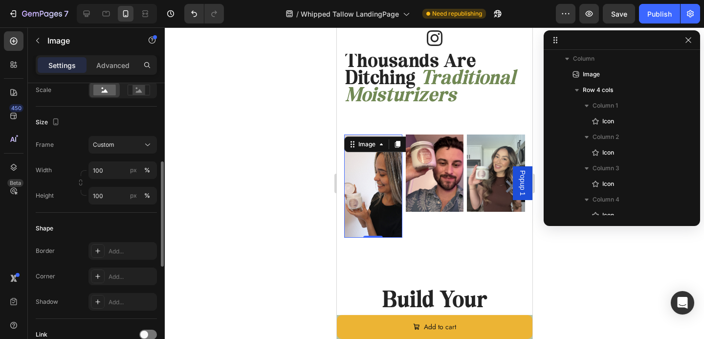
scroll to position [227, 0]
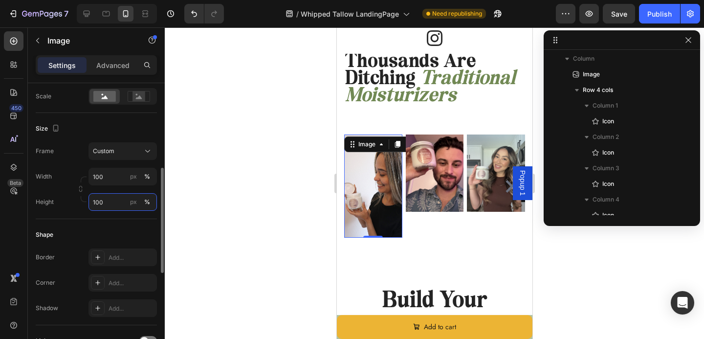
click at [106, 197] on input "100" at bounding box center [123, 202] width 68 height 18
type input "50"
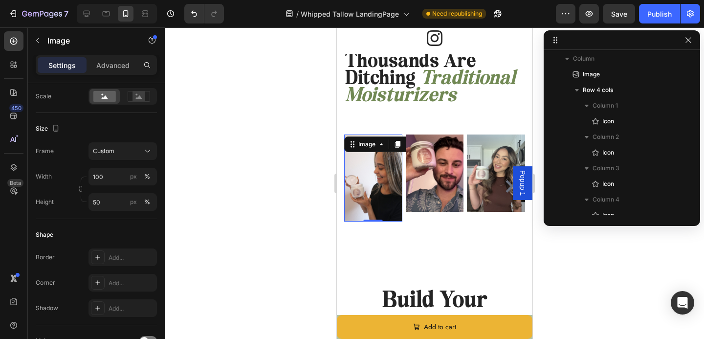
click at [237, 213] on div at bounding box center [434, 182] width 539 height 311
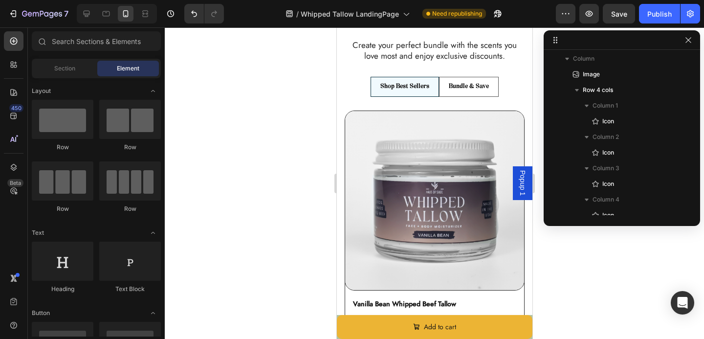
scroll to position [2549, 0]
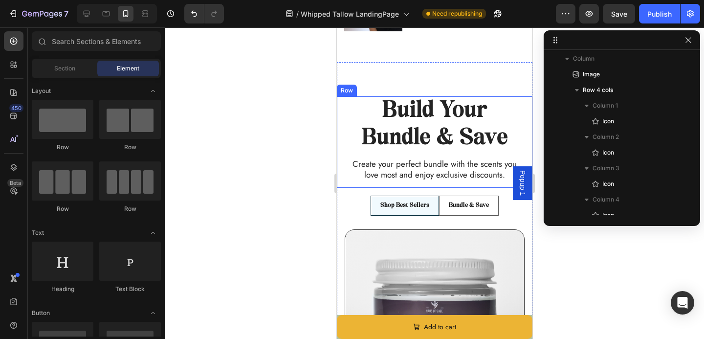
click at [471, 206] on p "Bundle & Save" at bounding box center [468, 205] width 40 height 8
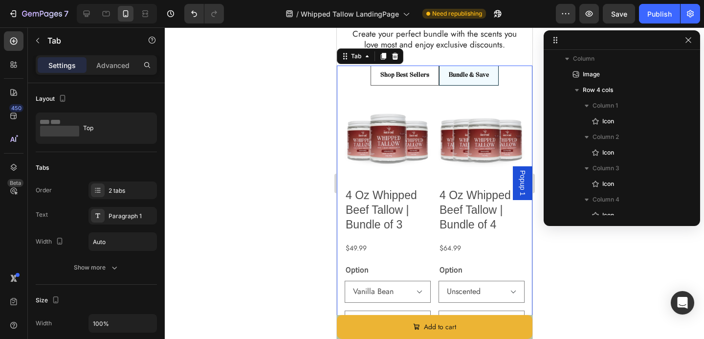
scroll to position [2704, 0]
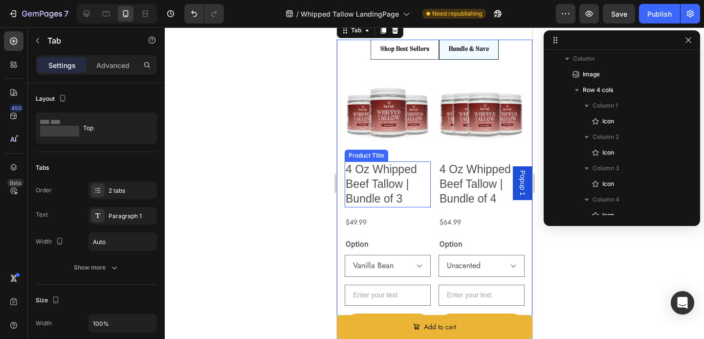
click at [354, 171] on h2 "4 Oz Whipped Beef Tallow | Bundle of 3" at bounding box center [387, 184] width 86 height 46
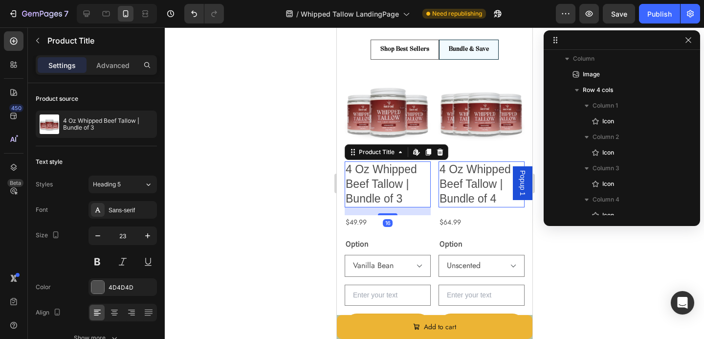
click at [362, 169] on h2 "4 Oz Whipped Beef Tallow | Bundle of 3" at bounding box center [387, 184] width 86 height 46
click at [369, 172] on h2 "4 Oz Whipped Beef Tallow | Bundle of 3" at bounding box center [387, 184] width 86 height 46
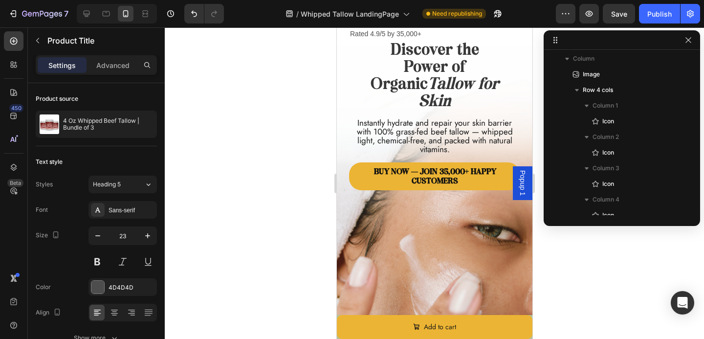
scroll to position [0, 0]
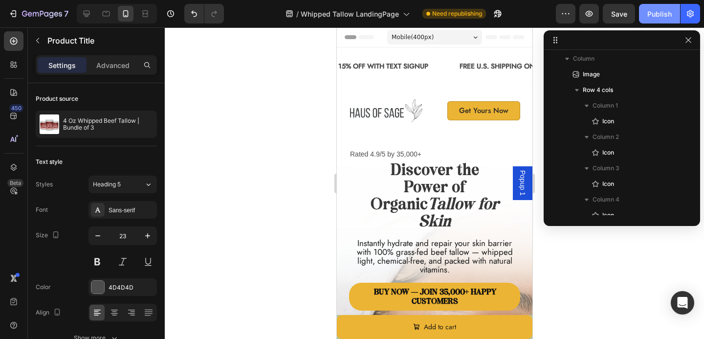
click at [659, 17] on div "Publish" at bounding box center [659, 14] width 24 height 10
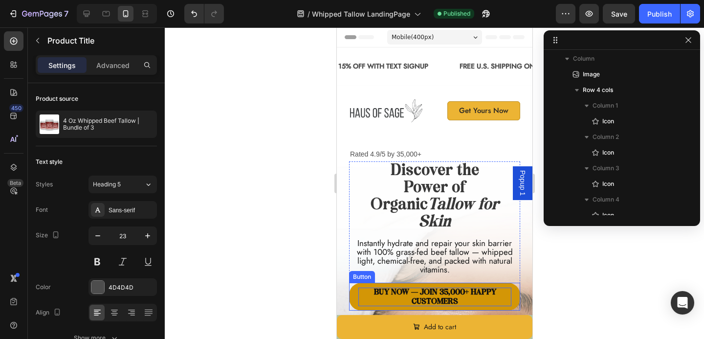
click at [428, 288] on strong "Buy Now — Join 35,000+ Happy Customers" at bounding box center [435, 296] width 122 height 17
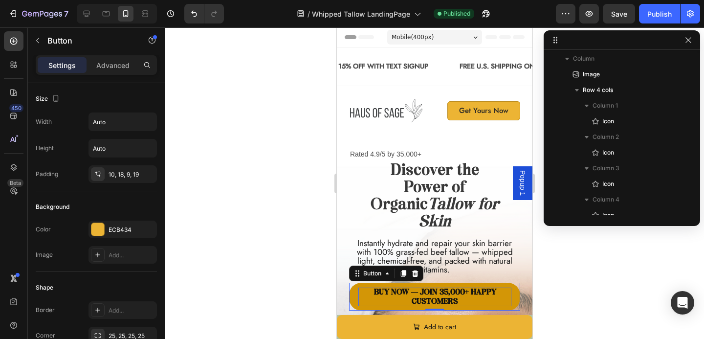
click at [408, 288] on strong "Buy Now — Join 35,000+ Happy Customers" at bounding box center [435, 296] width 122 height 17
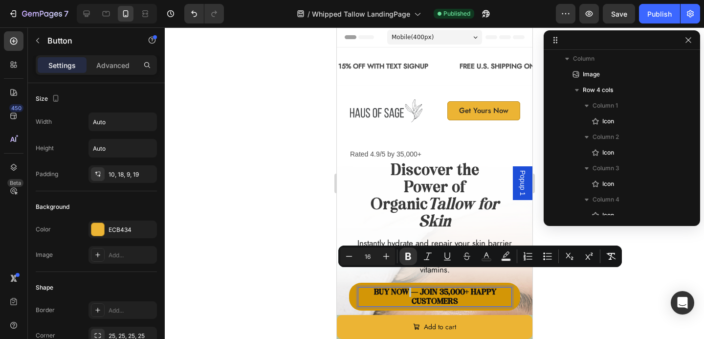
click at [408, 288] on strong "Buy Now — Join 35,000+ Happy Customers" at bounding box center [435, 296] width 122 height 17
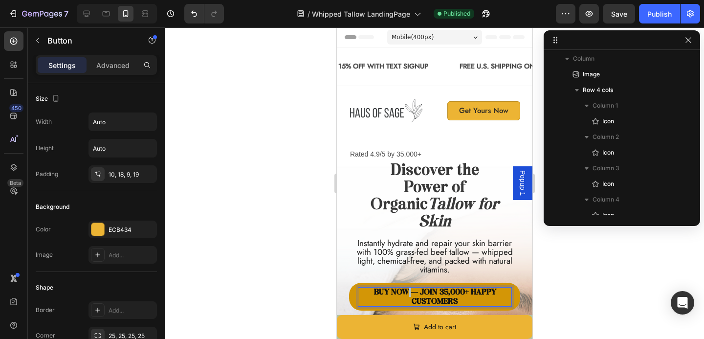
click at [408, 288] on strong "Buy Now — Join 35,000+ Happy Customers" at bounding box center [435, 296] width 122 height 17
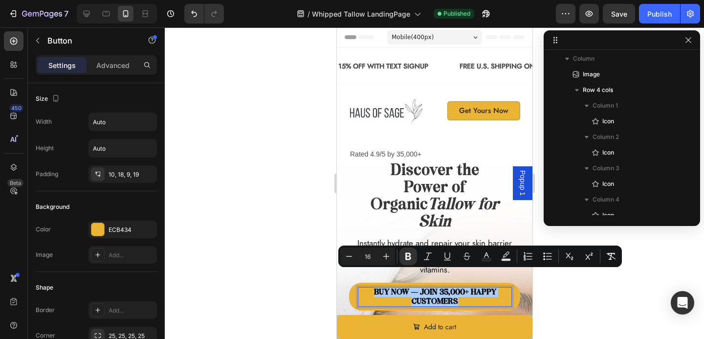
click at [288, 255] on div at bounding box center [434, 182] width 539 height 311
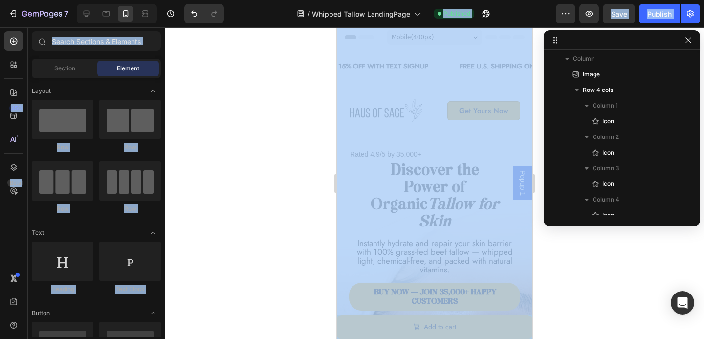
click at [288, 255] on div at bounding box center [434, 182] width 539 height 311
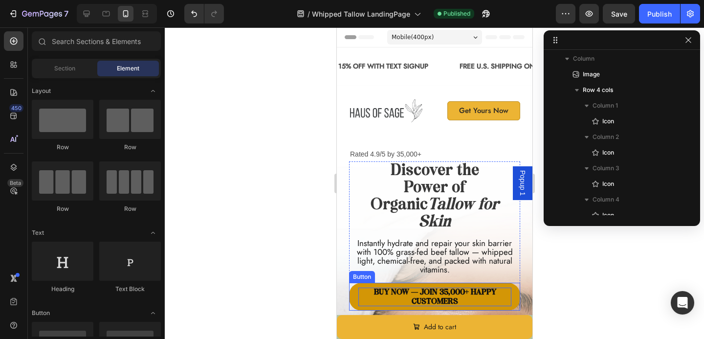
click at [473, 288] on p "Buy Now — Join 35,000+ Happy Customers" at bounding box center [434, 297] width 153 height 19
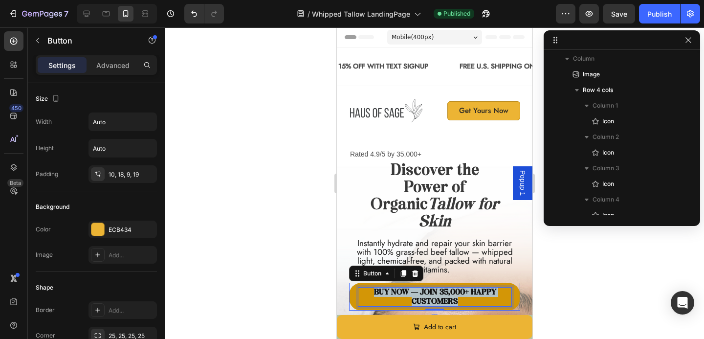
click at [473, 288] on p "Buy Now — Join 35,000+ Happy Customers" at bounding box center [434, 297] width 153 height 19
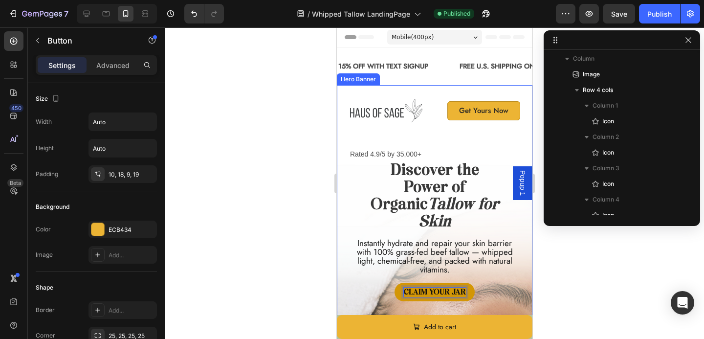
click at [523, 255] on div "Image Get Yours Now Button Row Rated 4.9/5 by 35,000+ Text Block Icon Icon Icon…" at bounding box center [434, 291] width 196 height 412
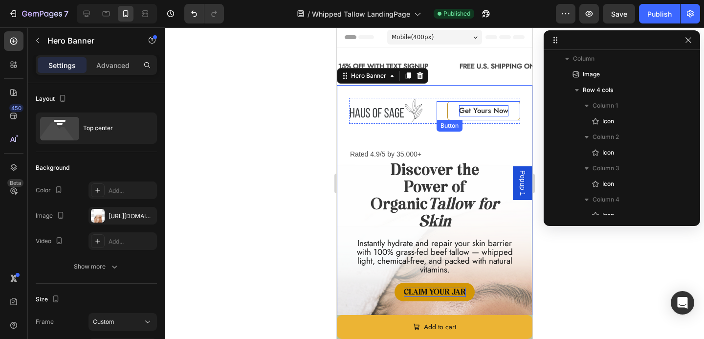
click at [480, 112] on span "Get Yours Now" at bounding box center [483, 110] width 49 height 11
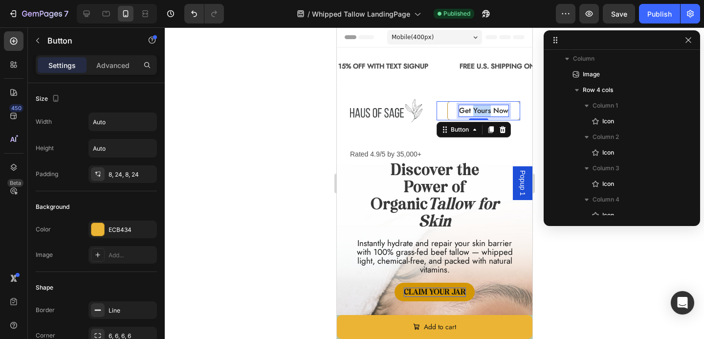
click at [480, 112] on span "Get Yours Now" at bounding box center [483, 110] width 49 height 11
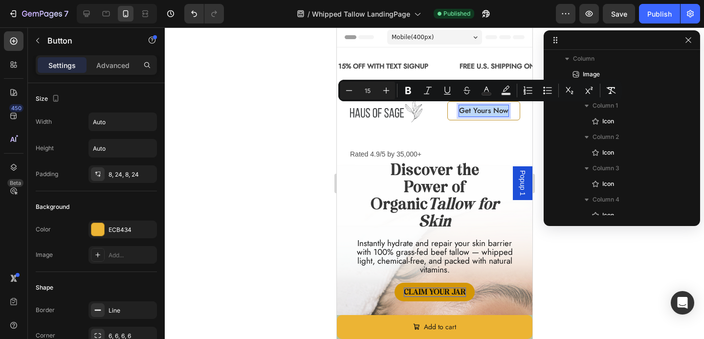
click at [480, 112] on span "Get Yours Now" at bounding box center [483, 110] width 49 height 11
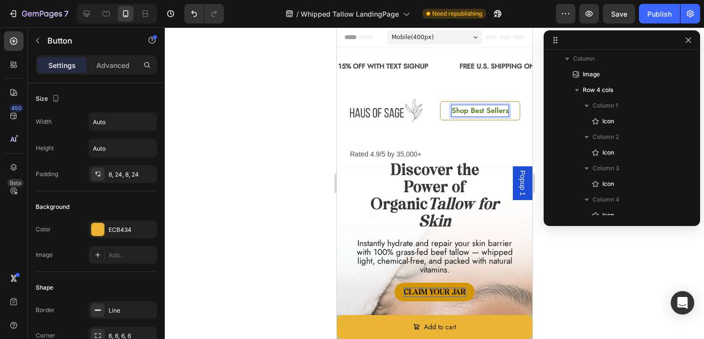
click at [603, 284] on div at bounding box center [434, 182] width 539 height 311
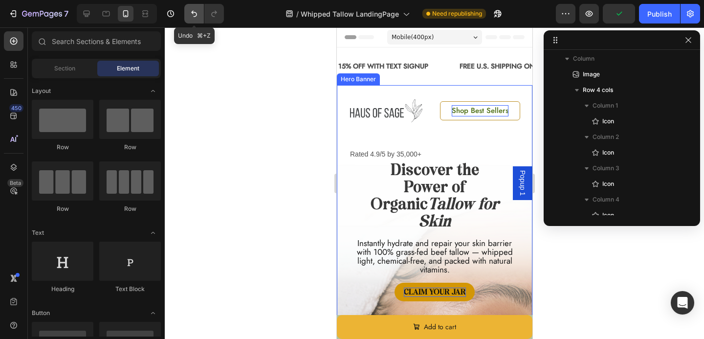
click at [190, 12] on icon "Undo/Redo" at bounding box center [194, 14] width 10 height 10
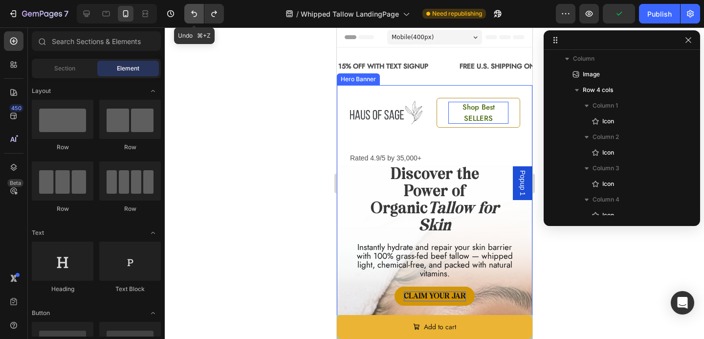
click at [190, 12] on icon "Undo/Redo" at bounding box center [194, 14] width 10 height 10
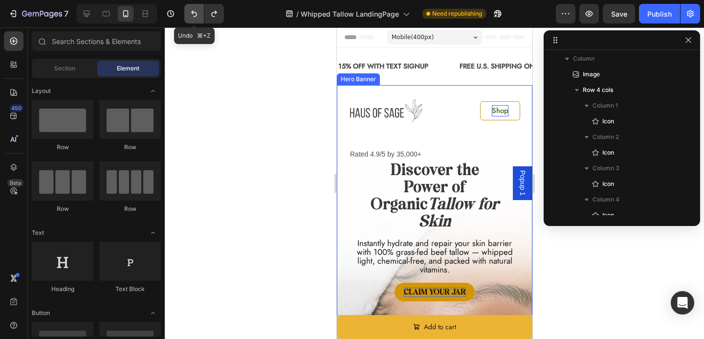
click at [190, 12] on icon "Undo/Redo" at bounding box center [194, 14] width 10 height 10
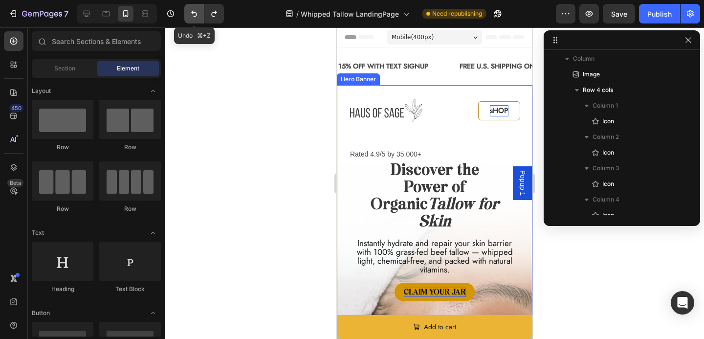
click at [190, 12] on icon "Undo/Redo" at bounding box center [194, 14] width 10 height 10
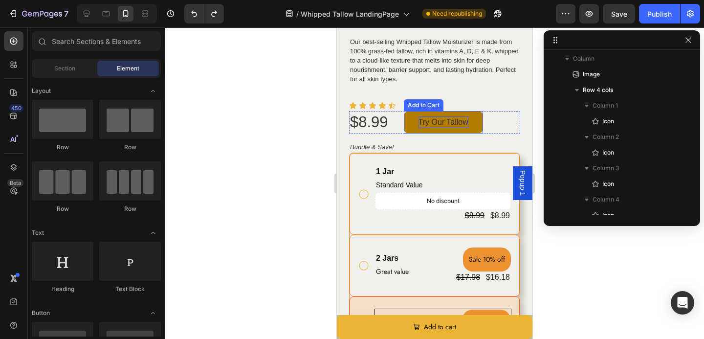
scroll to position [930, 0]
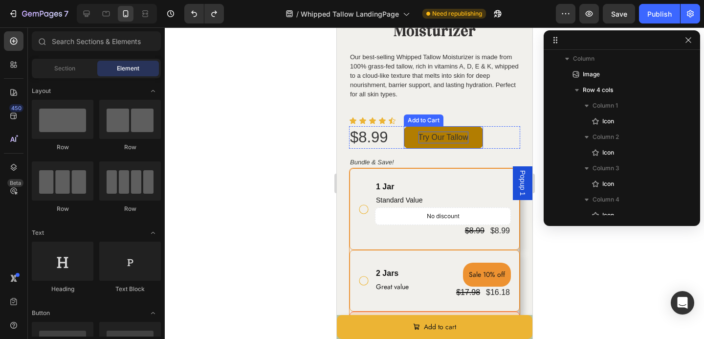
click at [433, 137] on div "Try Our Tallow" at bounding box center [443, 138] width 50 height 12
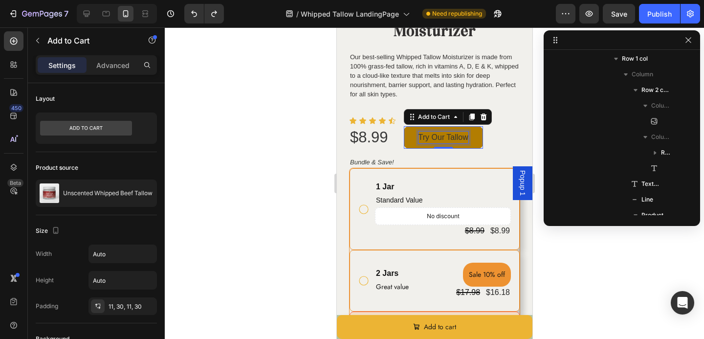
click at [433, 137] on p "Try Our Tallow" at bounding box center [443, 138] width 50 height 12
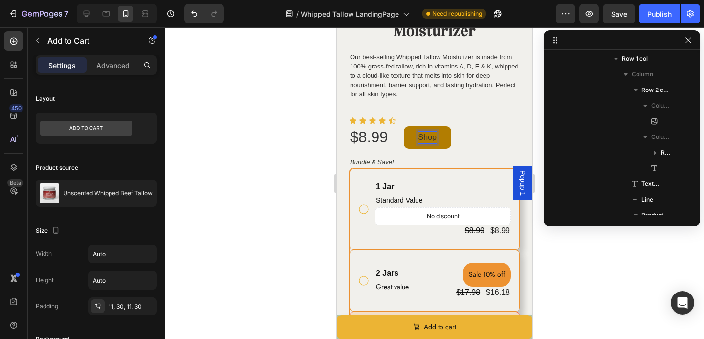
click at [403, 126] on button "Shop" at bounding box center [426, 137] width 47 height 22
click at [403, 126] on button "Buy" at bounding box center [424, 137] width 43 height 22
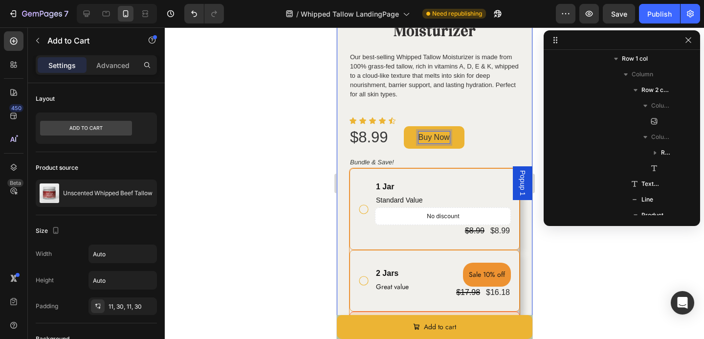
click at [318, 143] on div at bounding box center [434, 182] width 539 height 311
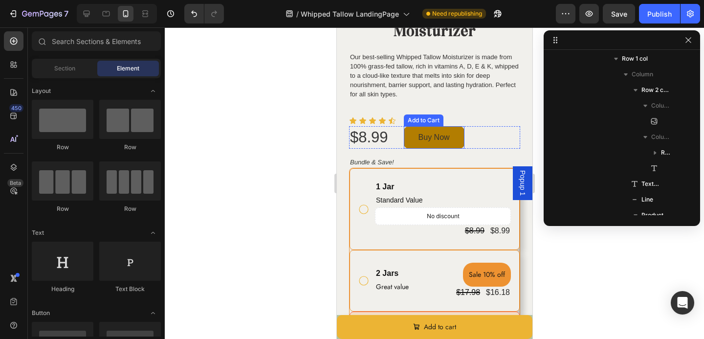
click at [456, 141] on button "Buy Now" at bounding box center [433, 137] width 61 height 22
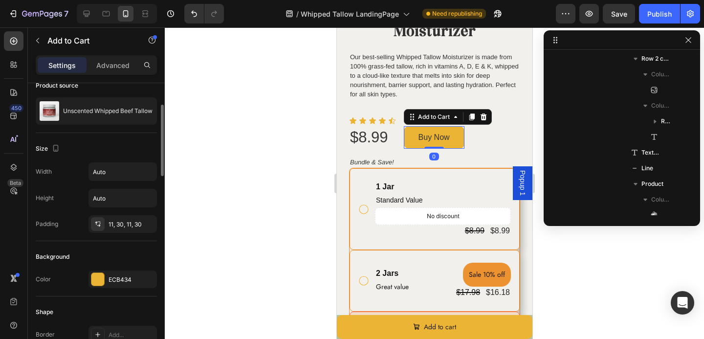
scroll to position [83, 0]
click at [97, 274] on div at bounding box center [97, 278] width 13 height 13
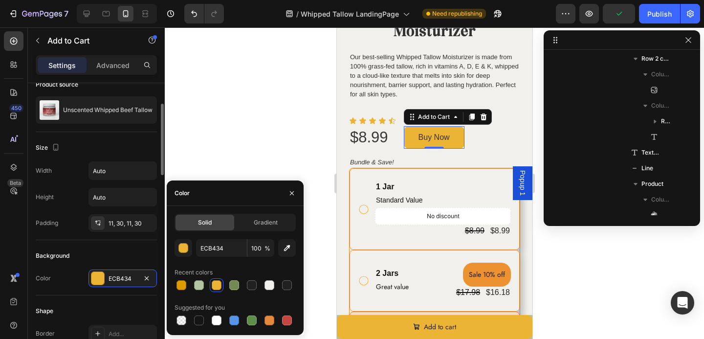
click at [100, 250] on div "Background" at bounding box center [96, 256] width 121 height 16
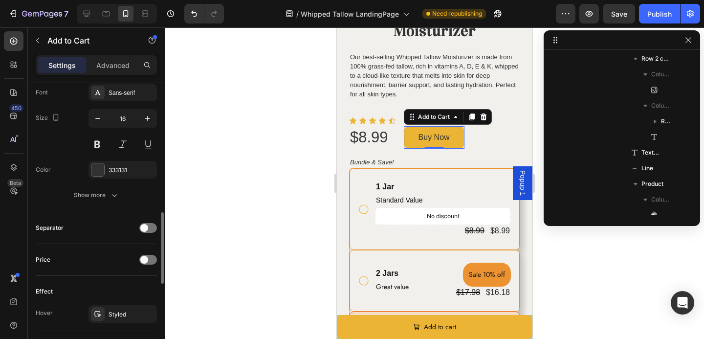
scroll to position [602, 0]
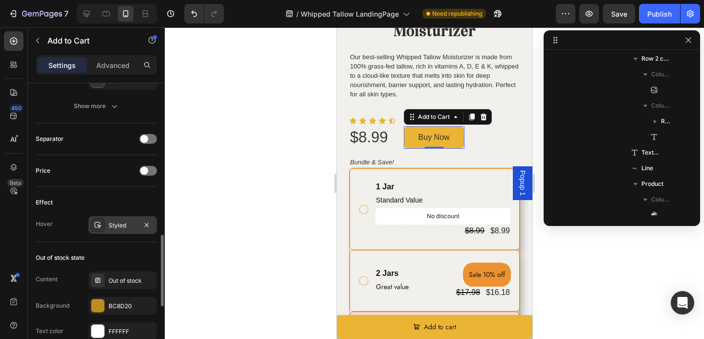
click at [123, 229] on div "Styled" at bounding box center [123, 225] width 28 height 9
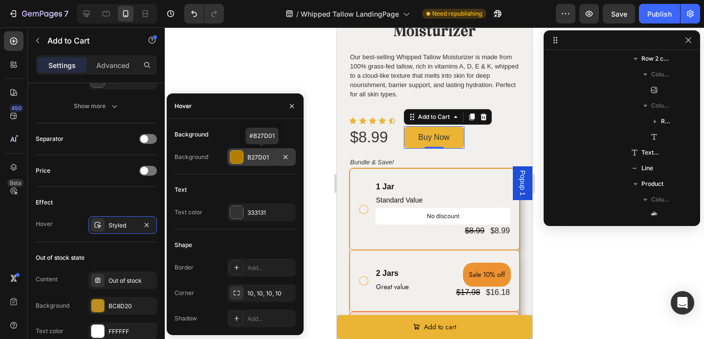
click at [235, 155] on div at bounding box center [236, 157] width 13 height 13
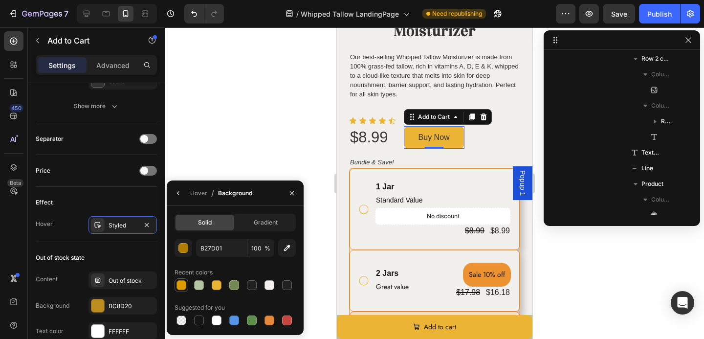
click at [180, 286] on div at bounding box center [182, 285] width 10 height 10
click at [189, 246] on button "button" at bounding box center [184, 248] width 18 height 18
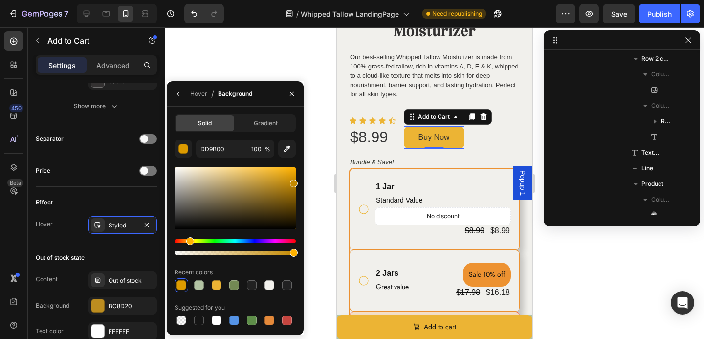
click at [296, 181] on div at bounding box center [294, 183] width 8 height 8
type input "C48900"
click at [330, 190] on div at bounding box center [434, 182] width 539 height 311
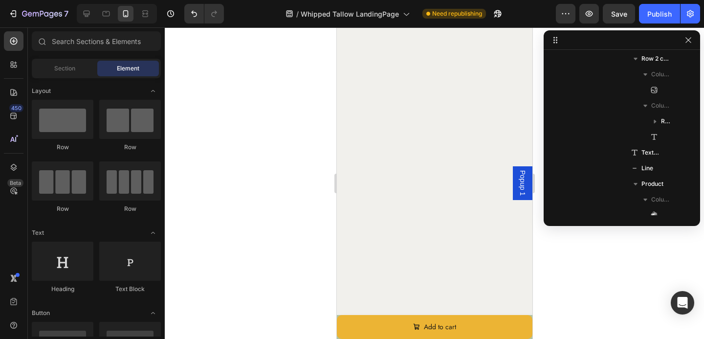
scroll to position [0, 0]
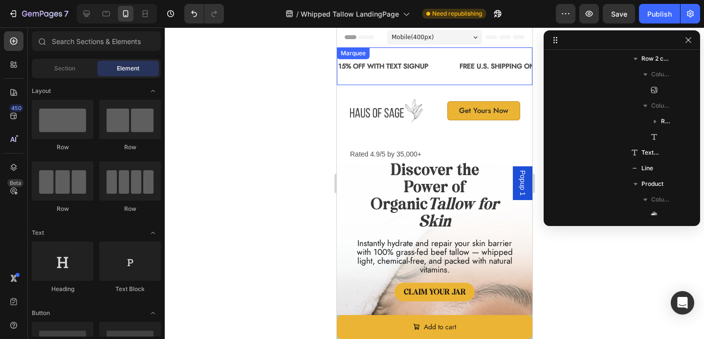
click at [438, 76] on div "15% OFF WITH TEXT SIGNUP Text Block" at bounding box center [397, 66] width 121 height 22
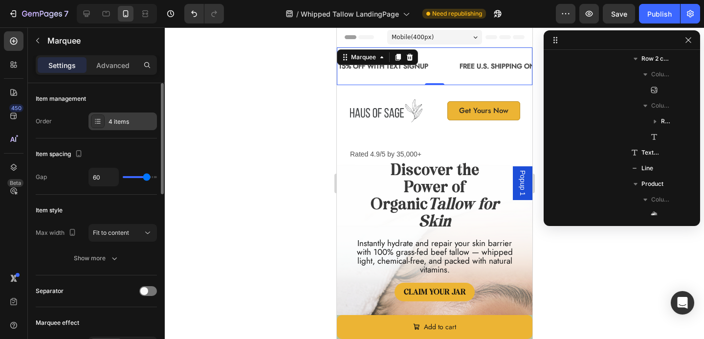
click at [116, 118] on div "4 items" at bounding box center [132, 121] width 46 height 9
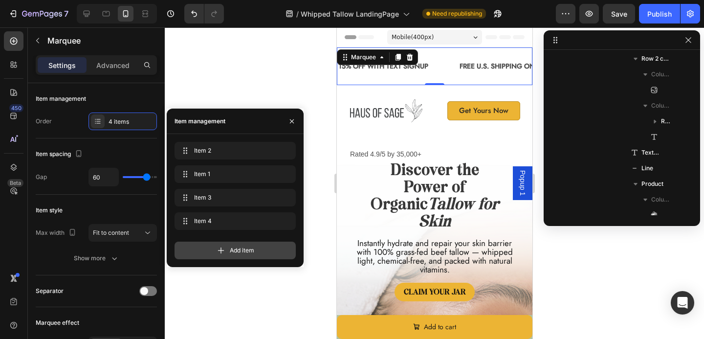
click at [199, 246] on div "Add item" at bounding box center [235, 251] width 121 height 18
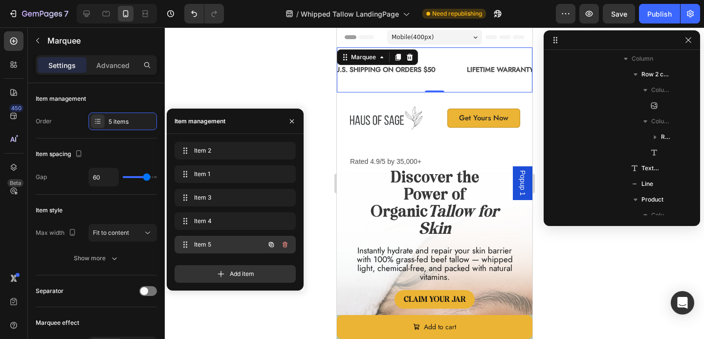
click at [222, 246] on span "Item 5" at bounding box center [221, 244] width 55 height 9
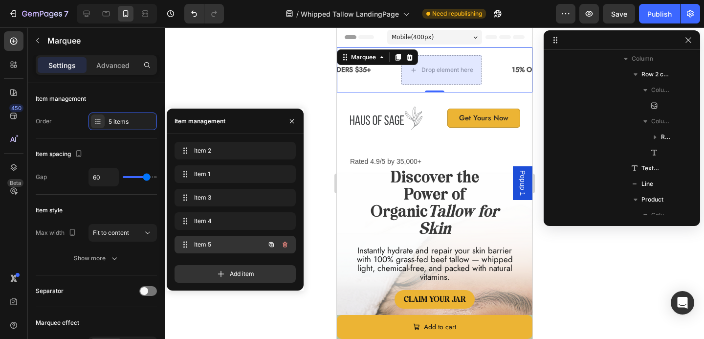
scroll to position [0, 469]
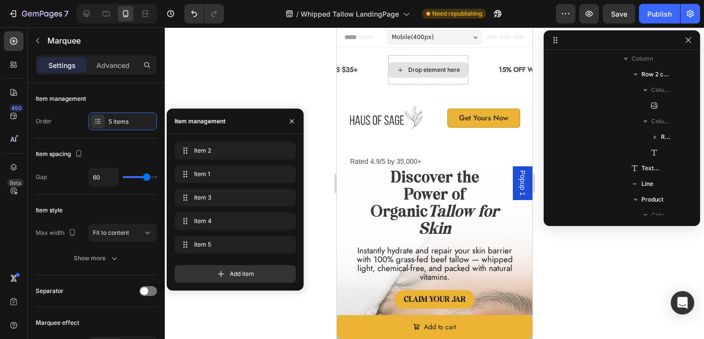
click at [417, 74] on div "Drop element here" at bounding box center [427, 70] width 79 height 16
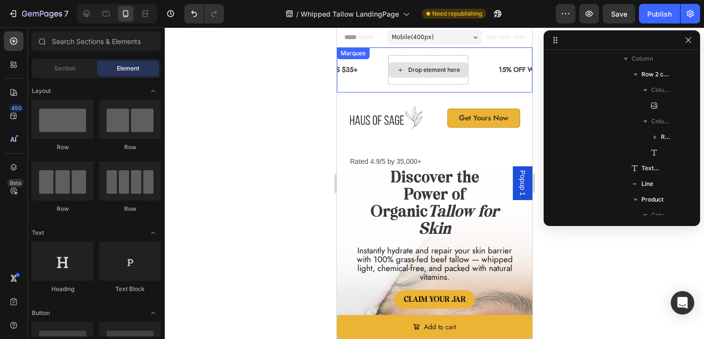
click at [412, 68] on div "Drop element here" at bounding box center [427, 70] width 79 height 16
click at [404, 67] on icon at bounding box center [400, 70] width 8 height 8
click at [386, 70] on div "FREE TALLOW SOAP ON ORDERS $35+ Text Block" at bounding box center [312, 70] width 152 height 22
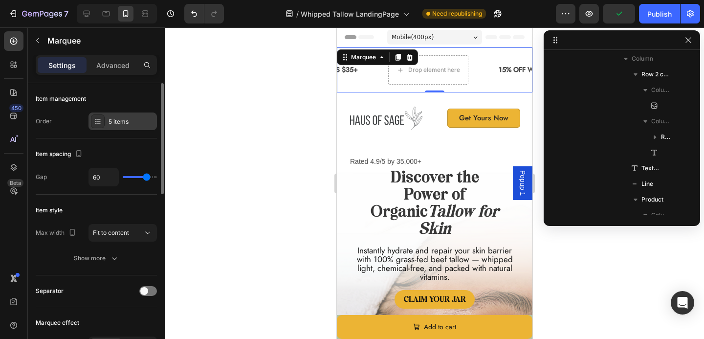
click at [117, 128] on div "5 items" at bounding box center [123, 121] width 68 height 18
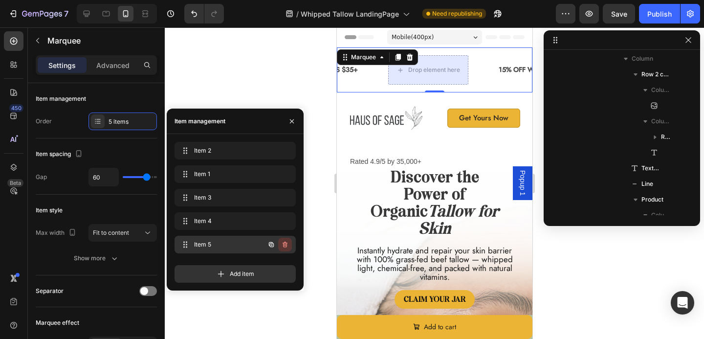
click at [283, 244] on icon "button" at bounding box center [285, 245] width 8 height 8
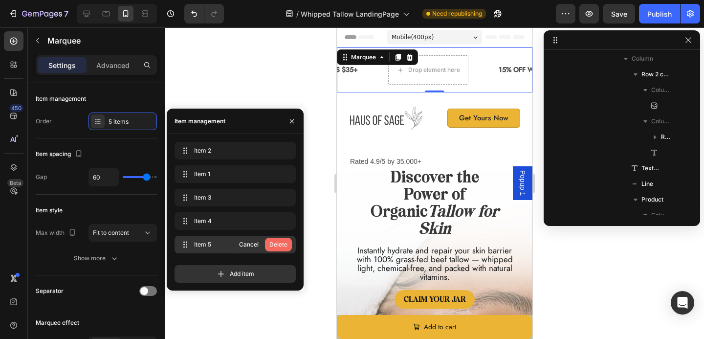
click at [282, 241] on div "Delete" at bounding box center [278, 244] width 18 height 9
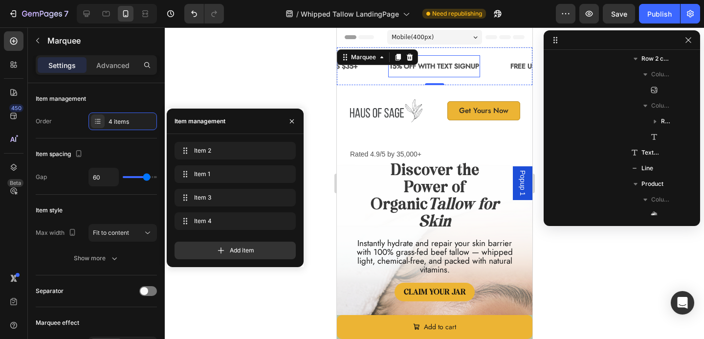
click at [466, 70] on p "15% OFF WITH TEXT SIGNUP" at bounding box center [434, 66] width 90 height 12
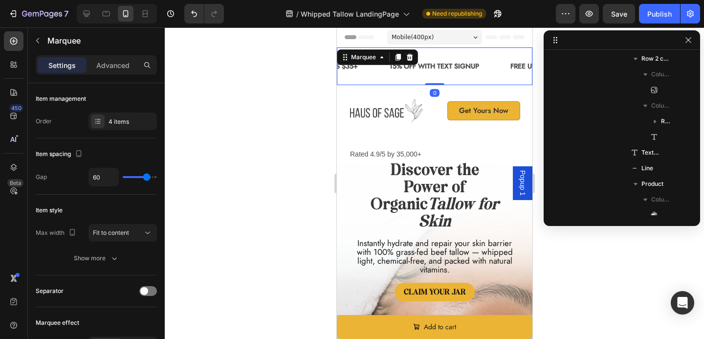
click at [382, 79] on div "15% OFF WITH TEXT SIGNUP Text Block FREE U.S. SHIPPING ON ORDERS $50 Text Block…" at bounding box center [434, 66] width 196 height 38
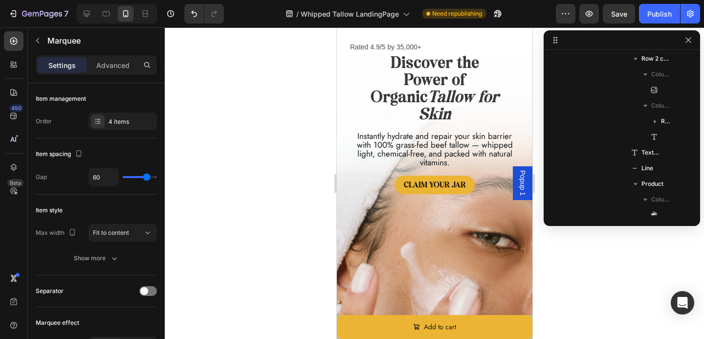
scroll to position [0, 0]
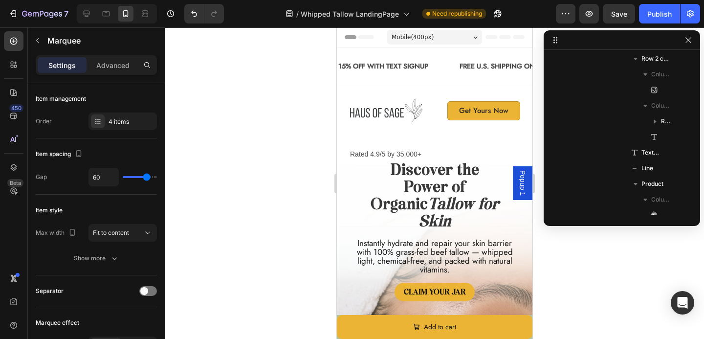
click at [415, 67] on p "15% OFF WITH TEXT SIGNUP" at bounding box center [383, 66] width 90 height 12
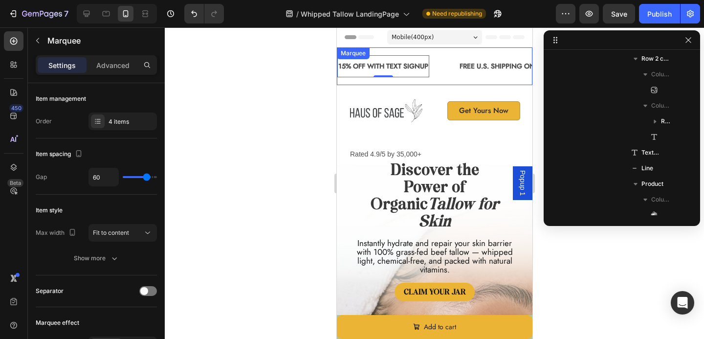
click at [435, 75] on div "15% OFF WITH TEXT SIGNUP Text Block 0" at bounding box center [397, 66] width 121 height 22
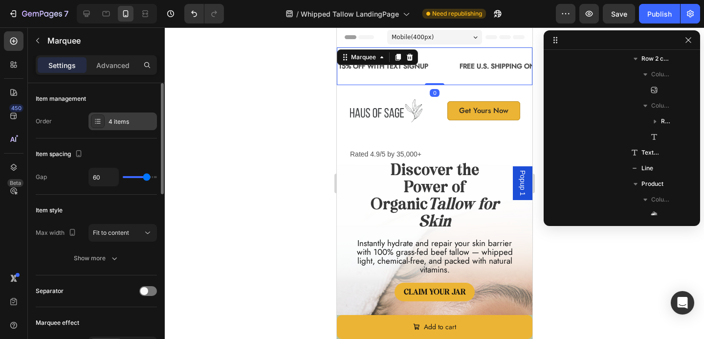
click at [123, 120] on div "4 items" at bounding box center [132, 121] width 46 height 9
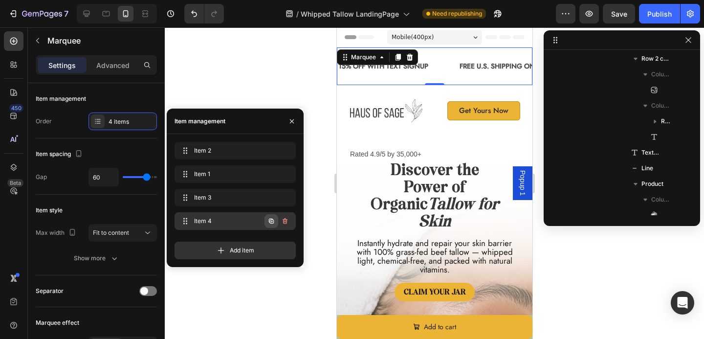
click at [271, 216] on button "button" at bounding box center [272, 221] width 14 height 14
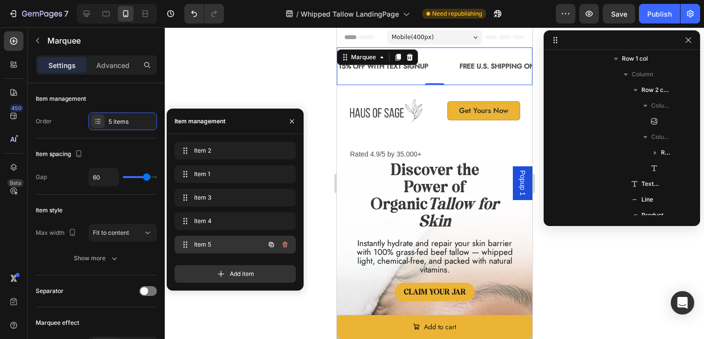
click at [231, 242] on span "Item 5" at bounding box center [221, 244] width 55 height 9
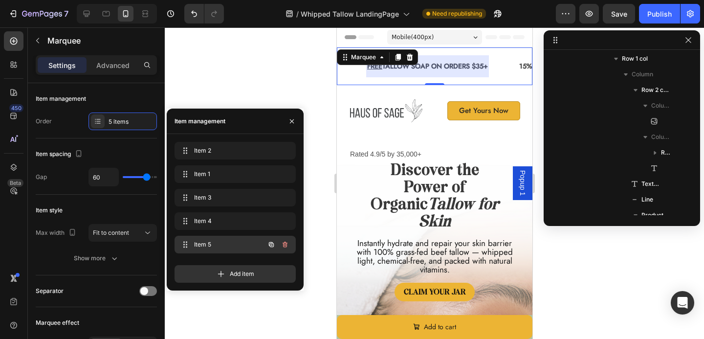
scroll to position [0, 491]
click at [229, 246] on span "Item 5" at bounding box center [221, 244] width 55 height 9
click at [229, 246] on span "Item 5" at bounding box center [228, 244] width 72 height 9
click at [439, 70] on p "FREE TALLOW SOAP ON ORDERS $35+" at bounding box center [426, 66] width 121 height 12
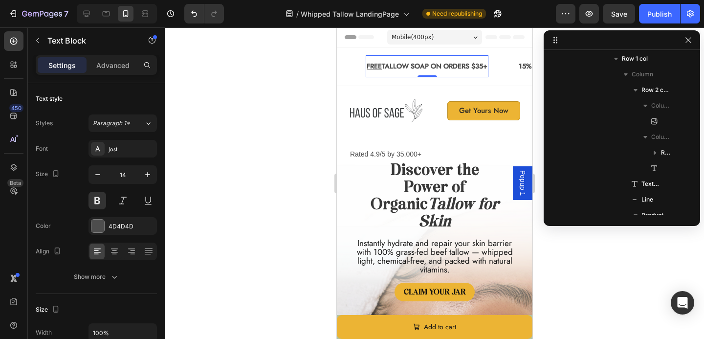
click at [439, 70] on p "FREE TALLOW SOAP ON ORDERS $35+" at bounding box center [426, 66] width 121 height 12
click at [438, 65] on u "30-DAY MONEY BACK GUARANTEE" at bounding box center [421, 66] width 111 height 10
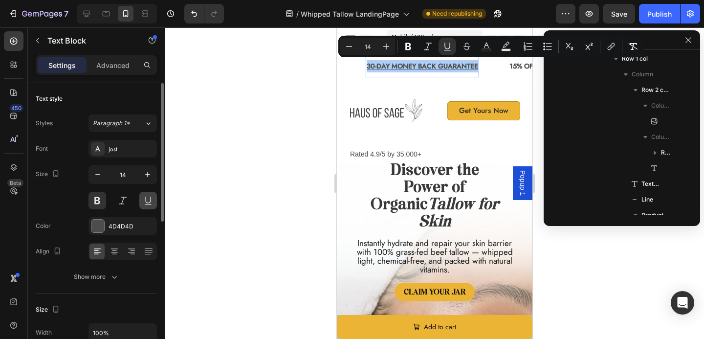
click at [146, 201] on button at bounding box center [148, 201] width 18 height 18
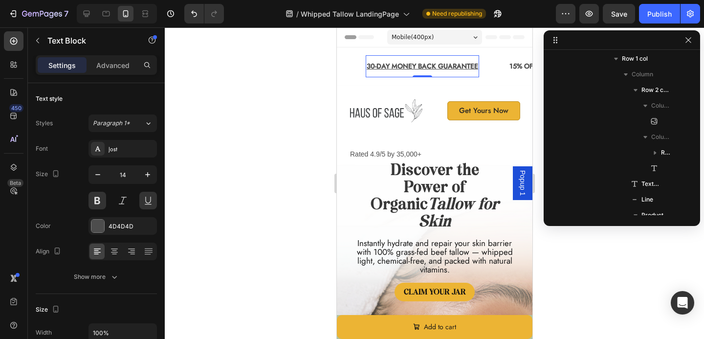
click at [400, 67] on u "30-DAY MONEY BACK GUARANTEE" at bounding box center [421, 66] width 111 height 10
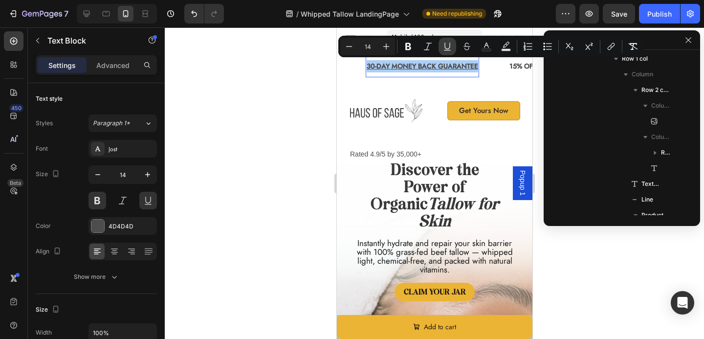
click at [441, 50] on button "Underline" at bounding box center [448, 47] width 18 height 18
click at [446, 48] on icon "Editor contextual toolbar" at bounding box center [446, 46] width 5 height 7
type input "14"
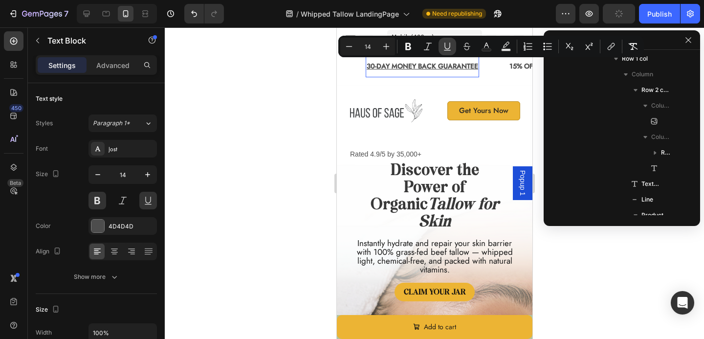
click at [446, 48] on icon "Editor contextual toolbar" at bounding box center [446, 46] width 5 height 7
click at [445, 49] on icon "Editor contextual toolbar" at bounding box center [448, 47] width 10 height 10
click at [150, 201] on button at bounding box center [148, 201] width 18 height 18
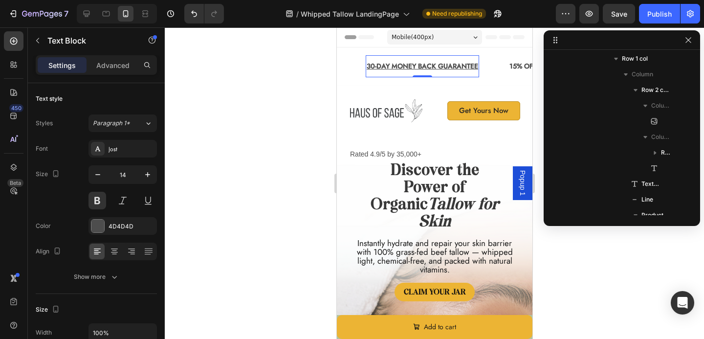
click at [431, 61] on u "30-DAY MONEY BACK GUARANTEE" at bounding box center [421, 66] width 111 height 10
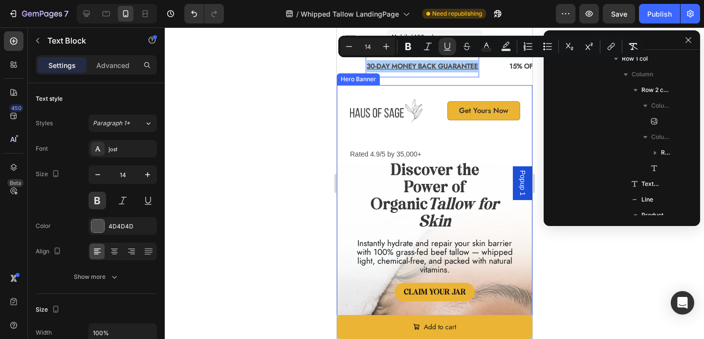
click at [310, 121] on div at bounding box center [434, 182] width 539 height 311
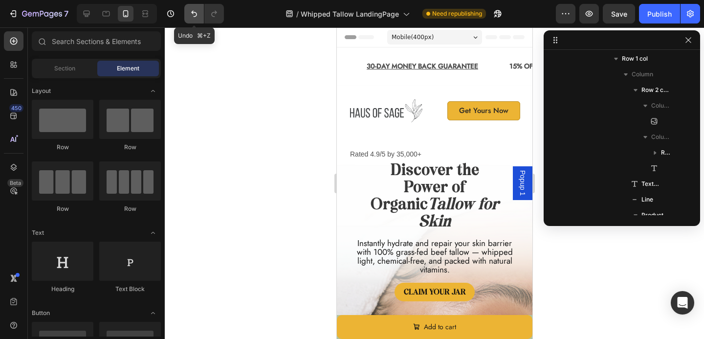
click at [191, 8] on button "Undo/Redo" at bounding box center [194, 14] width 20 height 20
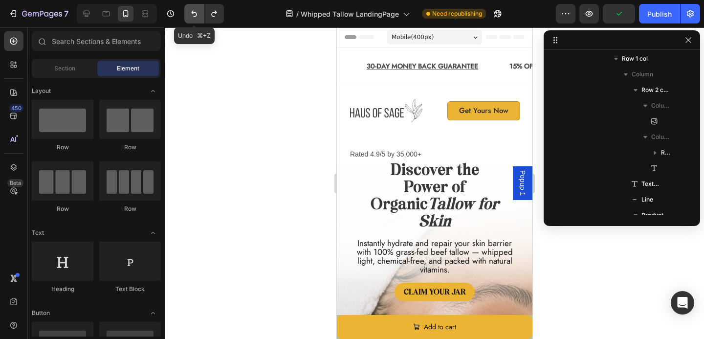
click at [191, 8] on button "Undo/Redo" at bounding box center [194, 14] width 20 height 20
click at [191, 14] on icon "Undo/Redo" at bounding box center [194, 14] width 10 height 10
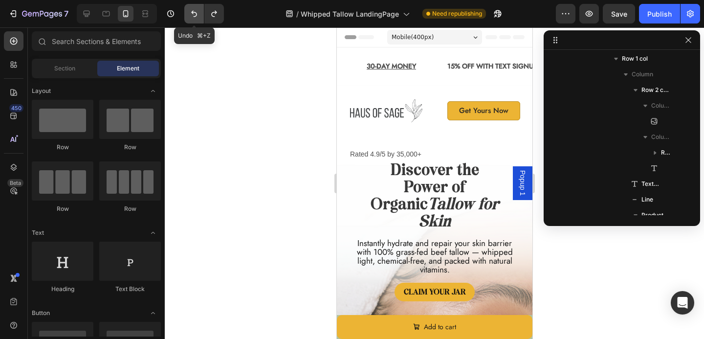
click at [191, 14] on icon "Undo/Redo" at bounding box center [194, 14] width 10 height 10
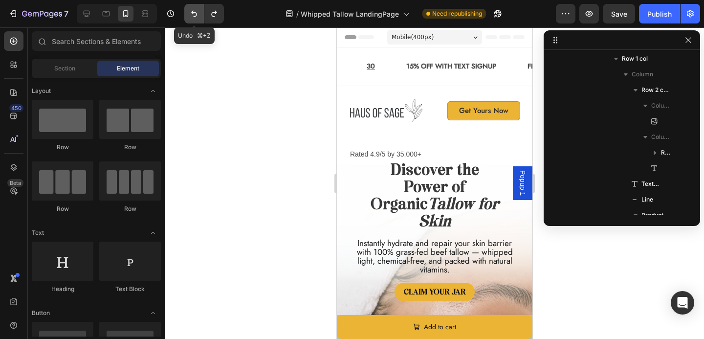
click at [191, 14] on icon "Undo/Redo" at bounding box center [194, 14] width 10 height 10
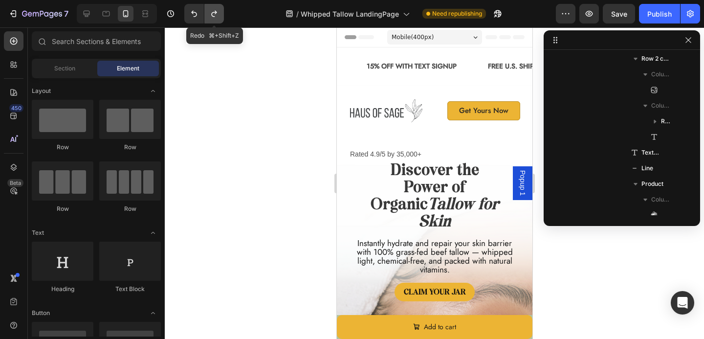
click at [214, 18] on icon "Undo/Redo" at bounding box center [214, 14] width 10 height 10
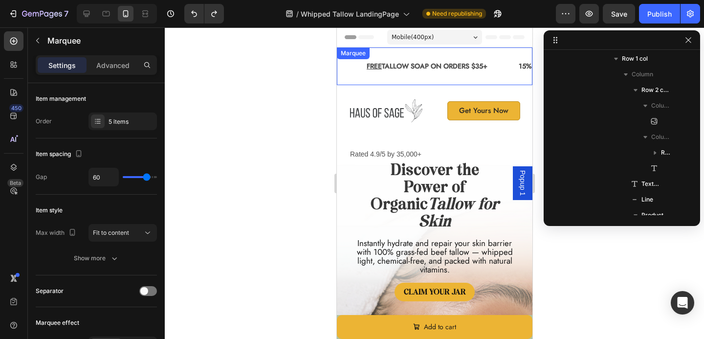
click at [366, 78] on div "15% OFF WITH TEXT SIGNUP Text Block FREE U.S. SHIPPING ON ORDERS $50 Text Block…" at bounding box center [434, 66] width 196 height 38
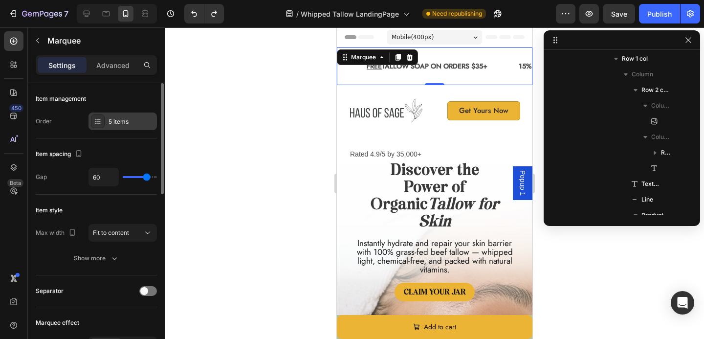
click at [120, 121] on div "5 items" at bounding box center [132, 121] width 46 height 9
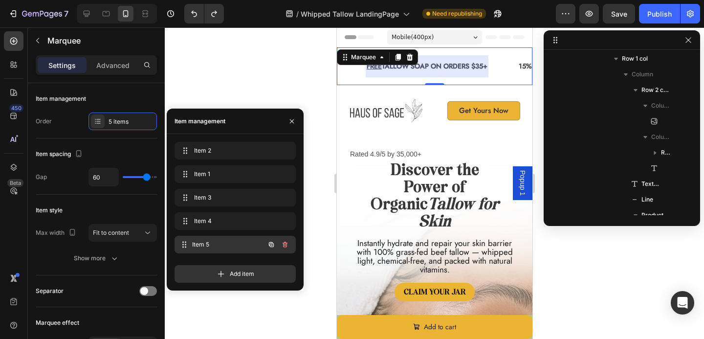
click at [233, 246] on span "Item 5" at bounding box center [228, 244] width 72 height 9
click at [238, 245] on span "Item 5" at bounding box center [221, 244] width 55 height 9
click at [485, 76] on div "FREE TALLOW SOAP ON ORDERS $35+ Text Block" at bounding box center [426, 66] width 123 height 22
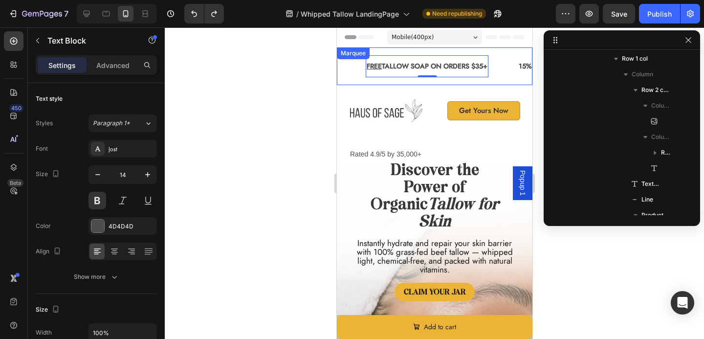
click at [500, 75] on div "FREE TALLOW SOAP ON ORDERS $35+ Text Block 0" at bounding box center [441, 66] width 152 height 22
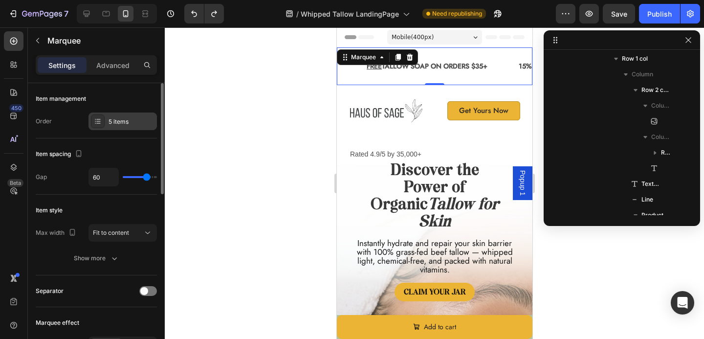
click at [123, 130] on div "5 items" at bounding box center [123, 121] width 68 height 18
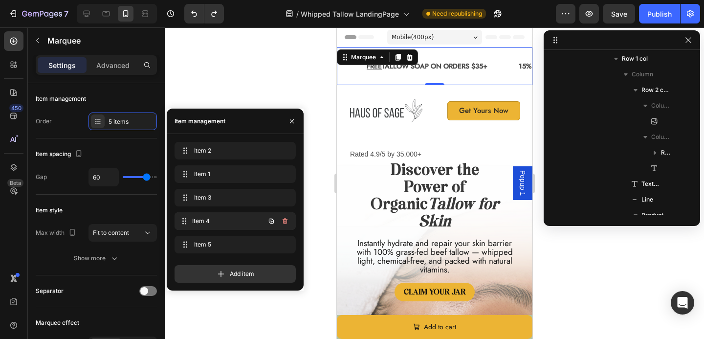
click at [202, 221] on span "Item 4" at bounding box center [228, 221] width 72 height 9
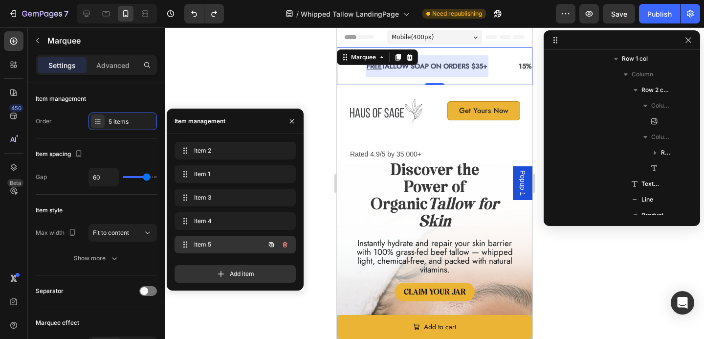
click at [212, 247] on span "Item 5" at bounding box center [221, 244] width 55 height 9
click at [243, 245] on span "Item 5" at bounding box center [221, 244] width 55 height 9
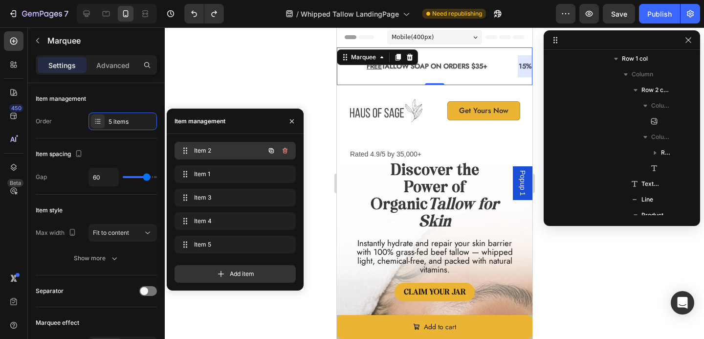
click at [236, 151] on span "Item 2" at bounding box center [221, 150] width 55 height 9
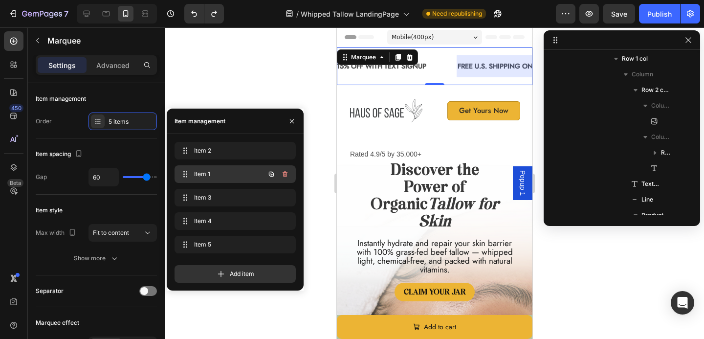
scroll to position [0, 0]
click at [237, 174] on span "Item 1" at bounding box center [221, 174] width 55 height 9
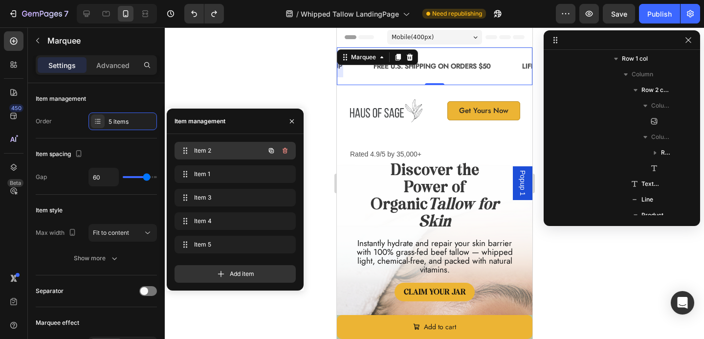
click at [228, 156] on div "Item 2 Item 2" at bounding box center [221, 151] width 86 height 14
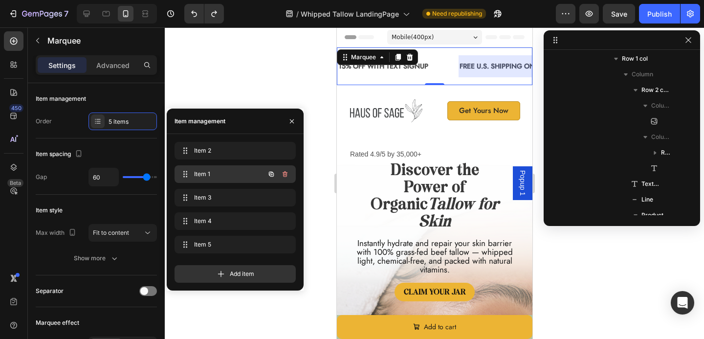
click at [232, 172] on span "Item 1" at bounding box center [221, 174] width 55 height 9
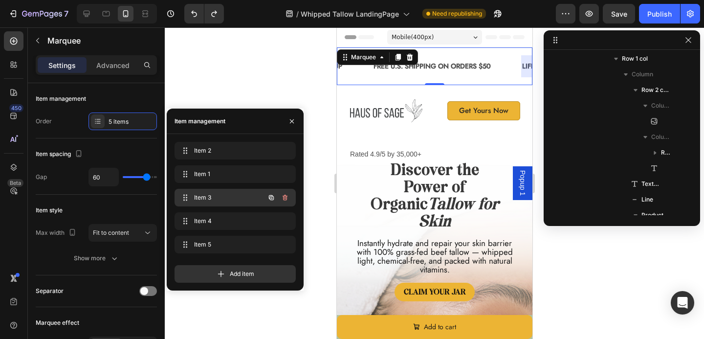
click at [227, 192] on div "Item 3 Item 3" at bounding box center [221, 198] width 86 height 14
click at [225, 200] on span "Item 3" at bounding box center [221, 197] width 55 height 9
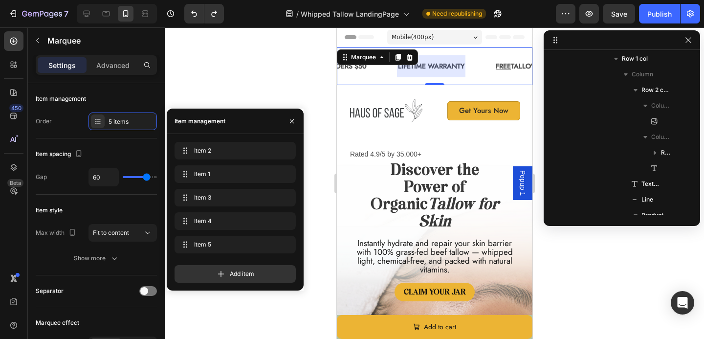
click at [445, 70] on div at bounding box center [431, 66] width 68 height 22
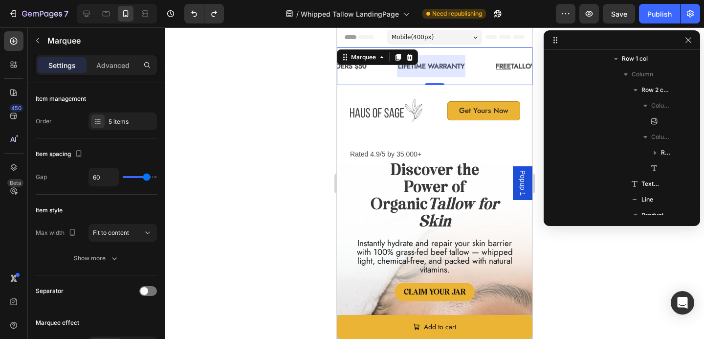
click at [445, 70] on div at bounding box center [431, 66] width 68 height 22
click at [427, 70] on div at bounding box center [431, 66] width 68 height 22
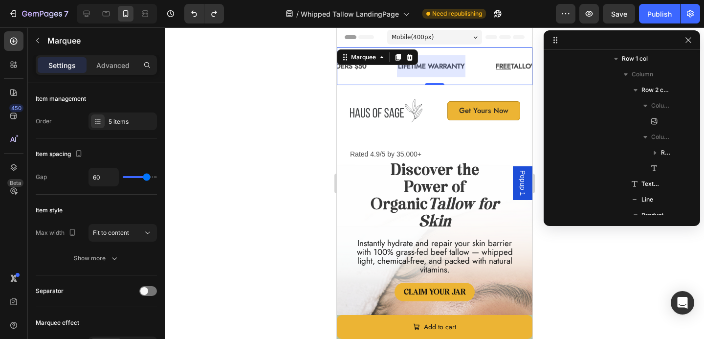
click at [423, 66] on div at bounding box center [431, 66] width 68 height 22
click at [269, 126] on div at bounding box center [434, 182] width 539 height 311
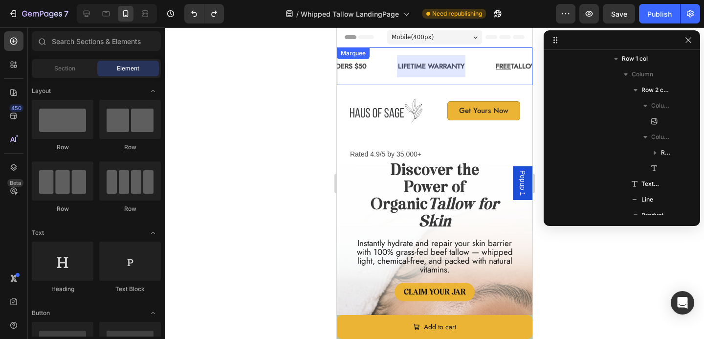
click at [413, 77] on div at bounding box center [431, 66] width 68 height 22
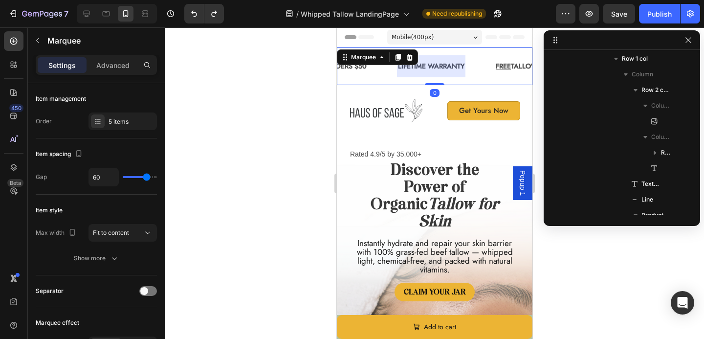
click at [416, 70] on div at bounding box center [431, 66] width 68 height 22
click at [427, 66] on div at bounding box center [431, 66] width 68 height 22
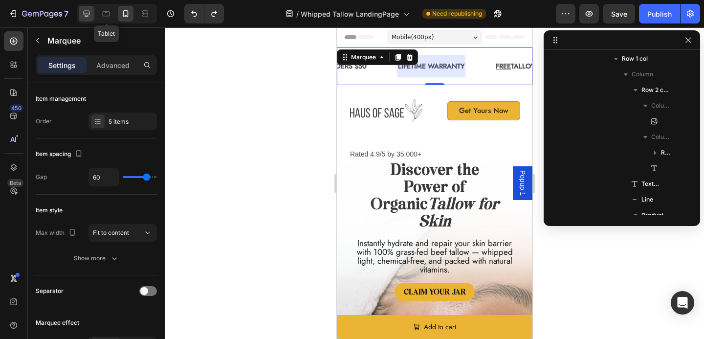
click at [84, 15] on icon at bounding box center [87, 14] width 10 height 10
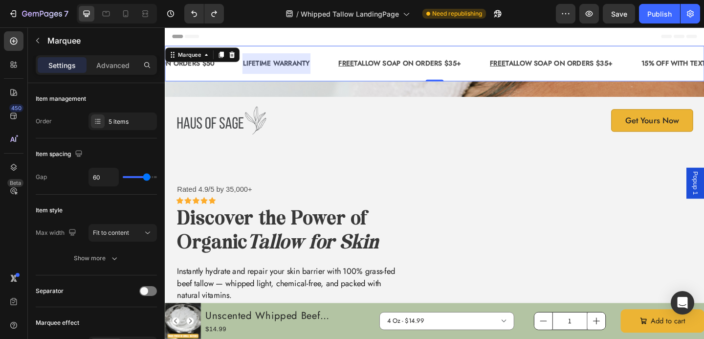
click at [287, 67] on div at bounding box center [286, 66] width 74 height 23
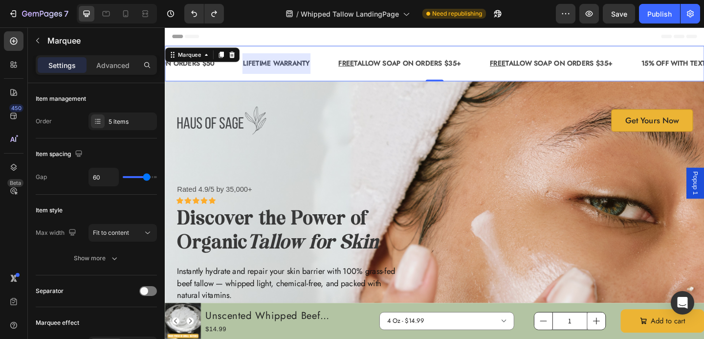
click at [287, 67] on div at bounding box center [286, 66] width 74 height 23
click at [288, 100] on div "Image Get Yours Now Button Row Rated 4.9/5 by 35,000+ Text Block Icon Icon Icon…" at bounding box center [458, 232] width 587 height 293
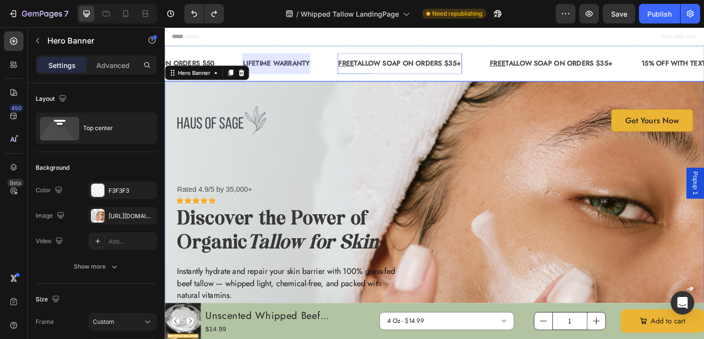
click at [366, 61] on p "FREE TALLOW SOAP ON ORDERS $35+" at bounding box center [420, 66] width 133 height 13
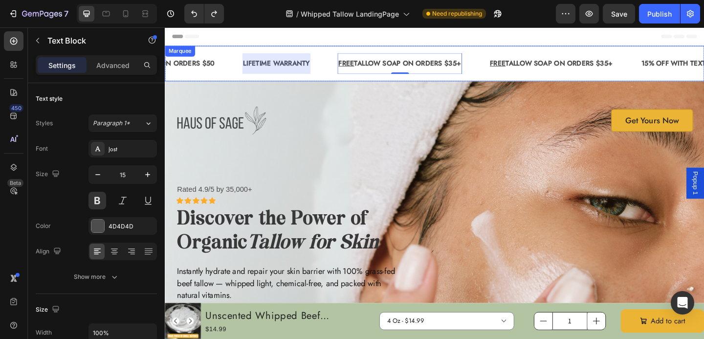
click at [300, 67] on div at bounding box center [286, 66] width 74 height 23
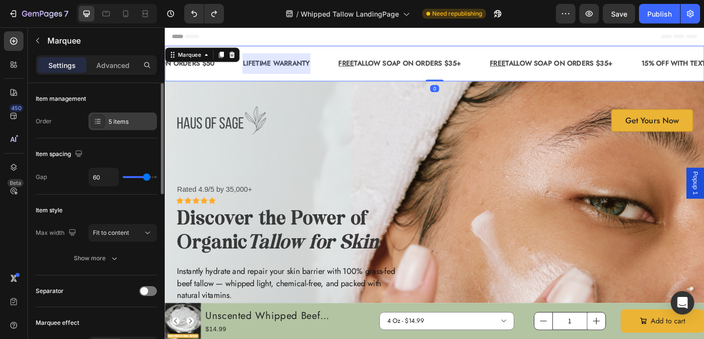
click at [124, 116] on div "5 items" at bounding box center [123, 121] width 68 height 18
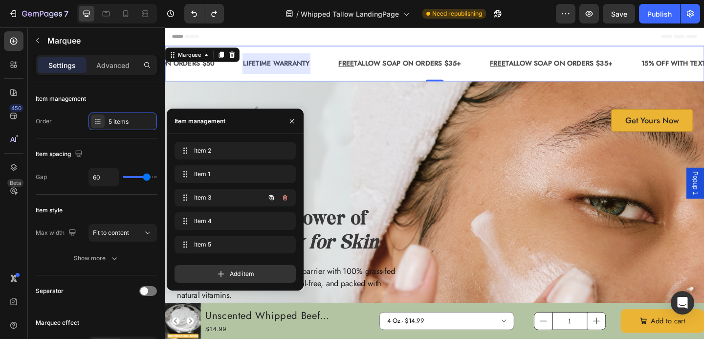
click at [226, 204] on div "Item 3 Item 3" at bounding box center [221, 198] width 86 height 14
click at [218, 201] on span "Item 3" at bounding box center [228, 197] width 72 height 9
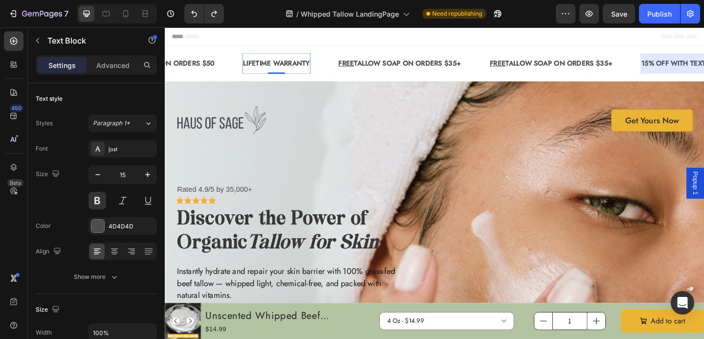
click at [262, 66] on p "LIFETIME WARRANTY" at bounding box center [286, 66] width 72 height 13
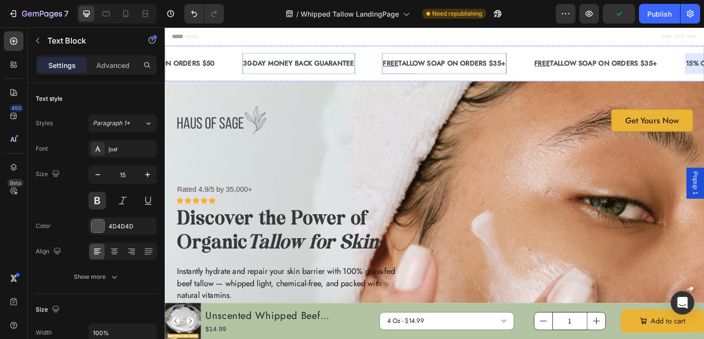
click at [421, 69] on p "FREE TALLOW SOAP ON ORDERS $35+" at bounding box center [468, 66] width 133 height 13
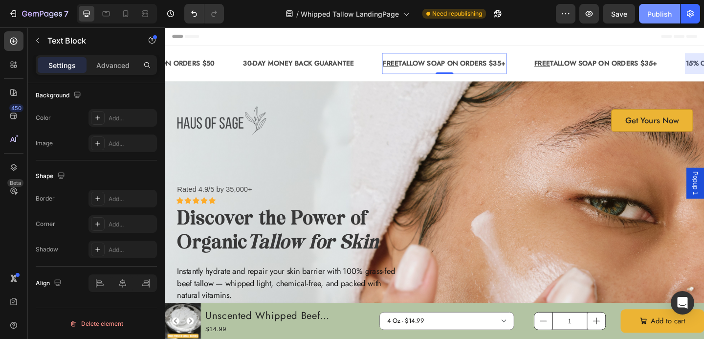
click at [668, 19] on button "Publish" at bounding box center [659, 14] width 41 height 20
click at [126, 14] on icon at bounding box center [126, 14] width 10 height 10
type input "14"
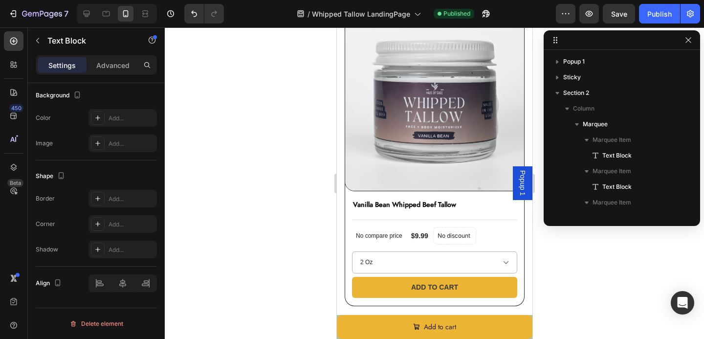
scroll to position [2805, 0]
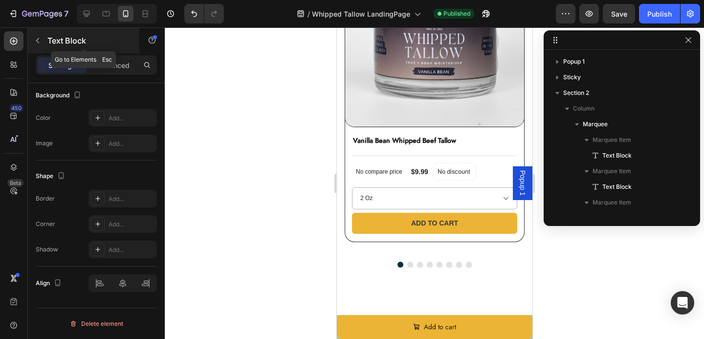
click at [41, 43] on icon "button" at bounding box center [38, 41] width 8 height 8
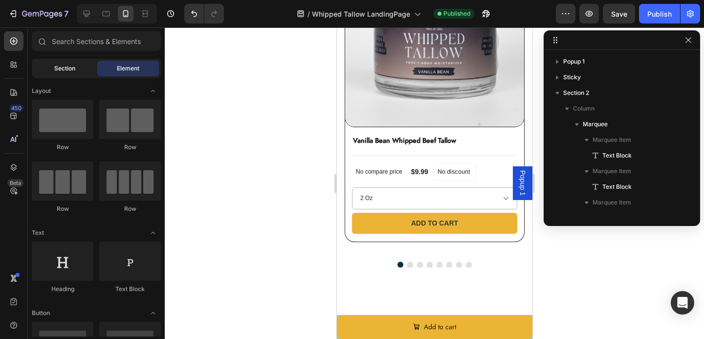
click at [51, 64] on div "Section" at bounding box center [65, 69] width 62 height 16
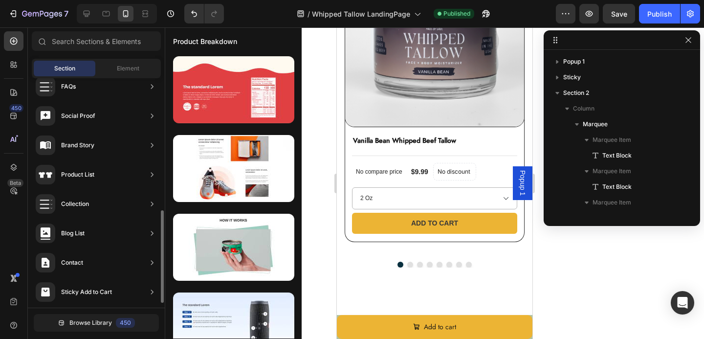
scroll to position [312, 0]
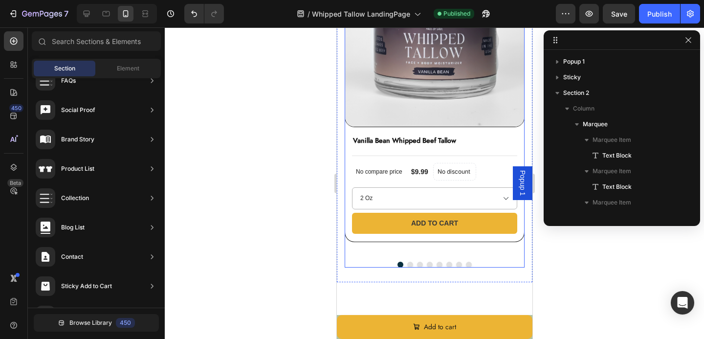
drag, startPoint x: 411, startPoint y: 199, endPoint x: 391, endPoint y: 249, distance: 53.9
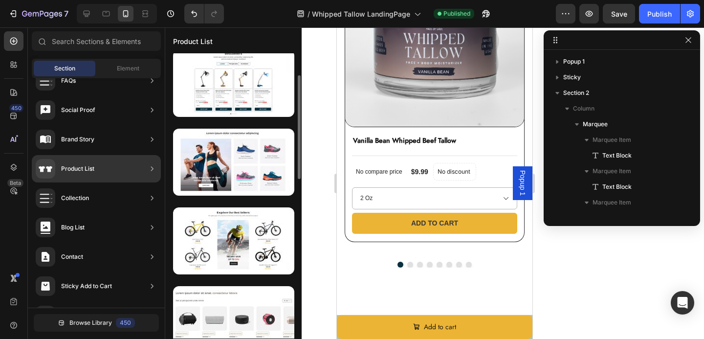
scroll to position [0, 0]
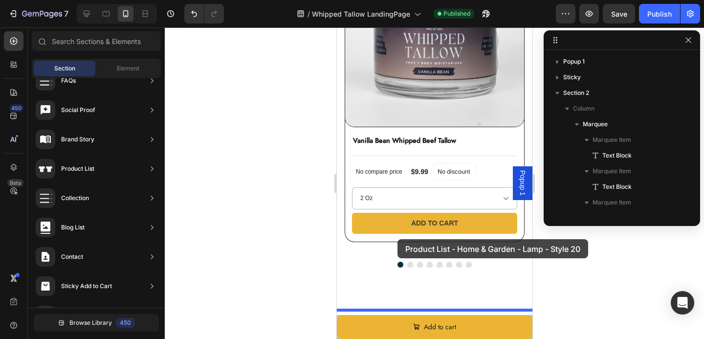
drag, startPoint x: 569, startPoint y: 134, endPoint x: 397, endPoint y: 239, distance: 201.4
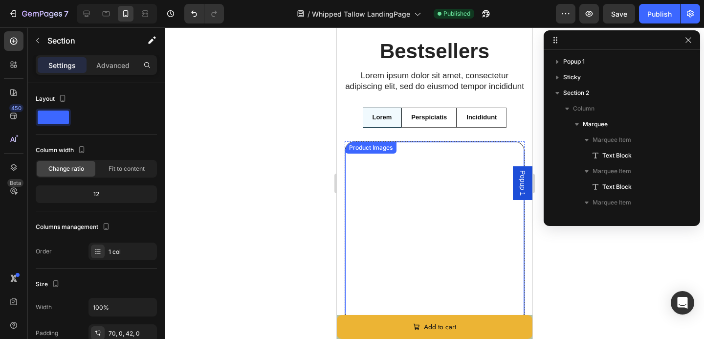
scroll to position [2993, 0]
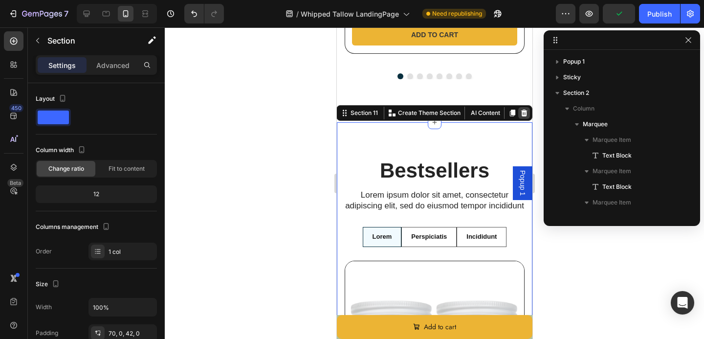
click at [523, 109] on icon at bounding box center [524, 113] width 8 height 8
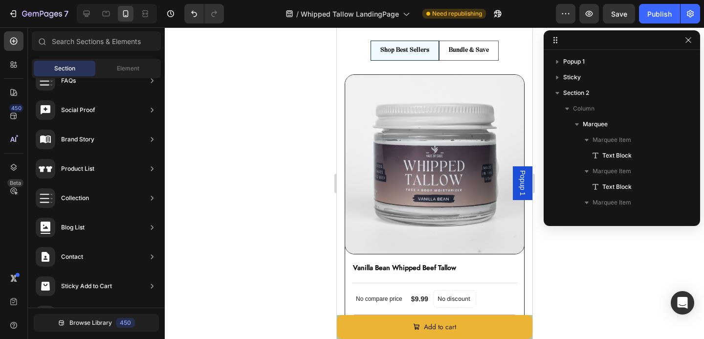
scroll to position [2536, 0]
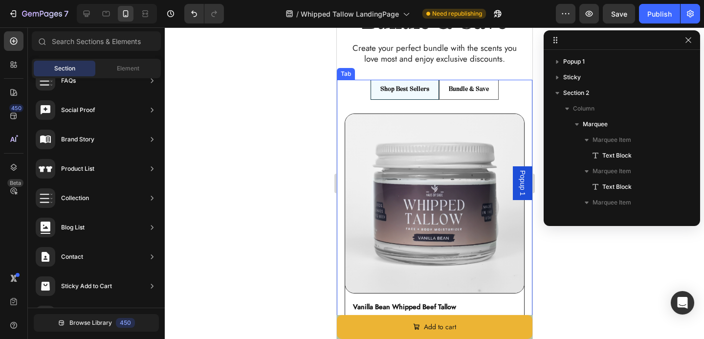
click at [339, 133] on div "Product Images Vanilla Bean Whipped Beef Tallow Product Title Title Line No com…" at bounding box center [434, 274] width 196 height 348
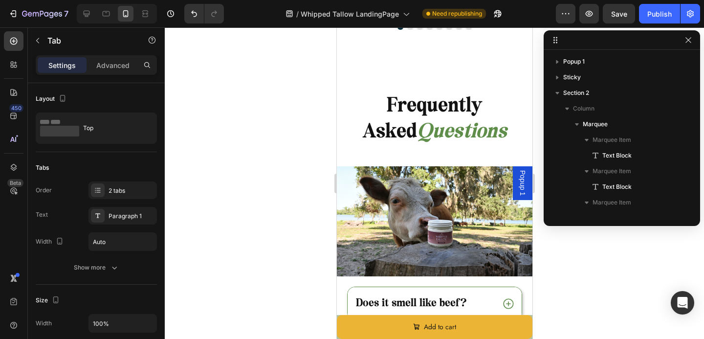
scroll to position [3267, 0]
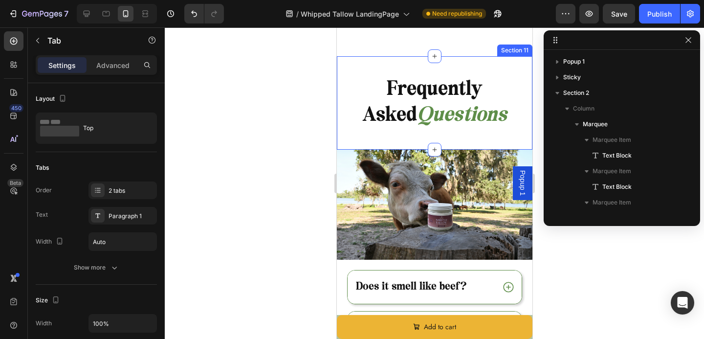
click at [376, 136] on div "Frequently Asked Questions Heading Section 11" at bounding box center [434, 102] width 196 height 93
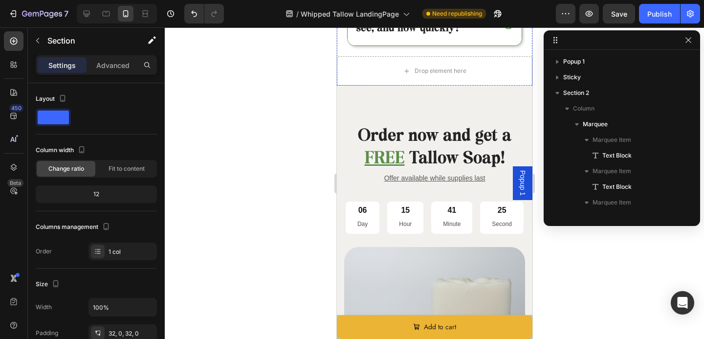
scroll to position [3726, 0]
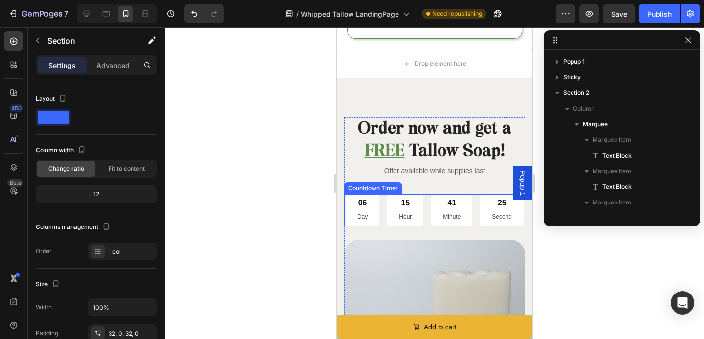
click at [401, 211] on div "15 Hour" at bounding box center [405, 210] width 36 height 32
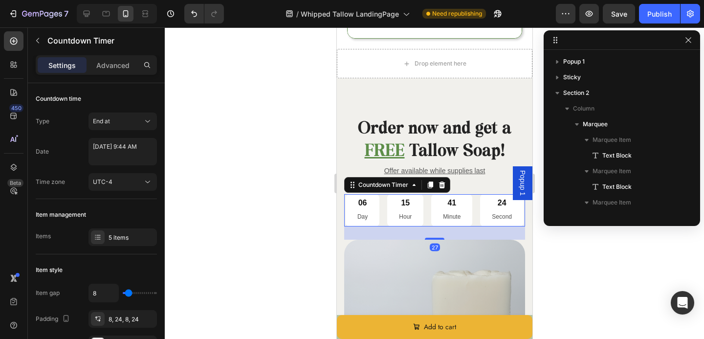
click at [401, 211] on div "15 Hour" at bounding box center [405, 210] width 36 height 32
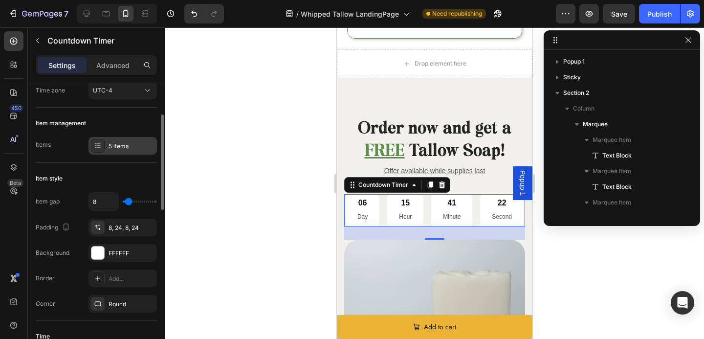
scroll to position [92, 0]
click at [105, 251] on div "FFFFFF" at bounding box center [123, 252] width 68 height 18
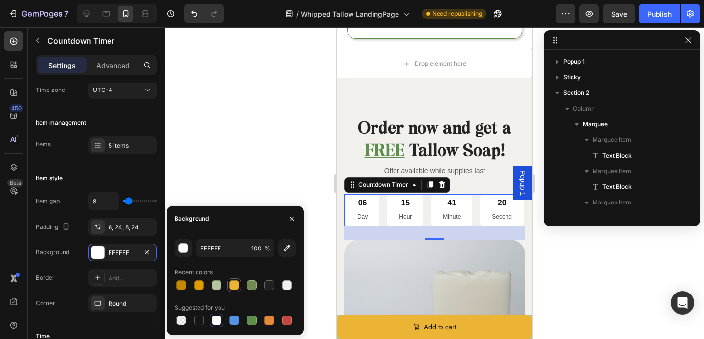
click at [234, 288] on div at bounding box center [234, 285] width 10 height 10
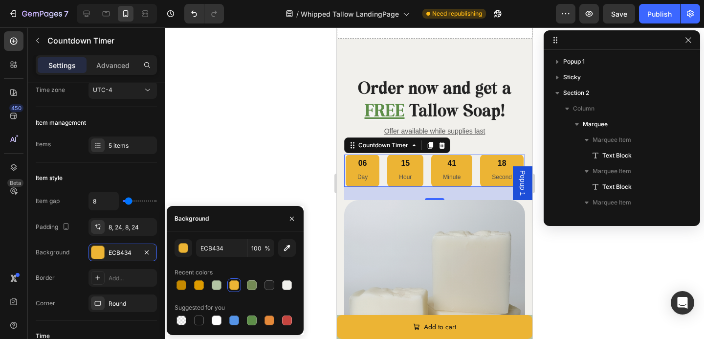
scroll to position [3767, 0]
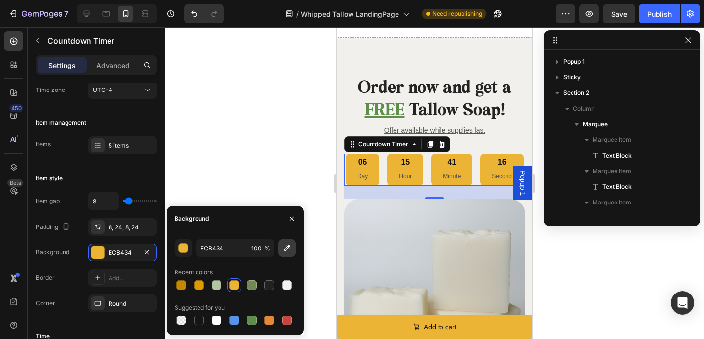
click at [288, 249] on icon "button" at bounding box center [287, 248] width 10 height 10
click at [179, 250] on div "button" at bounding box center [184, 248] width 10 height 10
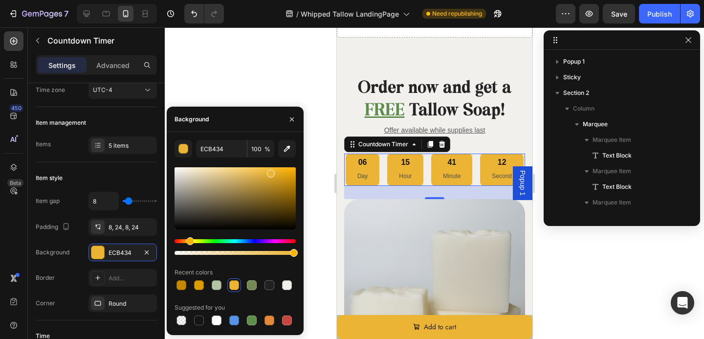
click at [257, 173] on div at bounding box center [235, 198] width 121 height 62
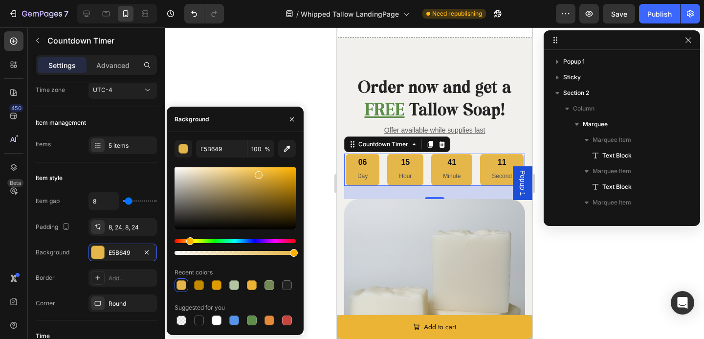
click at [255, 172] on div at bounding box center [259, 175] width 8 height 8
drag, startPoint x: 255, startPoint y: 172, endPoint x: 263, endPoint y: 173, distance: 8.3
click at [263, 173] on div at bounding box center [264, 175] width 8 height 8
click at [200, 285] on div at bounding box center [199, 285] width 10 height 10
type input "E5B649"
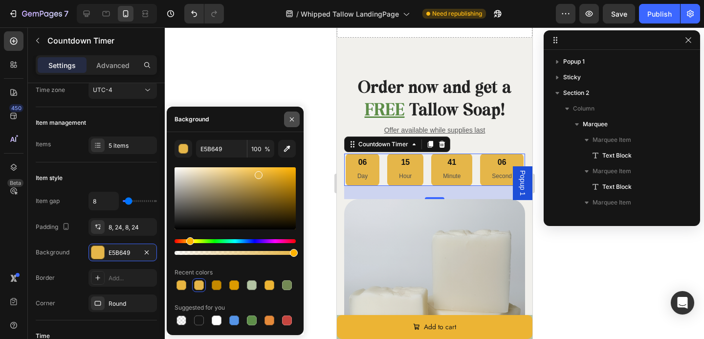
click at [293, 121] on icon "button" at bounding box center [292, 119] width 8 height 8
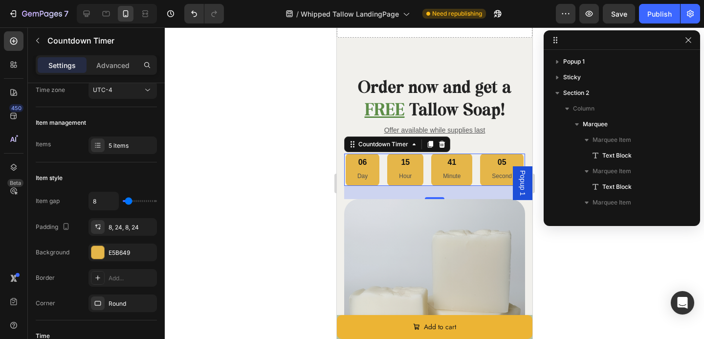
click at [300, 175] on div at bounding box center [434, 182] width 539 height 311
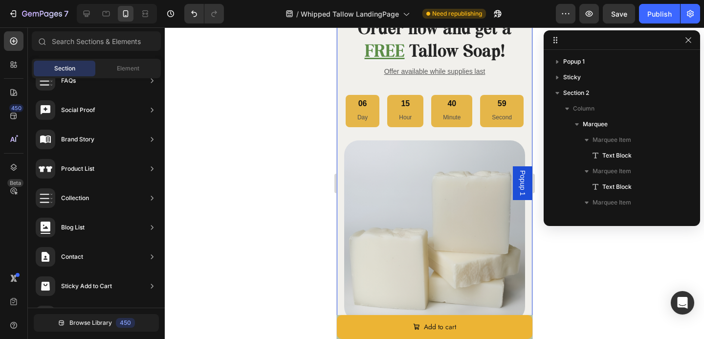
scroll to position [3828, 0]
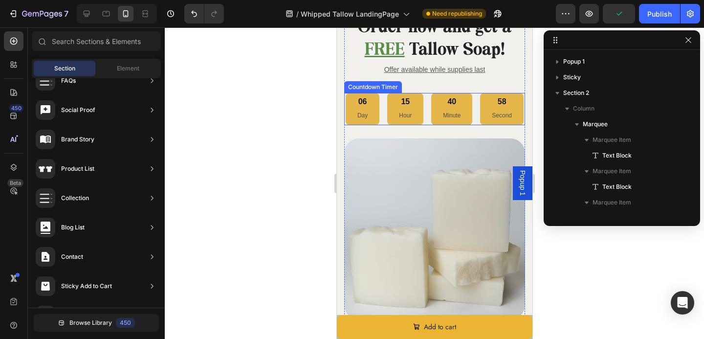
click at [363, 102] on div "06" at bounding box center [362, 102] width 10 height 10
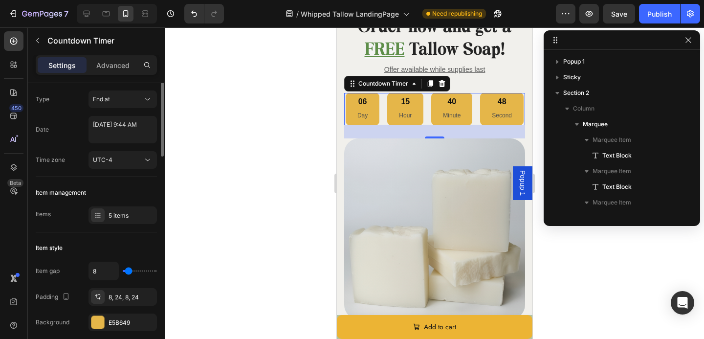
scroll to position [0, 0]
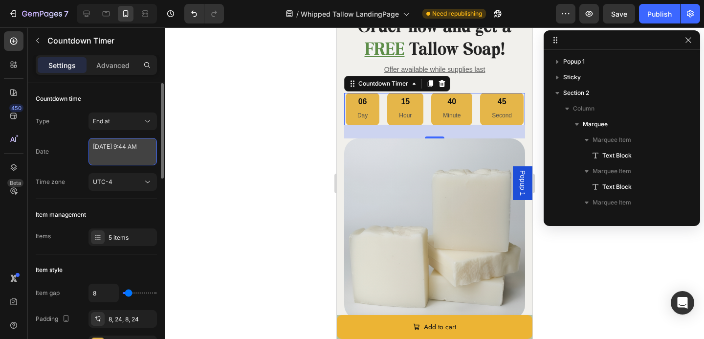
click at [124, 160] on textarea "September 02 2025 9:44 AM" at bounding box center [123, 151] width 68 height 27
select select "9"
select select "44"
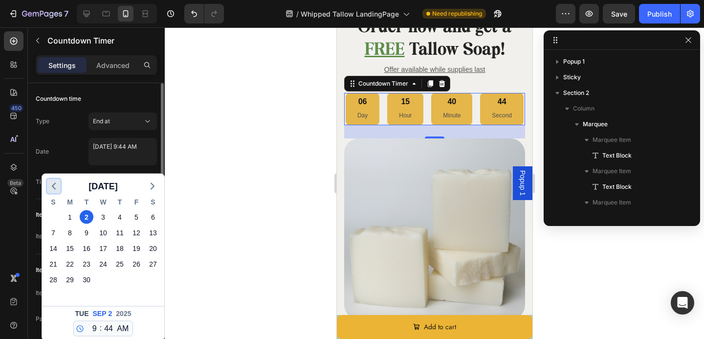
click at [51, 184] on icon "button" at bounding box center [54, 186] width 12 height 12
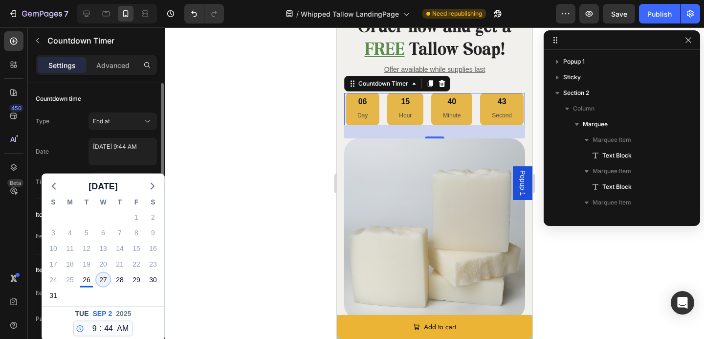
click at [106, 280] on div "27" at bounding box center [103, 280] width 14 height 14
type textarea "August 27 2025 9:44 AM"
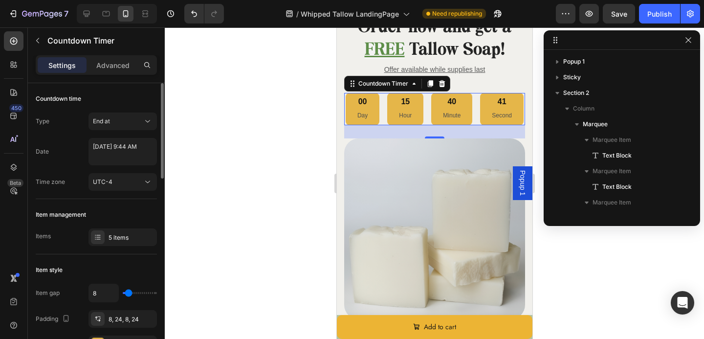
click at [203, 235] on div at bounding box center [434, 182] width 539 height 311
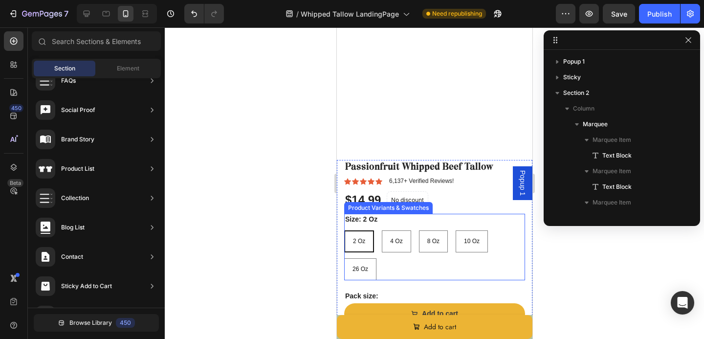
scroll to position [3918, 0]
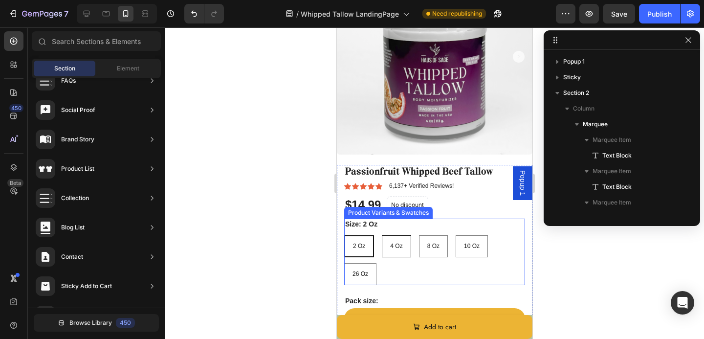
click at [387, 242] on div "4 Oz" at bounding box center [396, 246] width 28 height 19
click at [381, 235] on input "4 Oz 4 Oz 4 Oz" at bounding box center [381, 235] width 0 height 0
radio input "true"
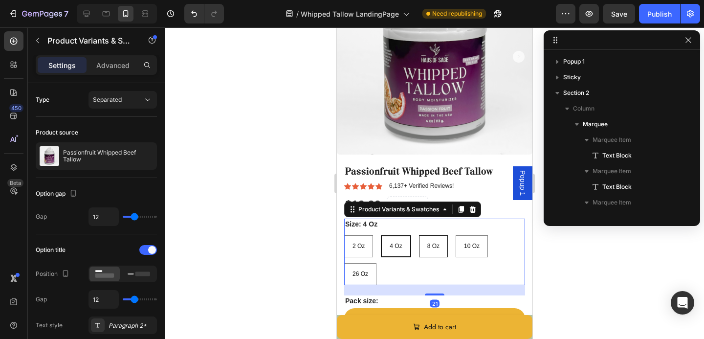
click at [437, 245] on span "8 Oz" at bounding box center [433, 246] width 12 height 7
click at [419, 235] on input "8 Oz 8 Oz 8 Oz" at bounding box center [418, 235] width 0 height 0
radio input "true"
click at [487, 253] on div "2 Oz 2 Oz 2 Oz 4 Oz 4 Oz 4 Oz 8 Oz 8 Oz 8 Oz 10 Oz 10 Oz 10 Oz 26 Oz 26 Oz 26 Oz" at bounding box center [434, 260] width 181 height 50
click at [483, 252] on div "10 Oz" at bounding box center [471, 246] width 31 height 19
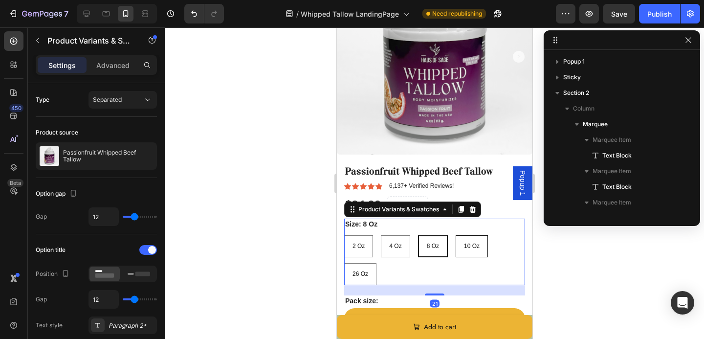
click at [455, 235] on input "10 Oz 10 Oz 10 Oz" at bounding box center [455, 235] width 0 height 0
radio input "true"
click at [365, 266] on div "26 Oz" at bounding box center [359, 274] width 31 height 19
click at [344, 263] on input "26 Oz 26 Oz 26 Oz" at bounding box center [343, 263] width 0 height 0
radio input "true"
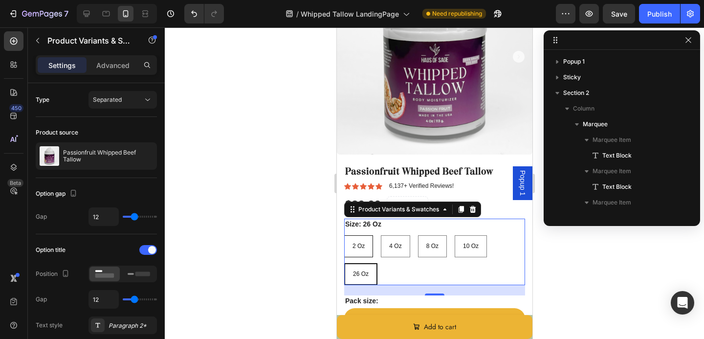
click at [359, 242] on div "2 Oz" at bounding box center [358, 246] width 28 height 19
click at [344, 235] on input "2 Oz 2 Oz 2 Oz" at bounding box center [343, 235] width 0 height 0
radio input "true"
click at [402, 246] on span "4 Oz" at bounding box center [396, 246] width 12 height 7
click at [381, 235] on input "4 Oz 4 Oz 4 Oz" at bounding box center [381, 235] width 0 height 0
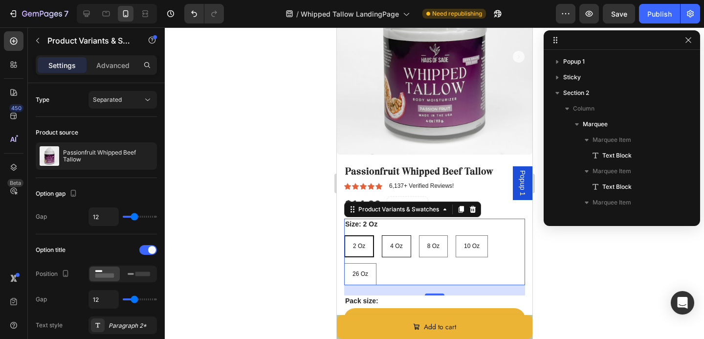
radio input "true"
click at [428, 245] on span "8 Oz" at bounding box center [433, 246] width 12 height 7
click at [419, 235] on input "8 Oz 8 Oz 8 Oz" at bounding box center [418, 235] width 0 height 0
radio input "true"
click at [477, 246] on span "10 Oz" at bounding box center [472, 246] width 16 height 7
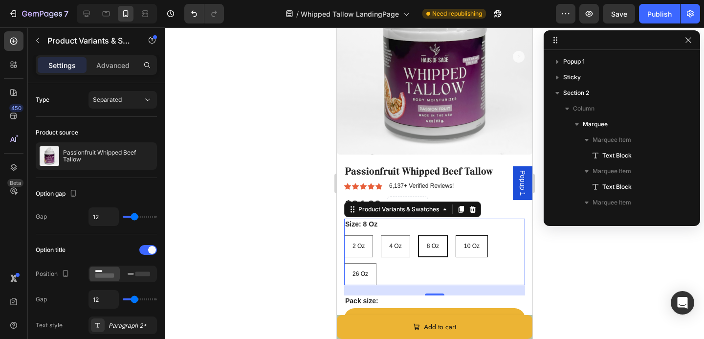
click at [455, 235] on input "10 Oz 10 Oz 10 Oz" at bounding box center [455, 235] width 0 height 0
radio input "true"
click at [363, 268] on div "26 Oz" at bounding box center [359, 274] width 31 height 19
click at [344, 263] on input "26 Oz 26 Oz 26 Oz" at bounding box center [343, 263] width 0 height 0
radio input "true"
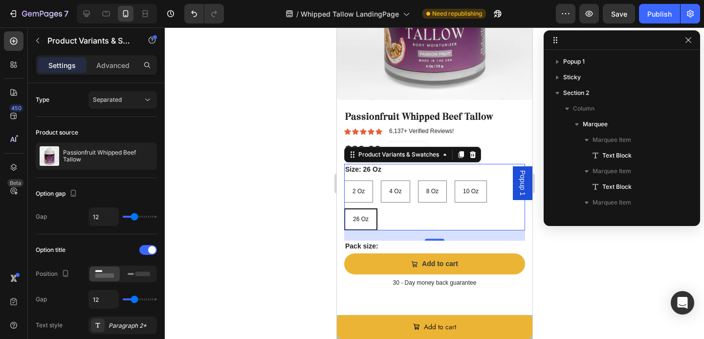
scroll to position [4012, 0]
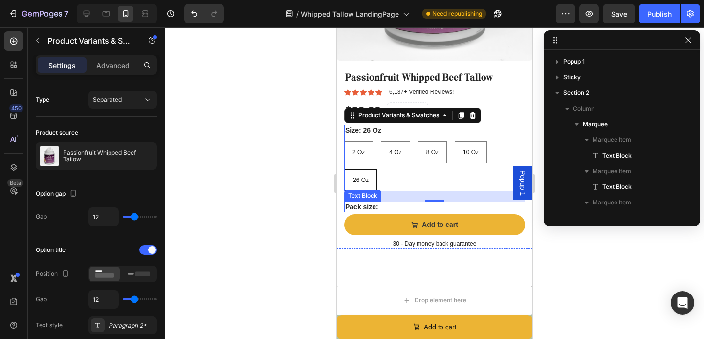
click at [428, 202] on div "Pack size:" at bounding box center [434, 206] width 181 height 11
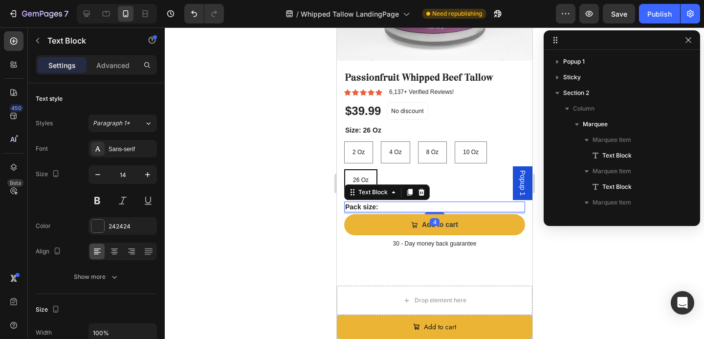
click at [429, 195] on div "Text Block" at bounding box center [387, 192] width 86 height 16
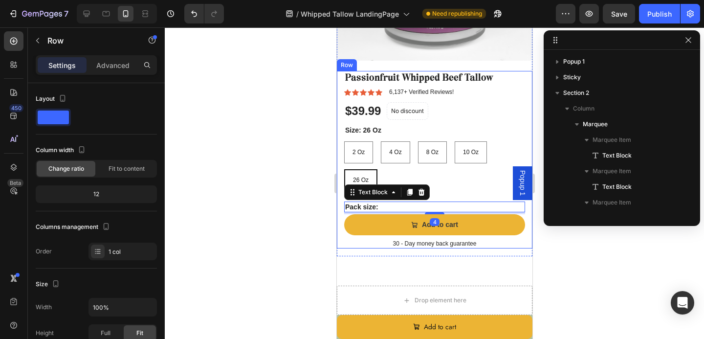
click at [438, 195] on div "Passionfruit Whipped Beef Tallow Product Title Icon Icon Icon Icon Icon Icon Li…" at bounding box center [434, 159] width 181 height 177
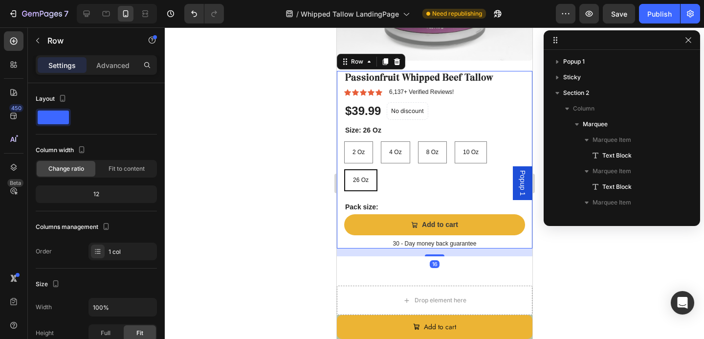
click at [438, 198] on div "Passionfruit Whipped Beef Tallow Product Title Icon Icon Icon Icon Icon Icon Li…" at bounding box center [434, 159] width 181 height 177
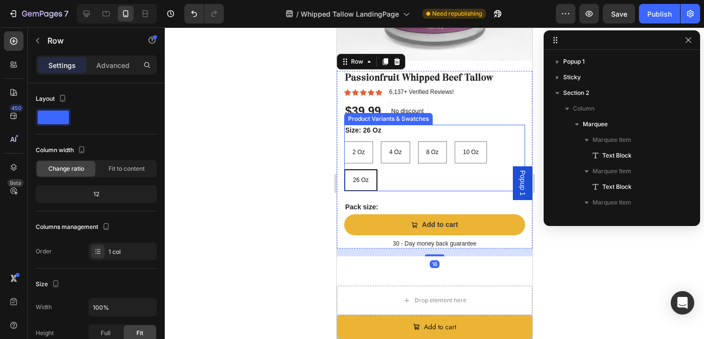
click at [425, 180] on div "2 Oz 2 Oz 2 Oz 4 Oz 4 Oz 4 Oz 8 Oz 8 Oz 8 Oz 10 Oz 10 Oz 10 Oz 26 Oz 26 Oz 26 Oz" at bounding box center [434, 166] width 181 height 50
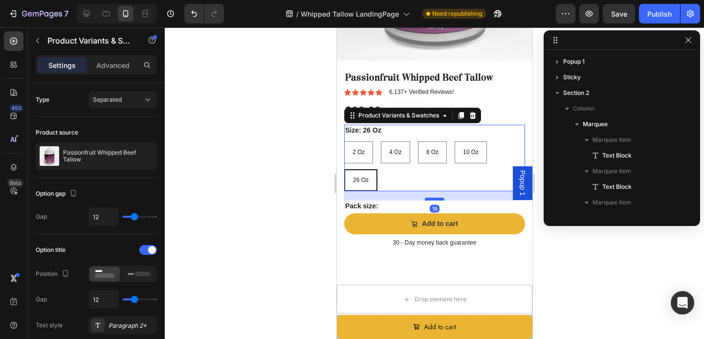
click at [430, 199] on div at bounding box center [434, 199] width 20 height 3
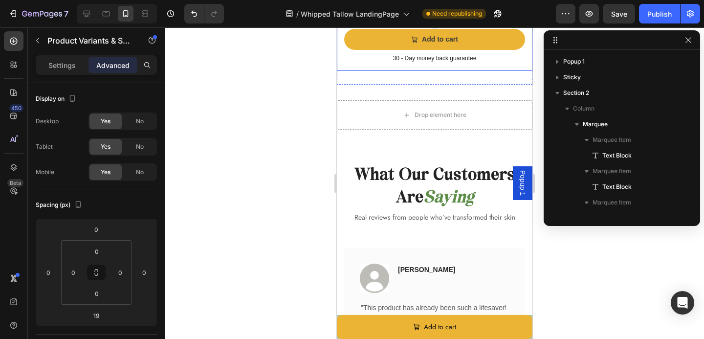
scroll to position [4126, 0]
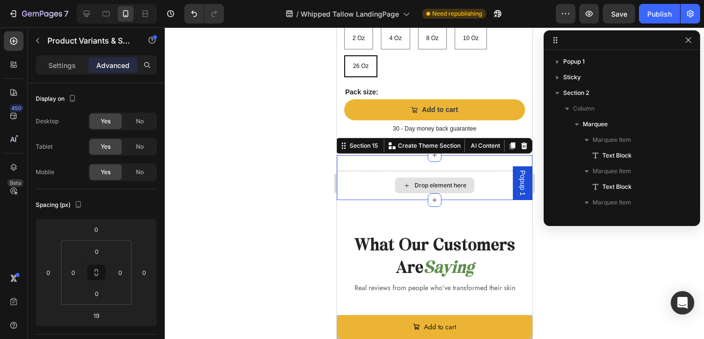
click at [496, 186] on div "Drop element here" at bounding box center [434, 185] width 196 height 29
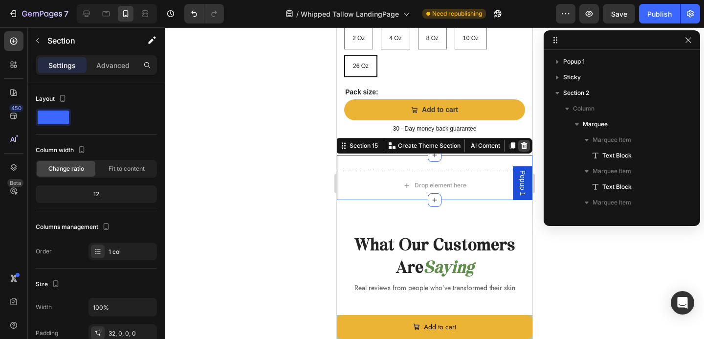
click at [528, 144] on div at bounding box center [524, 146] width 12 height 12
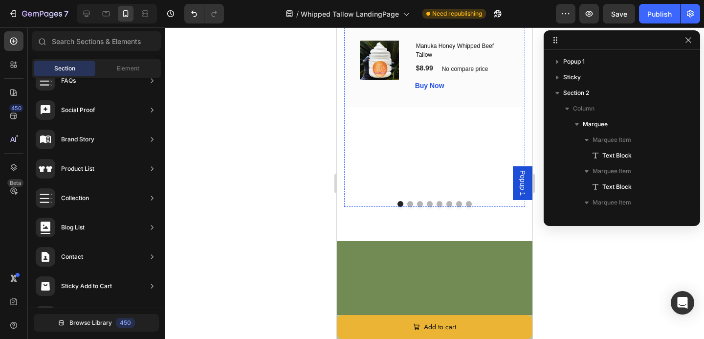
scroll to position [4535, 0]
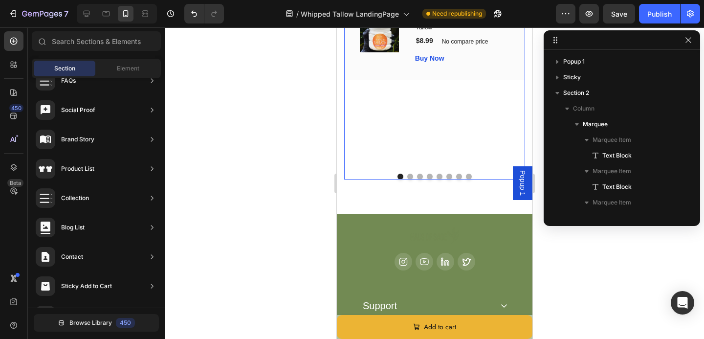
click at [413, 179] on div at bounding box center [434, 177] width 181 height 6
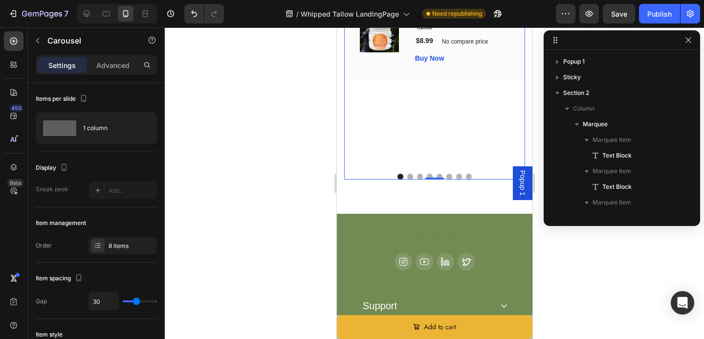
click at [413, 179] on div at bounding box center [434, 177] width 181 height 6
click at [409, 179] on button "Dot" at bounding box center [410, 177] width 6 height 6
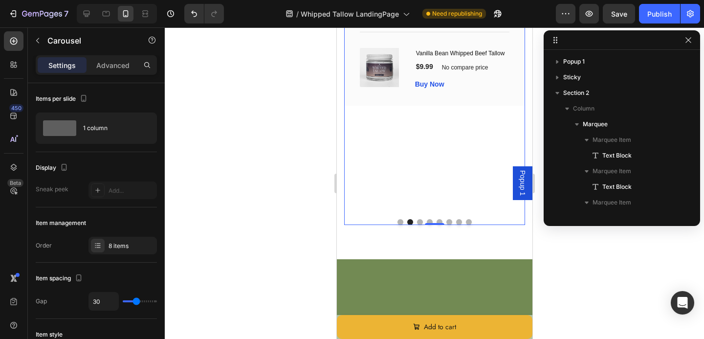
scroll to position [4486, 0]
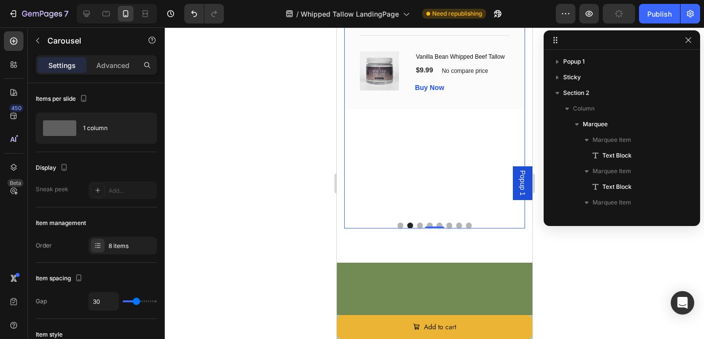
click at [417, 228] on div at bounding box center [434, 225] width 181 height 6
click at [419, 228] on button "Dot" at bounding box center [420, 225] width 6 height 6
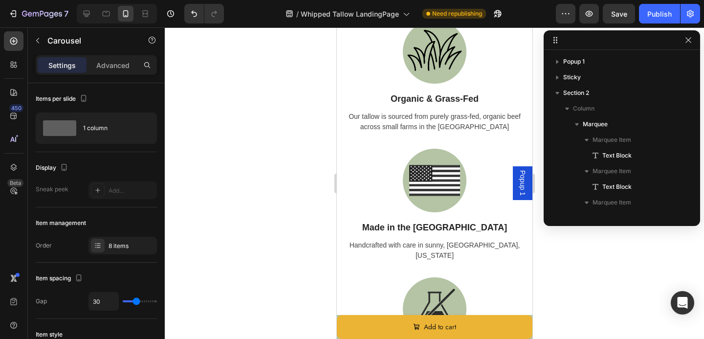
scroll to position [1267, 0]
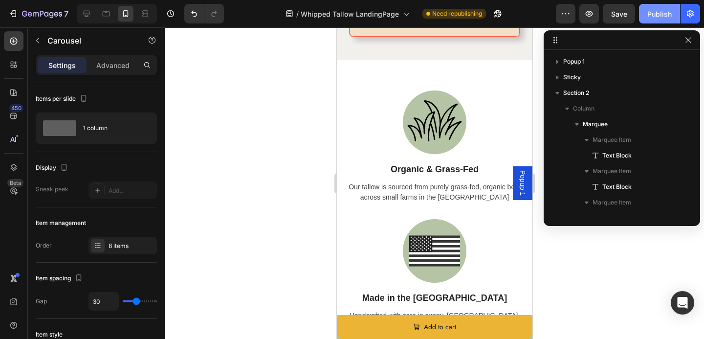
click at [666, 16] on div "Publish" at bounding box center [659, 14] width 24 height 10
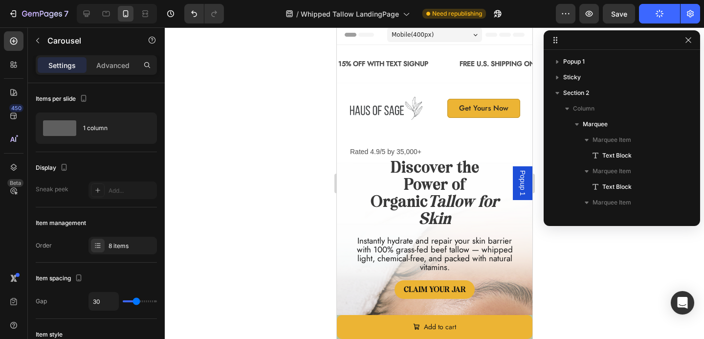
scroll to position [1, 0]
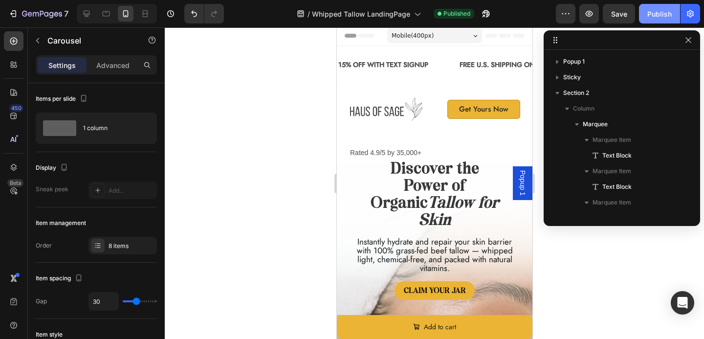
click at [663, 8] on button "Publish" at bounding box center [659, 14] width 41 height 20
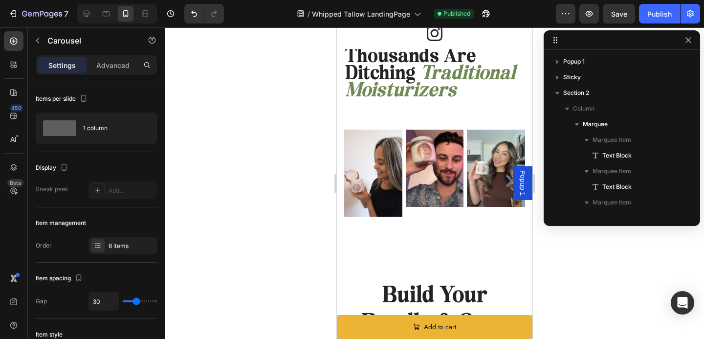
scroll to position [2746, 0]
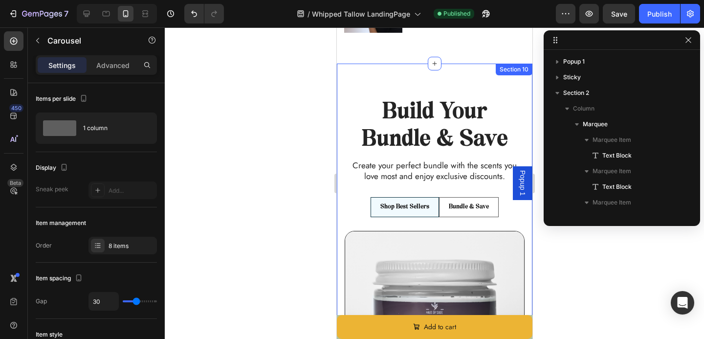
click at [420, 179] on div "Build Your Bundle & Save Heading Create your perfect bundle with the scents you…" at bounding box center [434, 336] width 196 height 476
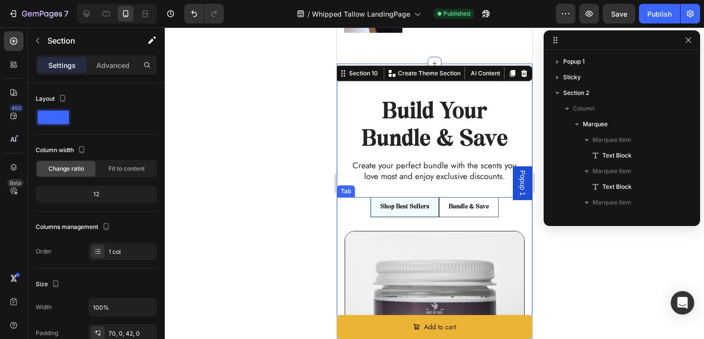
click at [417, 197] on li "Shop Best Sellers" at bounding box center [404, 207] width 68 height 20
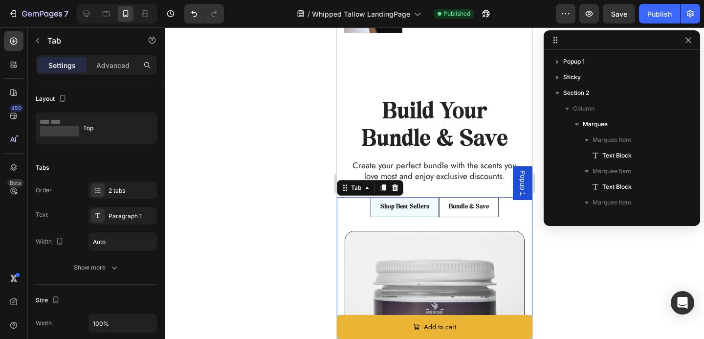
click at [408, 197] on li "Shop Best Sellers" at bounding box center [404, 207] width 68 height 20
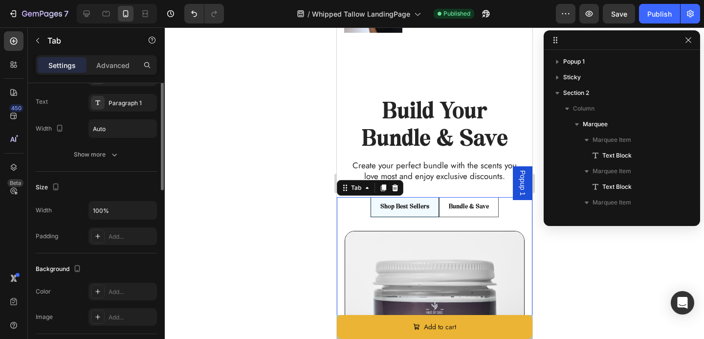
scroll to position [0, 0]
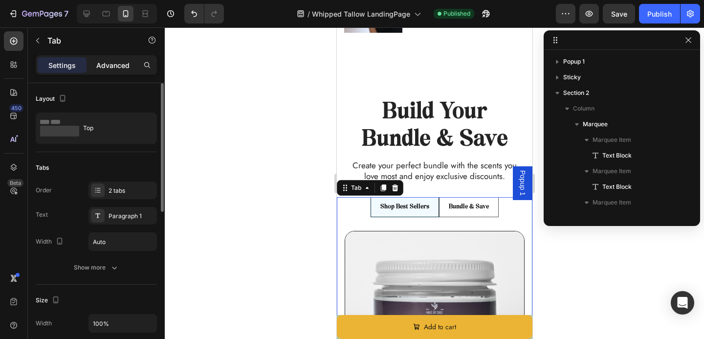
click at [106, 62] on p "Advanced" at bounding box center [112, 65] width 33 height 10
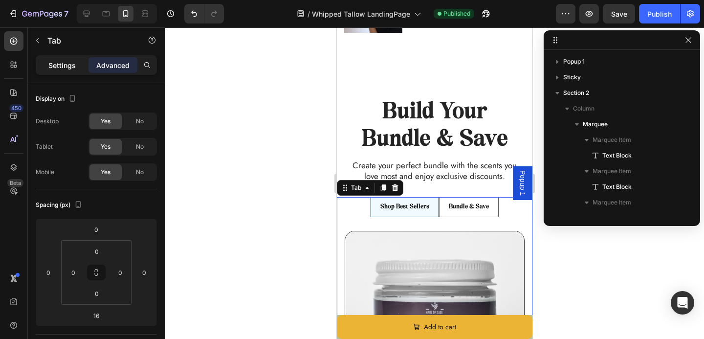
click at [67, 60] on p "Settings" at bounding box center [61, 65] width 27 height 10
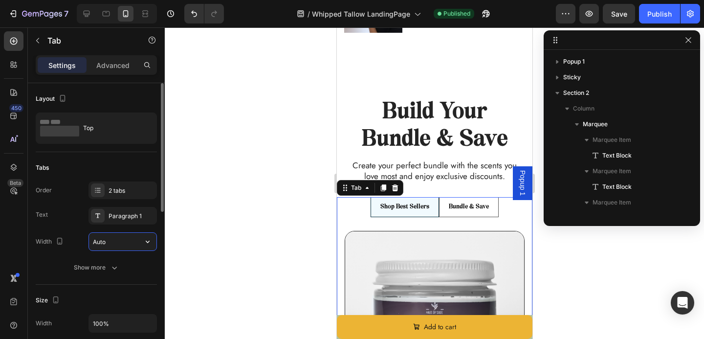
click at [134, 235] on input "Auto" at bounding box center [122, 242] width 67 height 18
click at [111, 258] on div "Order 2 tabs Text Paragraph 1 Width Auto Show more" at bounding box center [96, 228] width 121 height 95
click at [111, 262] on button "Show more" at bounding box center [96, 268] width 121 height 18
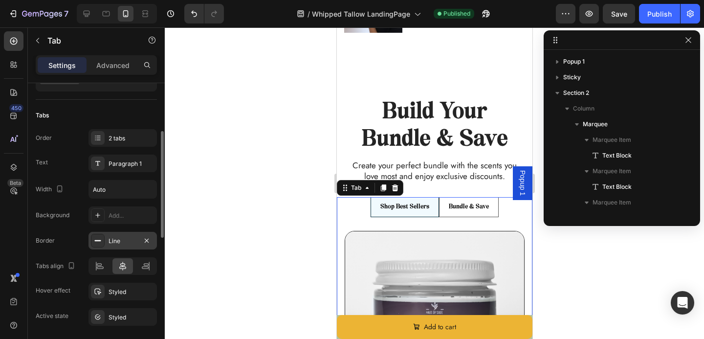
scroll to position [50, 0]
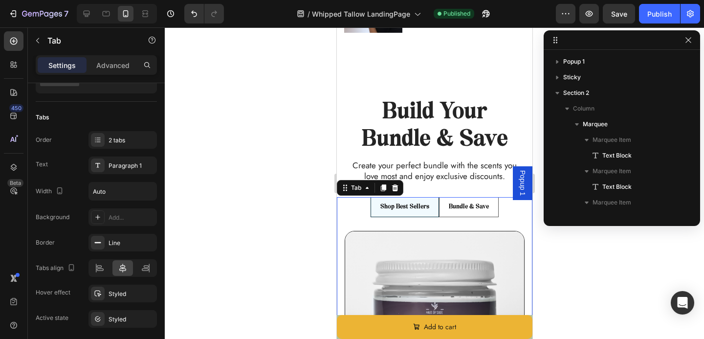
click at [382, 197] on li "Shop Best Sellers" at bounding box center [404, 207] width 68 height 20
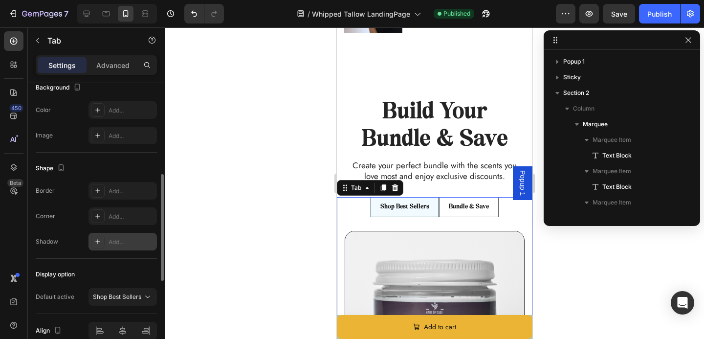
scroll to position [469, 0]
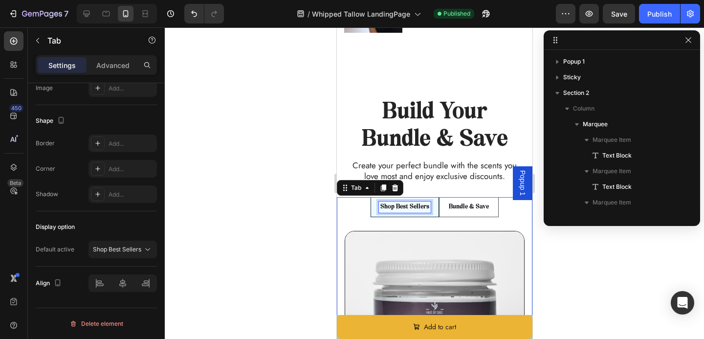
click at [404, 203] on p "Shop Best Sellers" at bounding box center [404, 207] width 49 height 8
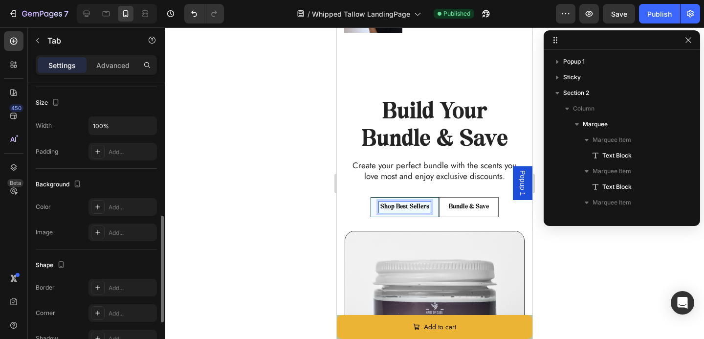
scroll to position [315, 0]
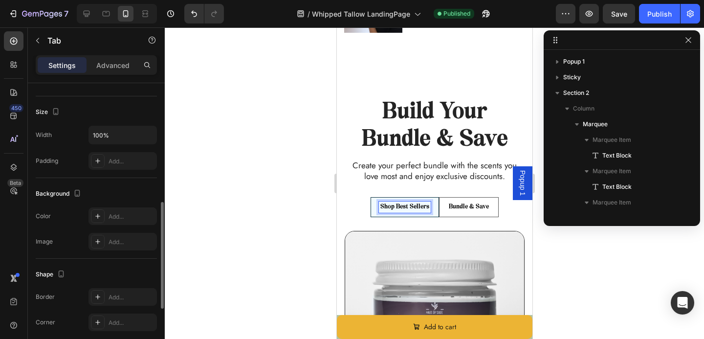
click at [413, 203] on p "Shop Best Sellers" at bounding box center [404, 207] width 49 height 8
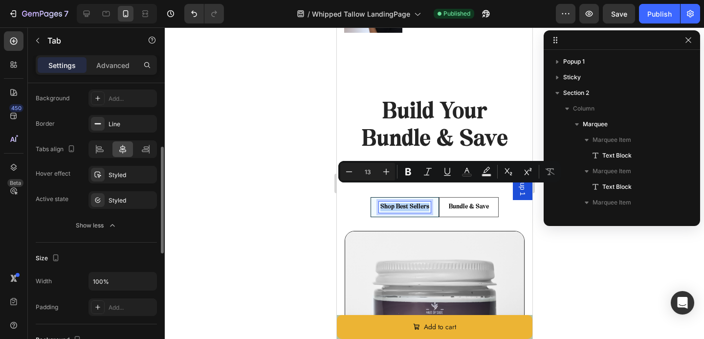
scroll to position [139, 0]
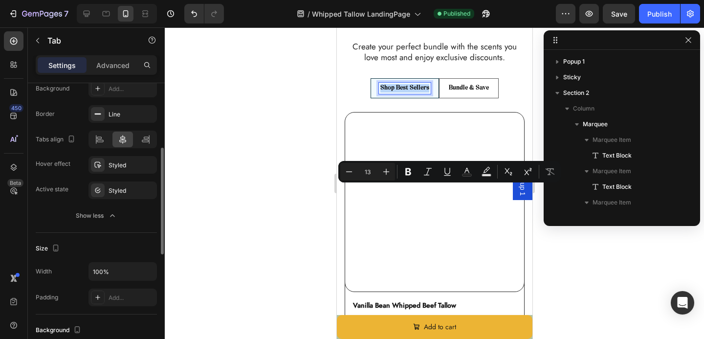
scroll to position [179, 0]
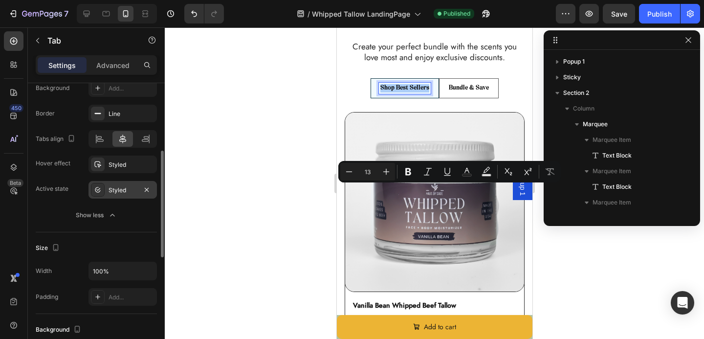
click at [119, 187] on div "Styled" at bounding box center [123, 190] width 28 height 9
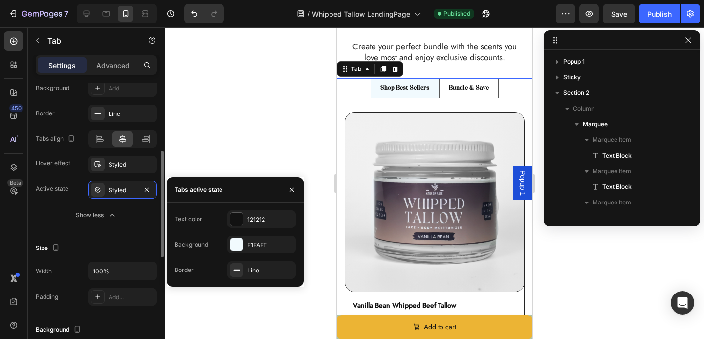
click at [117, 250] on div "Size" at bounding box center [96, 248] width 121 height 16
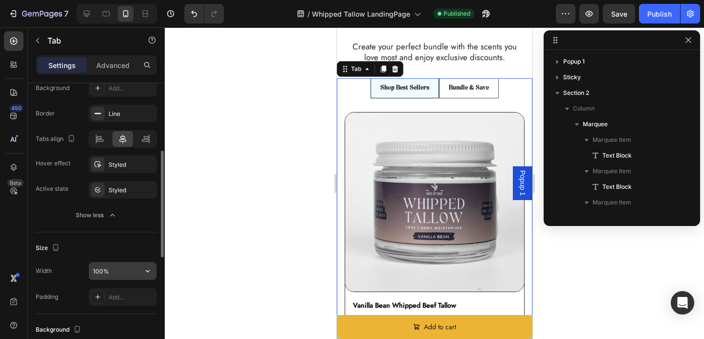
click at [113, 267] on input "100%" at bounding box center [122, 271] width 67 height 18
click at [145, 271] on icon "button" at bounding box center [148, 271] width 10 height 10
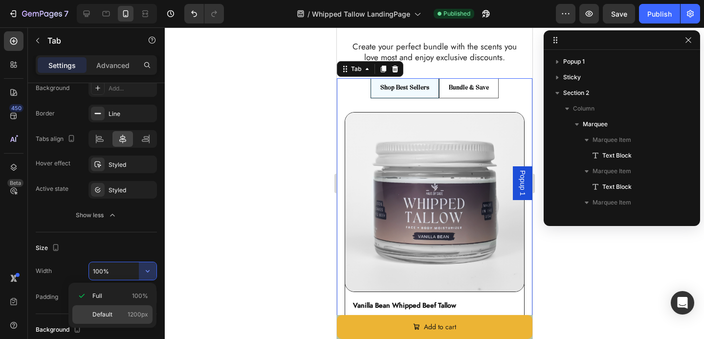
click at [119, 312] on p "Default 1200px" at bounding box center [120, 314] width 56 height 9
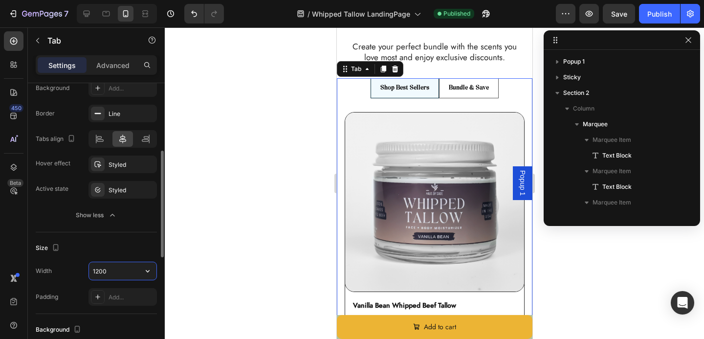
click at [124, 270] on input "1200" at bounding box center [122, 271] width 67 height 18
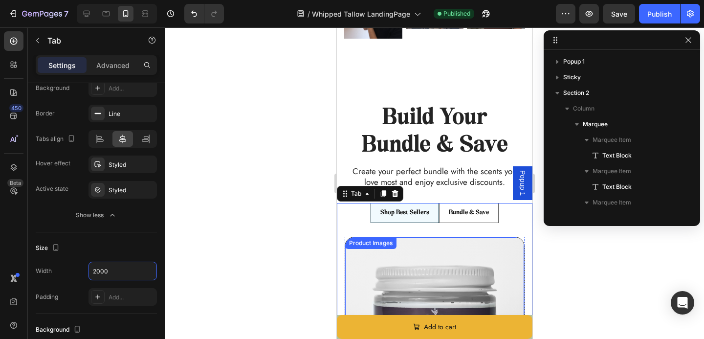
scroll to position [2737, 0]
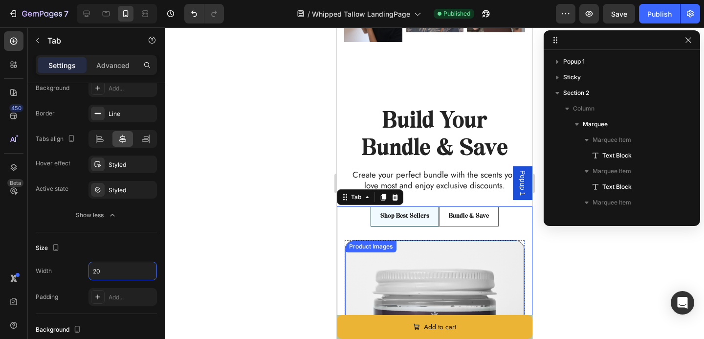
type input "2"
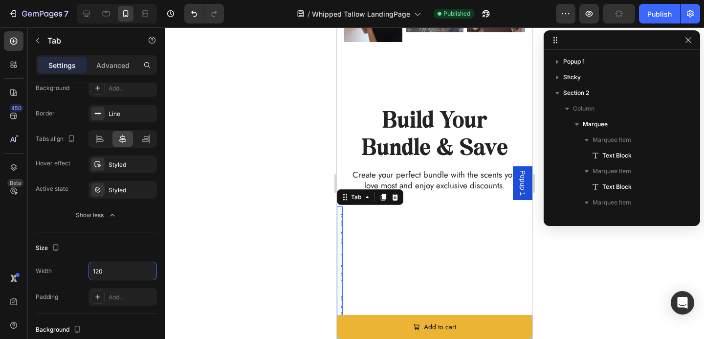
type input "1200"
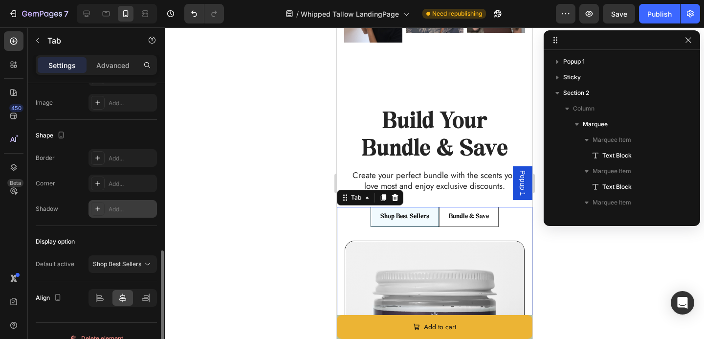
scroll to position [455, 0]
click at [128, 271] on button "Shop Best Sellers" at bounding box center [123, 263] width 68 height 18
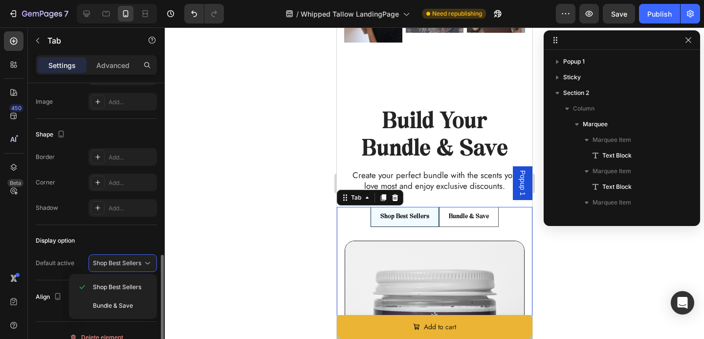
click at [117, 235] on div "Display option" at bounding box center [96, 241] width 121 height 16
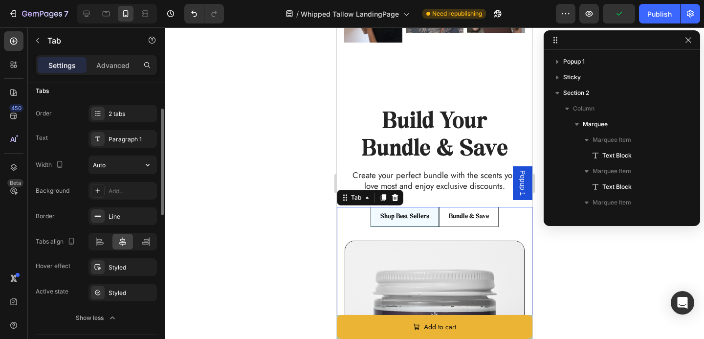
scroll to position [74, 0]
click at [111, 212] on div "Line" at bounding box center [123, 219] width 68 height 18
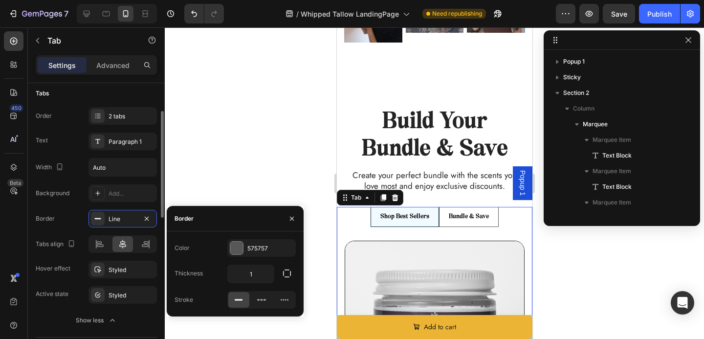
click at [79, 150] on div "Text Paragraph 1" at bounding box center [96, 142] width 121 height 18
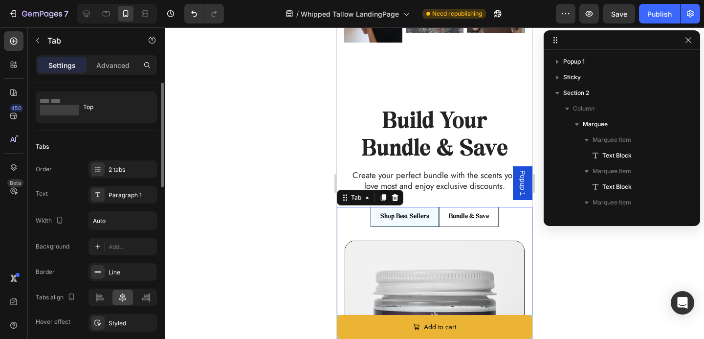
scroll to position [14, 0]
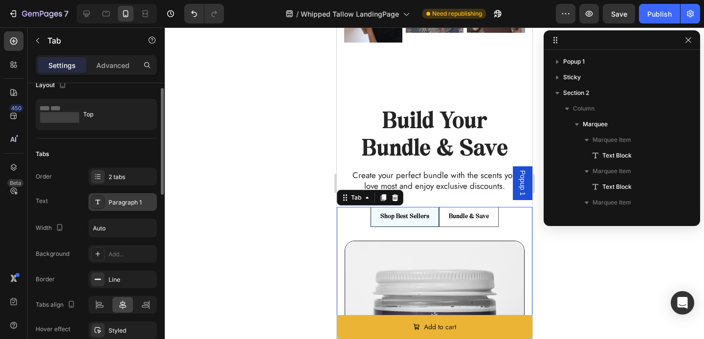
click at [110, 199] on div "Paragraph 1" at bounding box center [132, 202] width 46 height 9
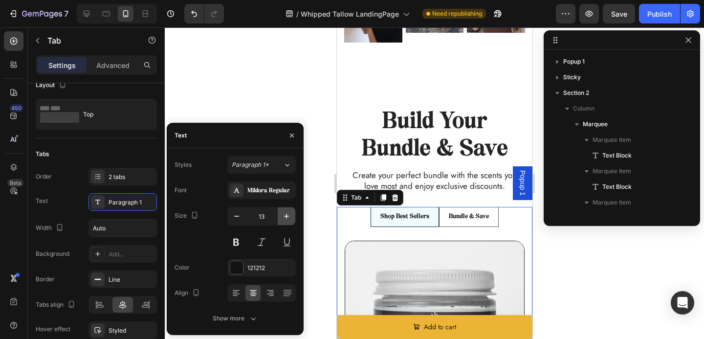
click at [283, 217] on icon "button" at bounding box center [287, 216] width 10 height 10
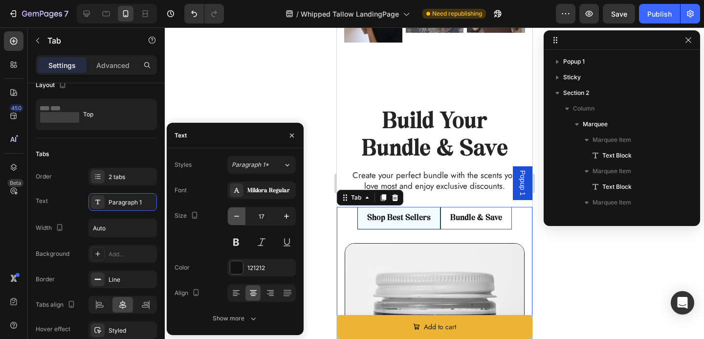
click at [236, 217] on icon "button" at bounding box center [237, 216] width 10 height 10
click at [288, 210] on button "button" at bounding box center [287, 216] width 18 height 18
click at [236, 214] on icon "button" at bounding box center [237, 216] width 10 height 10
type input "17"
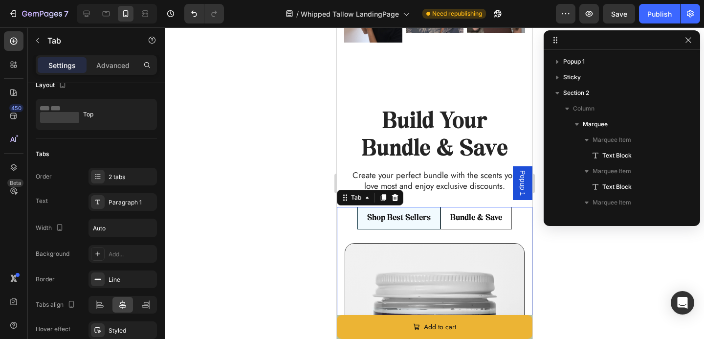
click at [327, 195] on div at bounding box center [434, 182] width 539 height 311
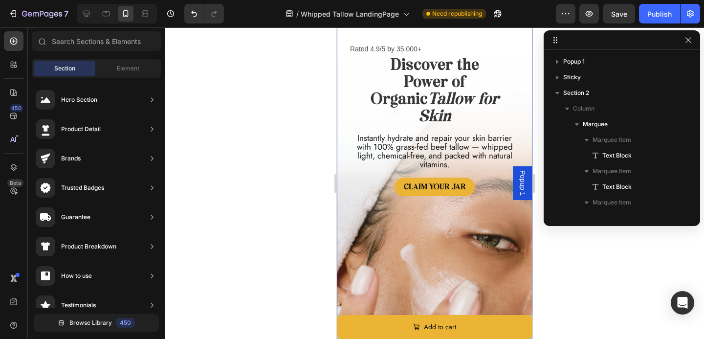
scroll to position [0, 0]
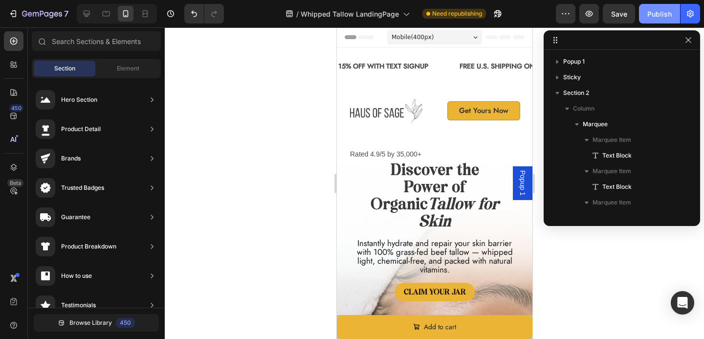
click at [668, 18] on div "Publish" at bounding box center [659, 14] width 24 height 10
